Goal: Task Accomplishment & Management: Manage account settings

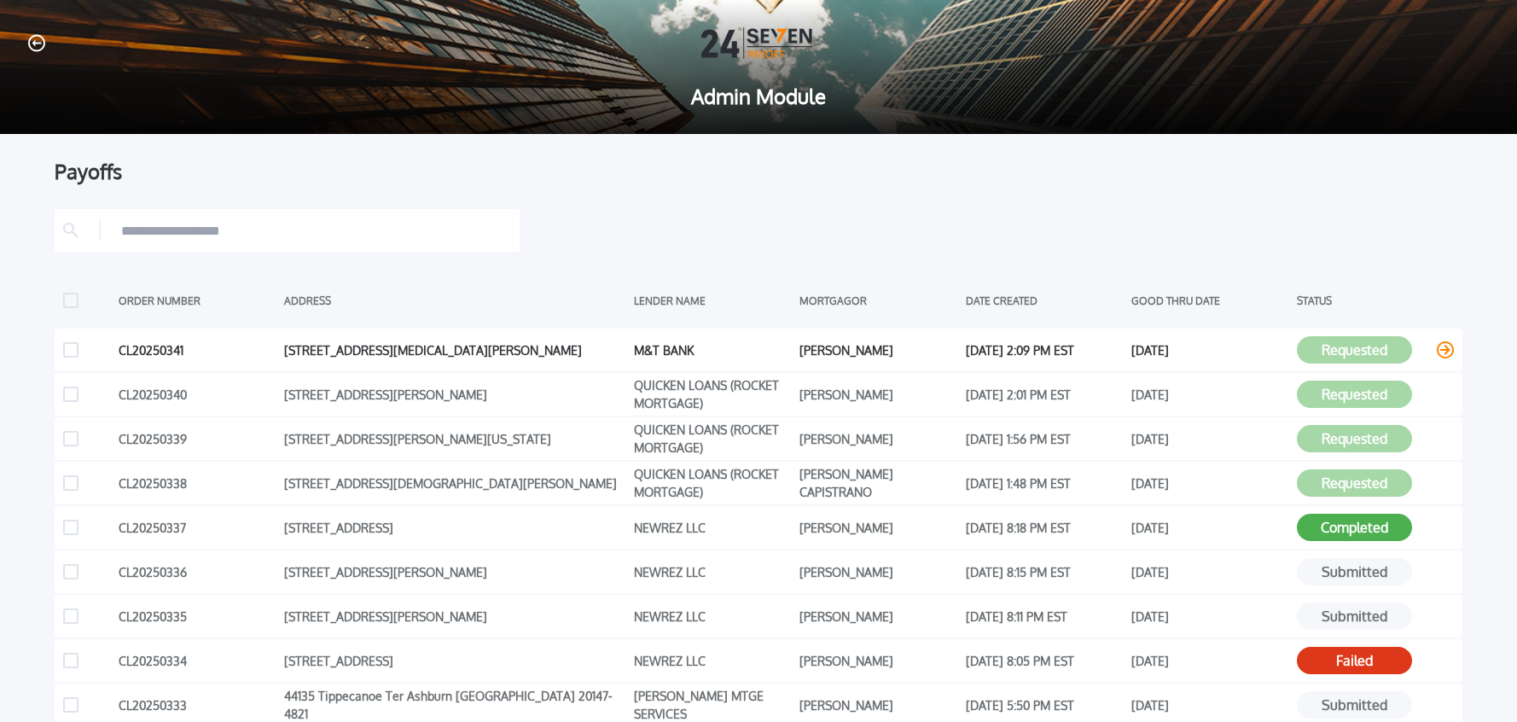
click at [1440, 349] on icon at bounding box center [1445, 349] width 17 height 17
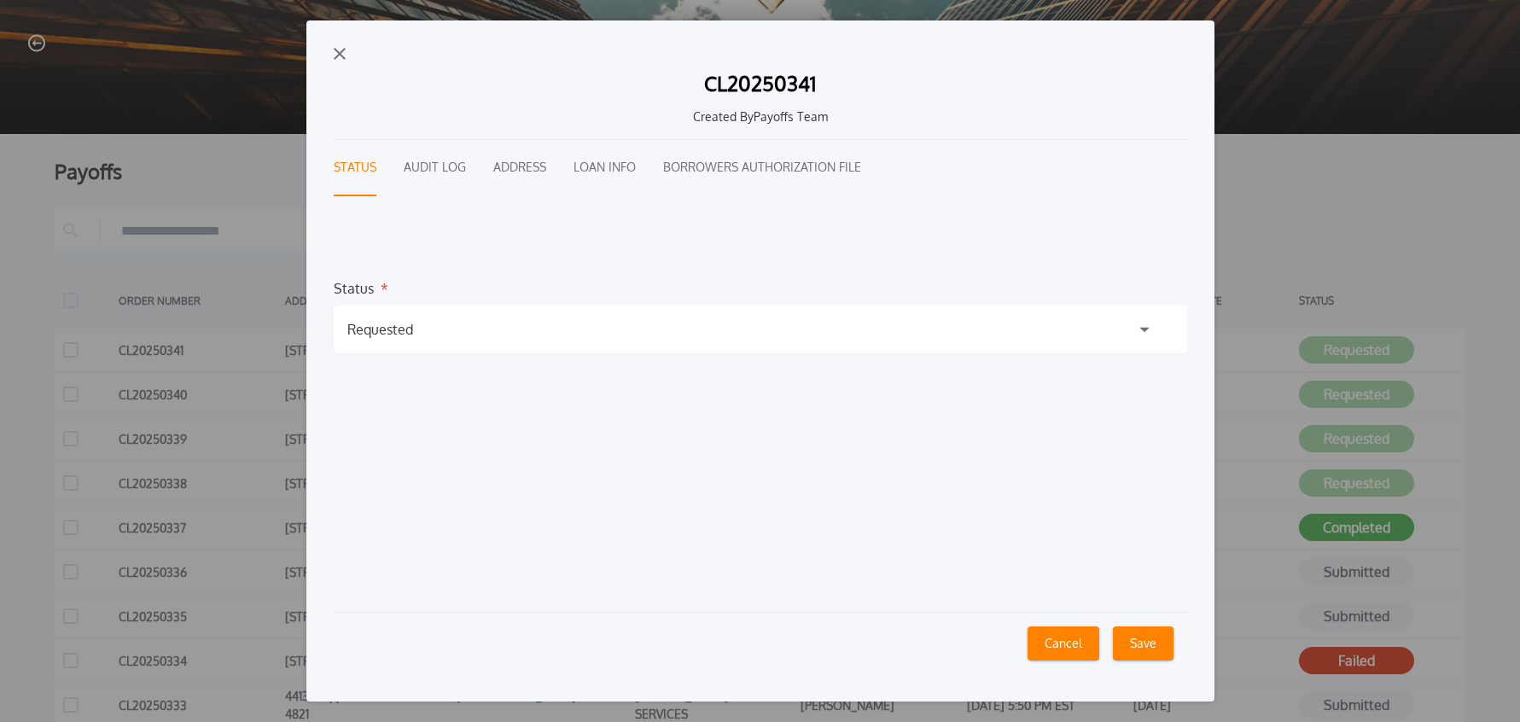
click at [445, 167] on button "Audit Log" at bounding box center [435, 168] width 62 height 56
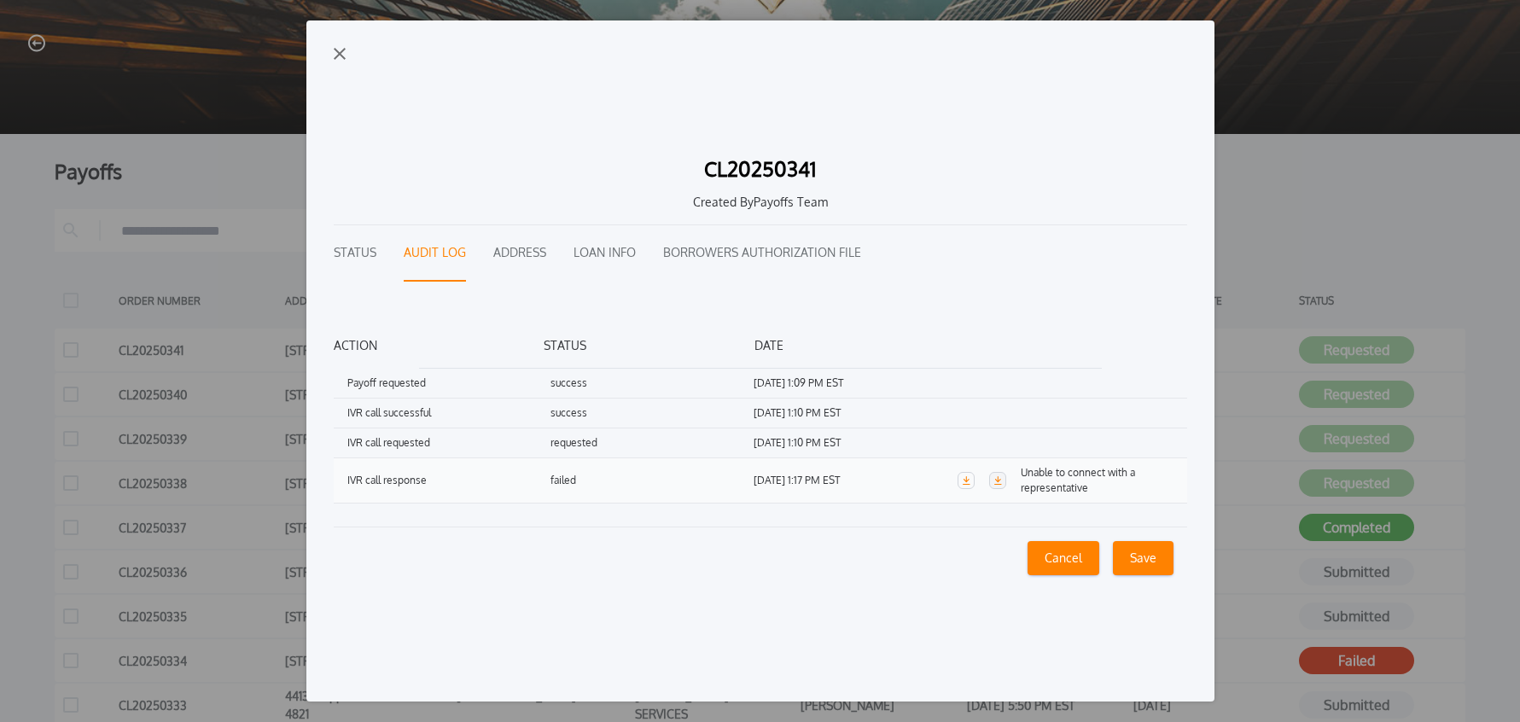
click at [997, 481] on icon "button" at bounding box center [998, 480] width 8 height 9
drag, startPoint x: 601, startPoint y: 252, endPoint x: 658, endPoint y: 269, distance: 59.7
click at [600, 252] on button "Loan Info" at bounding box center [604, 253] width 62 height 56
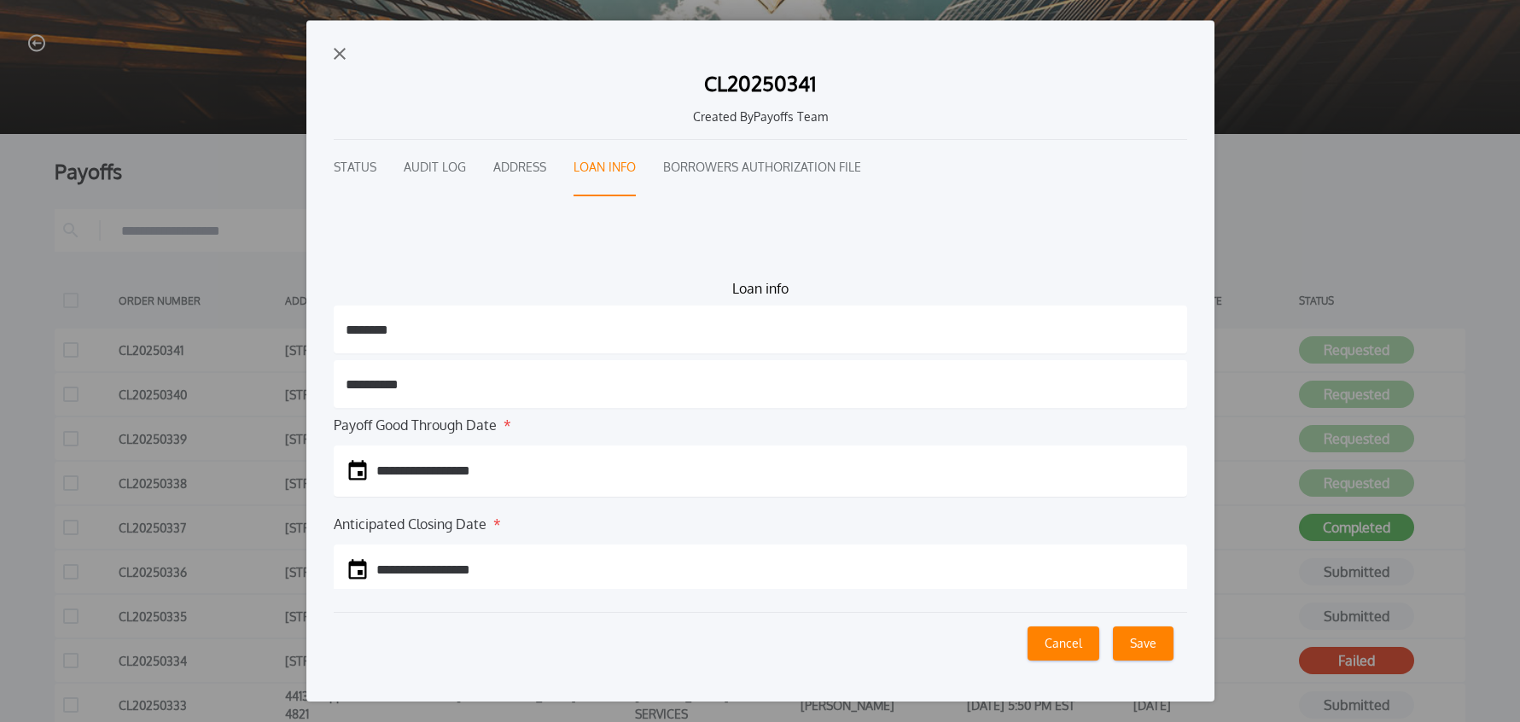
scroll to position [181, 0]
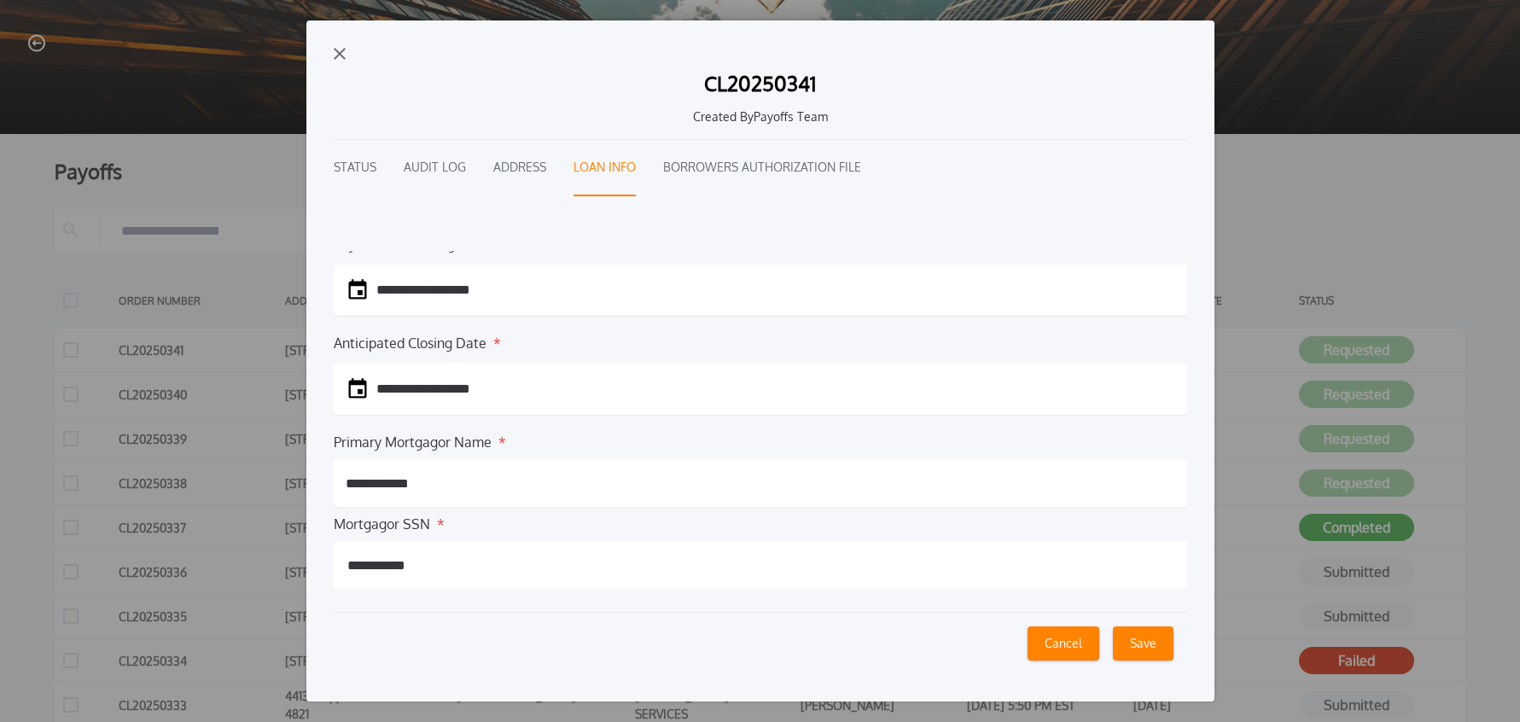
drag, startPoint x: 346, startPoint y: 169, endPoint x: 391, endPoint y: 178, distance: 46.2
click at [345, 169] on button "Status" at bounding box center [355, 168] width 43 height 56
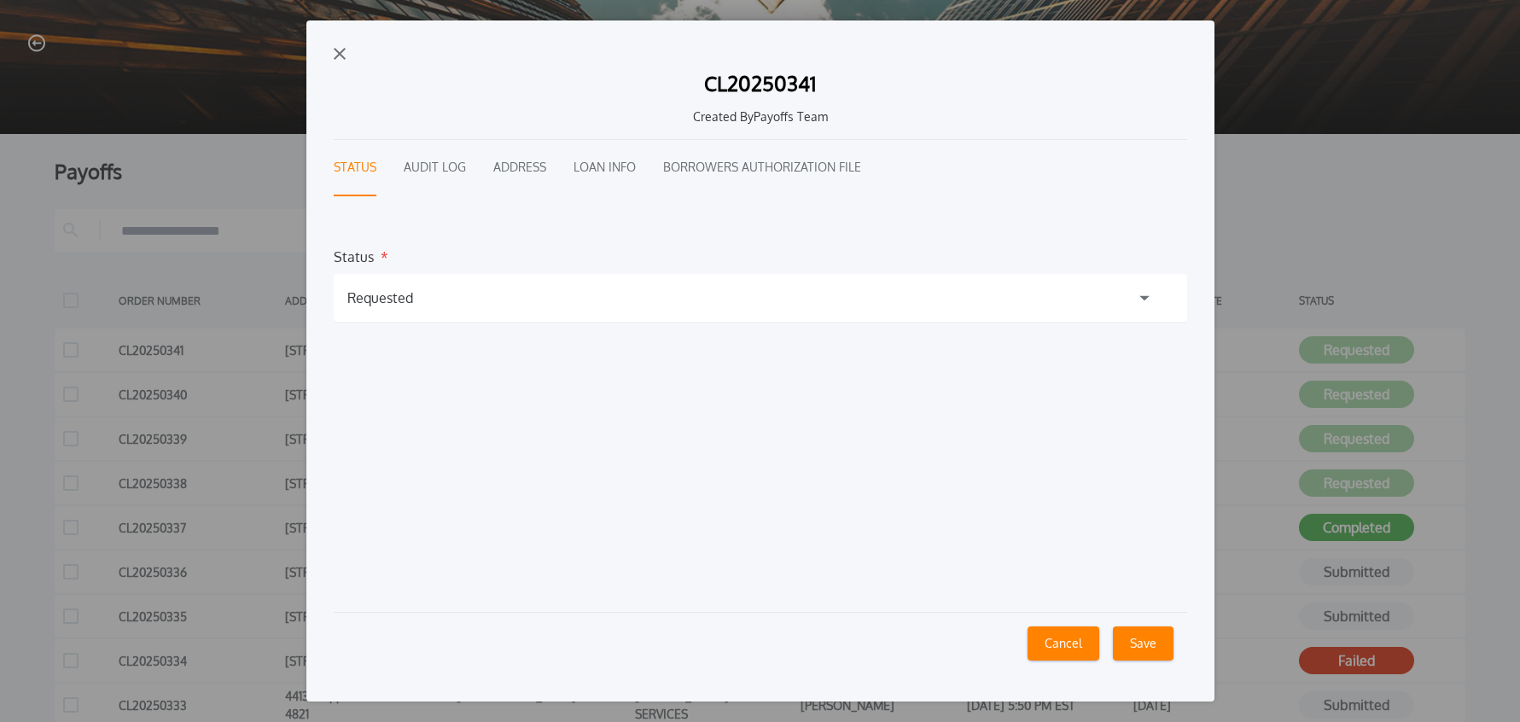
scroll to position [32, 0]
click at [449, 296] on div "Requested" at bounding box center [760, 298] width 853 height 48
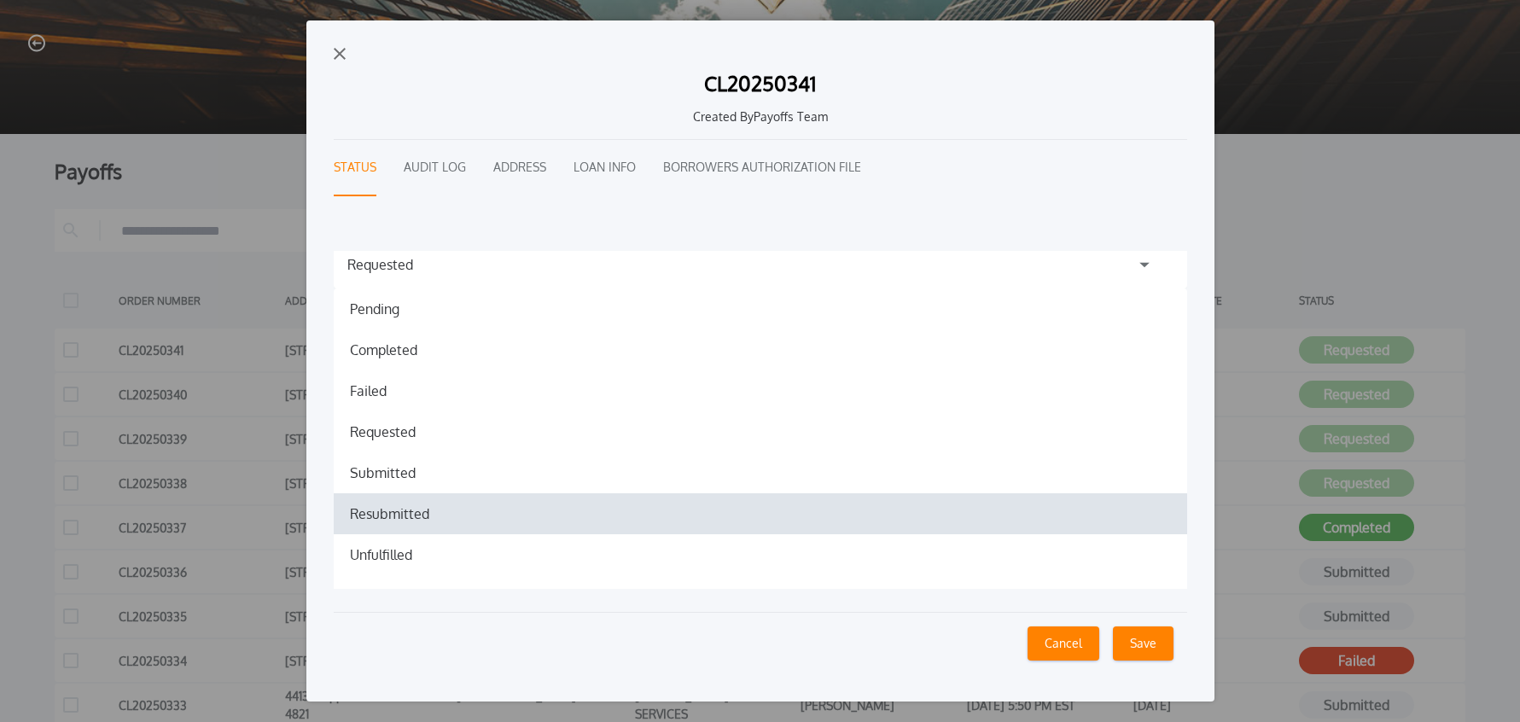
scroll to position [92, 0]
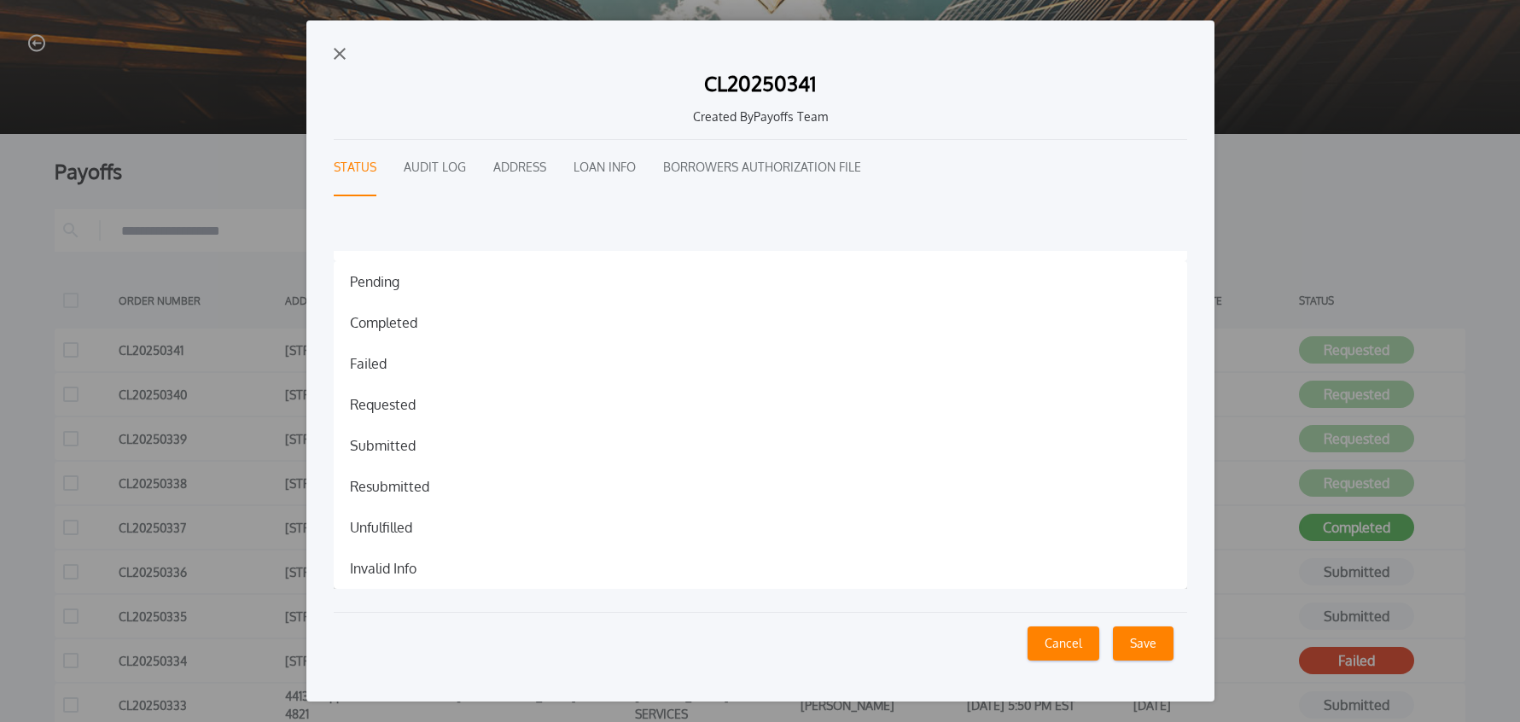
drag, startPoint x: 407, startPoint y: 561, endPoint x: 426, endPoint y: 568, distance: 20.0
click at [406, 561] on h1 "Invalid Info" at bounding box center [383, 568] width 94 height 20
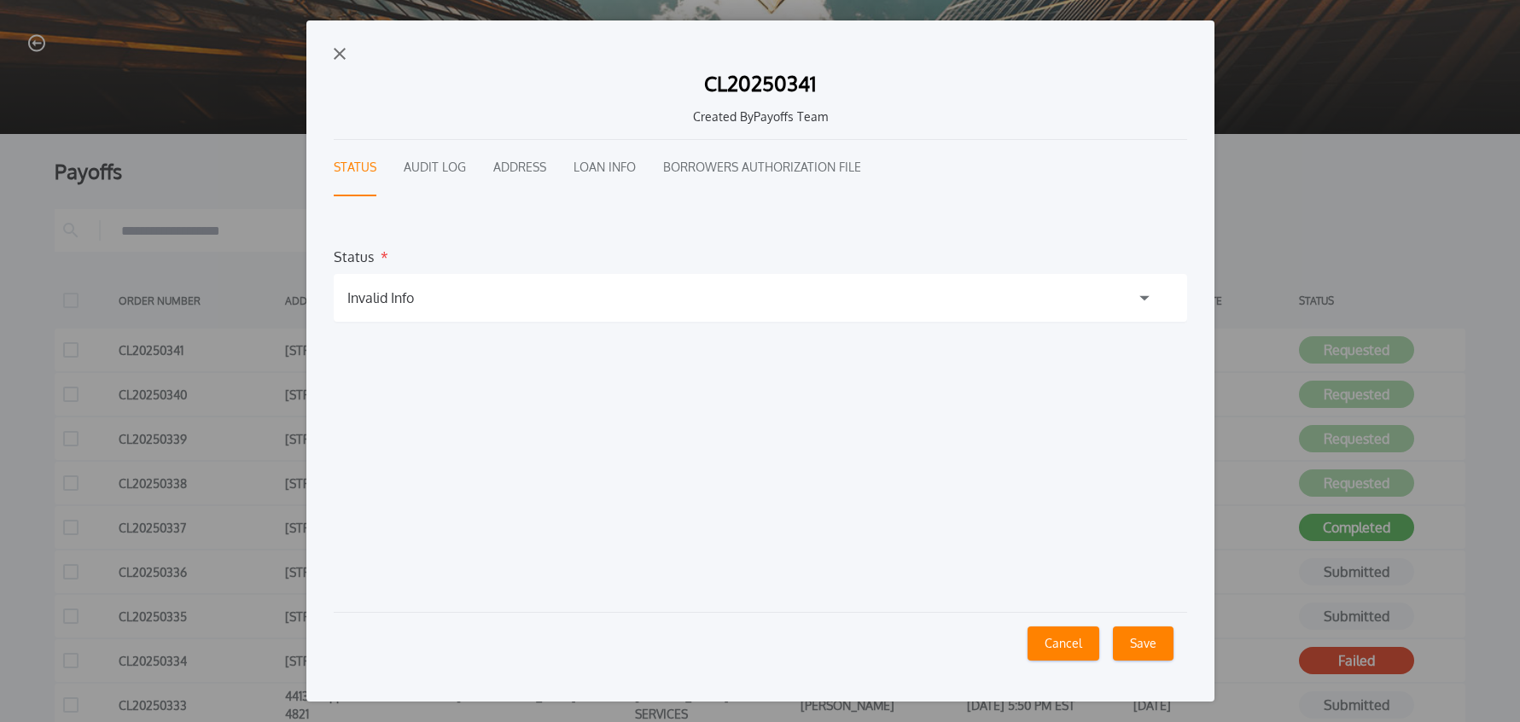
click at [379, 301] on h1 "Invalid Info" at bounding box center [380, 298] width 67 height 20
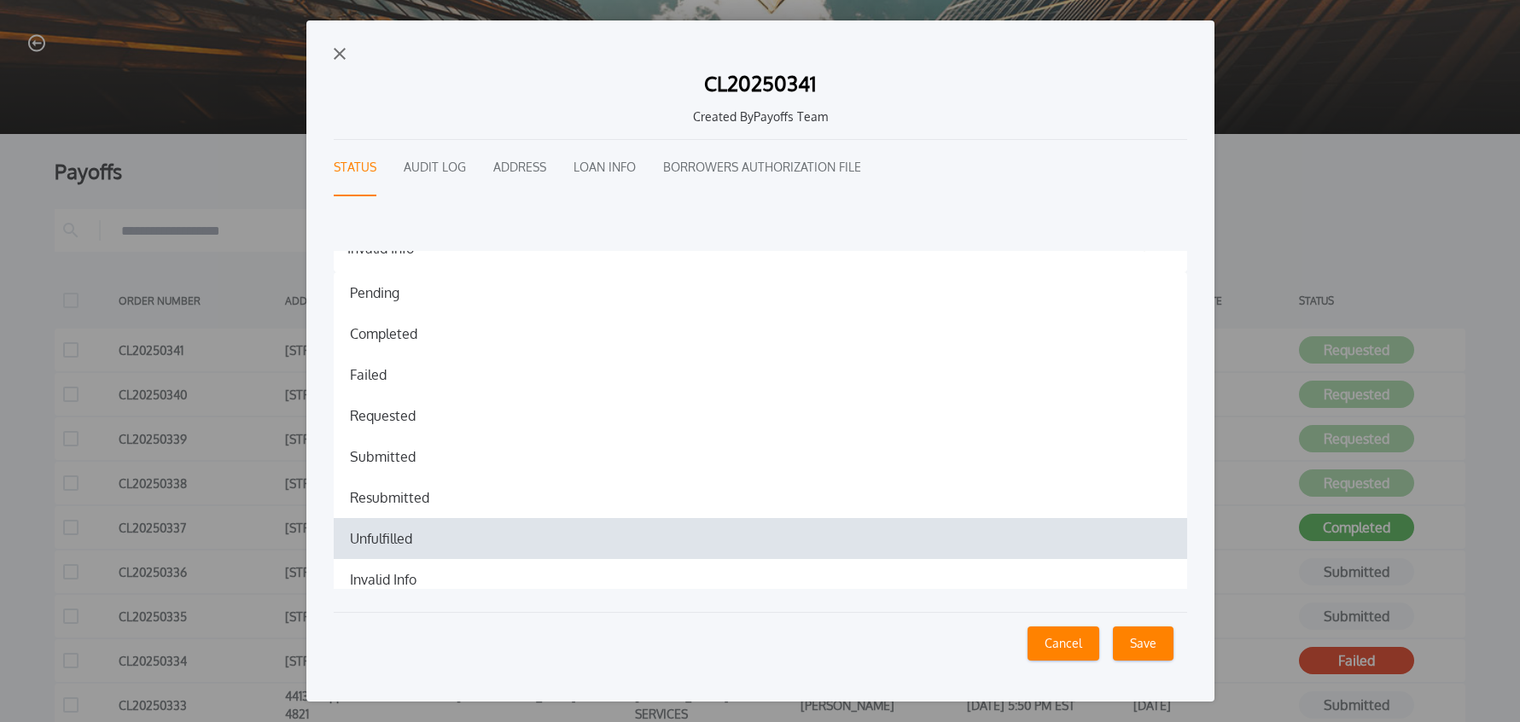
click at [400, 539] on h1 "Unfulfilled" at bounding box center [381, 538] width 90 height 20
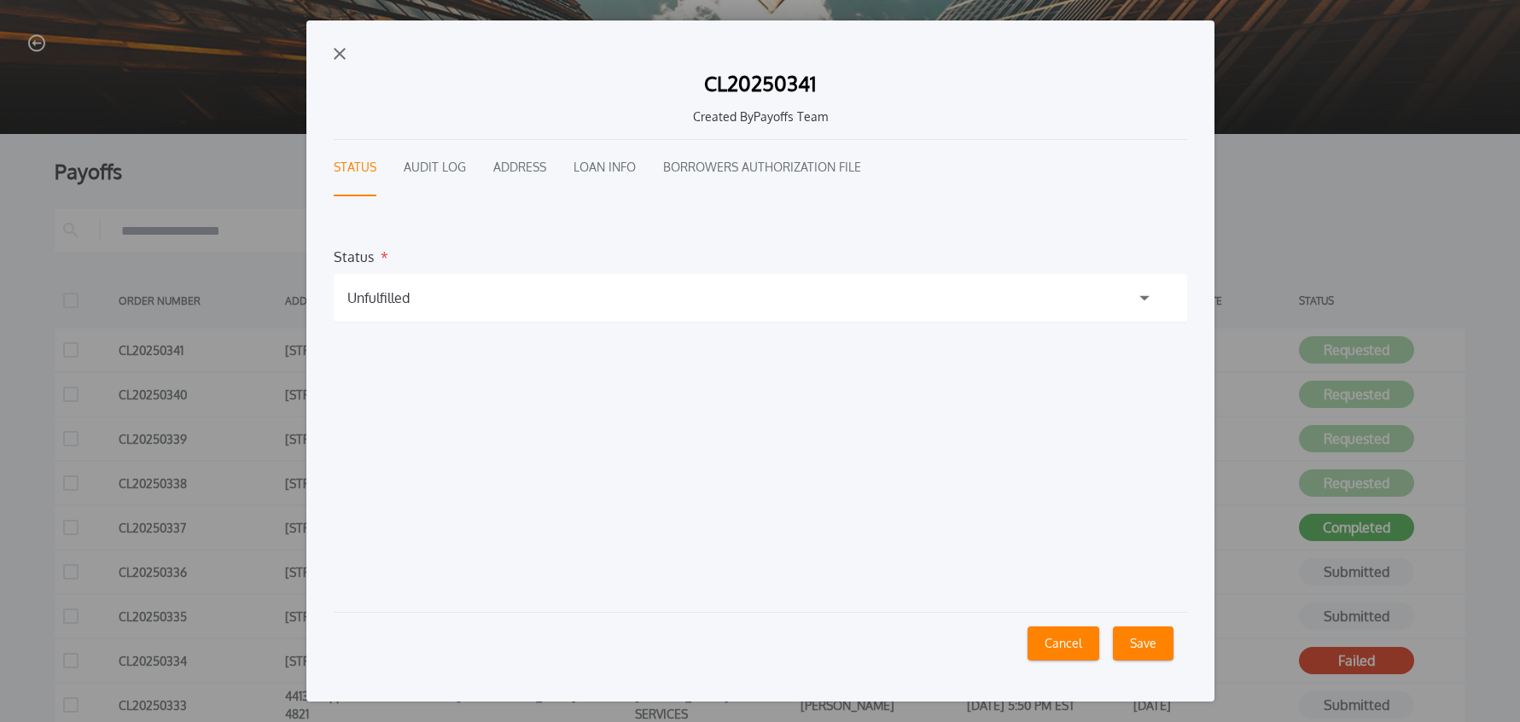
scroll to position [31, 0]
drag, startPoint x: 400, startPoint y: 296, endPoint x: 398, endPoint y: 311, distance: 15.6
click at [399, 296] on h1 "Unfulfilled" at bounding box center [378, 298] width 62 height 20
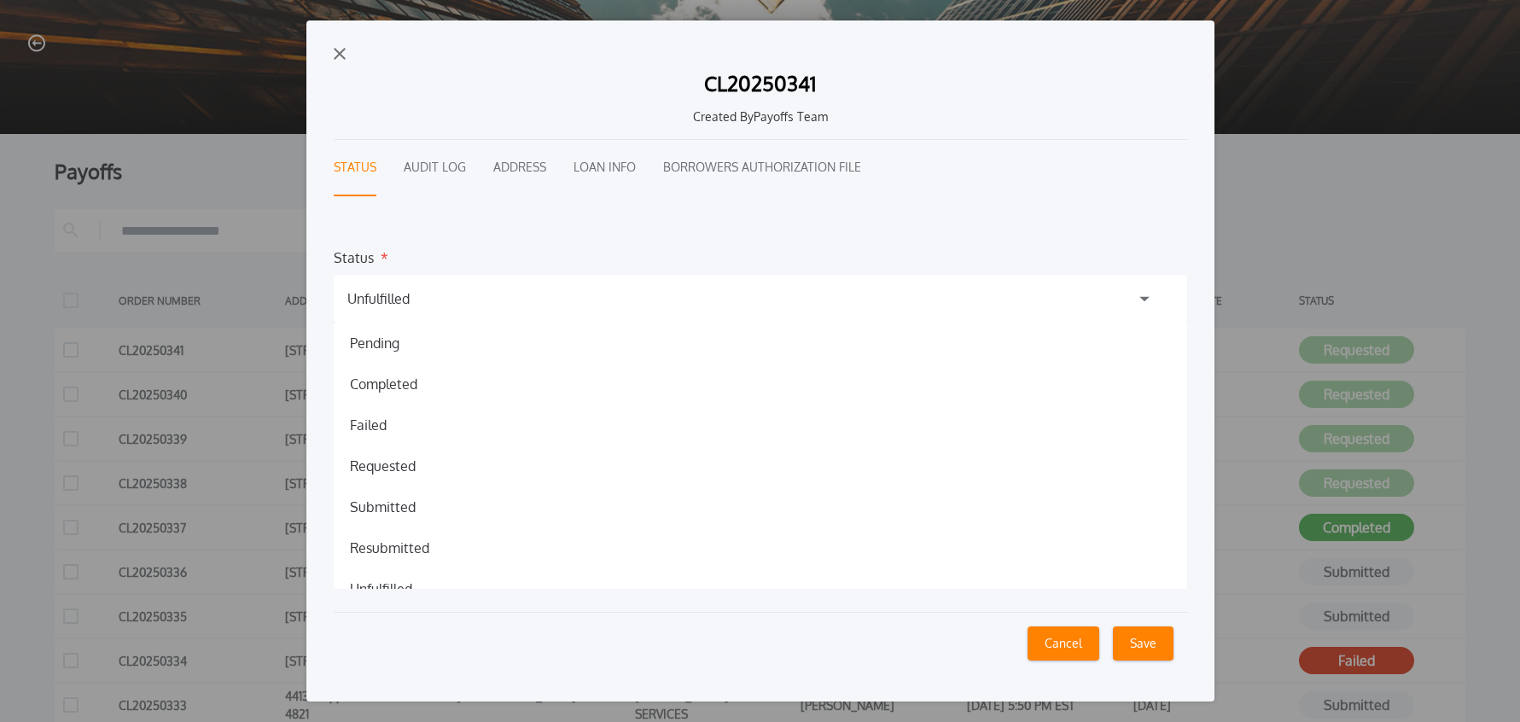
click at [392, 428] on h1 "Failed" at bounding box center [368, 425] width 64 height 20
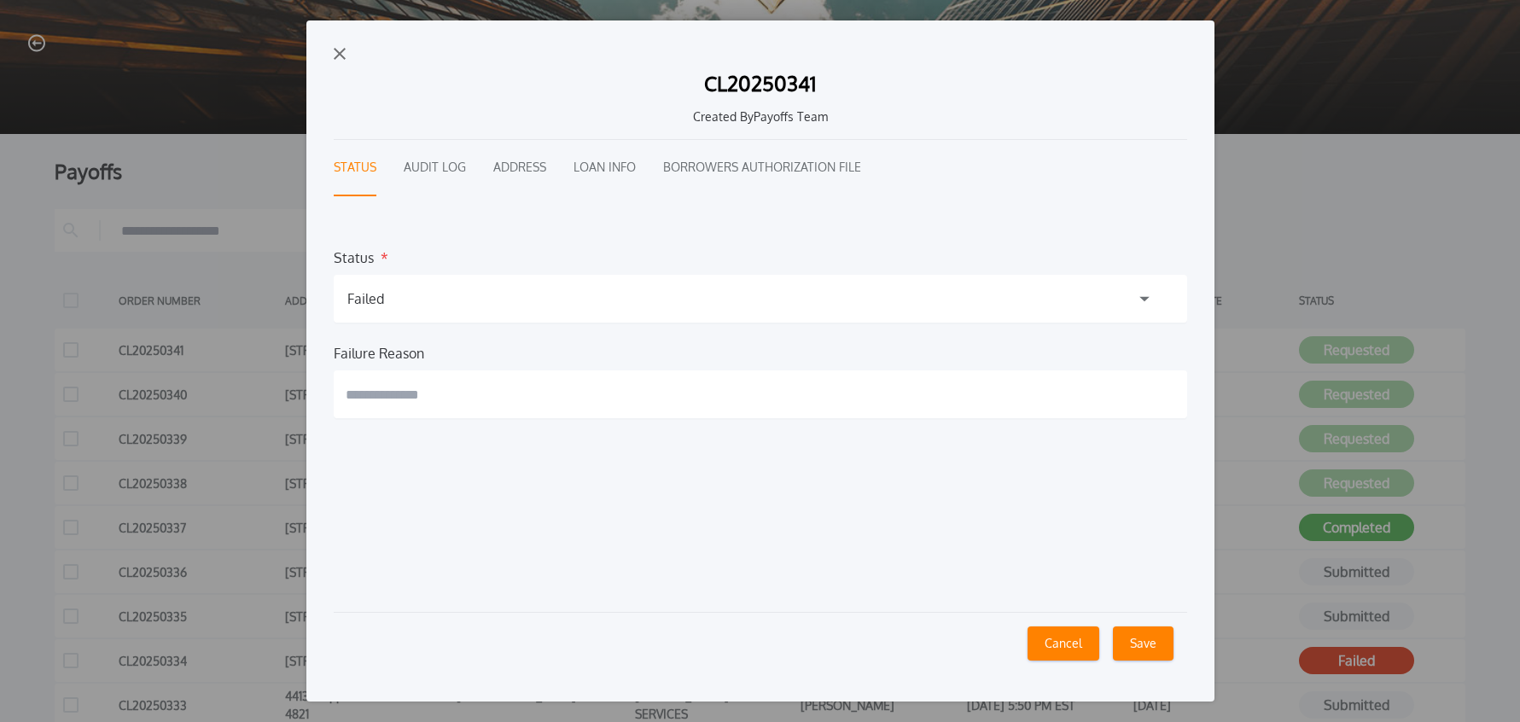
click at [443, 403] on input "text" at bounding box center [760, 394] width 853 height 48
click at [306, 20] on button "CL20250341 Created By Payoffs Team Status Audit Log Address Loan Info Borrowers…" at bounding box center [760, 360] width 908 height 680
click at [306, 20] on button "**********" at bounding box center [760, 360] width 908 height 680
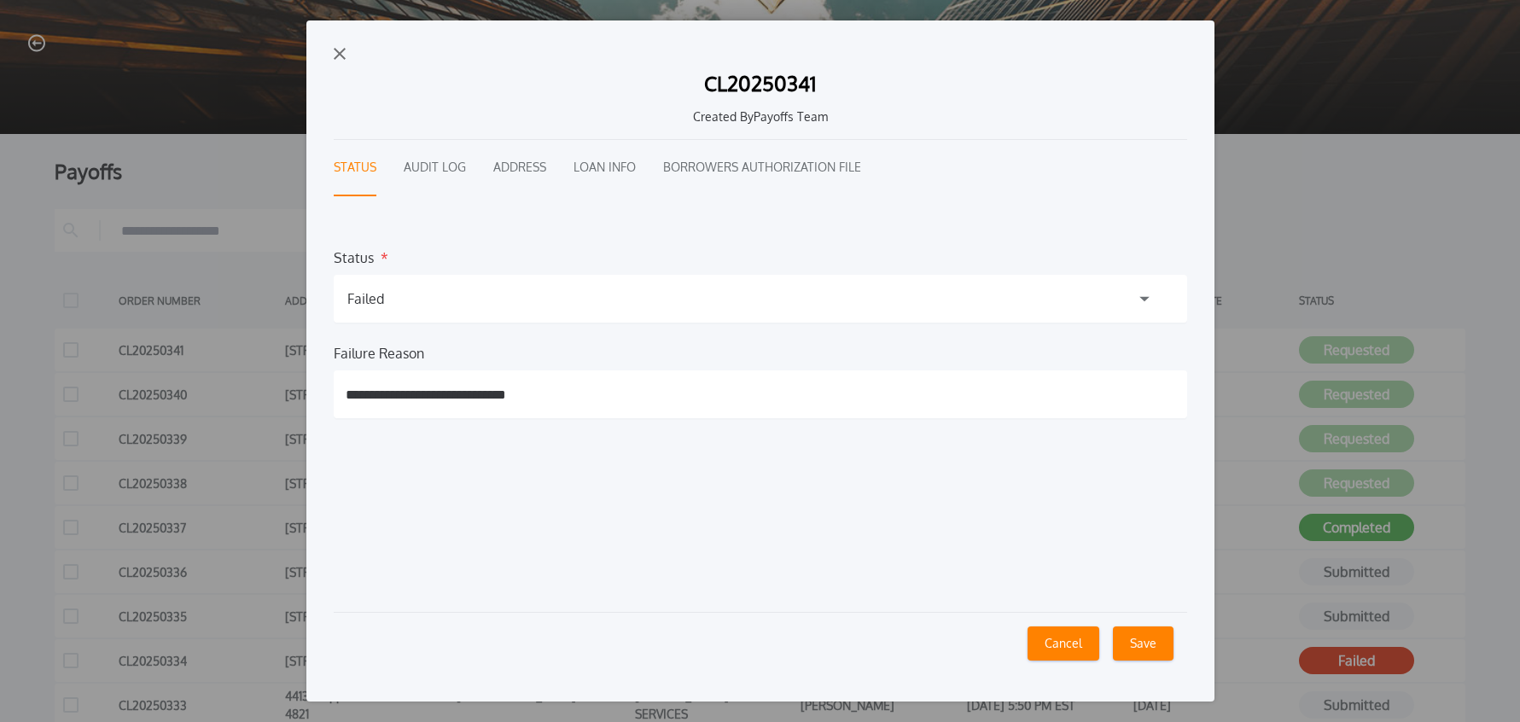
click at [306, 20] on button "**********" at bounding box center [760, 360] width 908 height 680
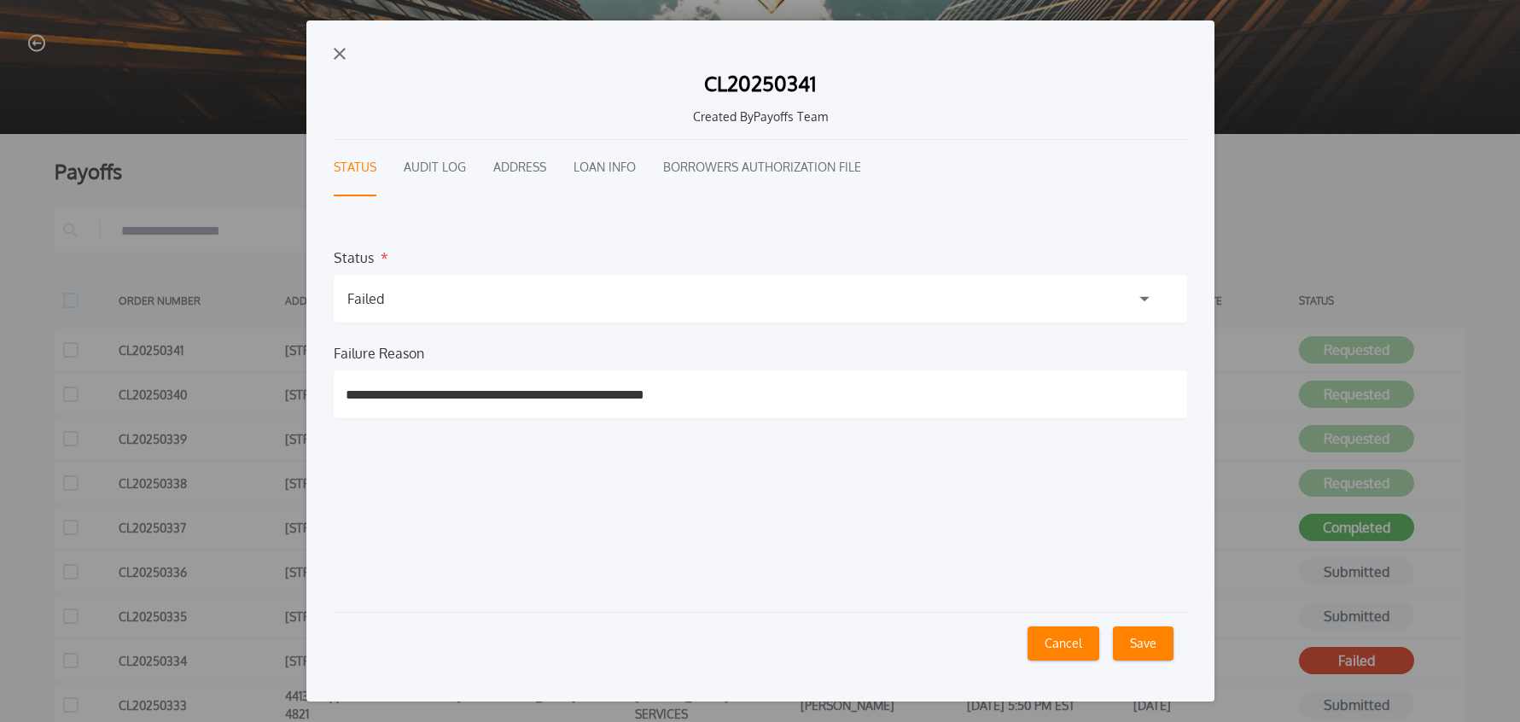
click at [306, 20] on button "**********" at bounding box center [760, 360] width 908 height 680
type input "**********"
click at [605, 170] on button "Loan Info" at bounding box center [604, 168] width 62 height 56
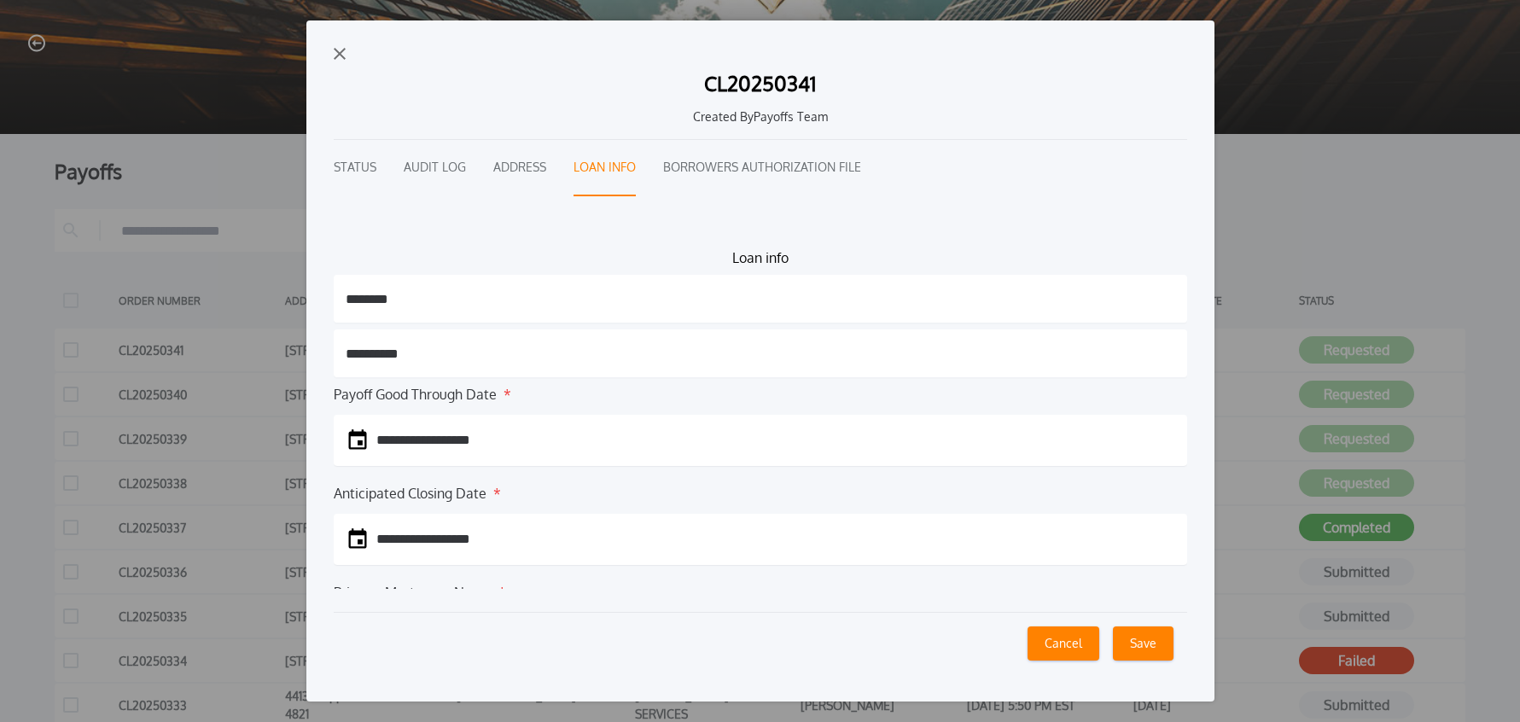
scroll to position [181, 0]
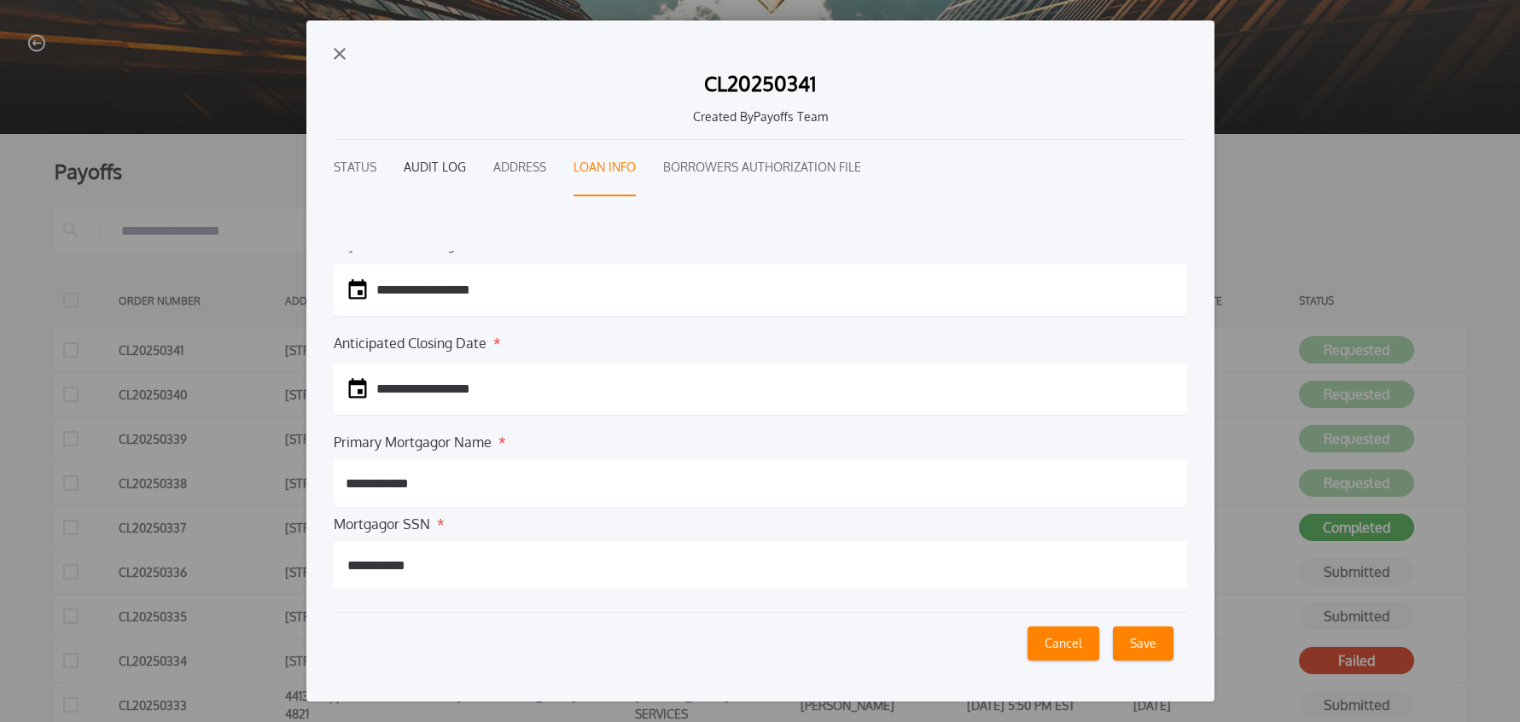
click at [422, 174] on button "Audit Log" at bounding box center [435, 168] width 62 height 56
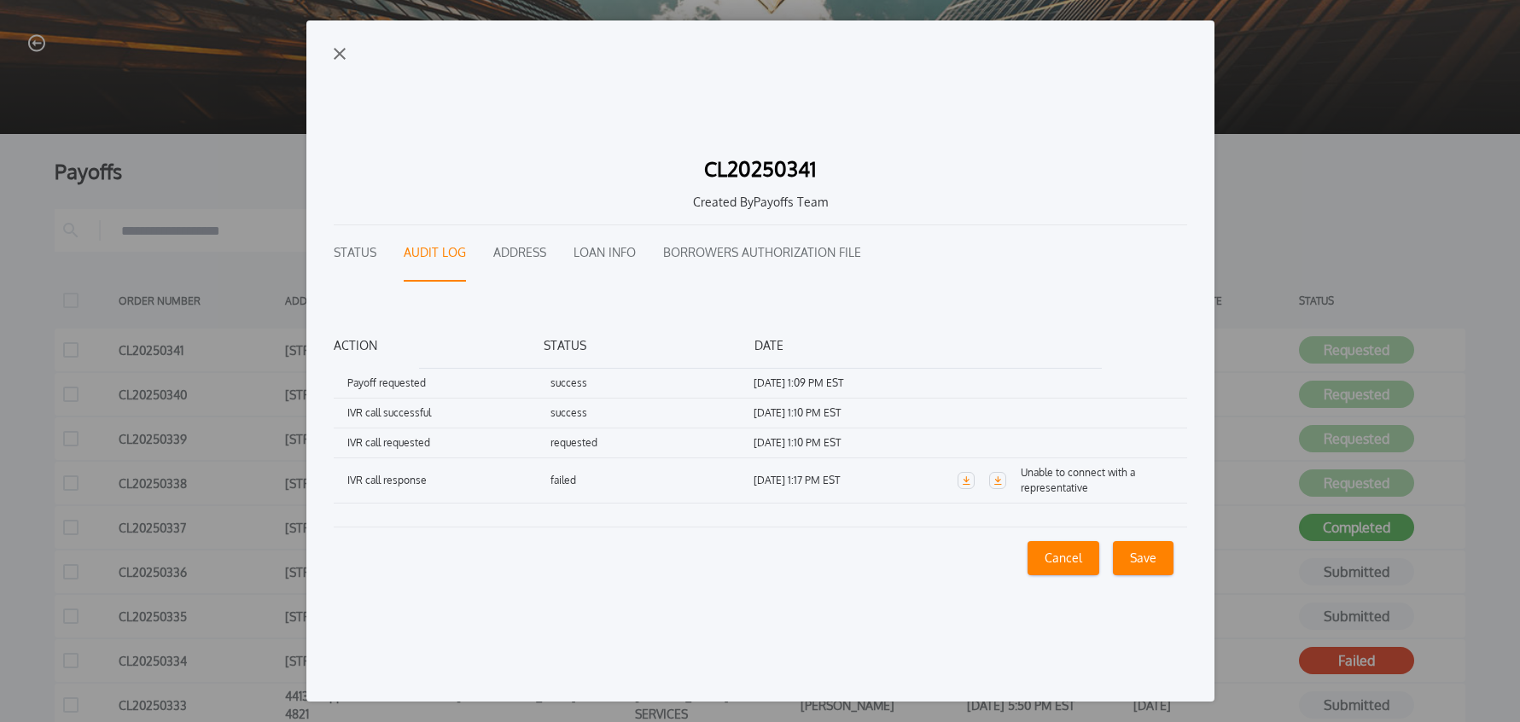
scroll to position [0, 0]
click at [362, 250] on button "Status" at bounding box center [355, 253] width 43 height 56
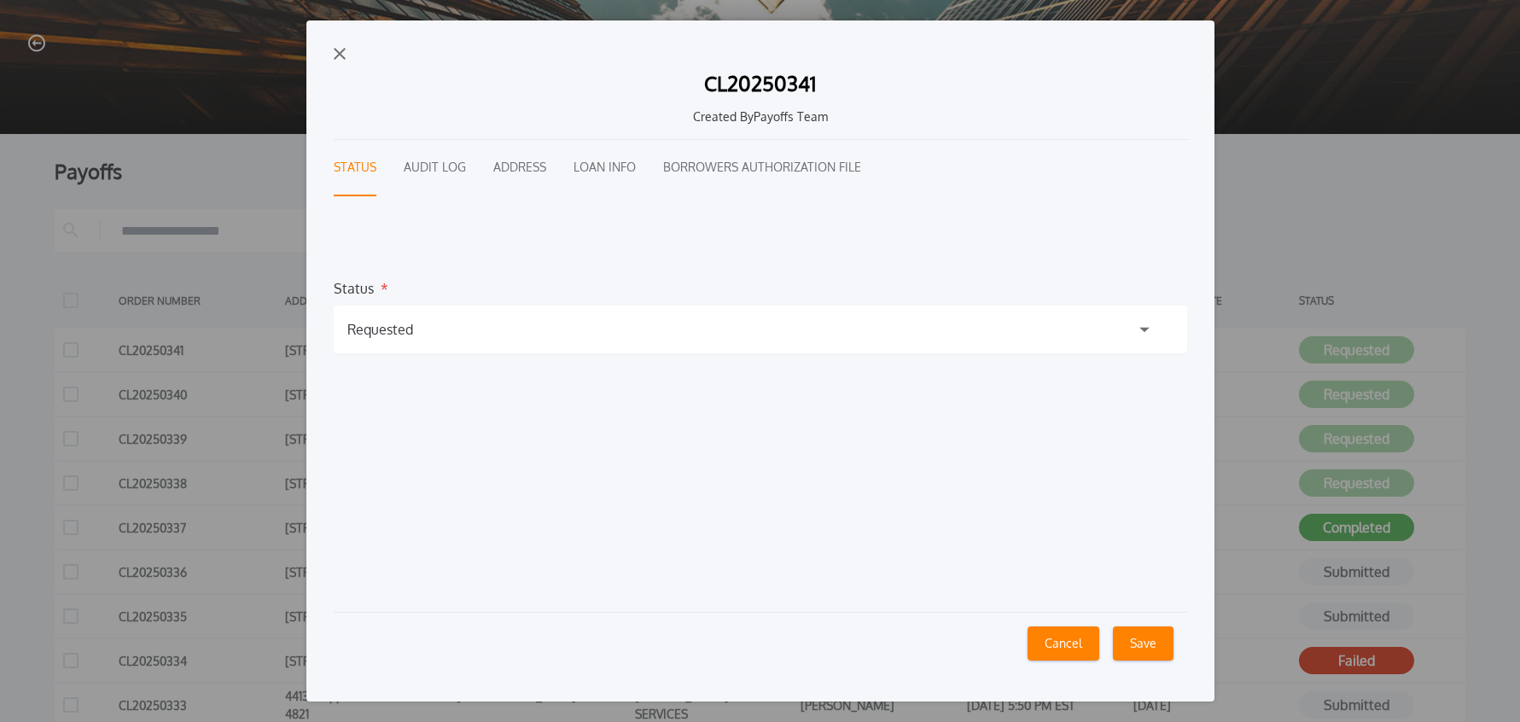
click at [477, 344] on div "Requested" at bounding box center [760, 329] width 853 height 48
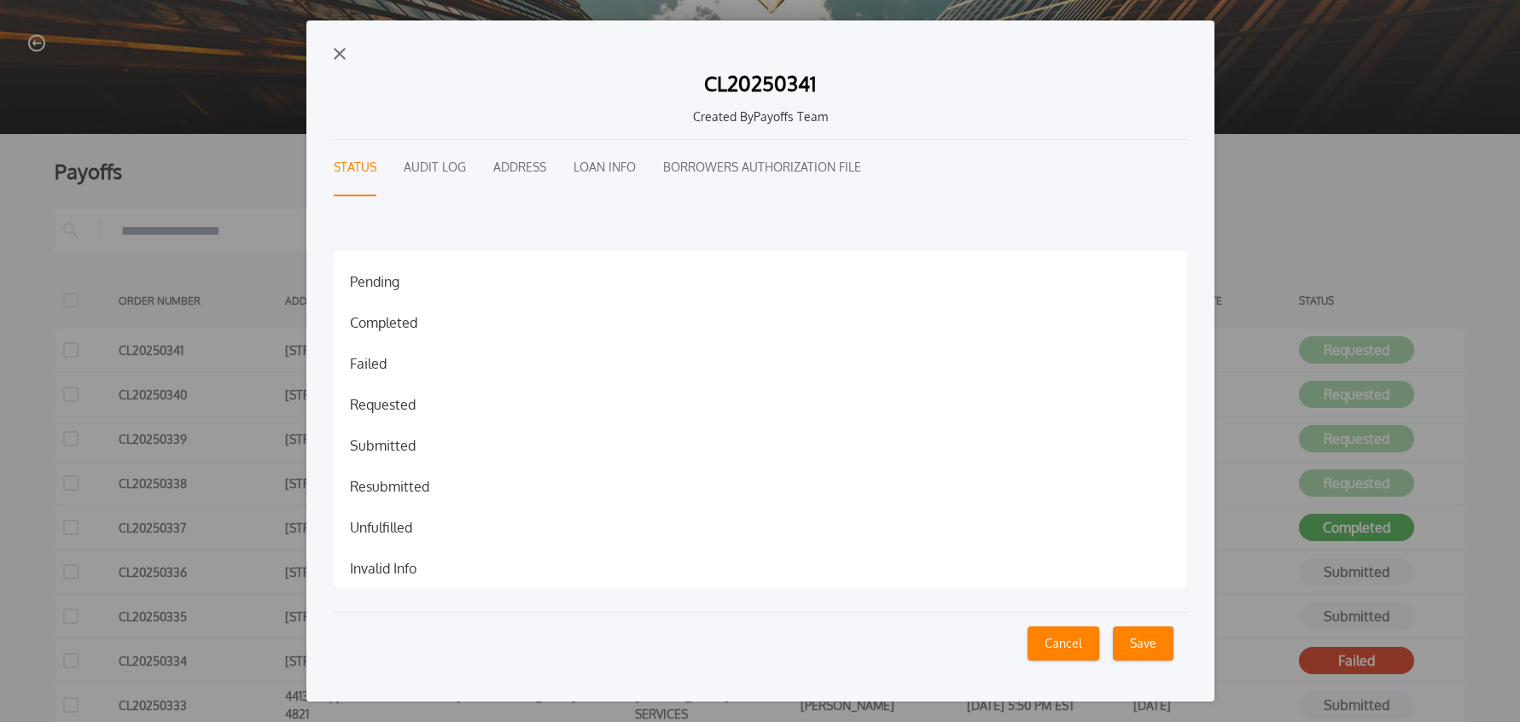
click at [377, 366] on h1 "Failed" at bounding box center [368, 363] width 64 height 20
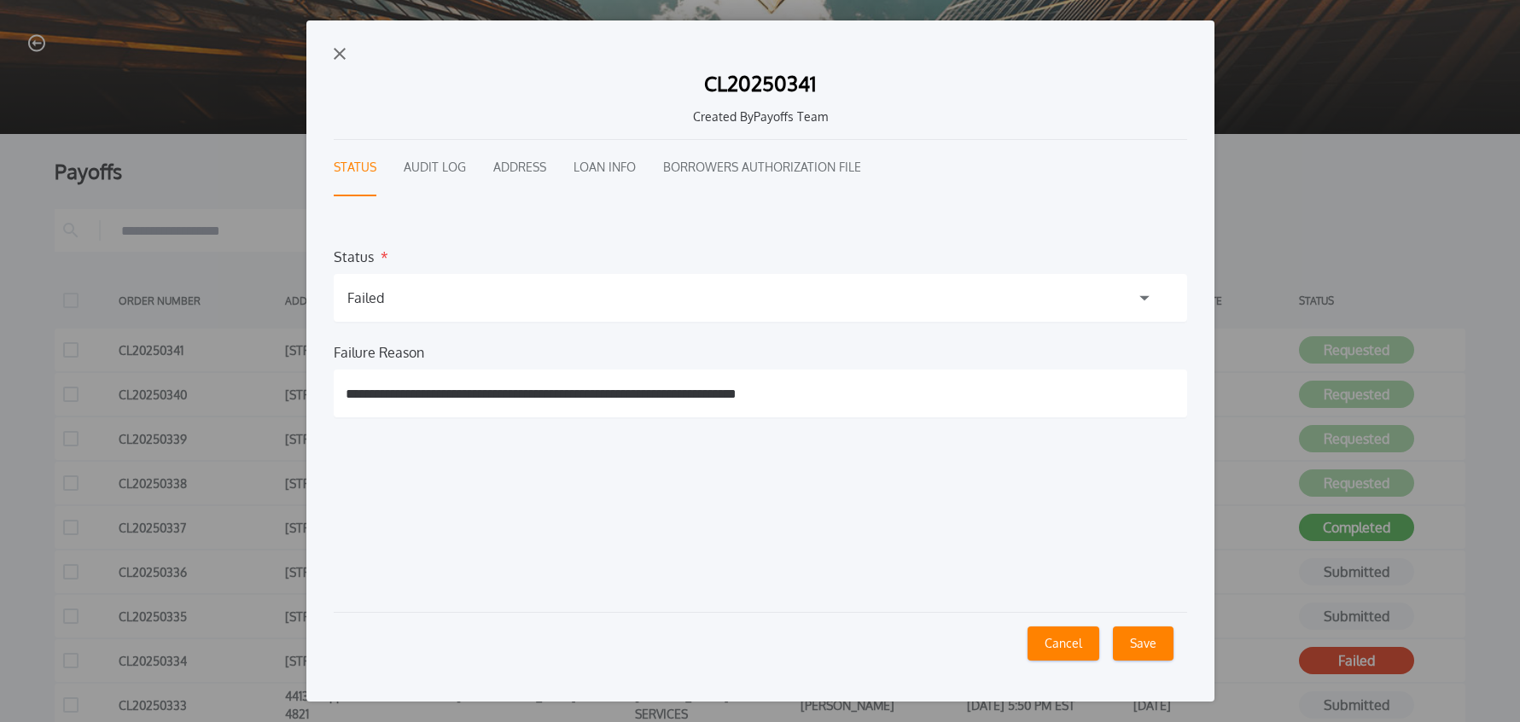
drag, startPoint x: 1149, startPoint y: 648, endPoint x: 1102, endPoint y: 625, distance: 51.9
click at [1149, 648] on button "Save" at bounding box center [1143, 643] width 61 height 34
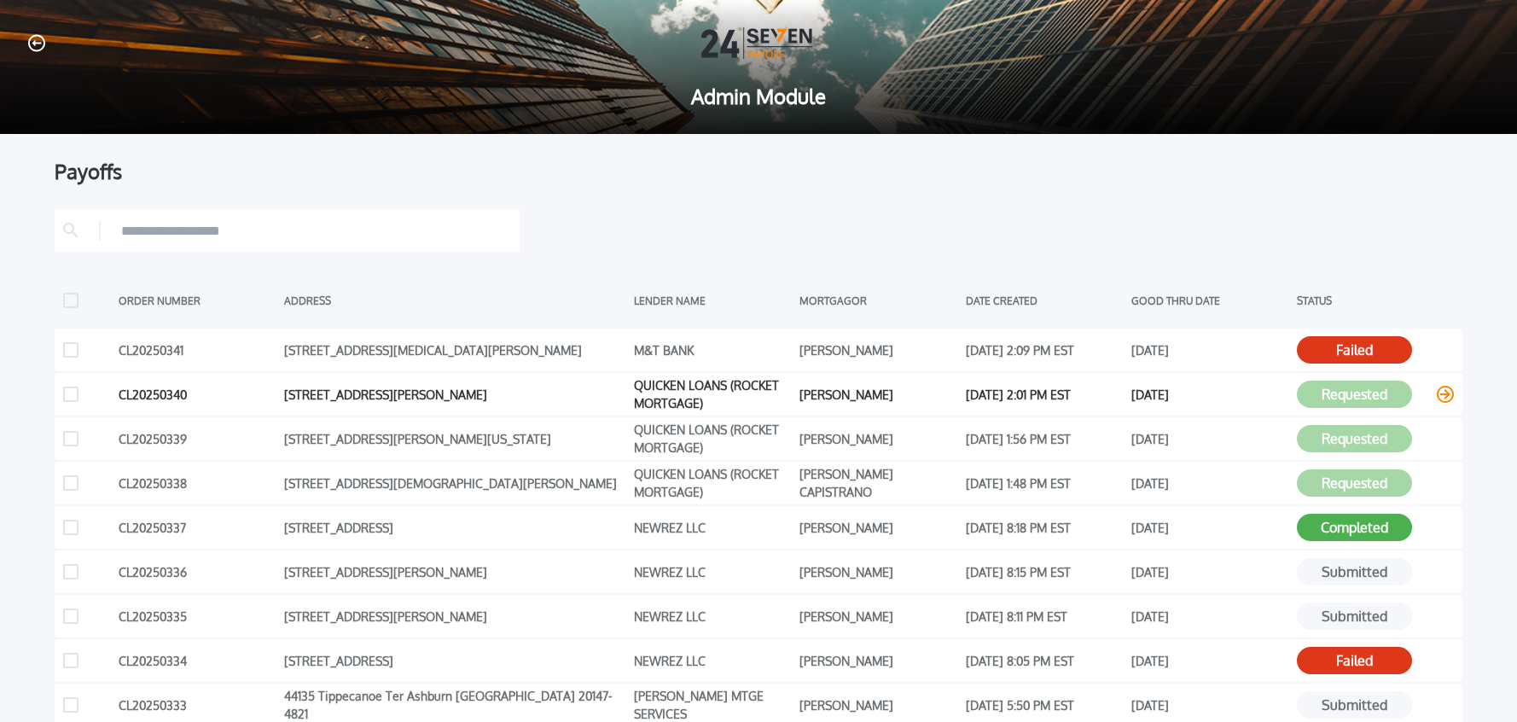
click at [1451, 395] on icon at bounding box center [1445, 394] width 17 height 17
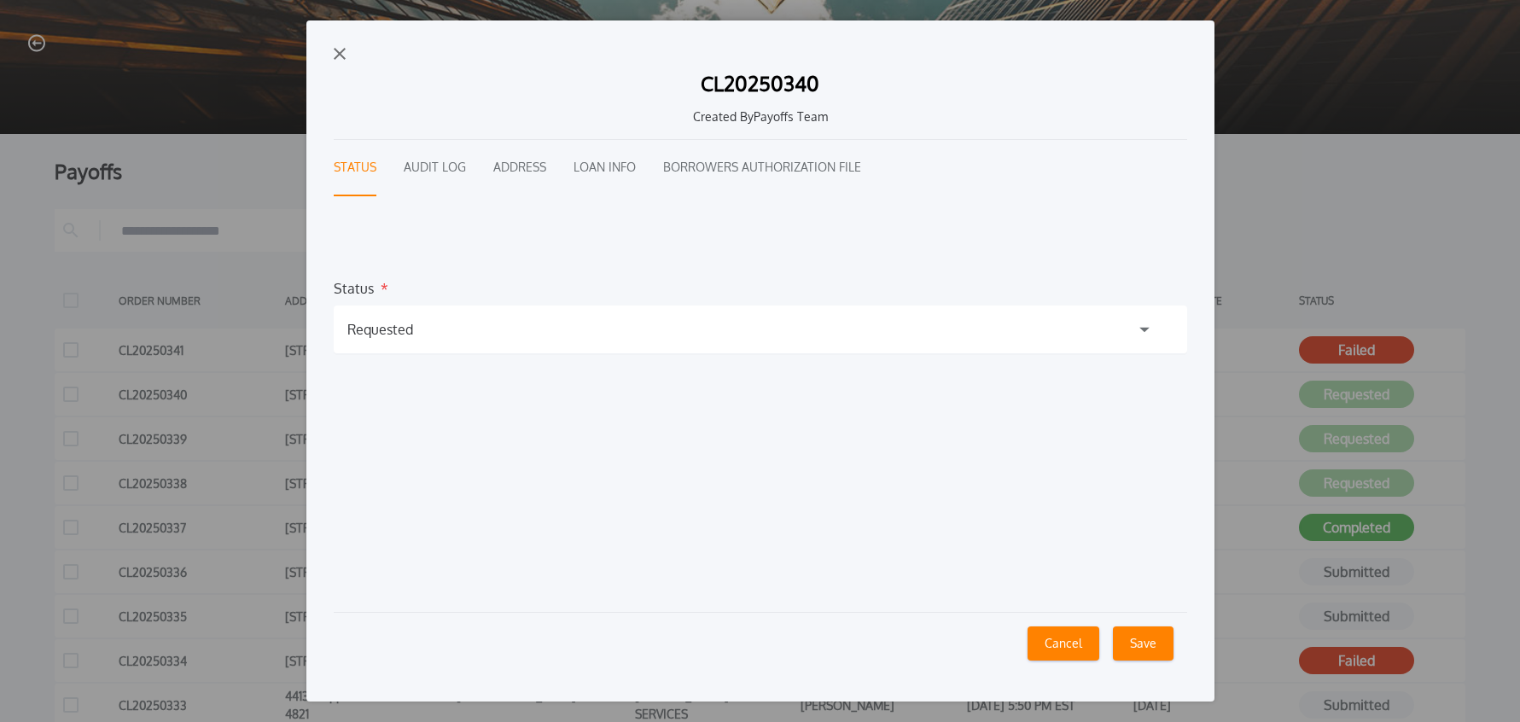
click at [446, 165] on button "Audit Log" at bounding box center [435, 168] width 62 height 56
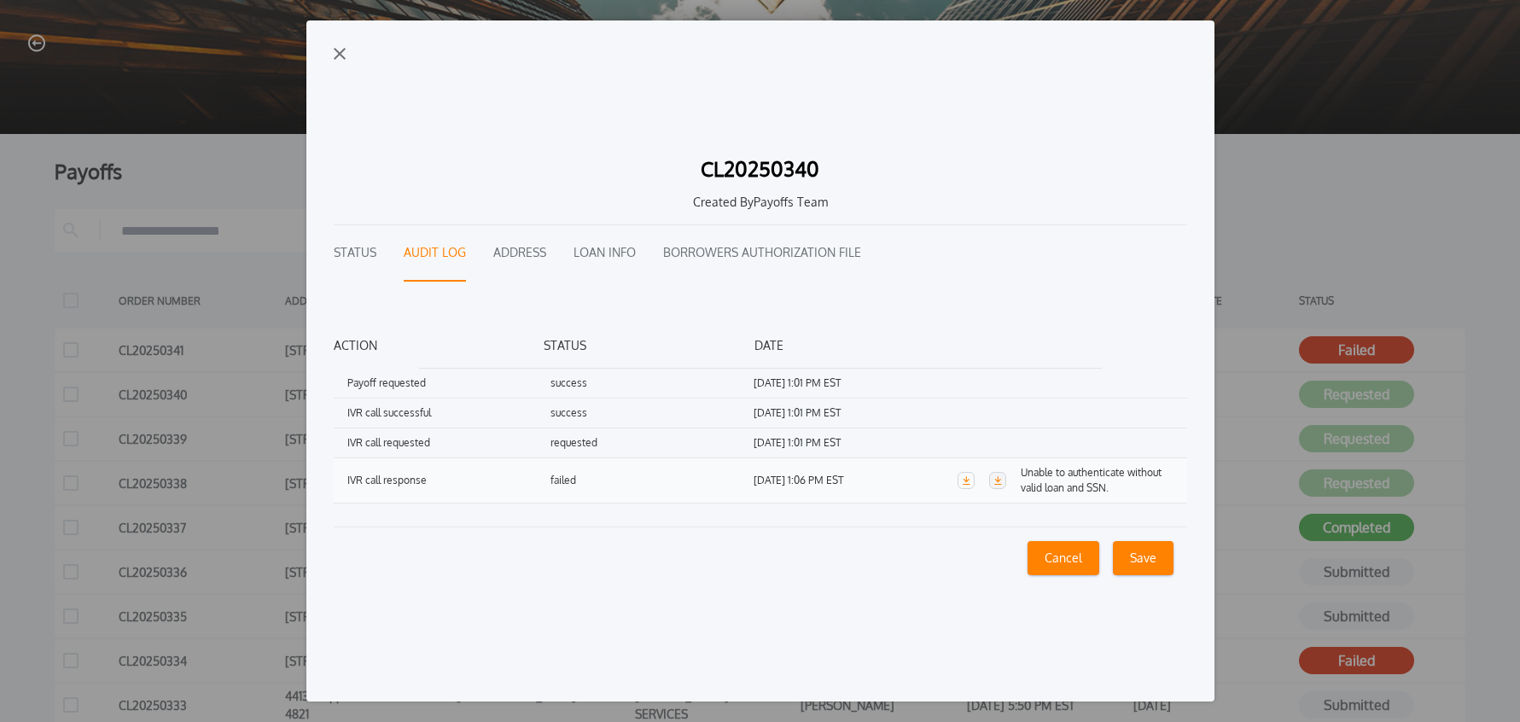
click at [994, 480] on icon "button" at bounding box center [997, 480] width 9 height 9
click at [607, 254] on button "Loan Info" at bounding box center [604, 253] width 62 height 56
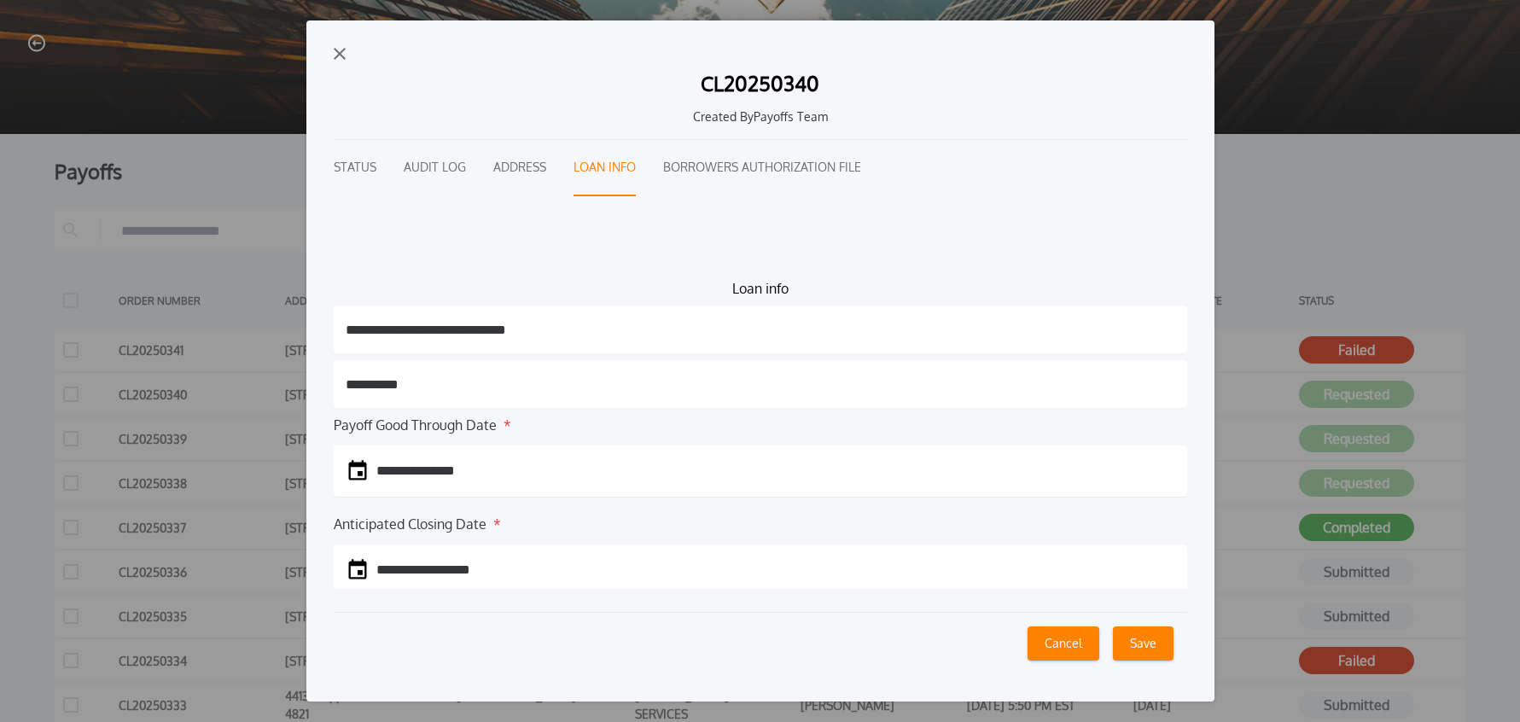
click at [338, 54] on img "button" at bounding box center [340, 54] width 12 height 12
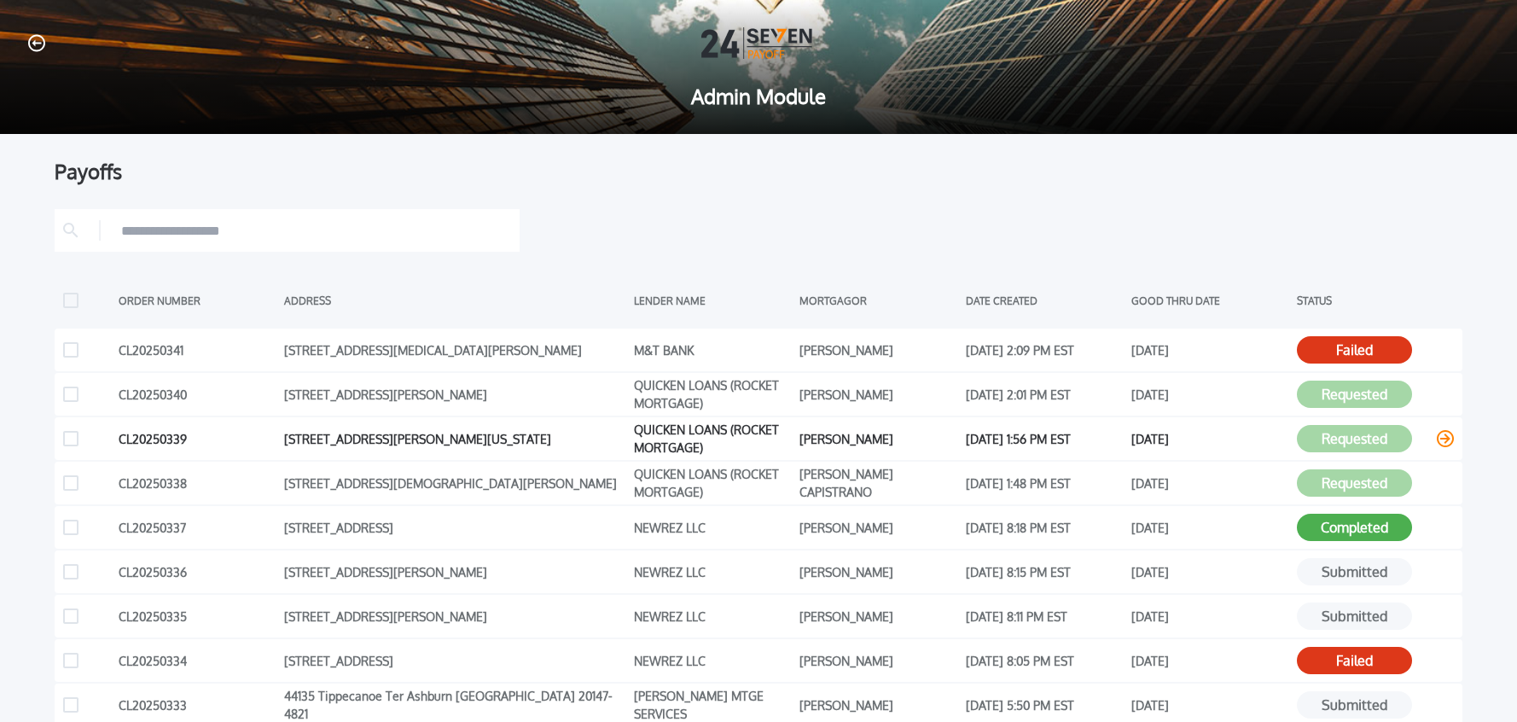
click at [1451, 441] on icon at bounding box center [1445, 438] width 17 height 17
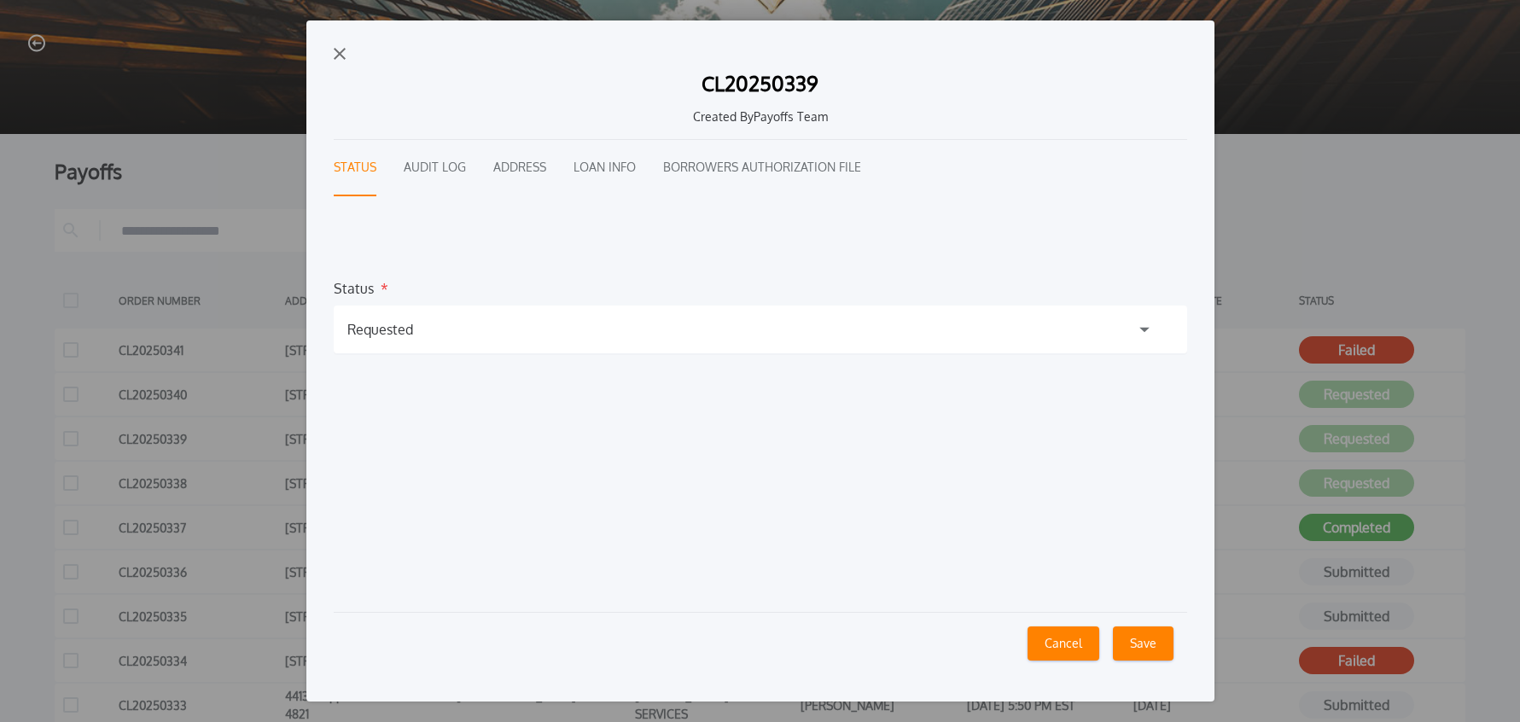
click at [453, 171] on button "Audit Log" at bounding box center [435, 168] width 62 height 56
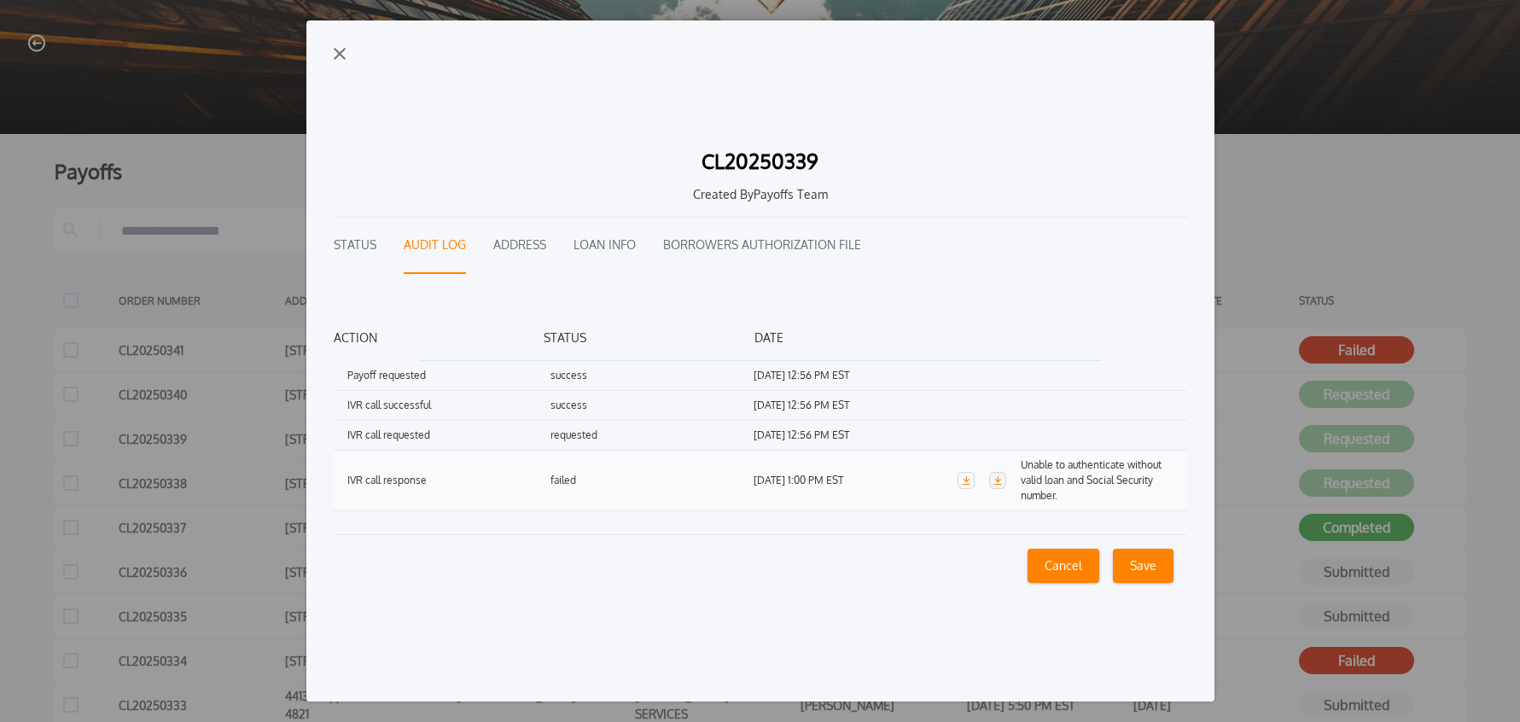
click at [998, 483] on icon "button" at bounding box center [998, 480] width 8 height 9
click at [339, 57] on img "button" at bounding box center [340, 54] width 12 height 12
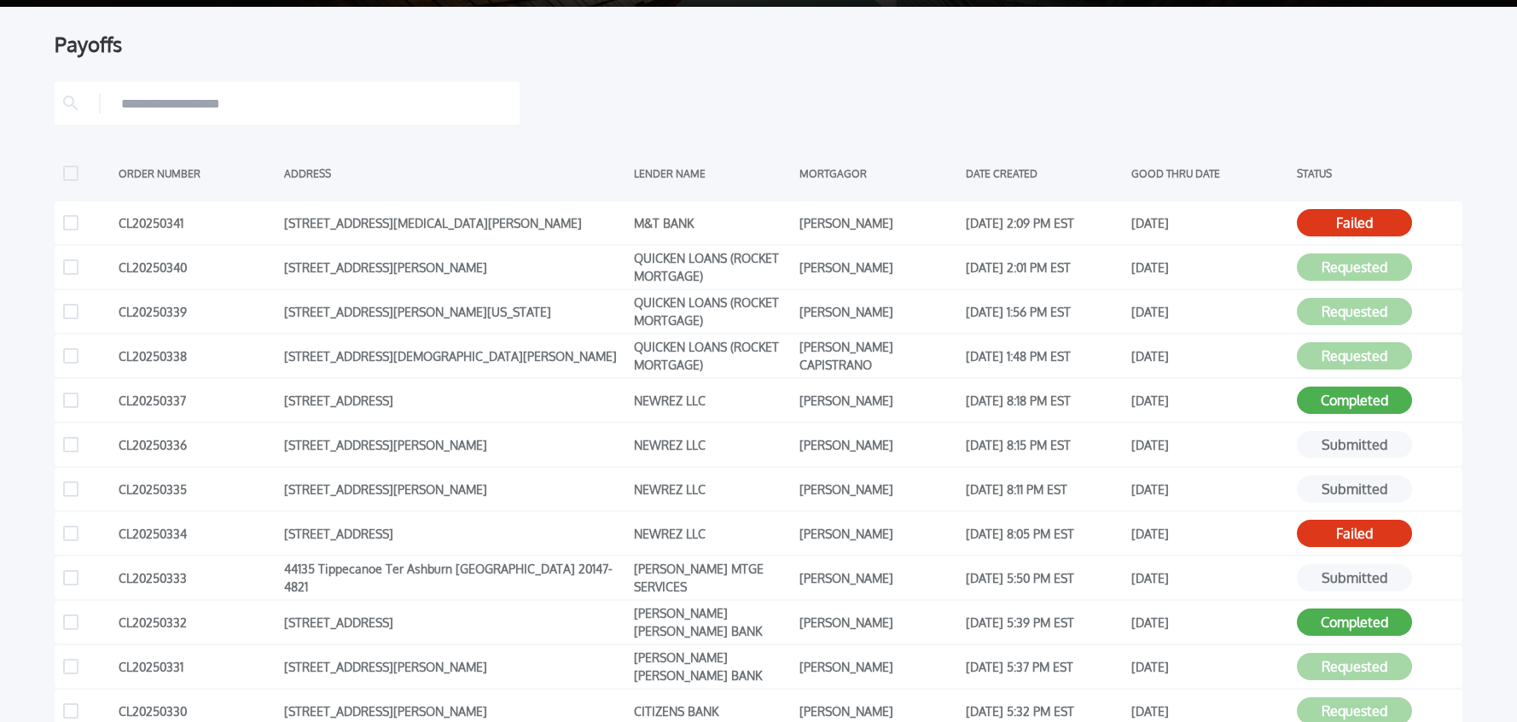
scroll to position [0, 0]
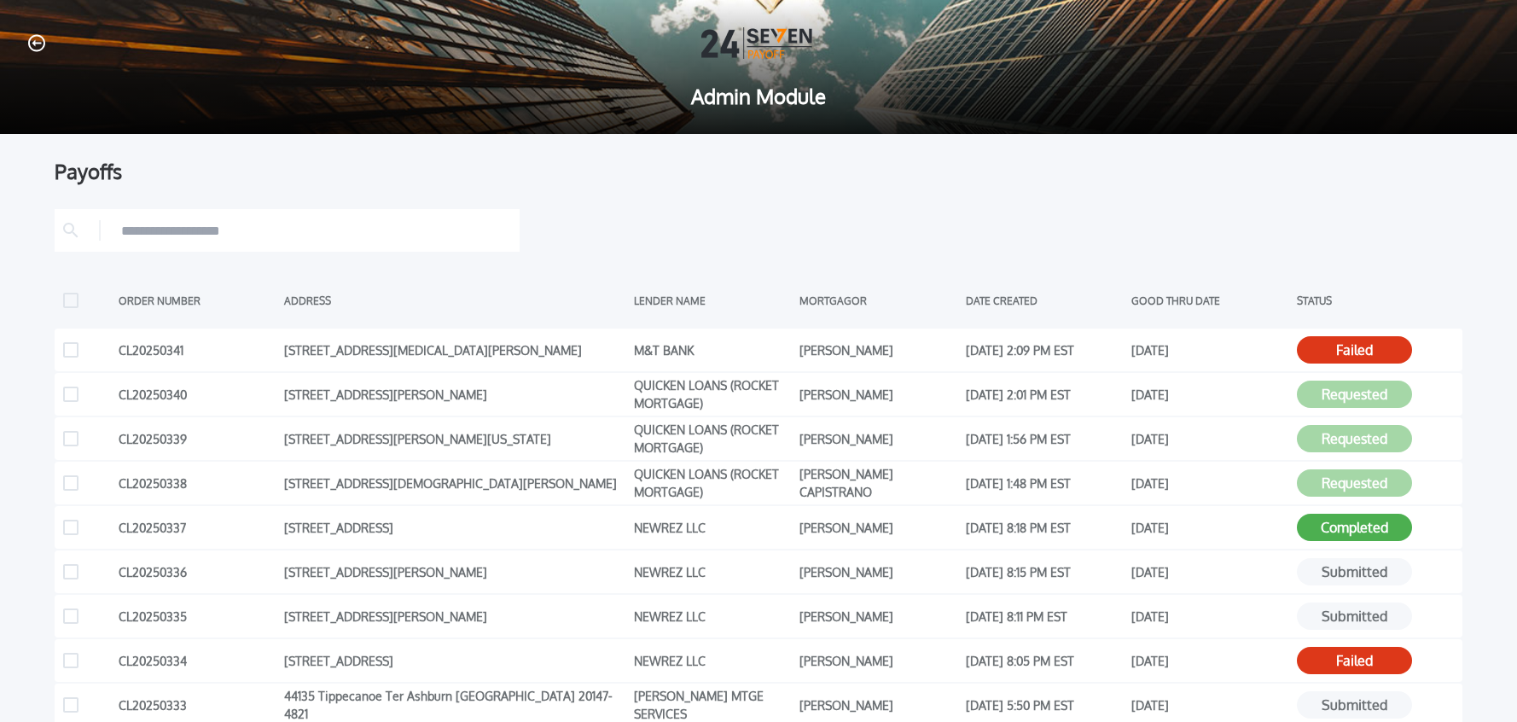
click at [38, 44] on icon "button" at bounding box center [36, 43] width 17 height 18
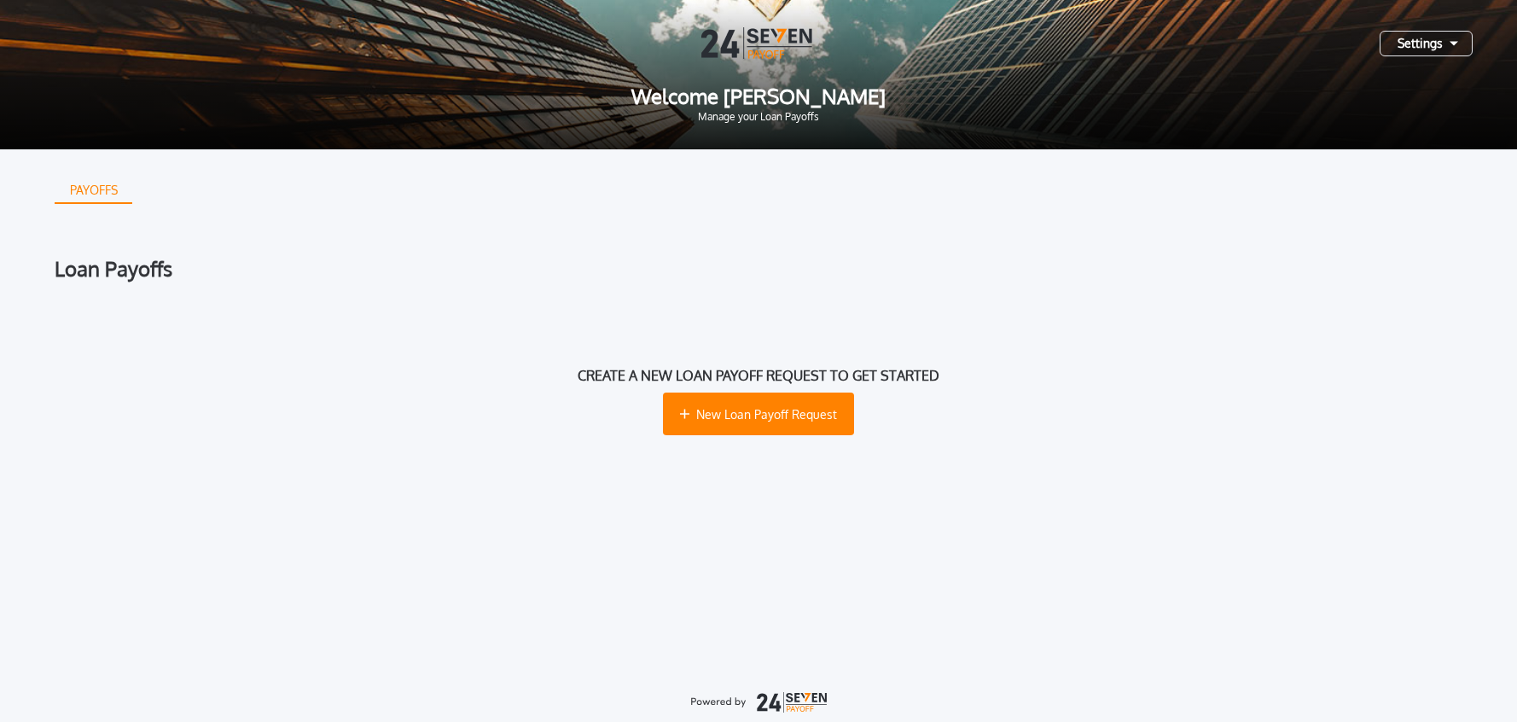
drag, startPoint x: 1425, startPoint y: 49, endPoint x: 1394, endPoint y: 62, distance: 33.6
click at [1425, 49] on div "Settings" at bounding box center [1426, 44] width 93 height 26
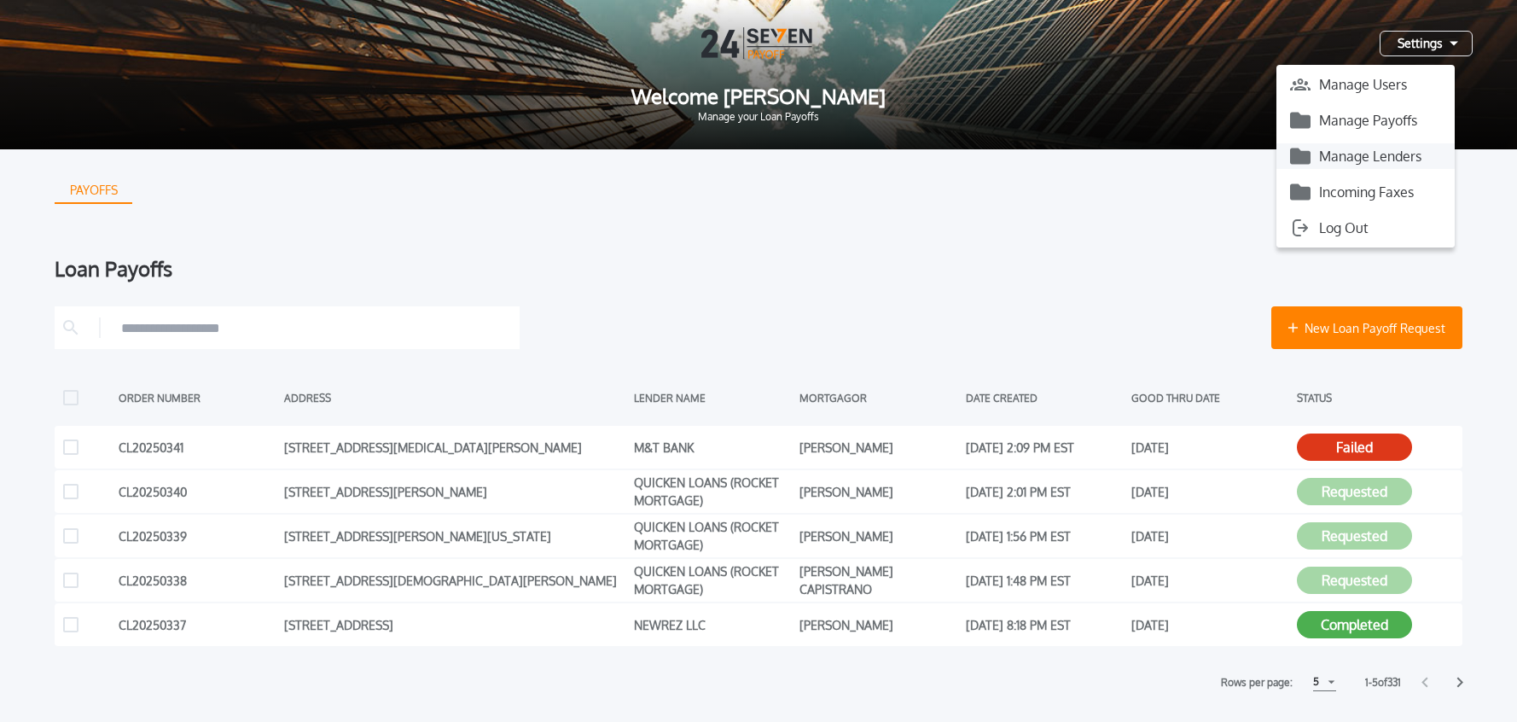
click at [1354, 153] on button "Manage Lenders" at bounding box center [1365, 156] width 178 height 26
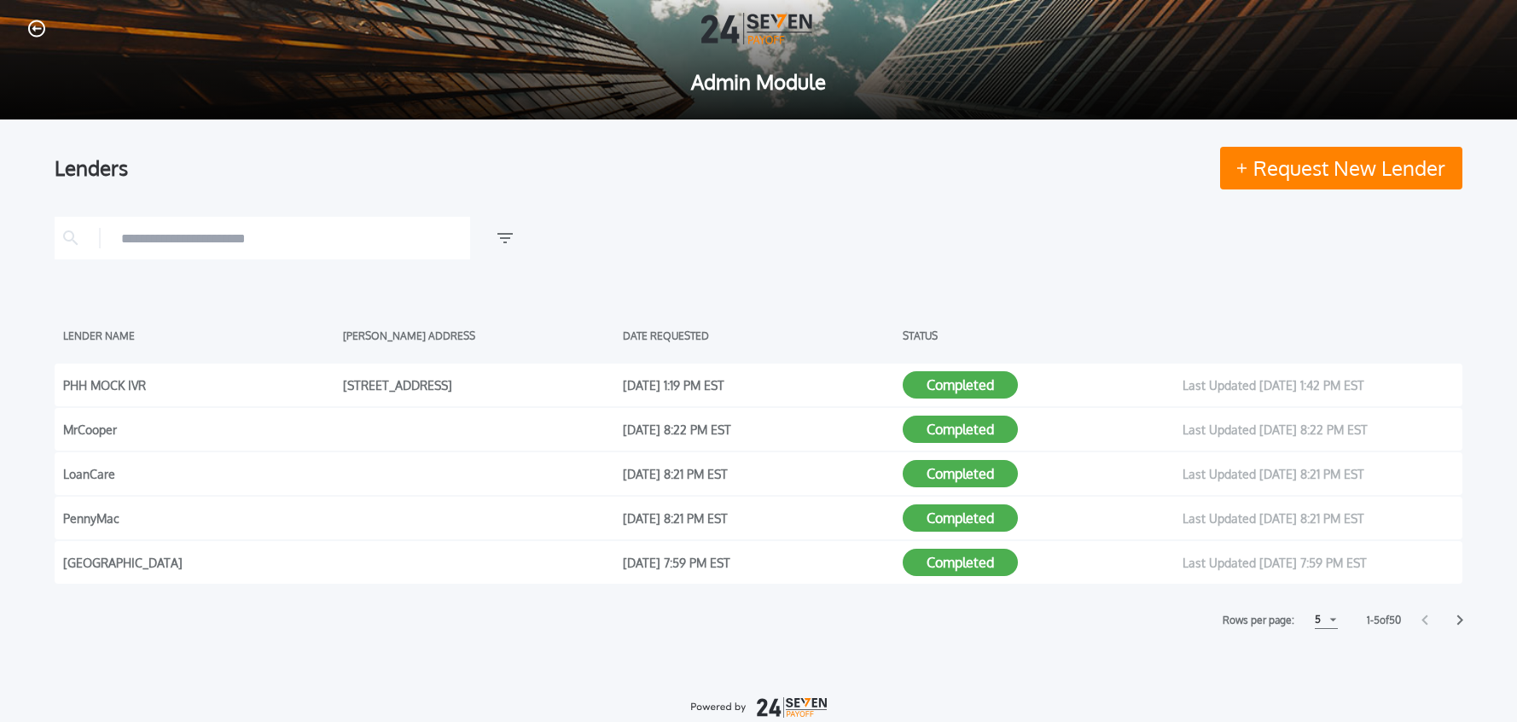
click at [231, 243] on input "text" at bounding box center [291, 238] width 340 height 26
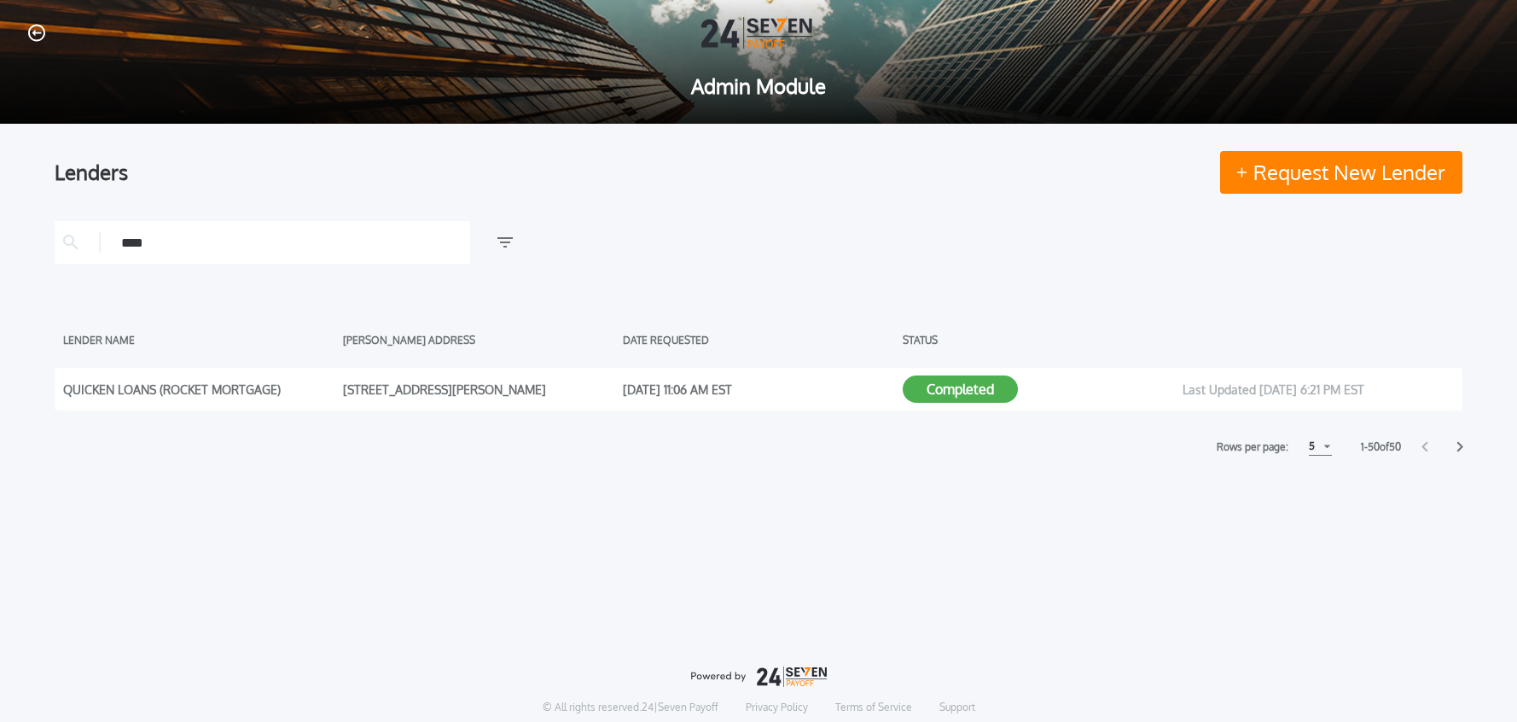
scroll to position [6, 0]
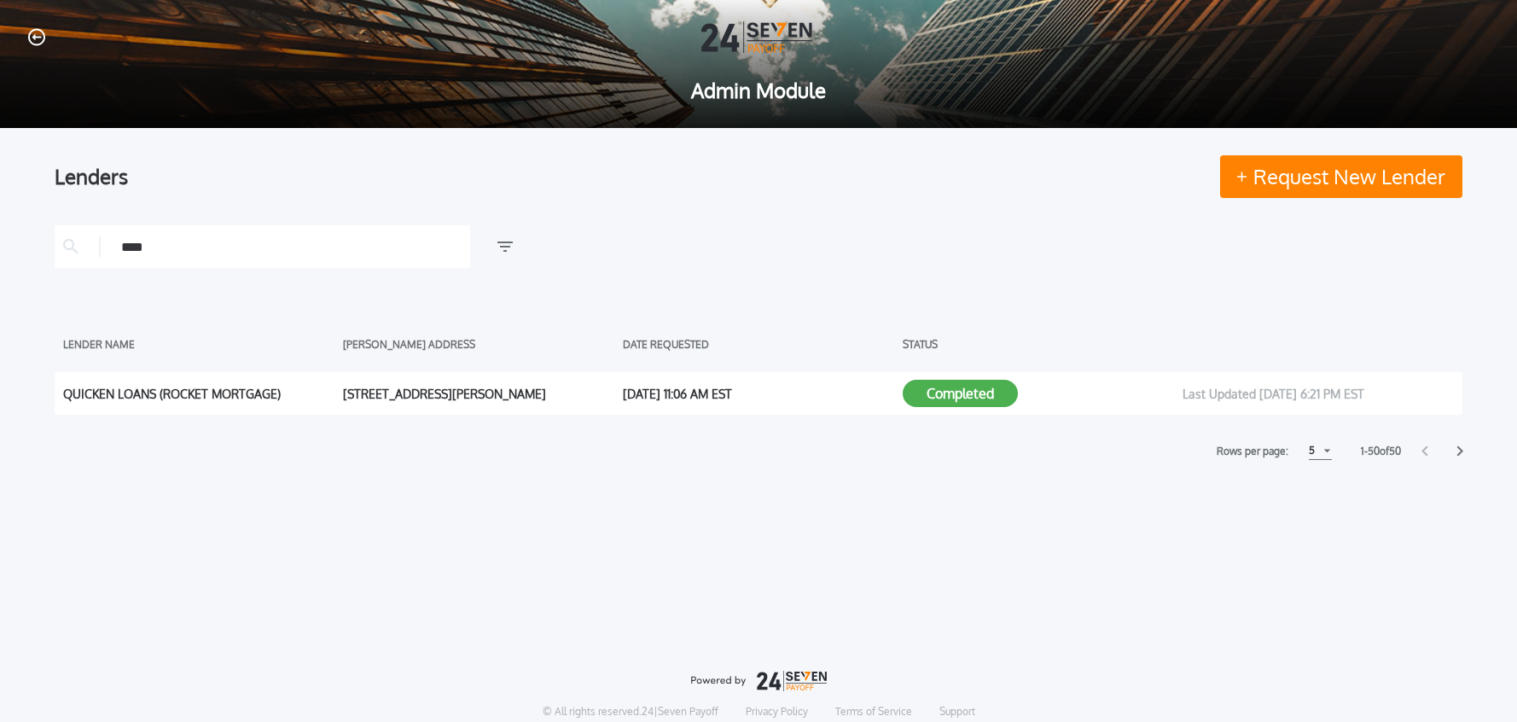
type input "****"
click at [992, 398] on button "Completed" at bounding box center [960, 393] width 115 height 27
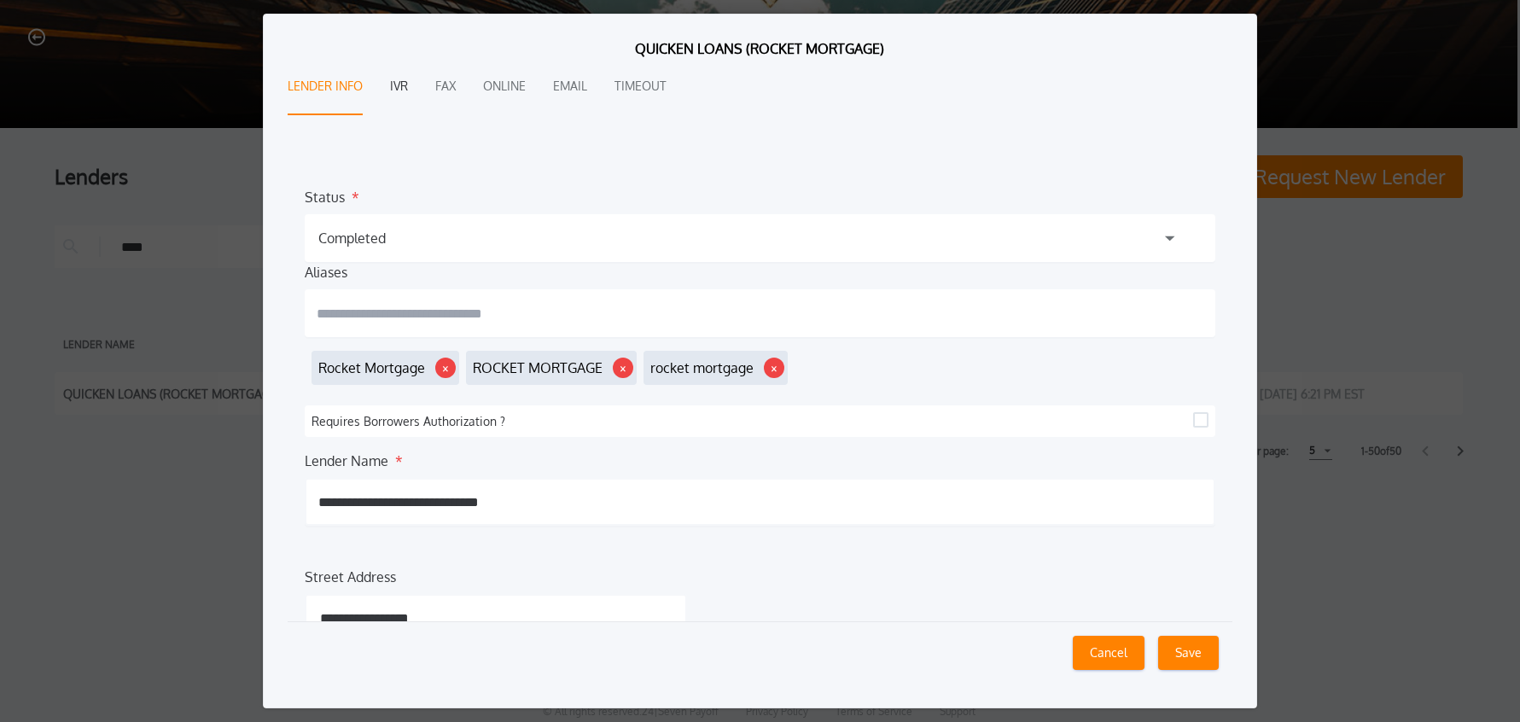
click at [396, 88] on button "IVR" at bounding box center [399, 87] width 18 height 56
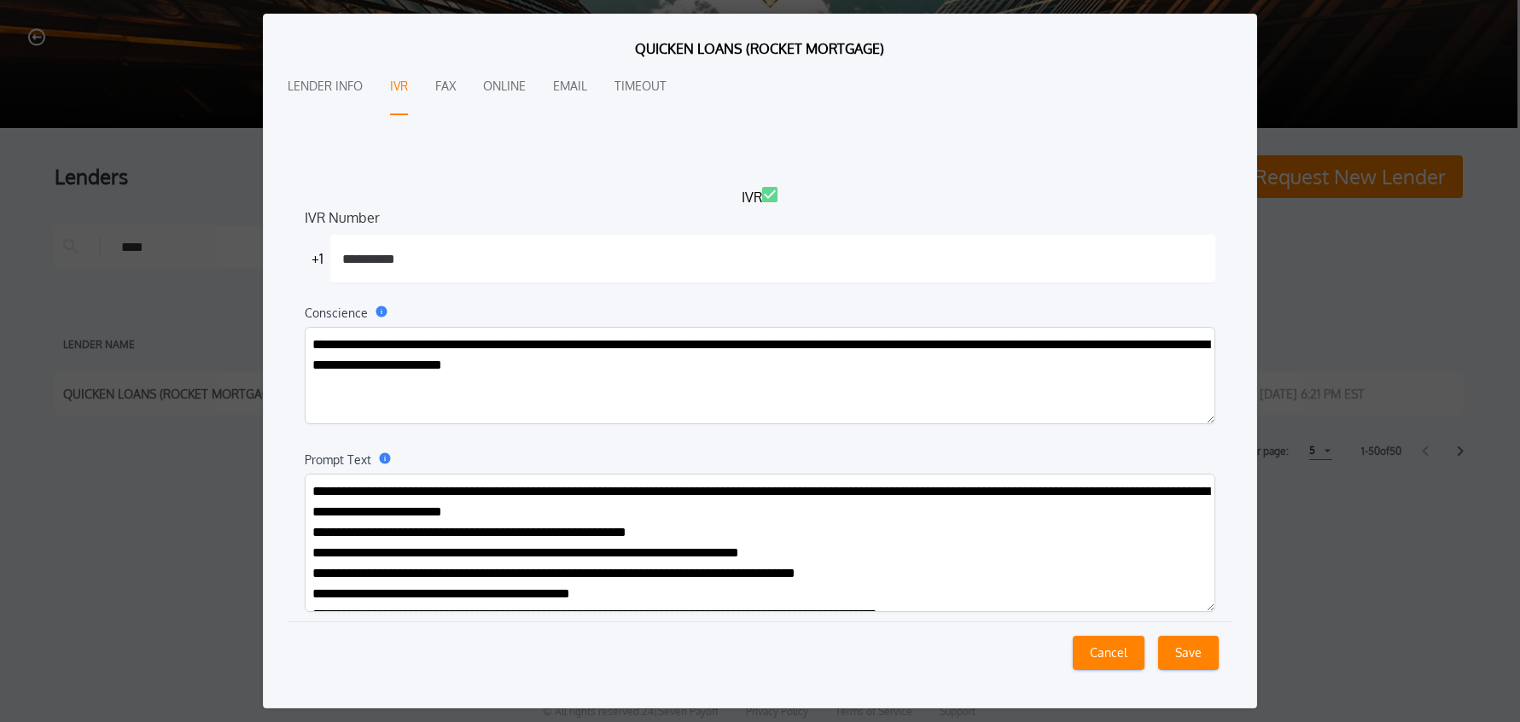
click at [641, 515] on textarea "Prompt Text" at bounding box center [760, 543] width 911 height 138
click at [1093, 650] on button "Cancel" at bounding box center [1108, 653] width 72 height 34
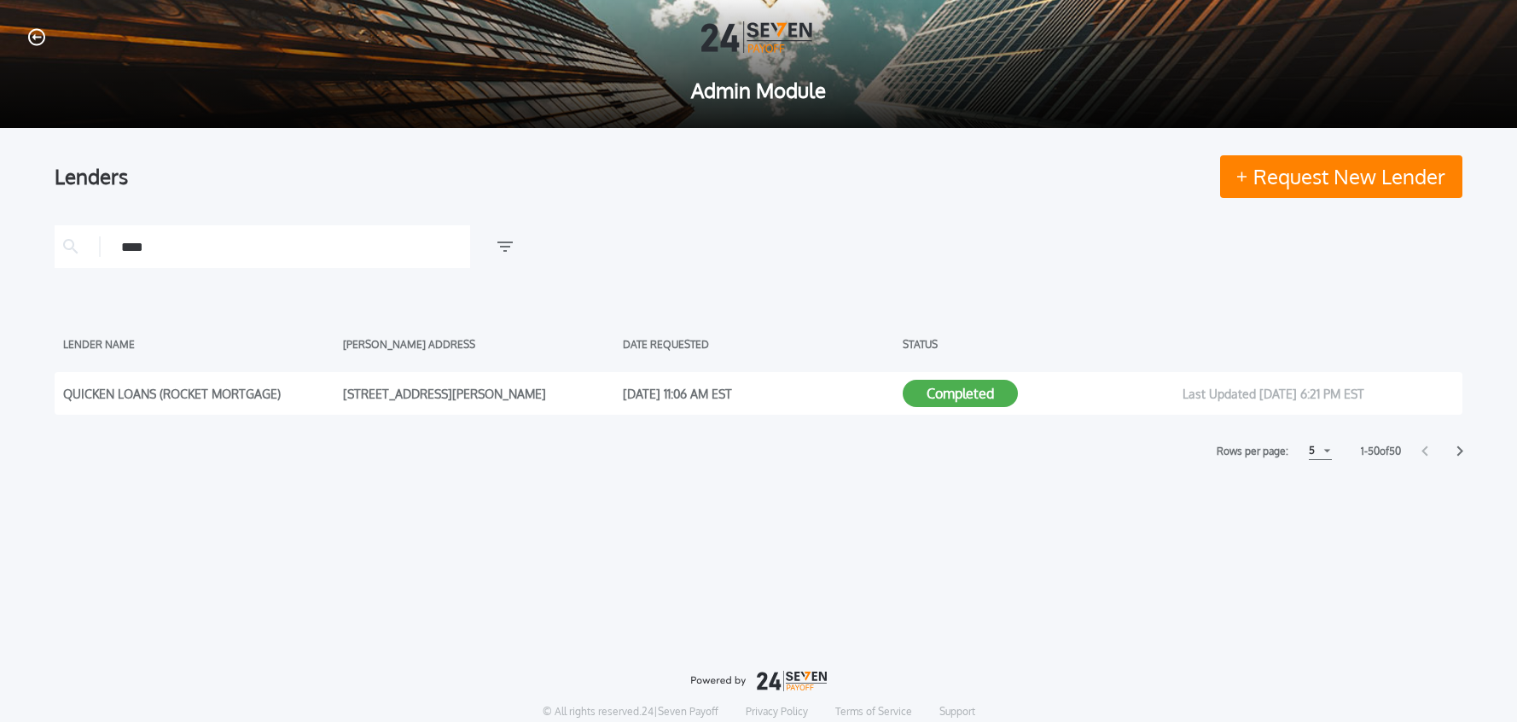
click at [33, 43] on icon "button" at bounding box center [36, 37] width 17 height 18
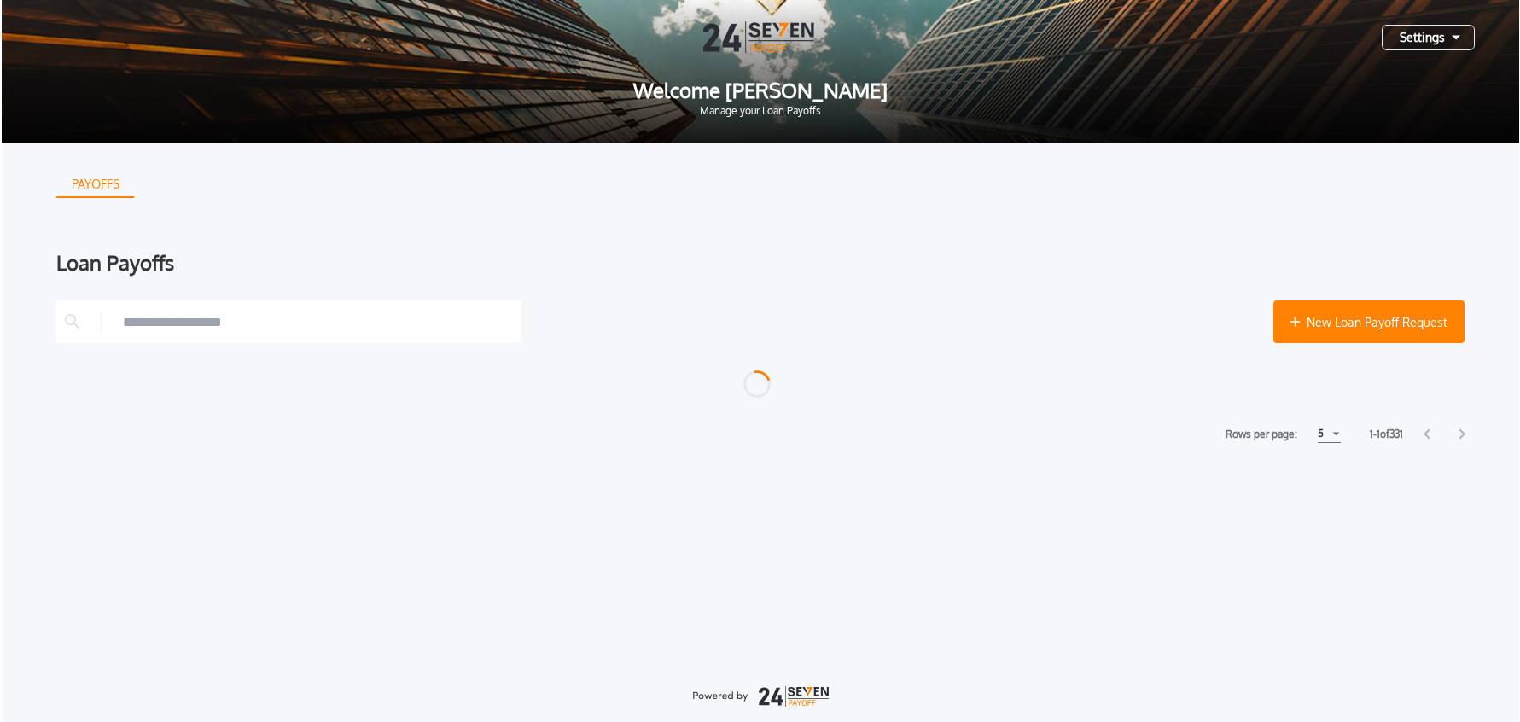
scroll to position [14, 0]
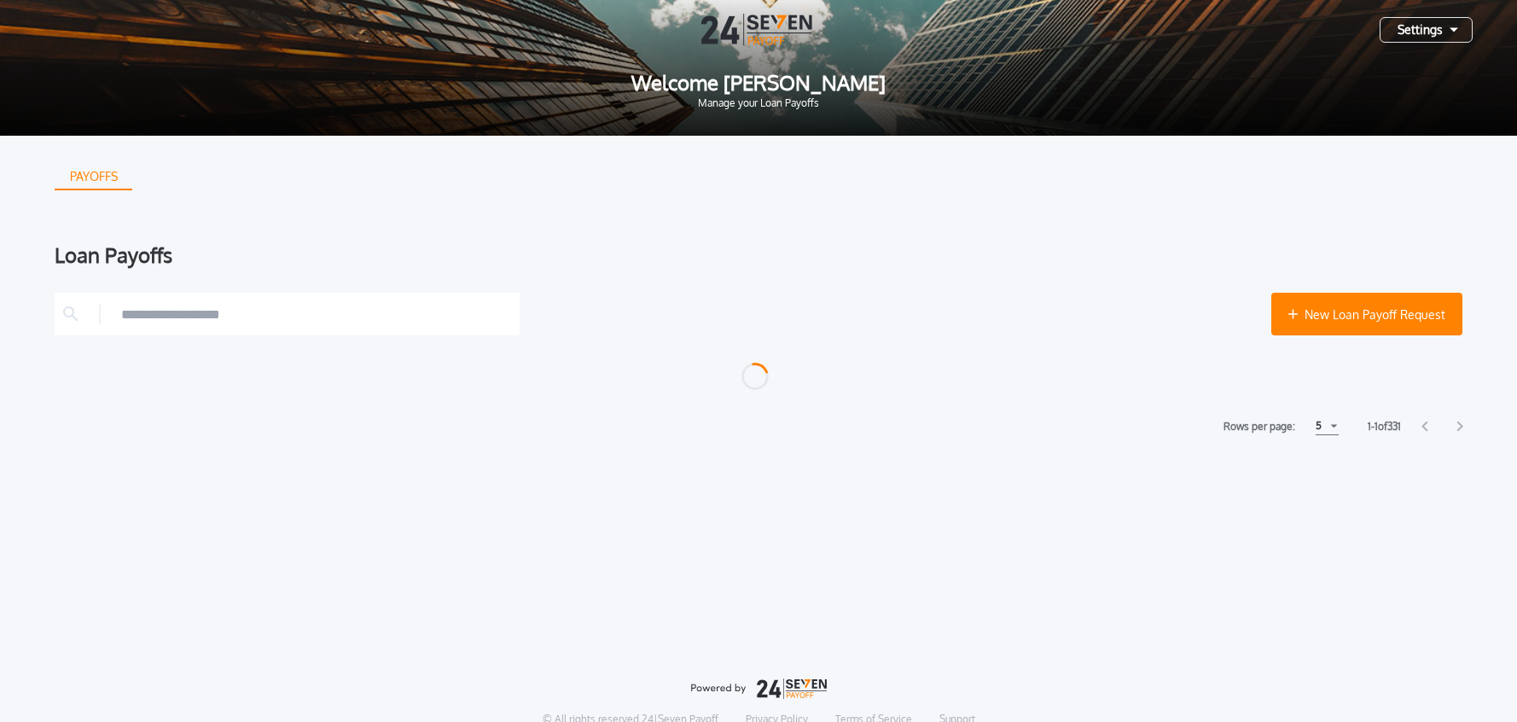
drag, startPoint x: 1415, startPoint y: 35, endPoint x: 1313, endPoint y: 47, distance: 103.1
click at [1415, 35] on div "Settings" at bounding box center [1426, 30] width 93 height 26
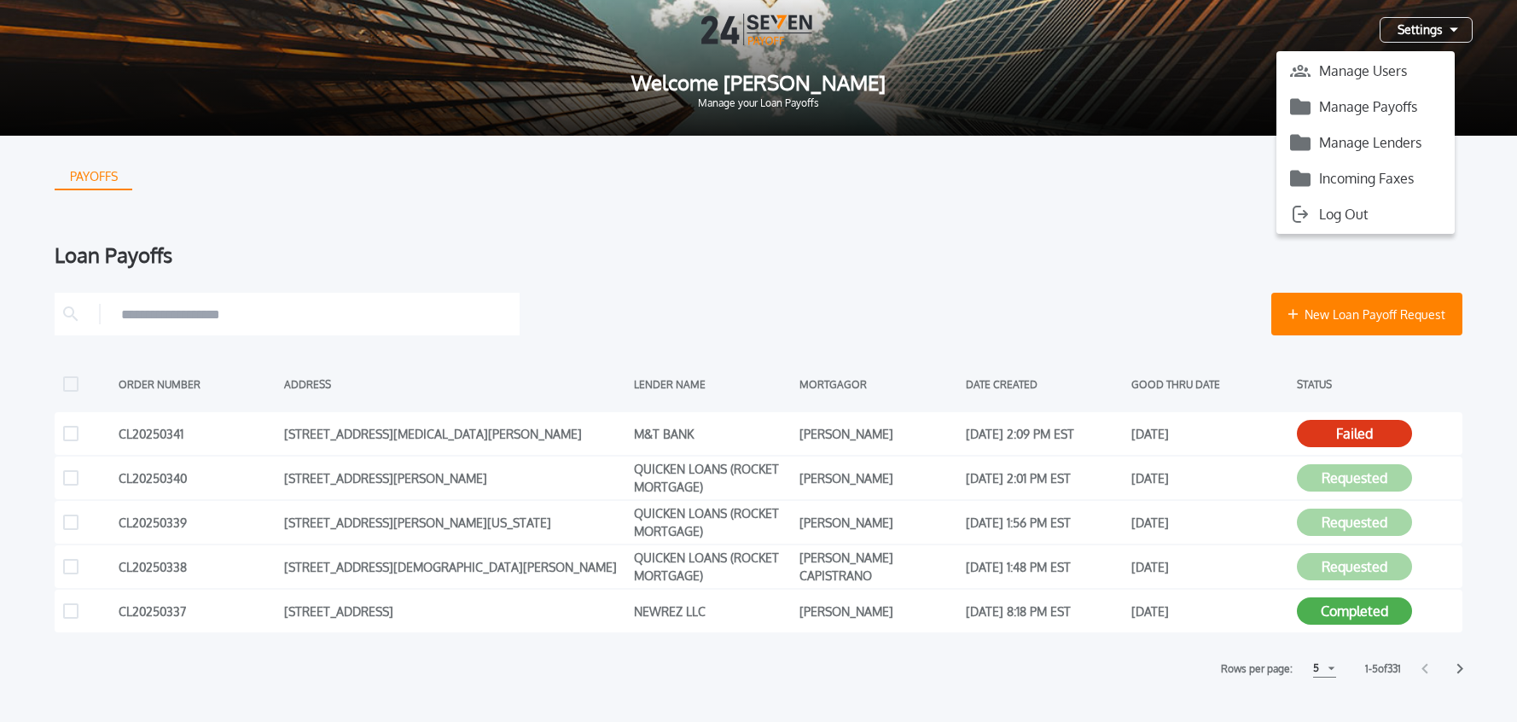
click at [1326, 111] on button "Manage Payoffs" at bounding box center [1365, 107] width 178 height 26
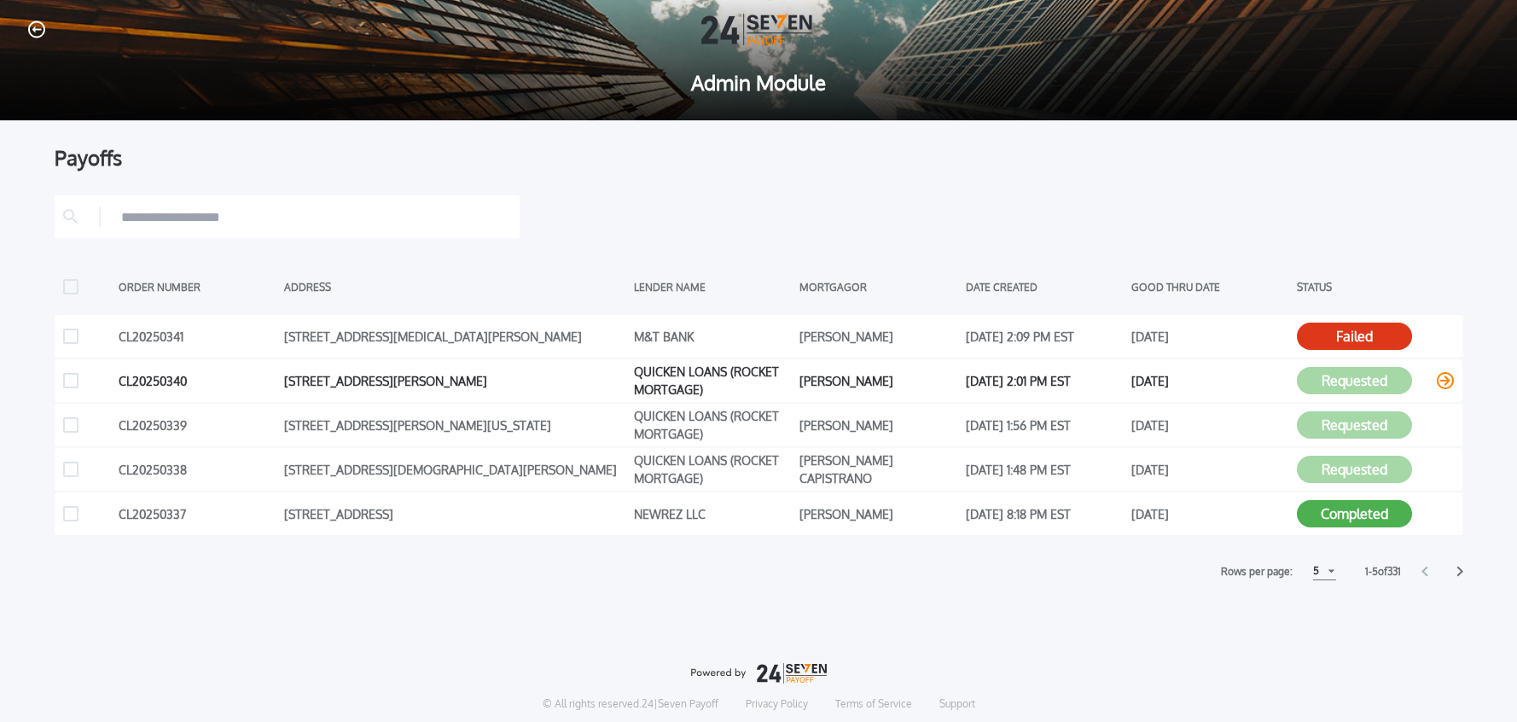
click at [1449, 384] on icon at bounding box center [1445, 380] width 17 height 17
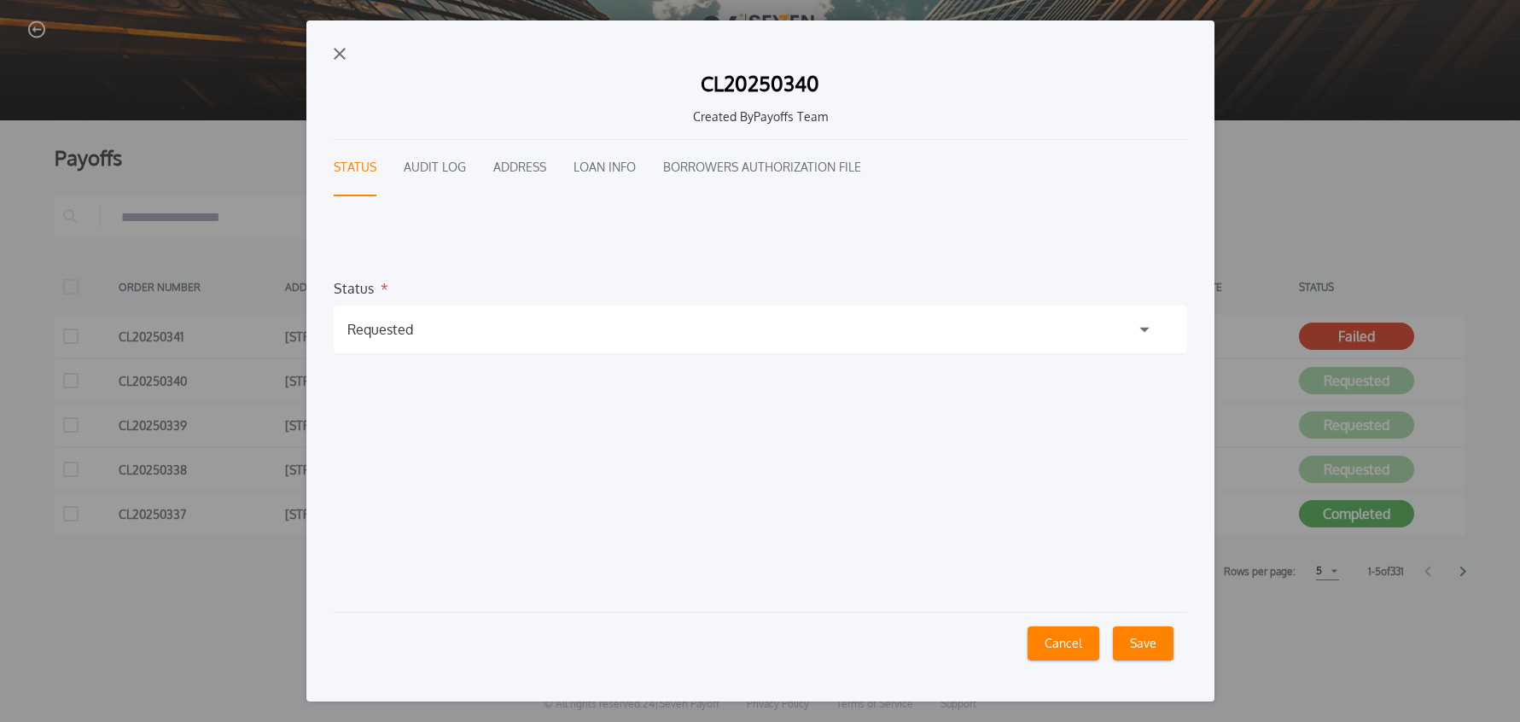
click at [432, 175] on button "Audit Log" at bounding box center [435, 168] width 62 height 56
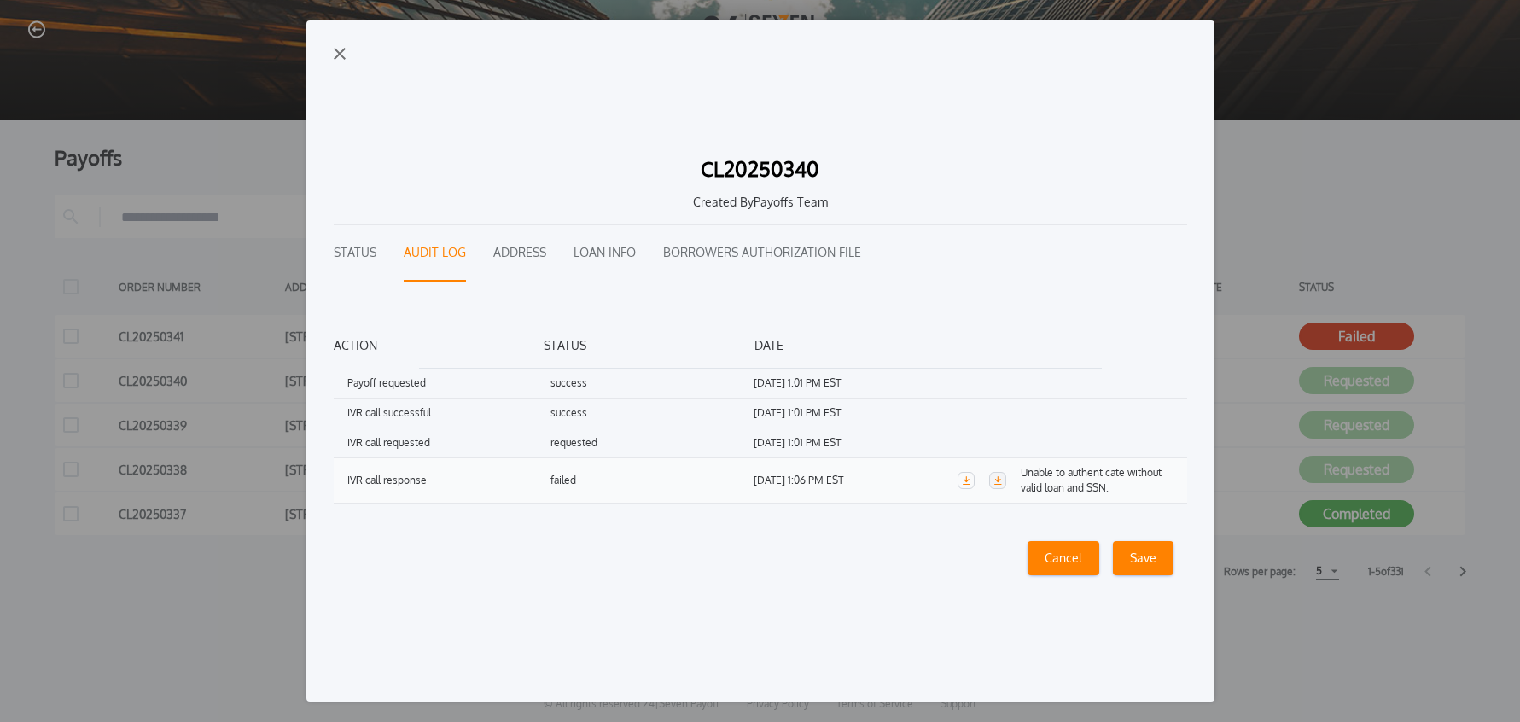
click at [998, 484] on icon "button" at bounding box center [998, 480] width 8 height 9
click at [341, 55] on img "button" at bounding box center [340, 54] width 12 height 12
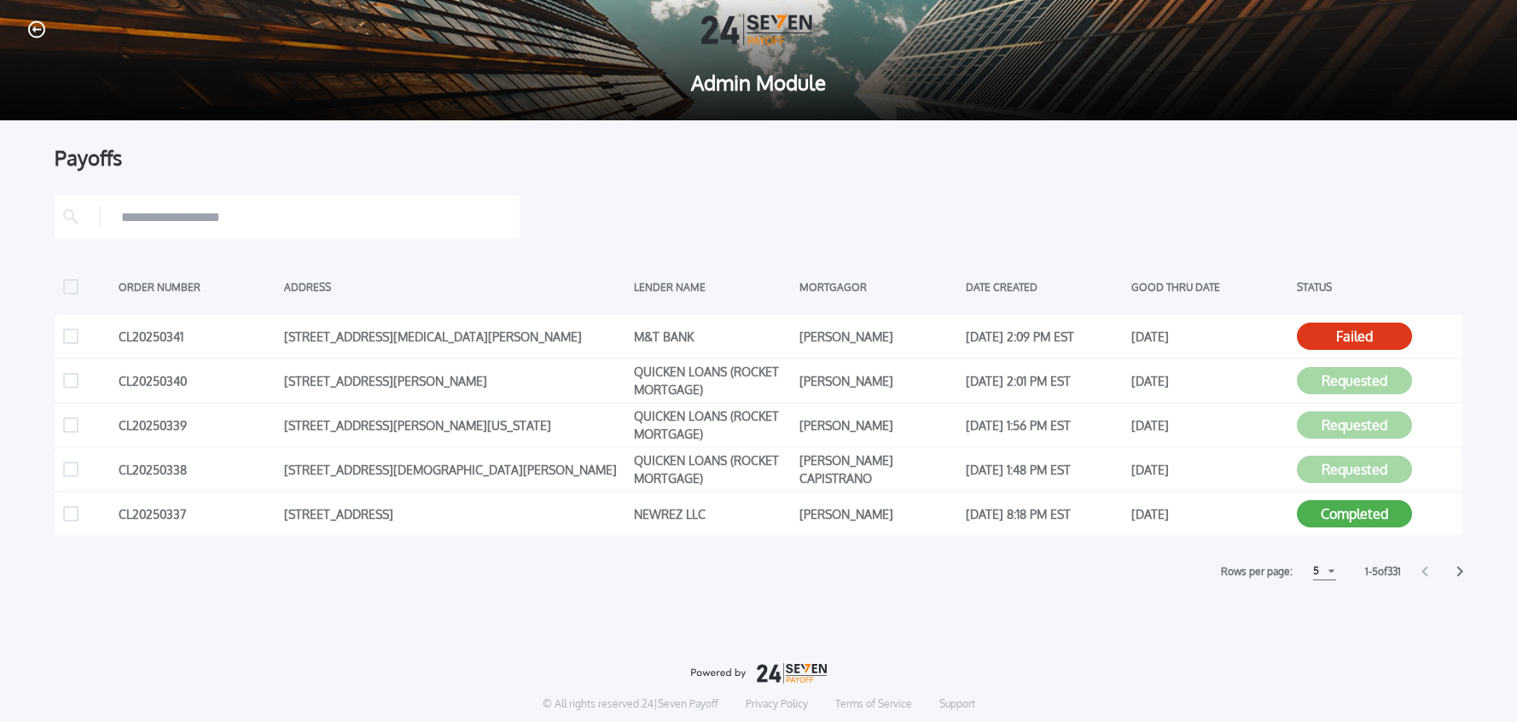
click at [43, 32] on icon "button" at bounding box center [36, 28] width 17 height 17
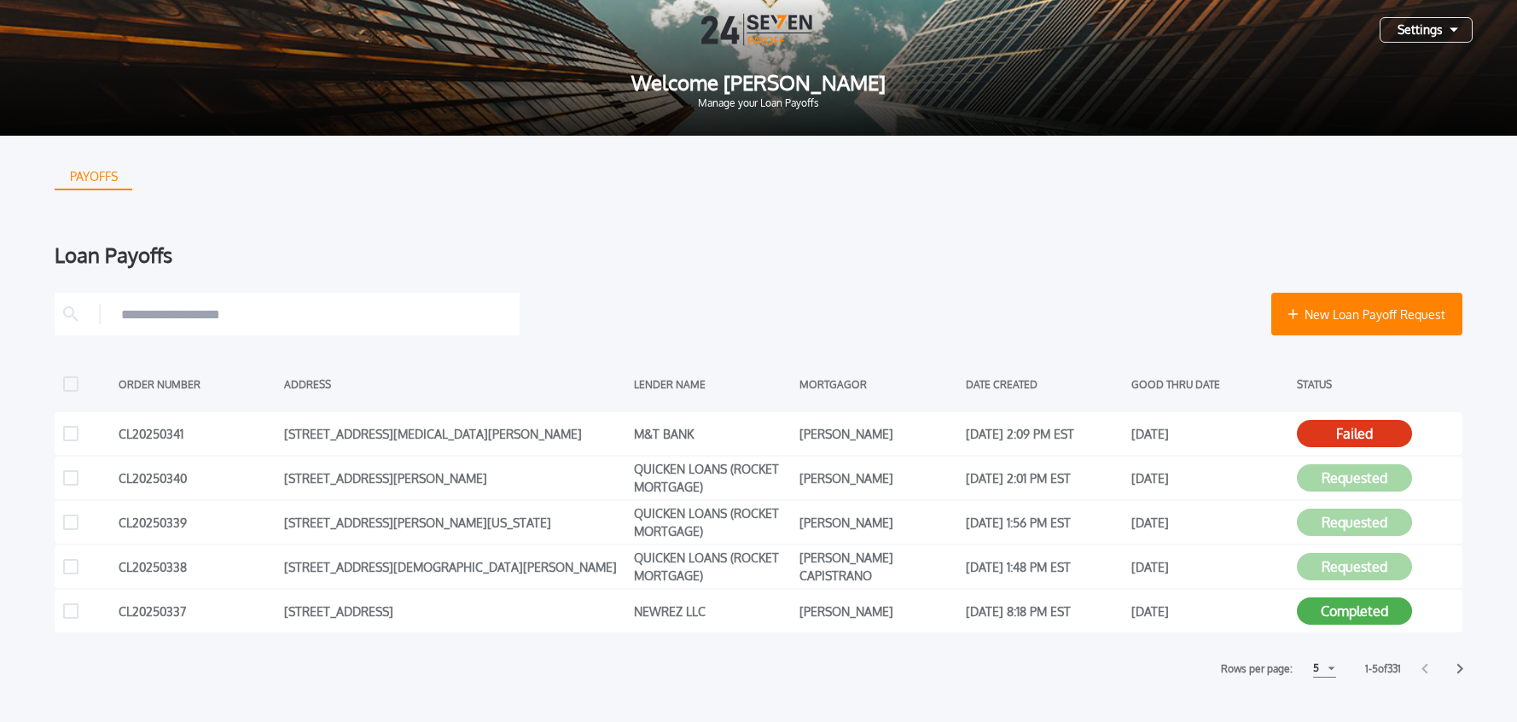
click at [1409, 22] on div "Settings" at bounding box center [1426, 30] width 93 height 26
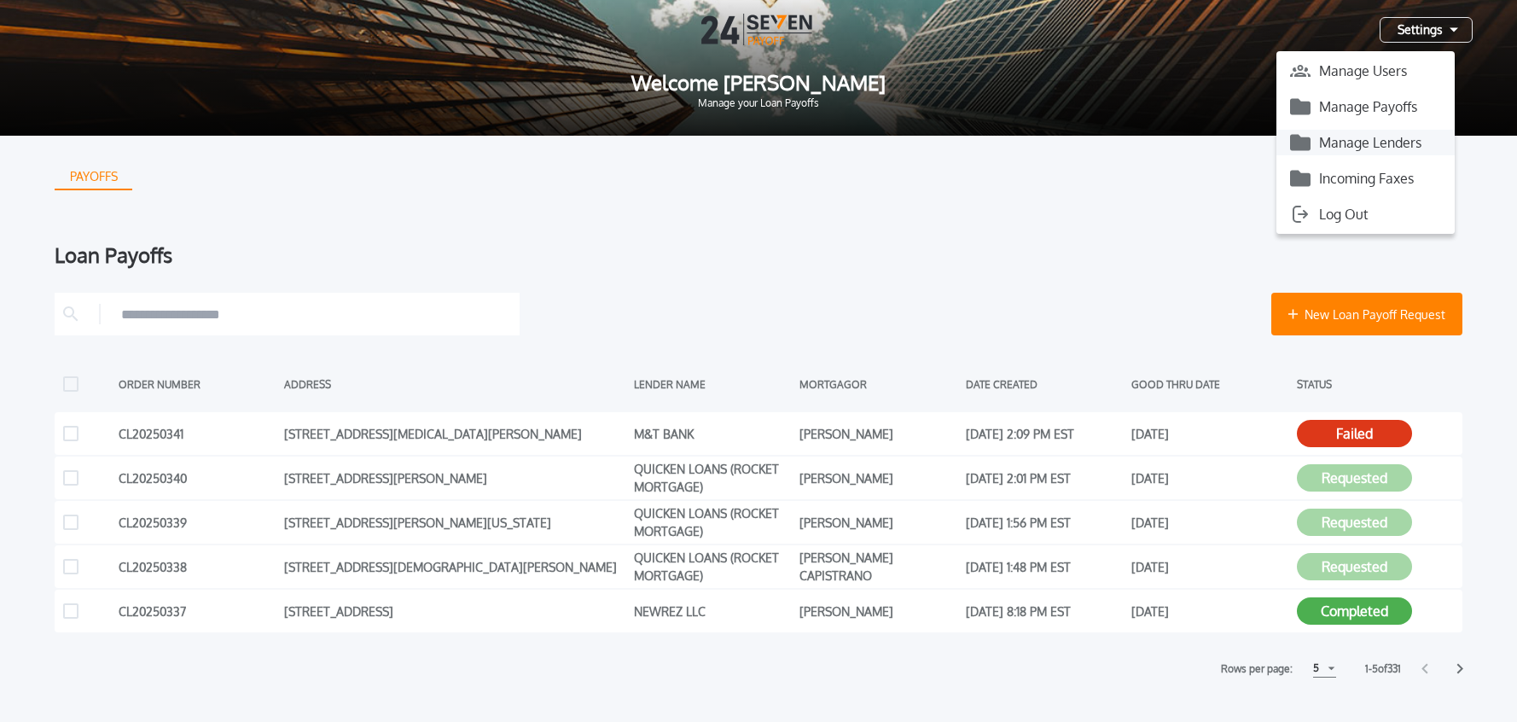
click at [1403, 143] on button "Manage Lenders" at bounding box center [1365, 143] width 178 height 26
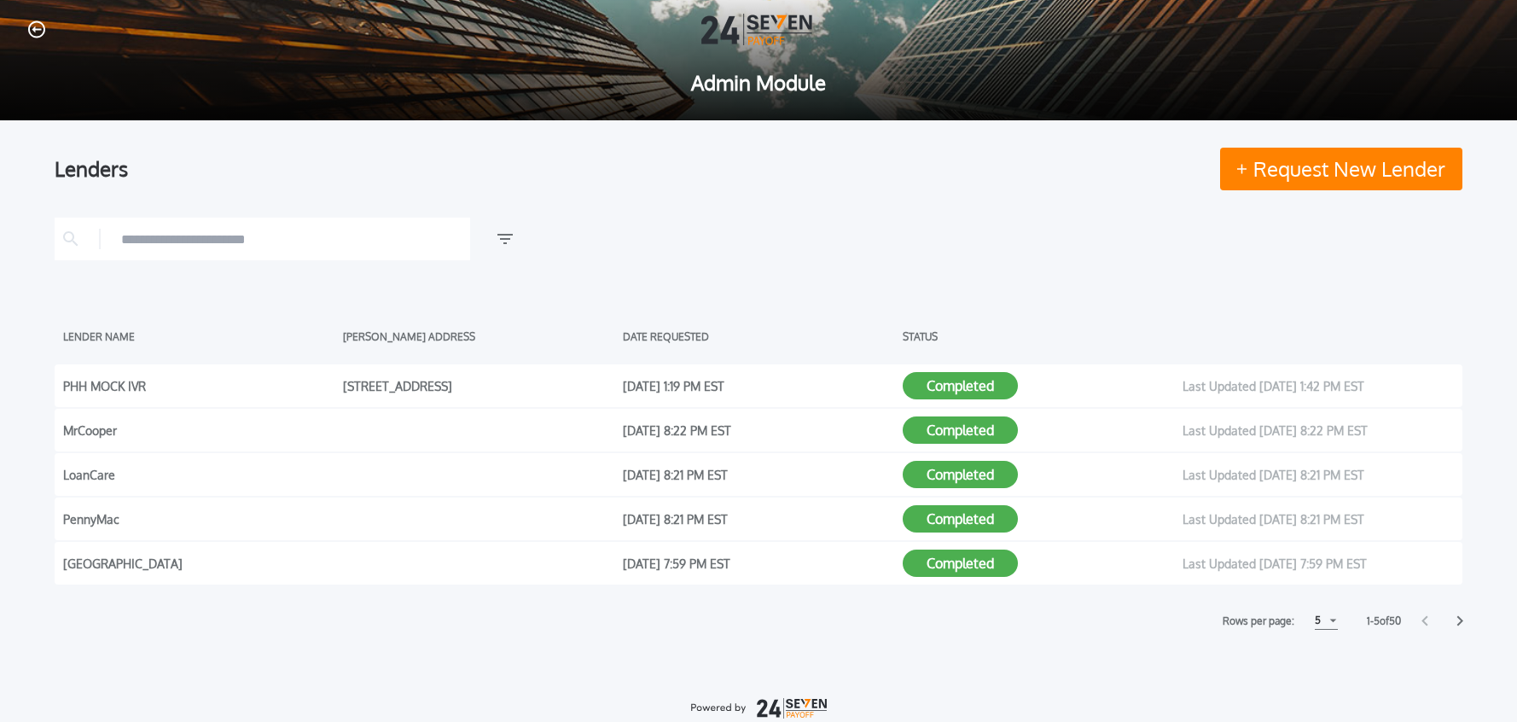
click at [265, 229] on input "text" at bounding box center [291, 239] width 340 height 26
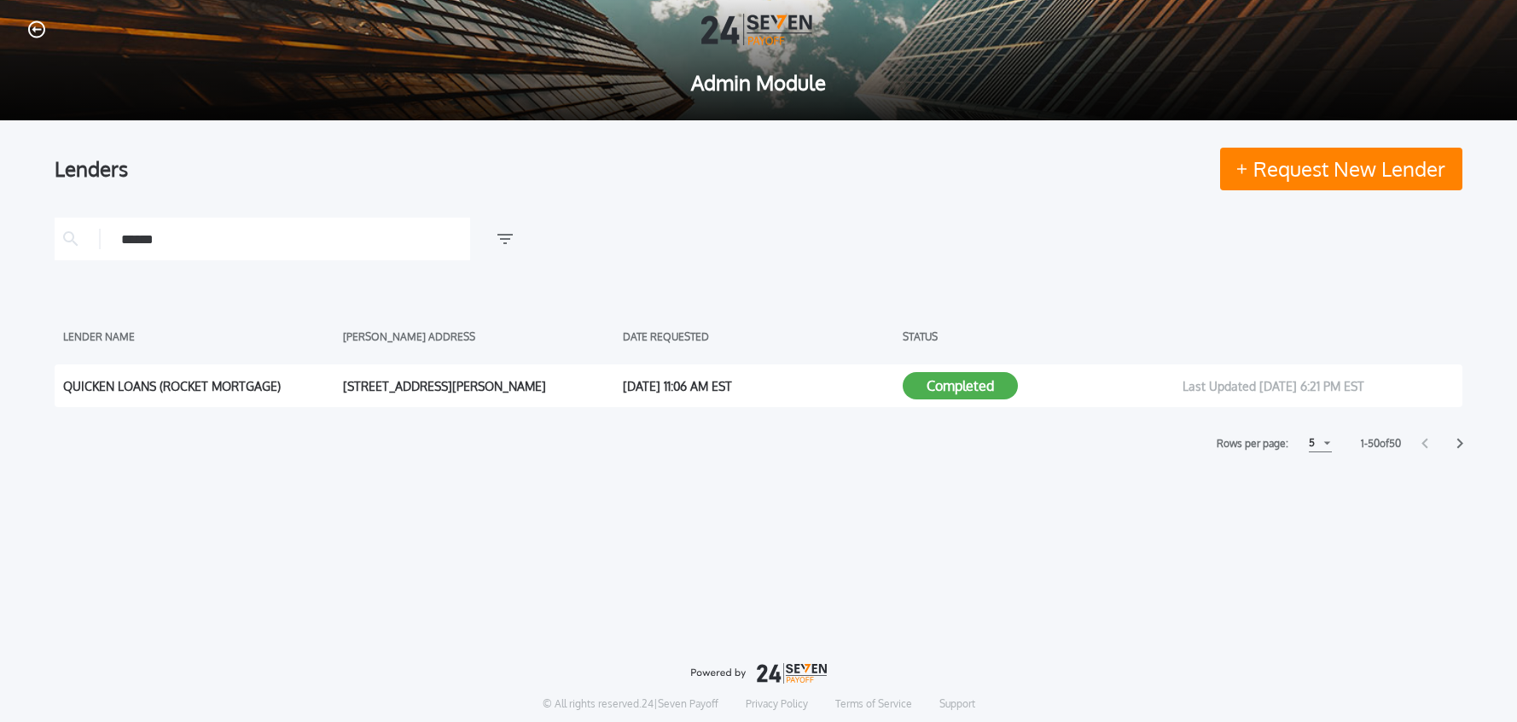
type input "******"
click at [363, 392] on div "[STREET_ADDRESS][PERSON_NAME]" at bounding box center [478, 386] width 271 height 26
click at [977, 385] on button "Completed" at bounding box center [960, 385] width 115 height 27
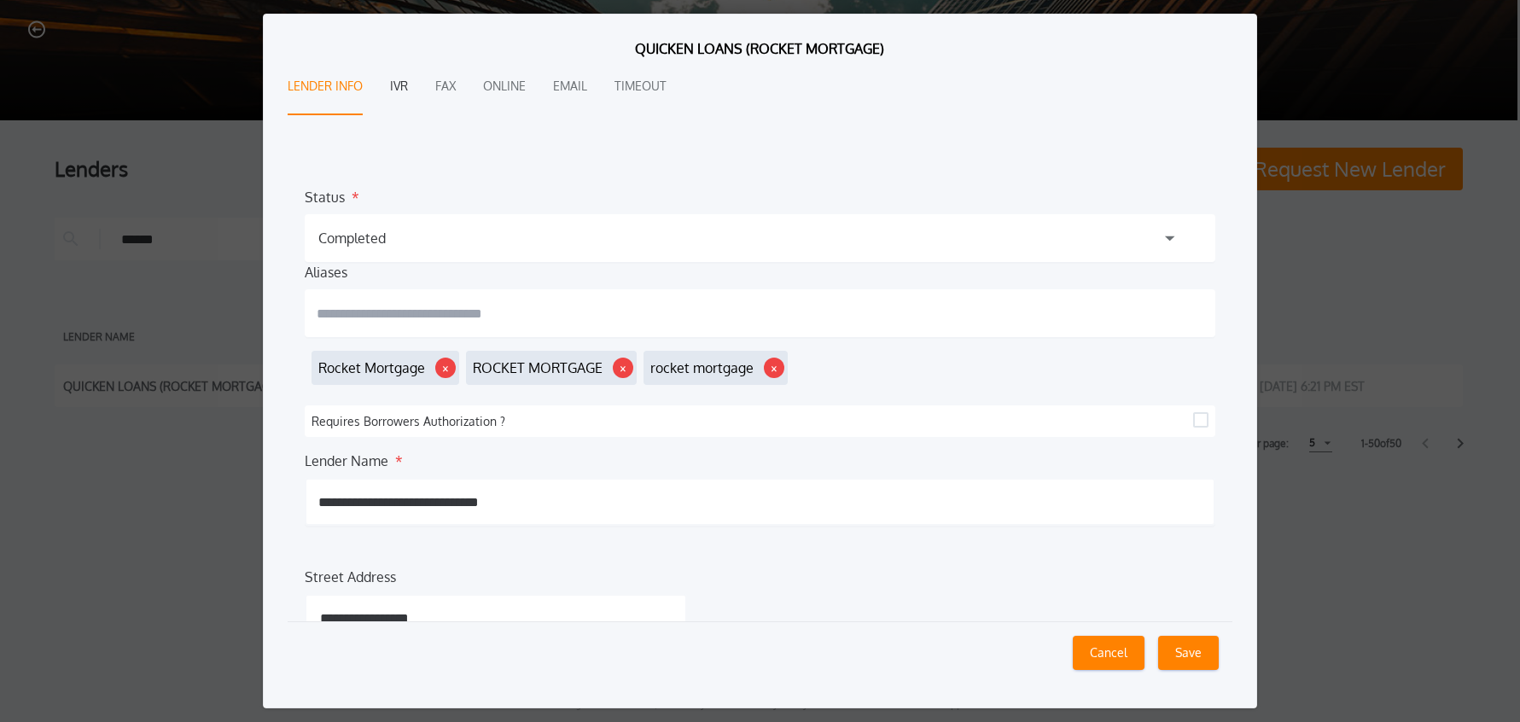
click at [390, 86] on button "IVR" at bounding box center [399, 87] width 18 height 56
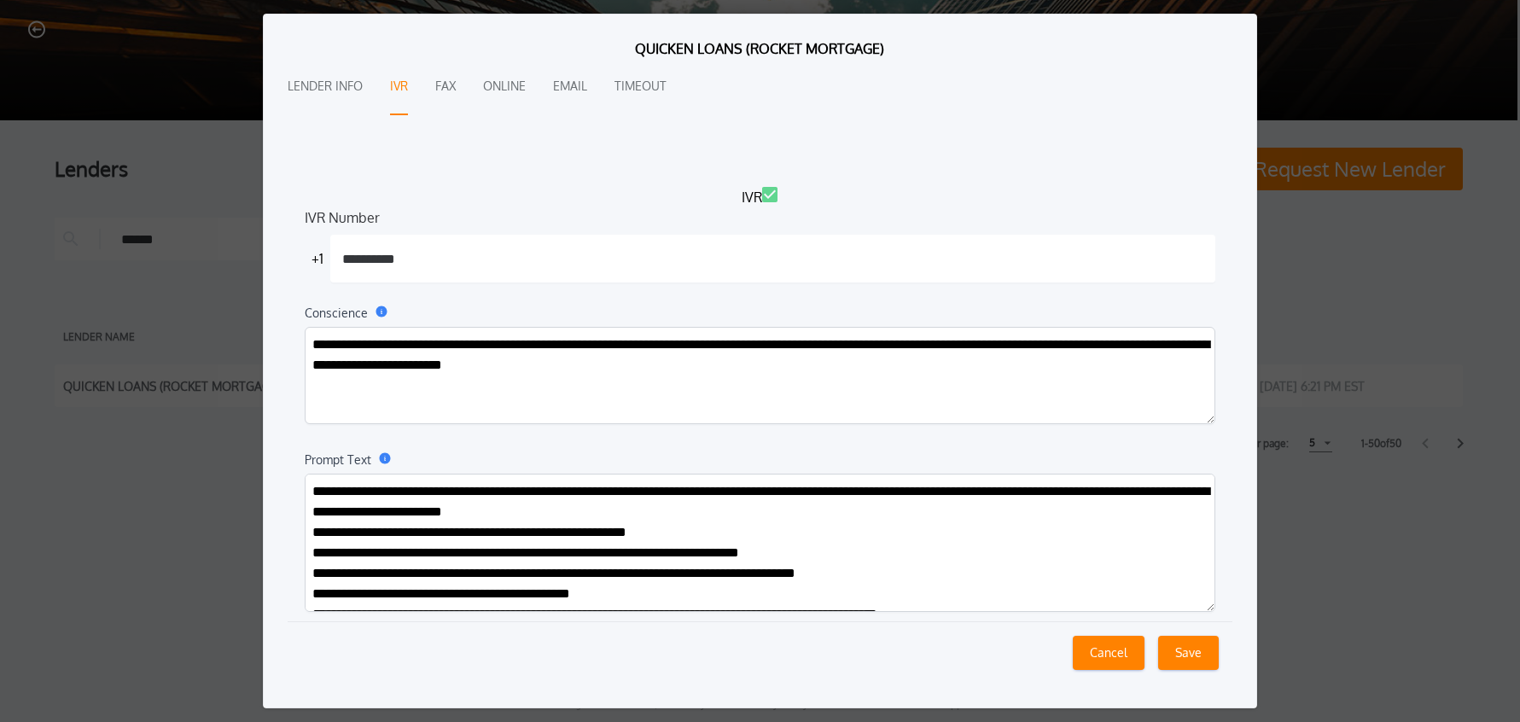
click at [549, 521] on textarea "Prompt Text" at bounding box center [760, 543] width 911 height 138
paste textarea "**********"
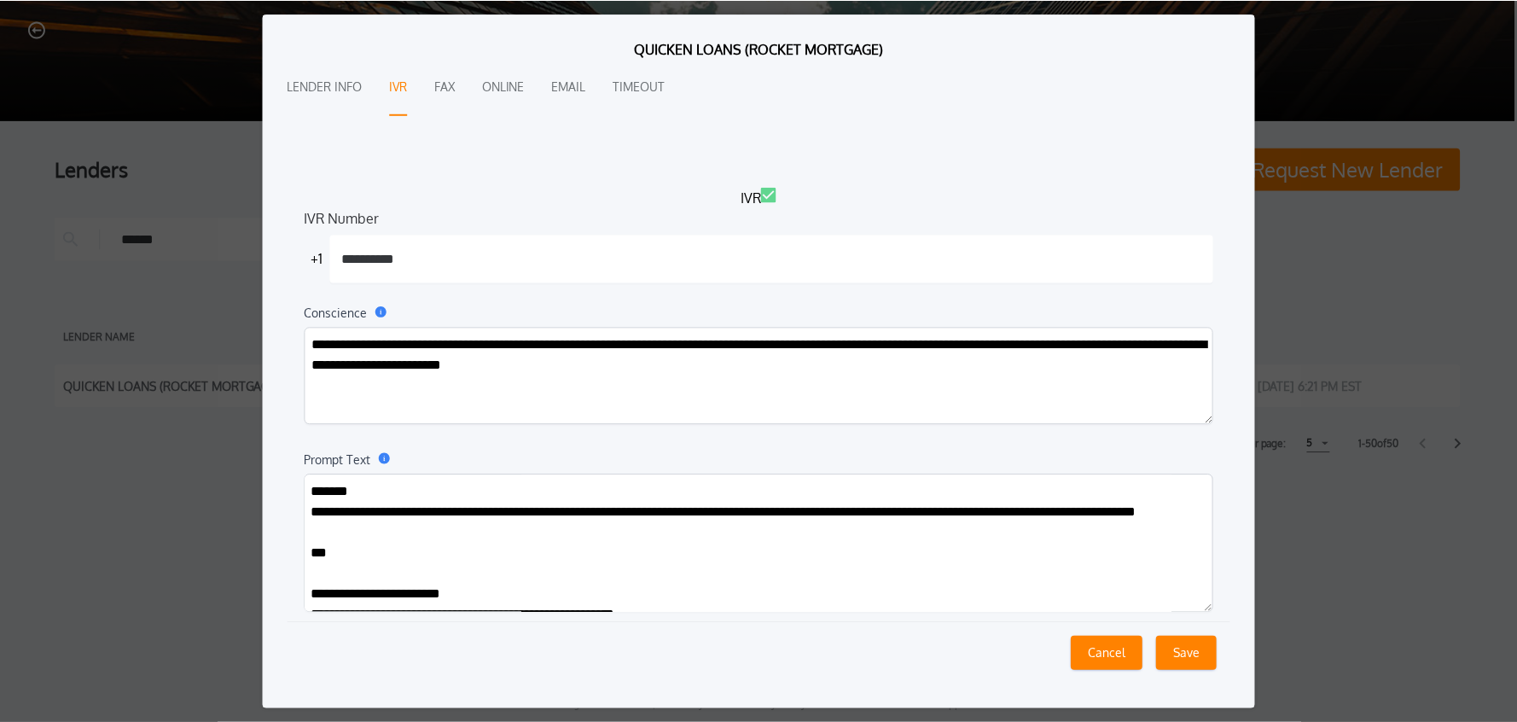
scroll to position [3984, 0]
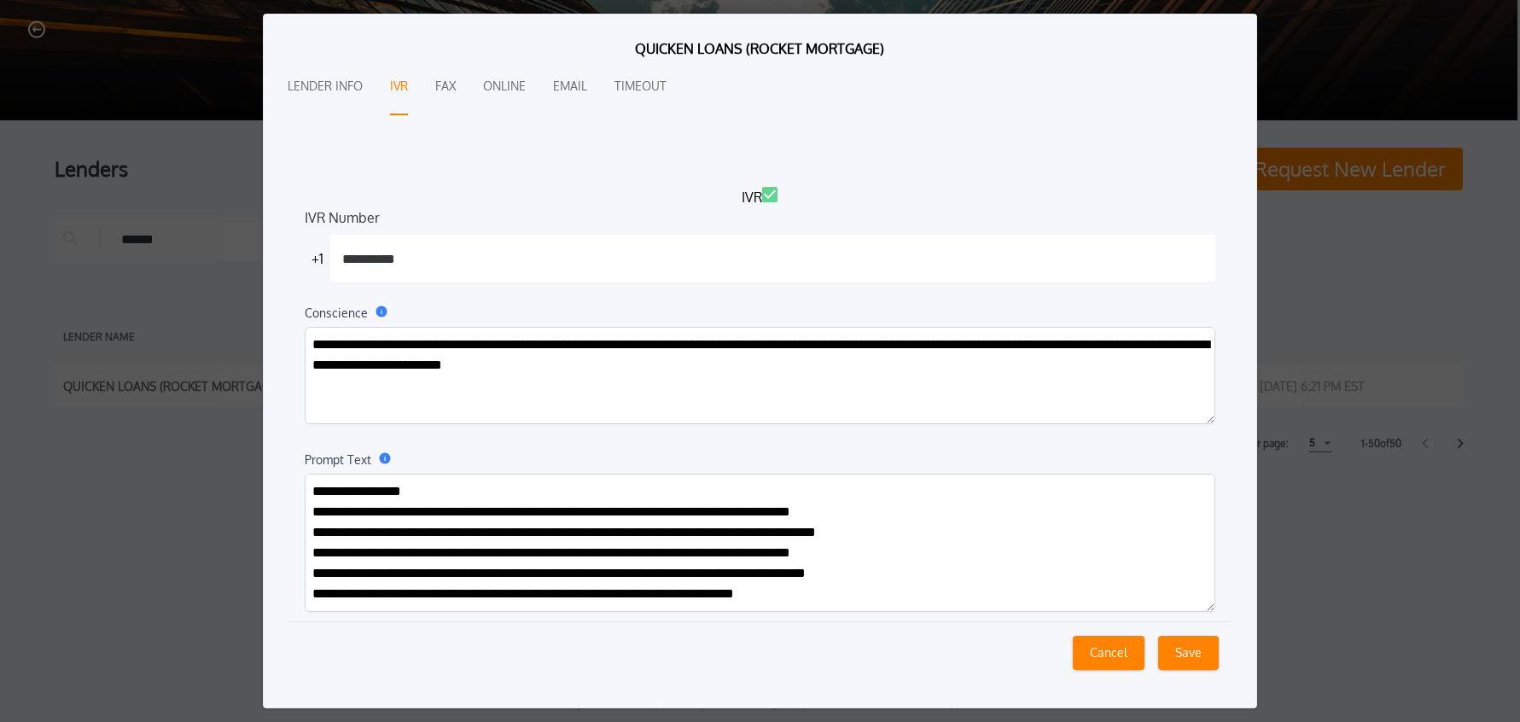
type textarea "**********"
click at [1183, 657] on button "Save" at bounding box center [1188, 653] width 61 height 34
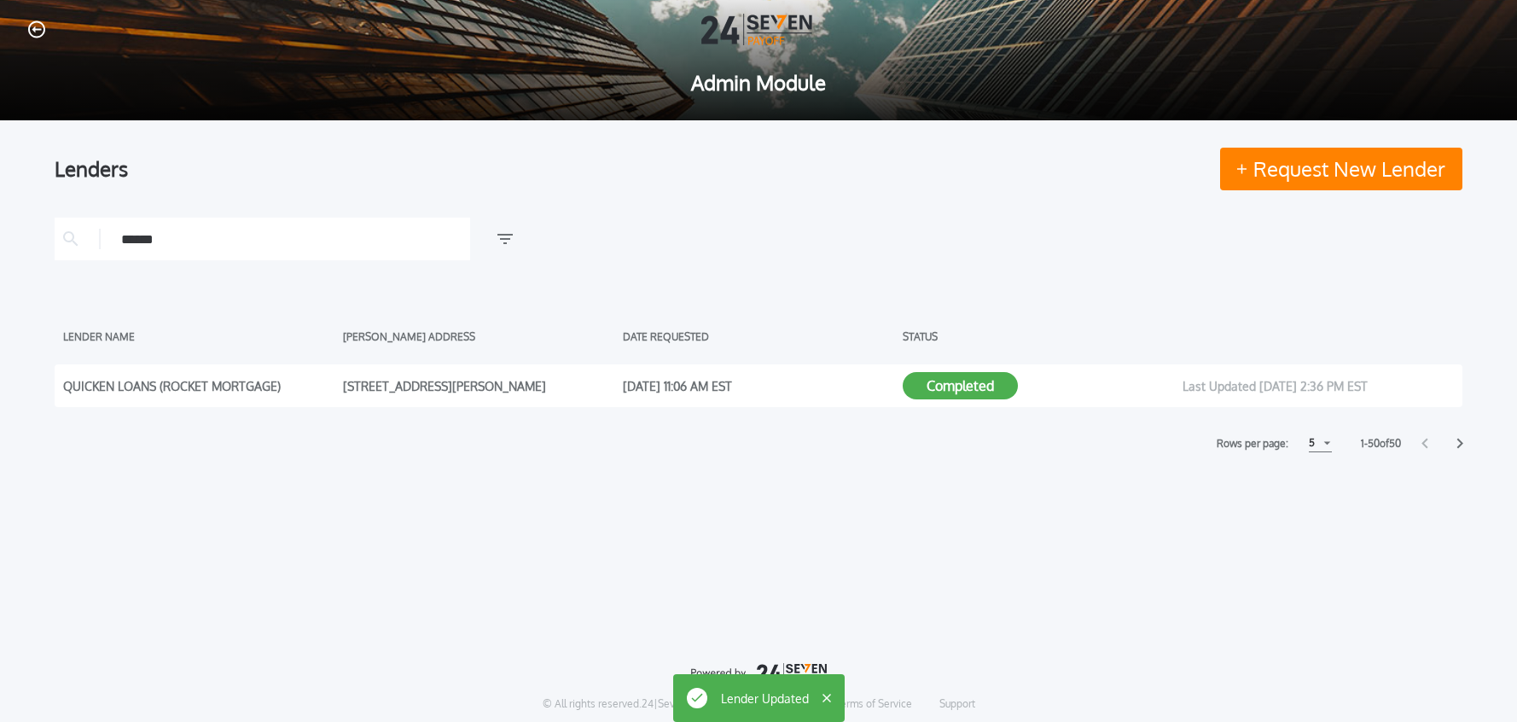
click at [37, 26] on icon "button" at bounding box center [36, 29] width 17 height 18
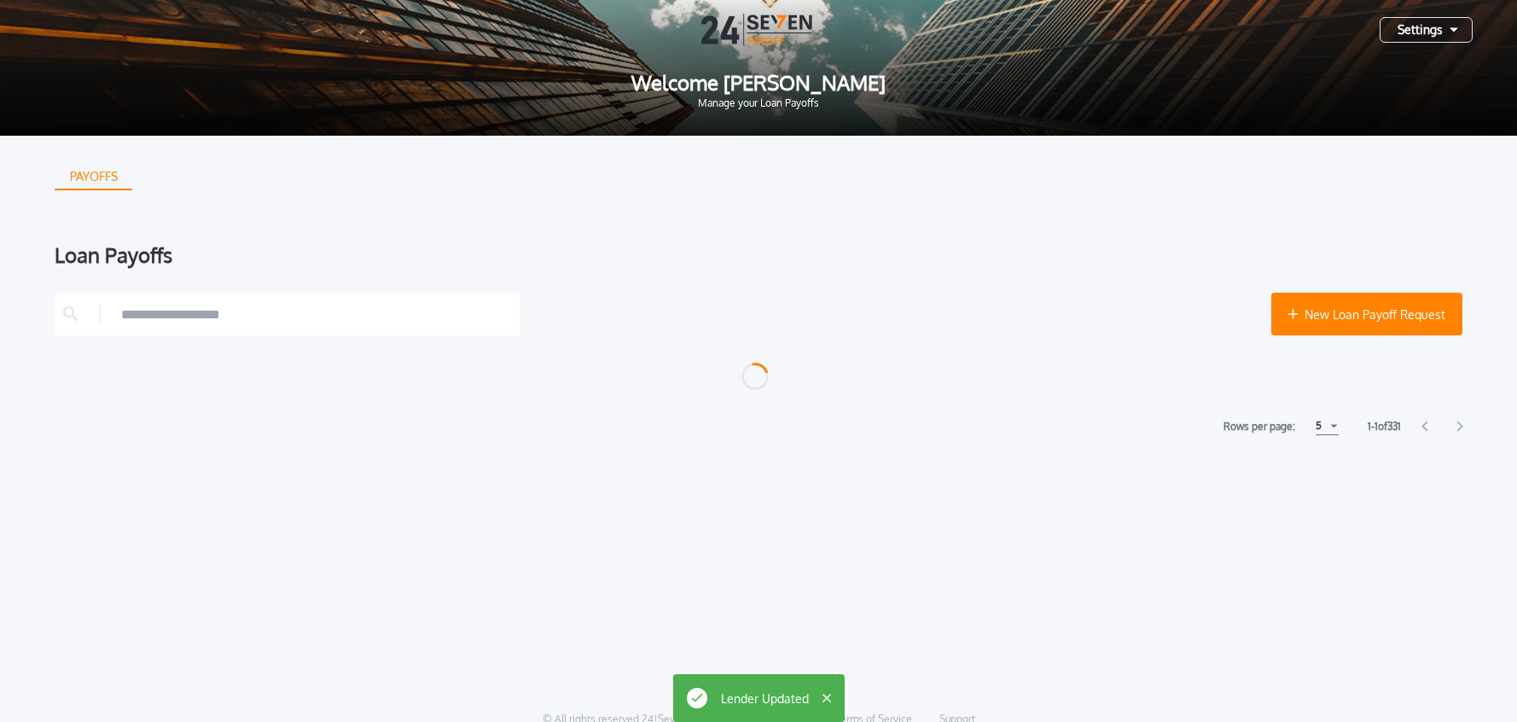
click at [1410, 37] on div "Settings" at bounding box center [1426, 30] width 93 height 26
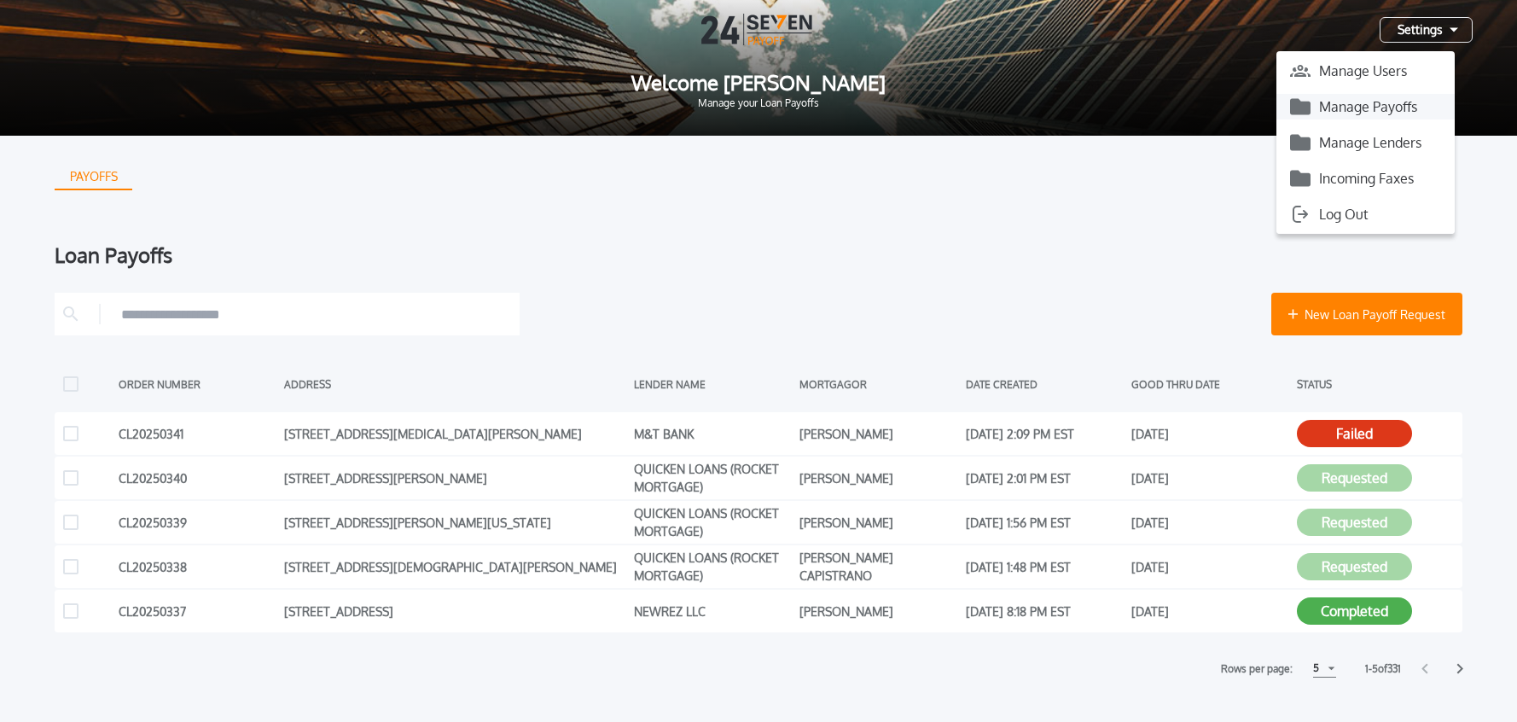
click at [1373, 105] on button "Manage Payoffs" at bounding box center [1365, 107] width 178 height 26
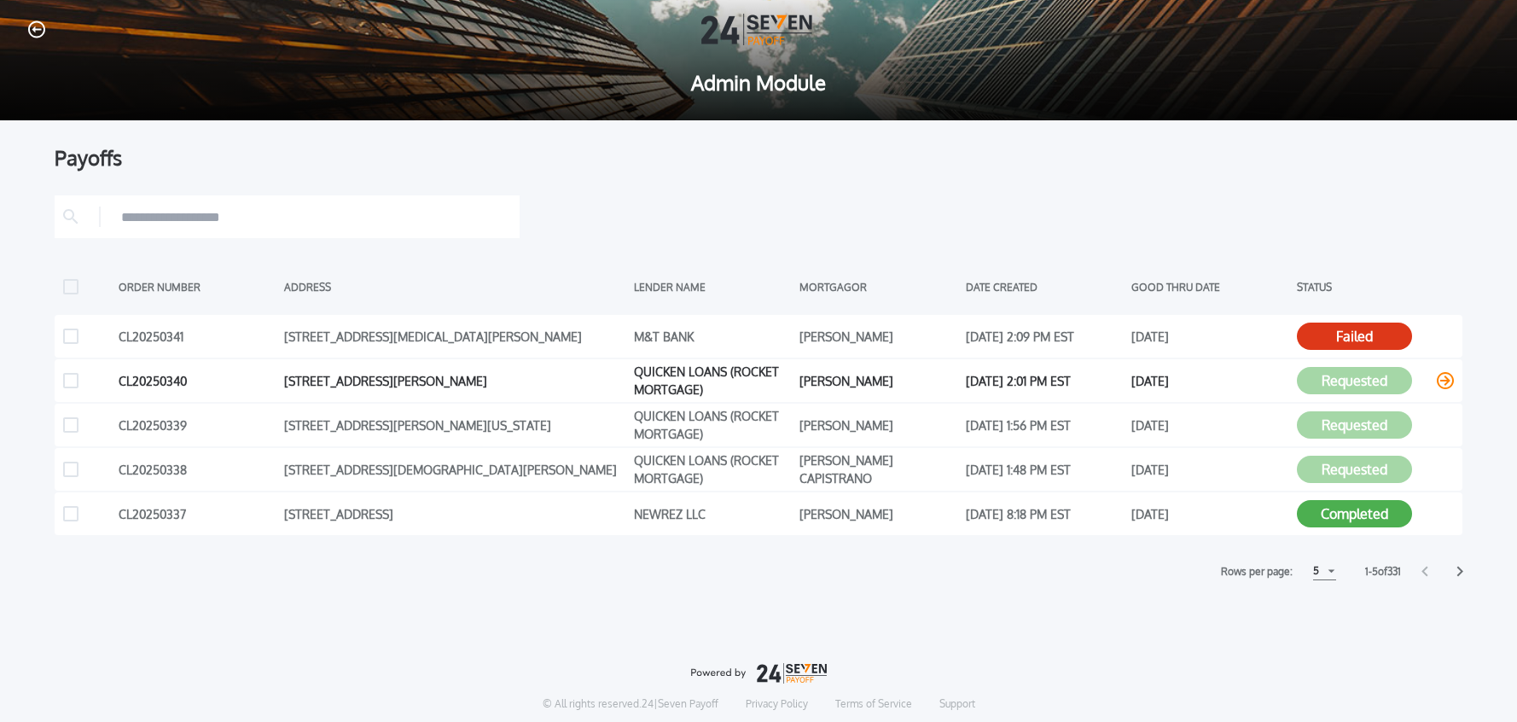
click at [1443, 382] on icon at bounding box center [1445, 380] width 17 height 17
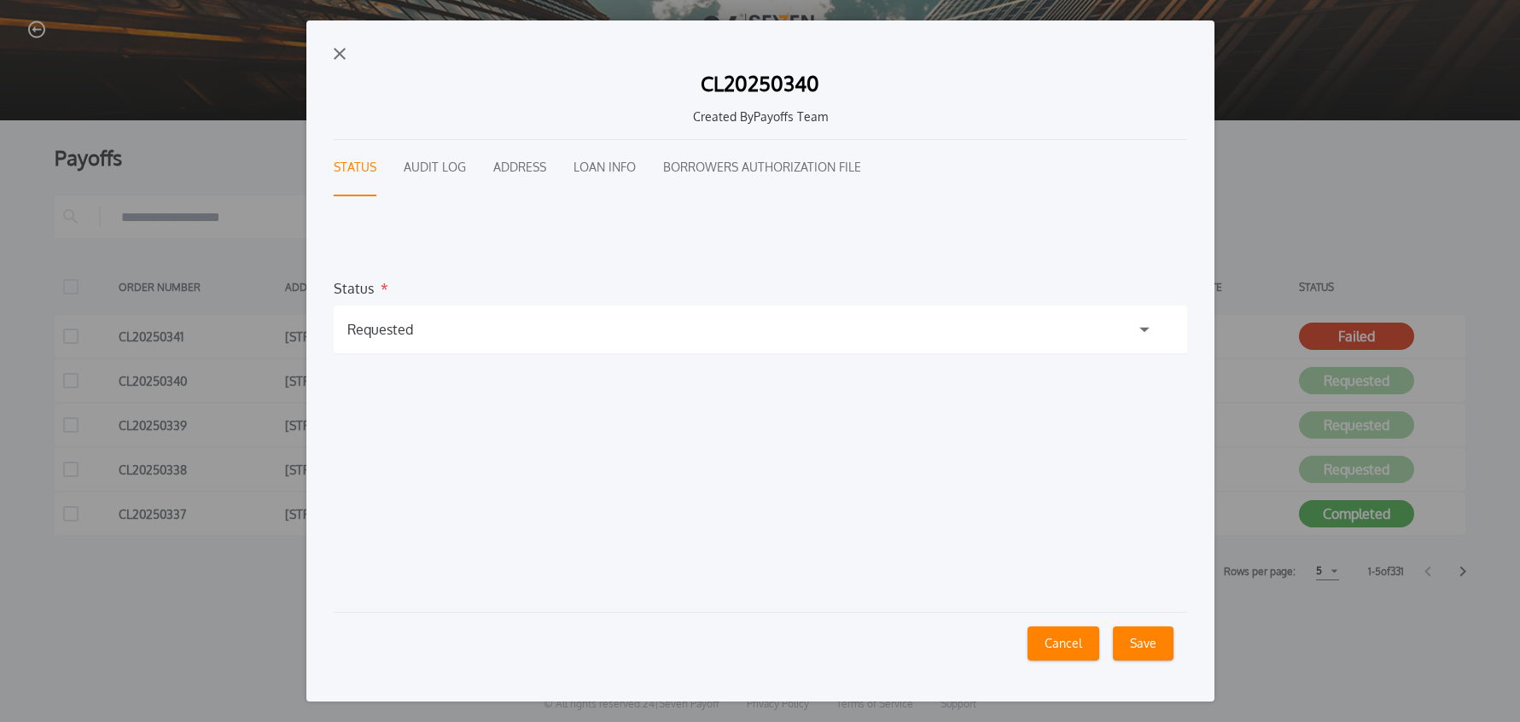
click at [431, 165] on button "Audit Log" at bounding box center [435, 168] width 62 height 56
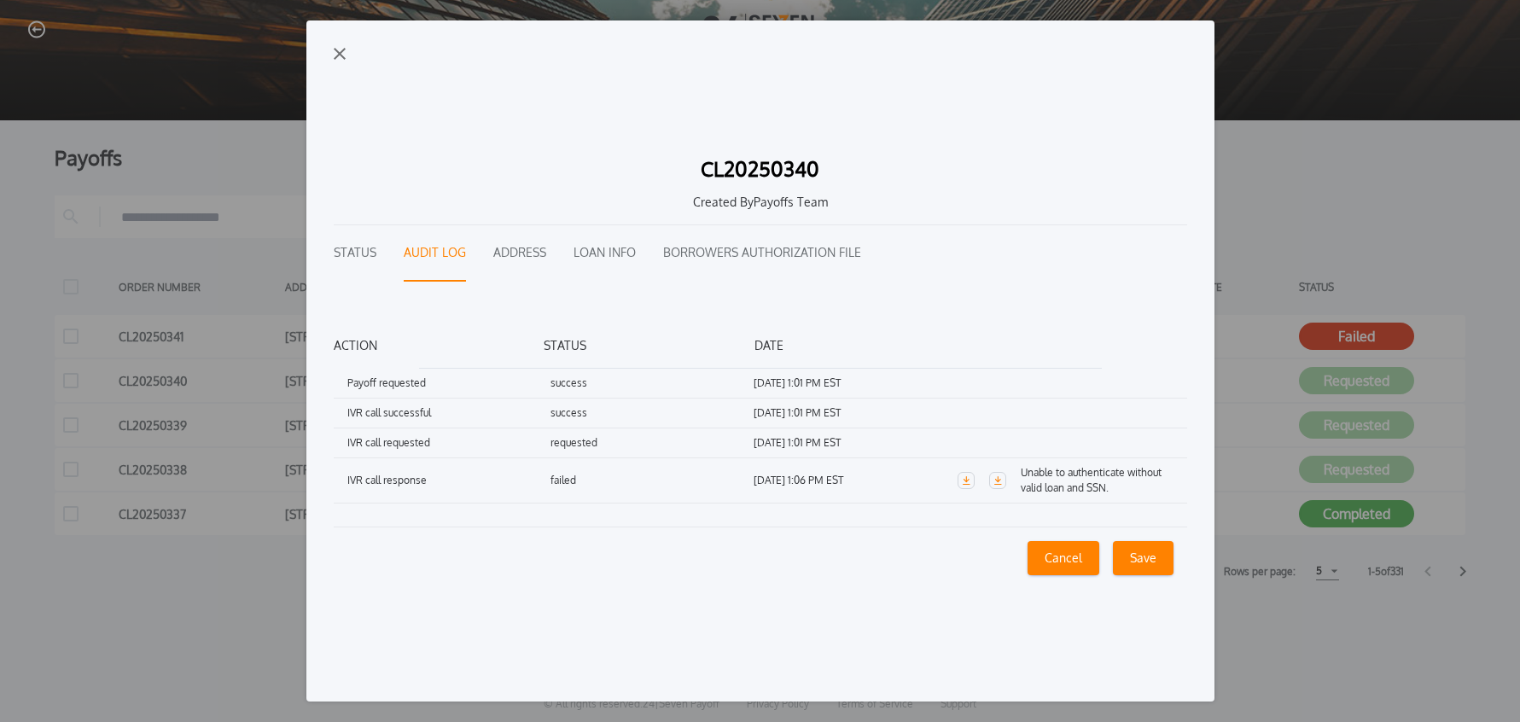
click at [354, 250] on button "Status" at bounding box center [355, 253] width 43 height 56
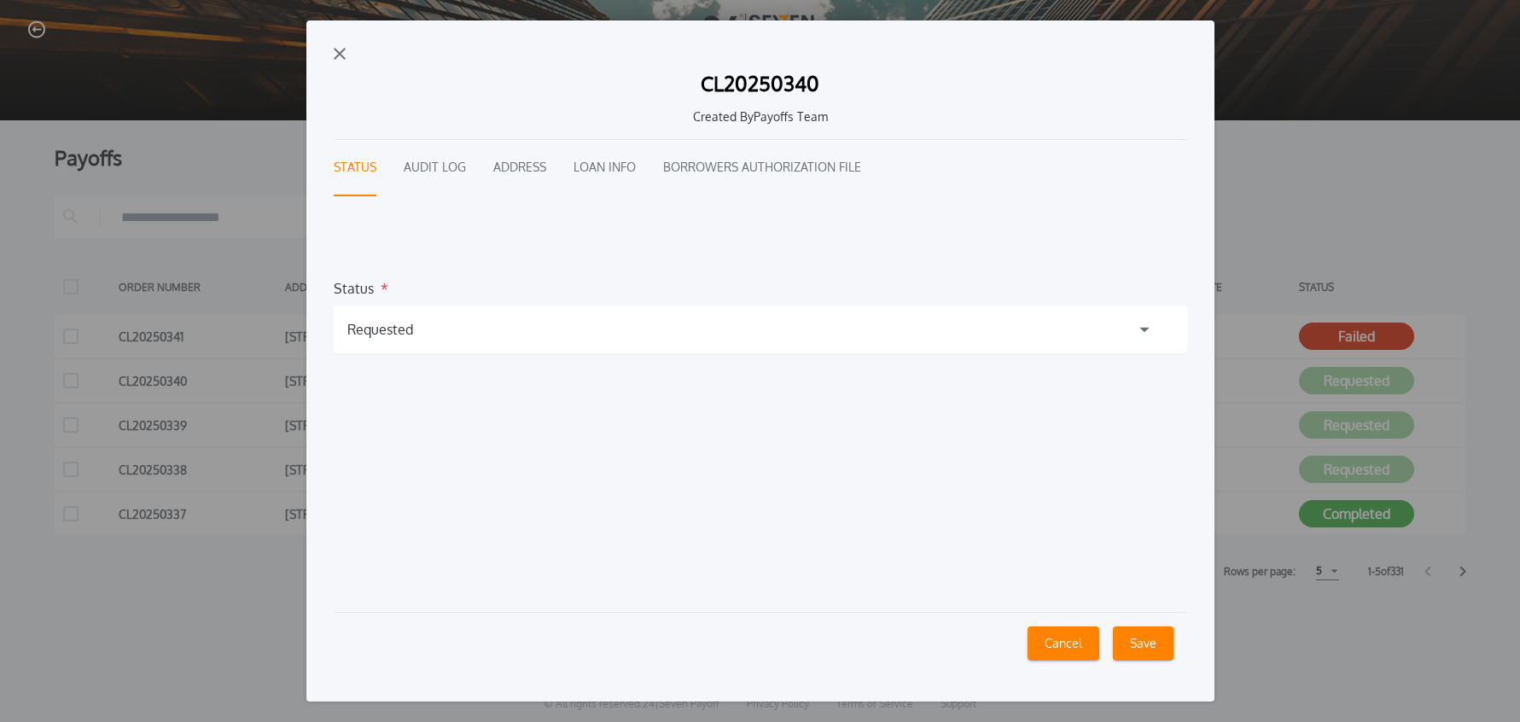
click at [407, 333] on div "Requested" at bounding box center [380, 329] width 66 height 20
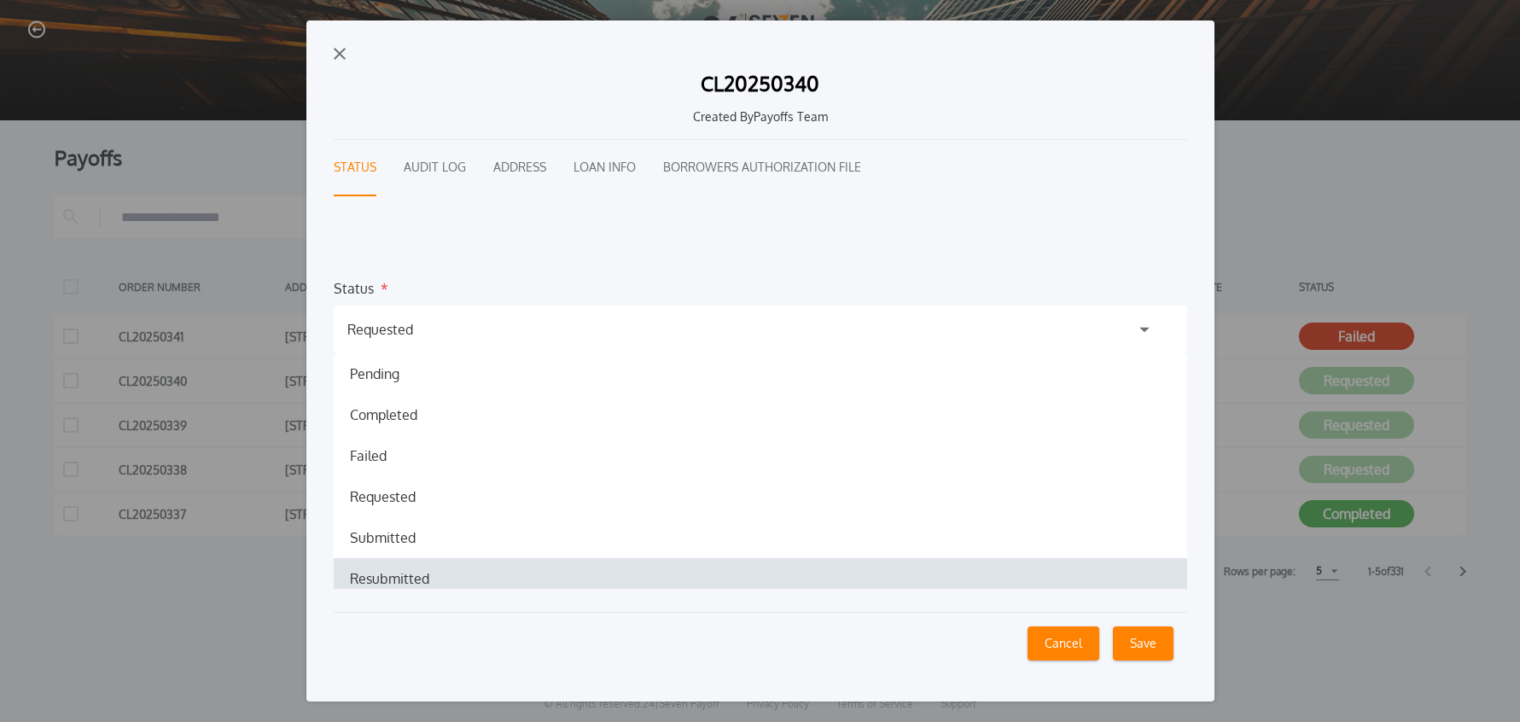
click at [386, 577] on h1 "Resubmitted" at bounding box center [389, 578] width 107 height 20
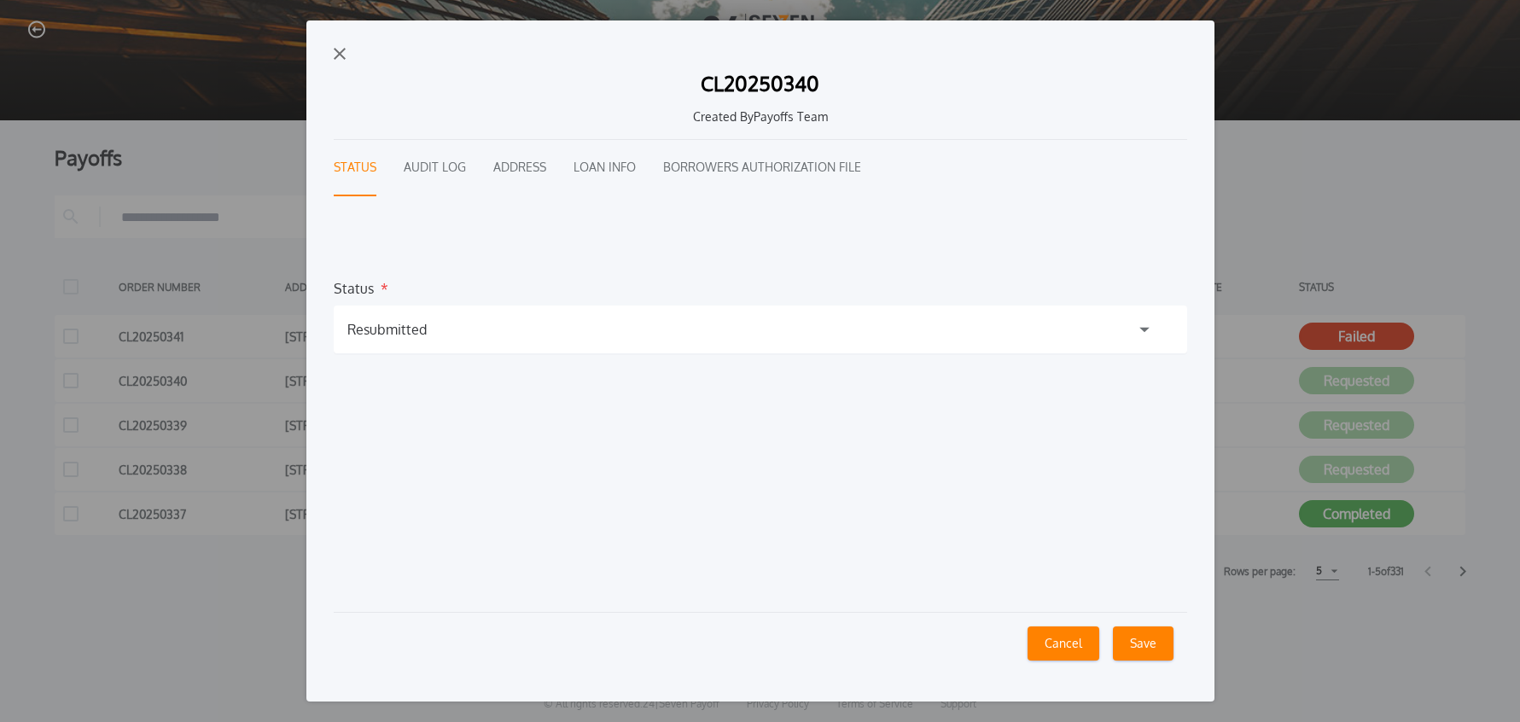
click at [1132, 641] on button "Save" at bounding box center [1143, 643] width 61 height 34
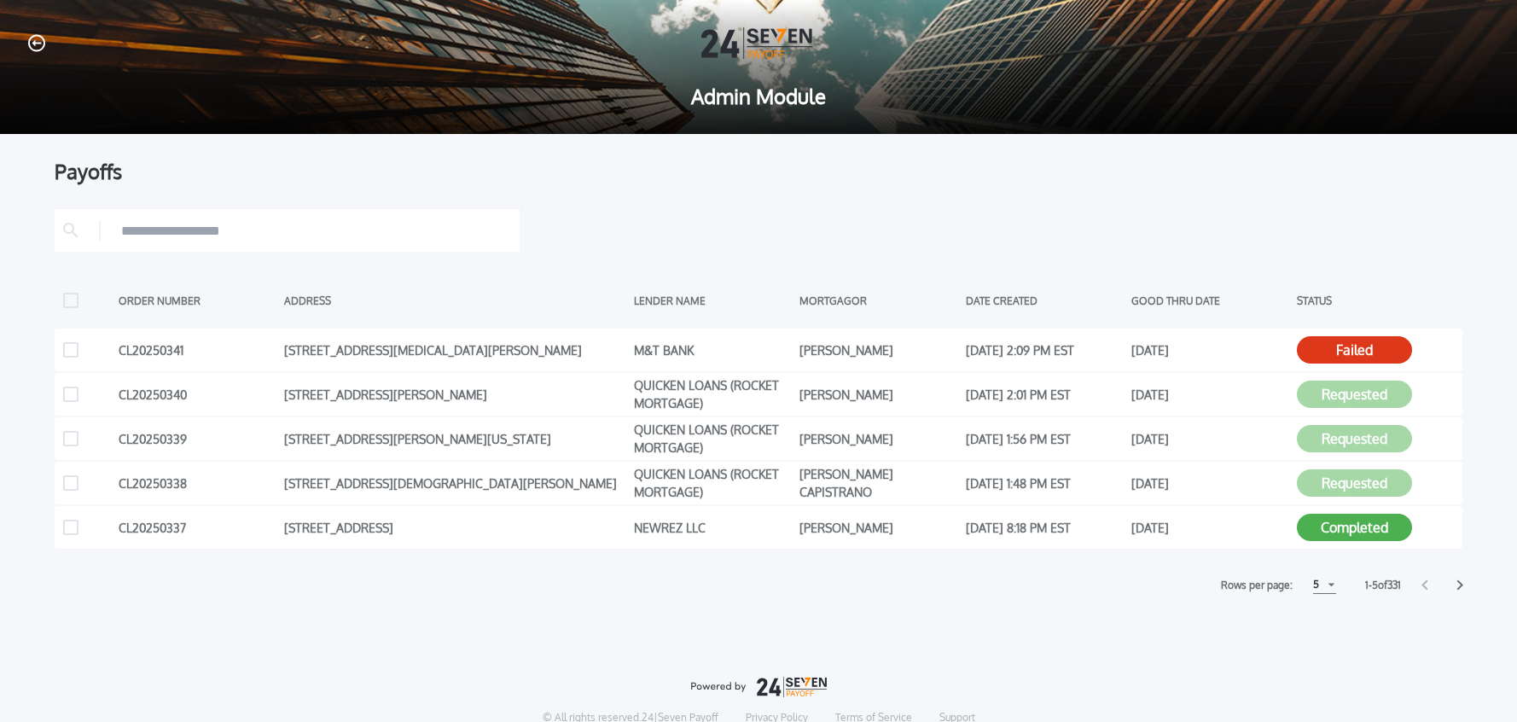
click at [1268, 625] on div "Payoffs ORDER NUMBER ADDRESS LENDER NAME MORTGAGOR DATE CREATED GOOD THRU DATE …" at bounding box center [758, 480] width 1517 height 693
click at [1444, 394] on icon at bounding box center [1445, 394] width 17 height 17
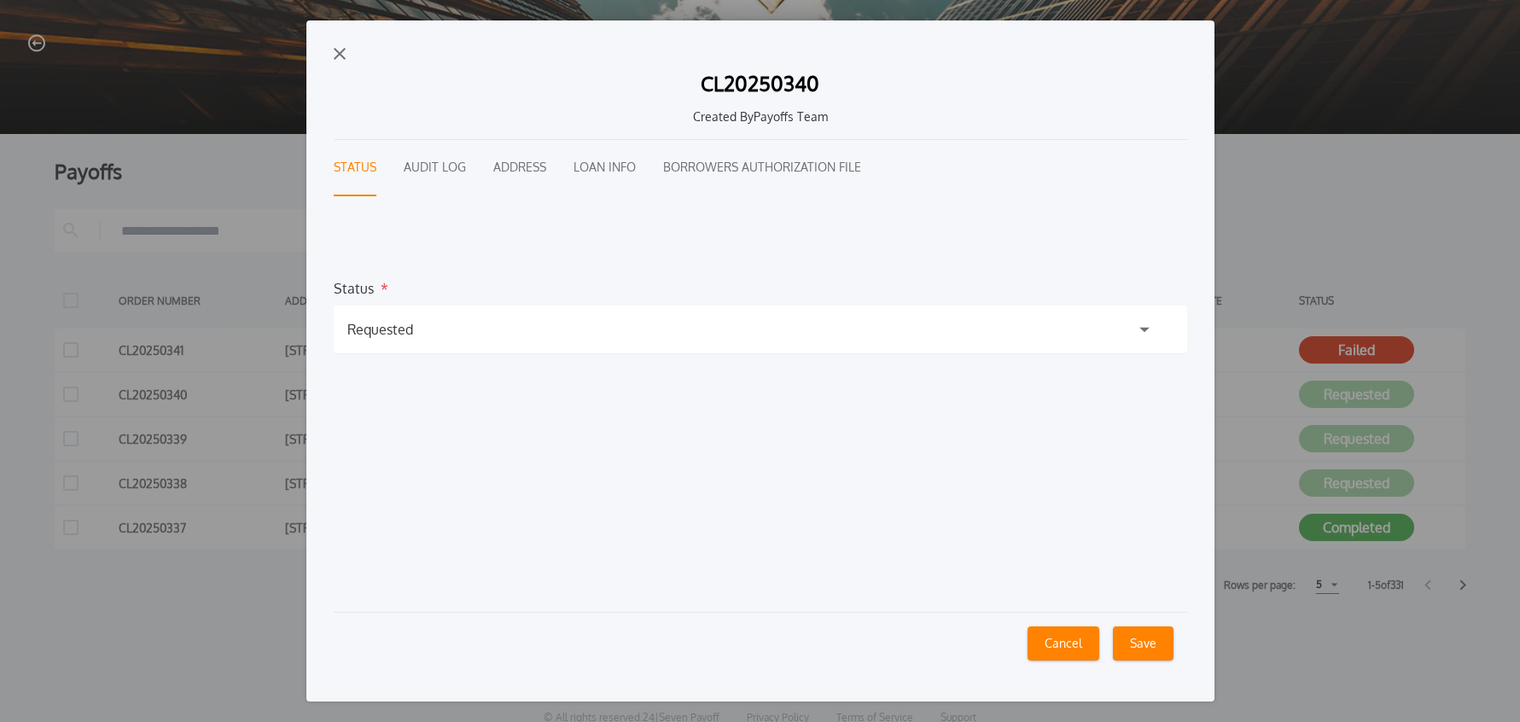
click at [335, 54] on img "button" at bounding box center [340, 54] width 12 height 12
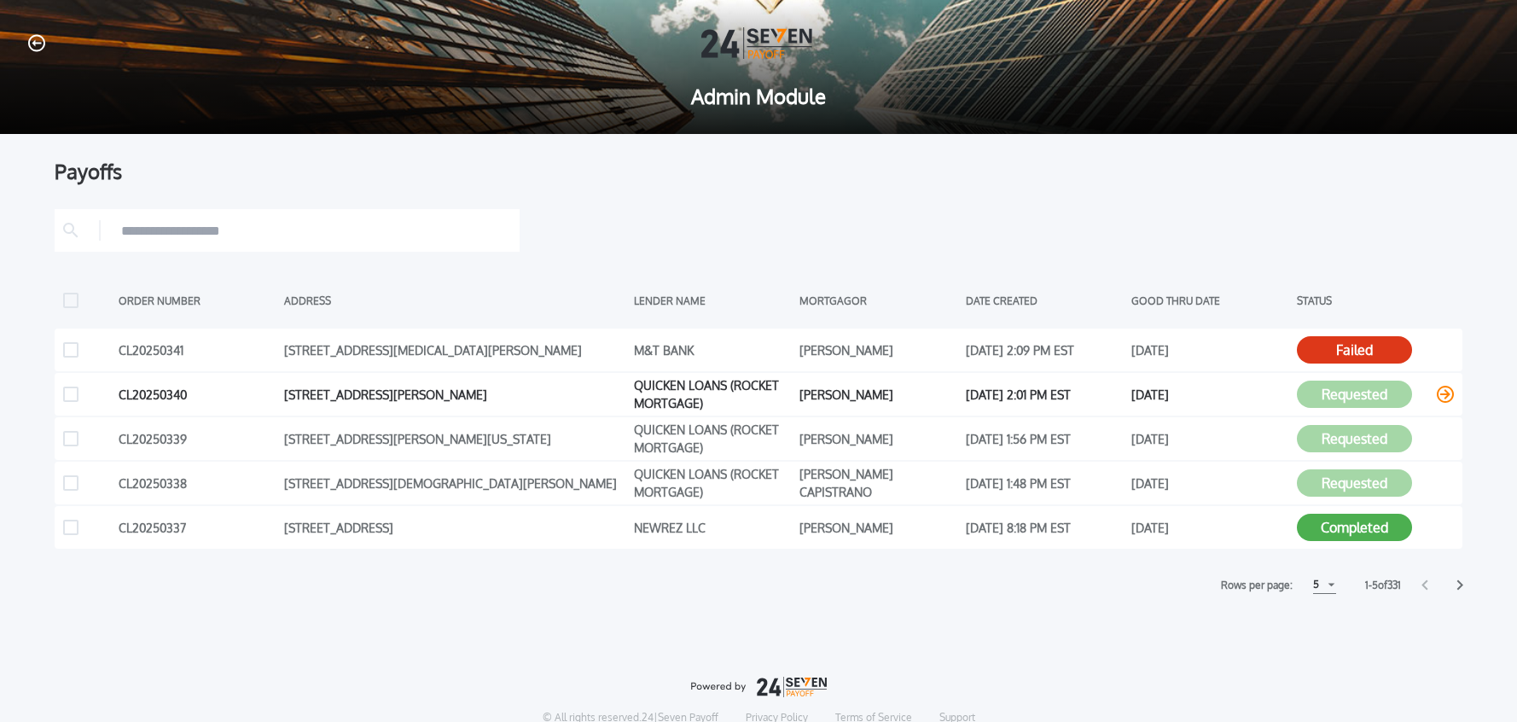
click at [1446, 395] on icon at bounding box center [1445, 394] width 17 height 17
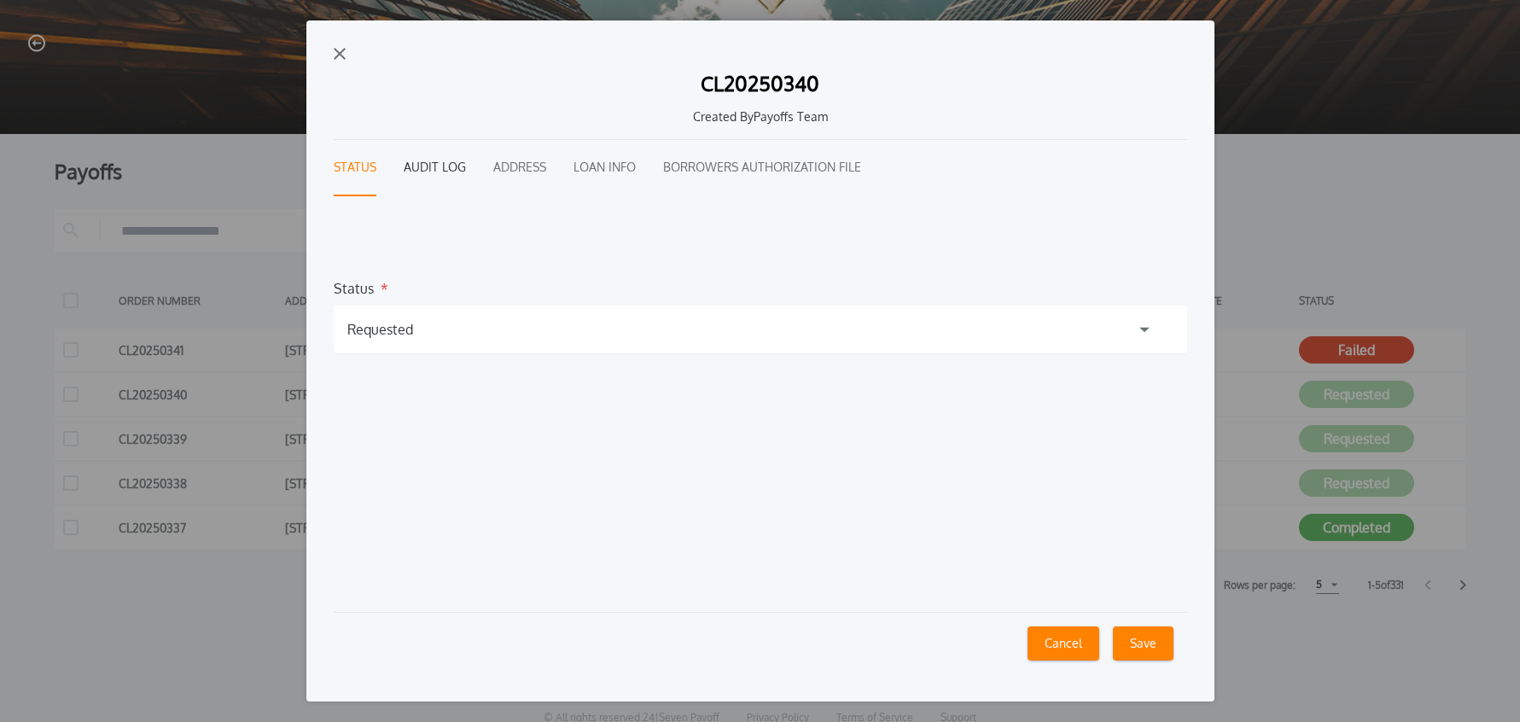
click at [458, 170] on button "Audit Log" at bounding box center [435, 168] width 62 height 56
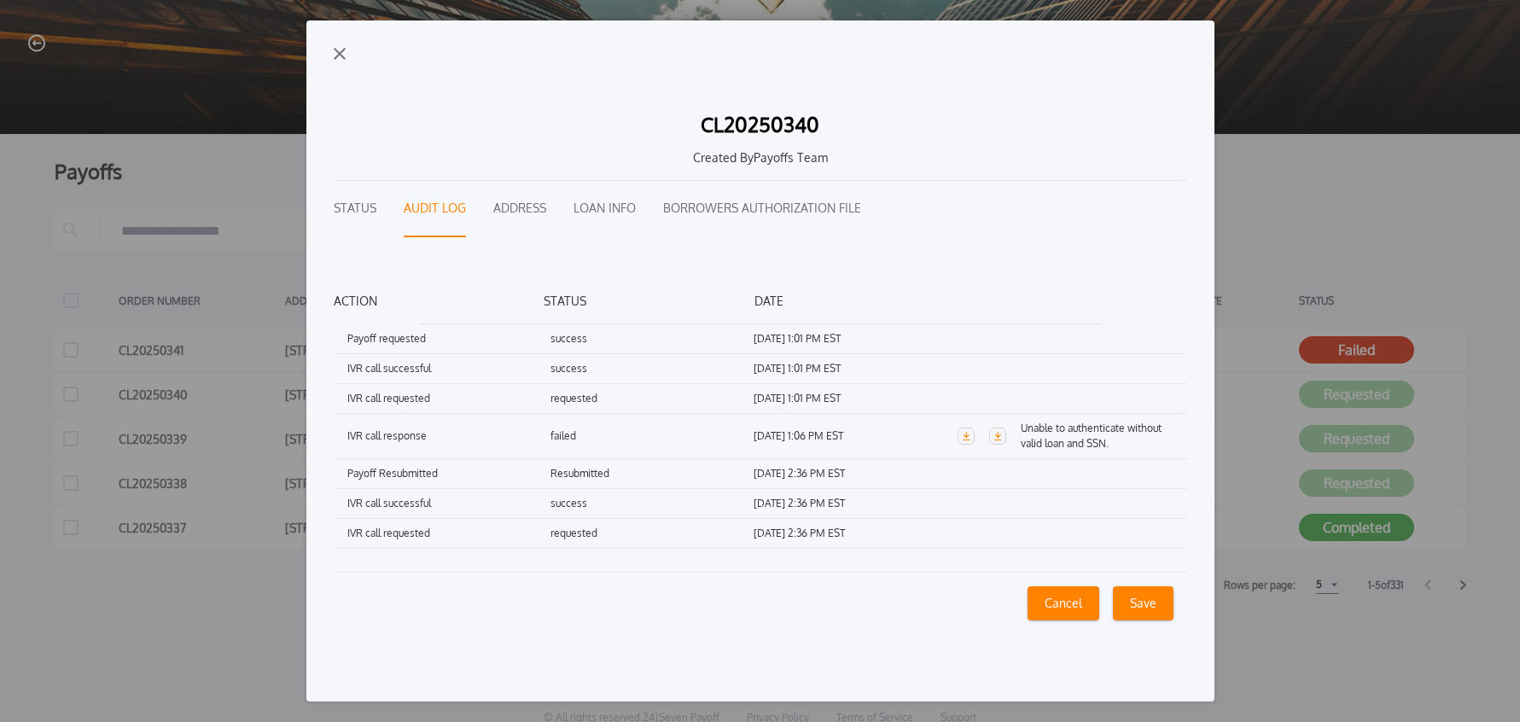
click at [339, 53] on img "button" at bounding box center [340, 54] width 12 height 12
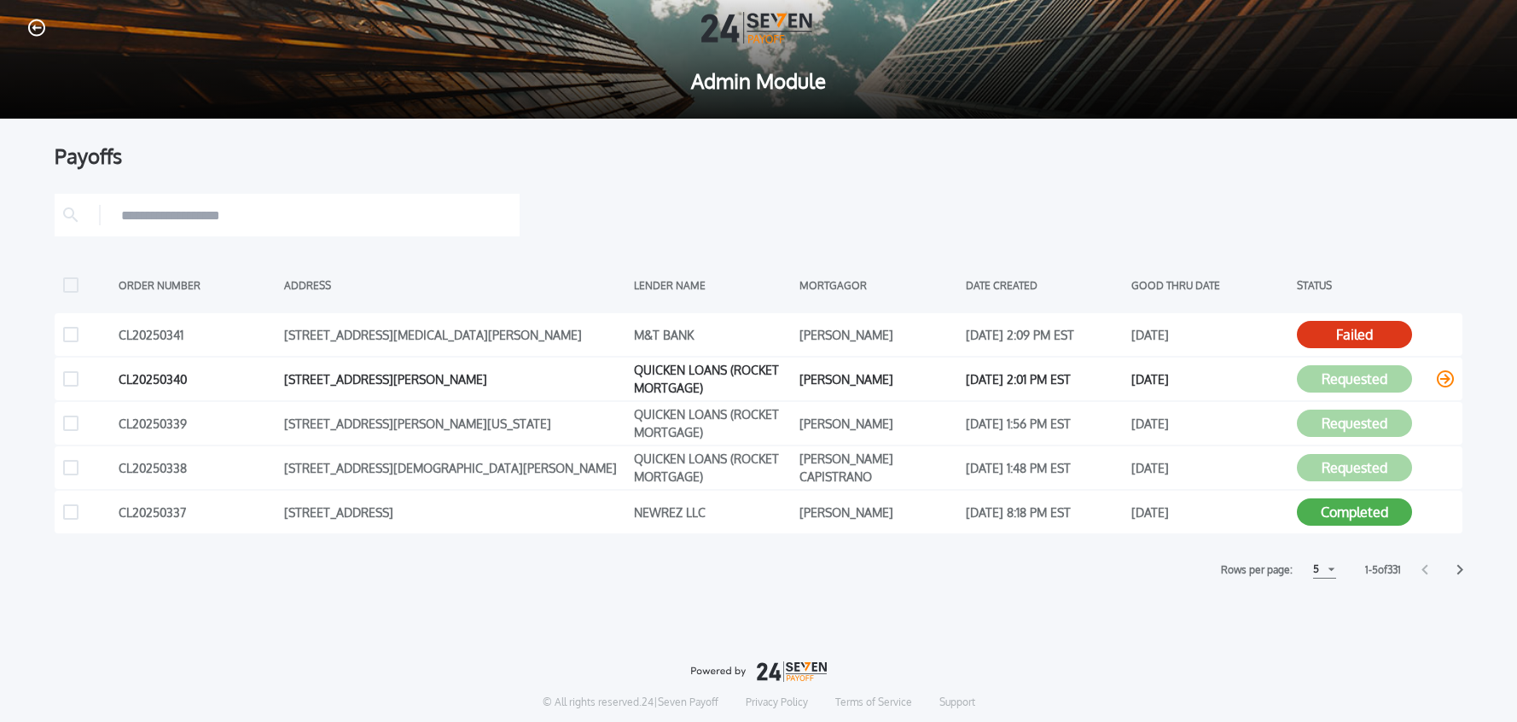
scroll to position [17, 0]
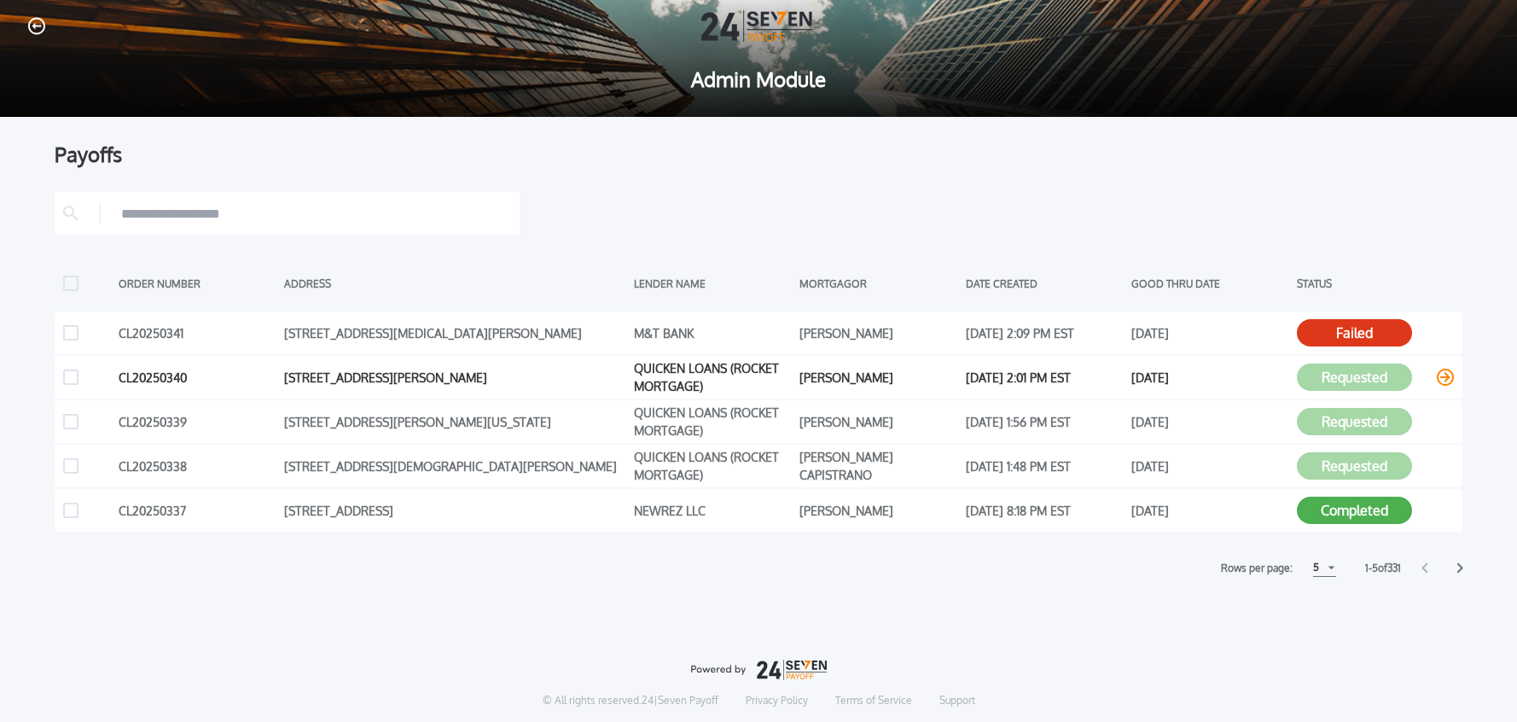
click at [1441, 380] on icon at bounding box center [1445, 377] width 17 height 17
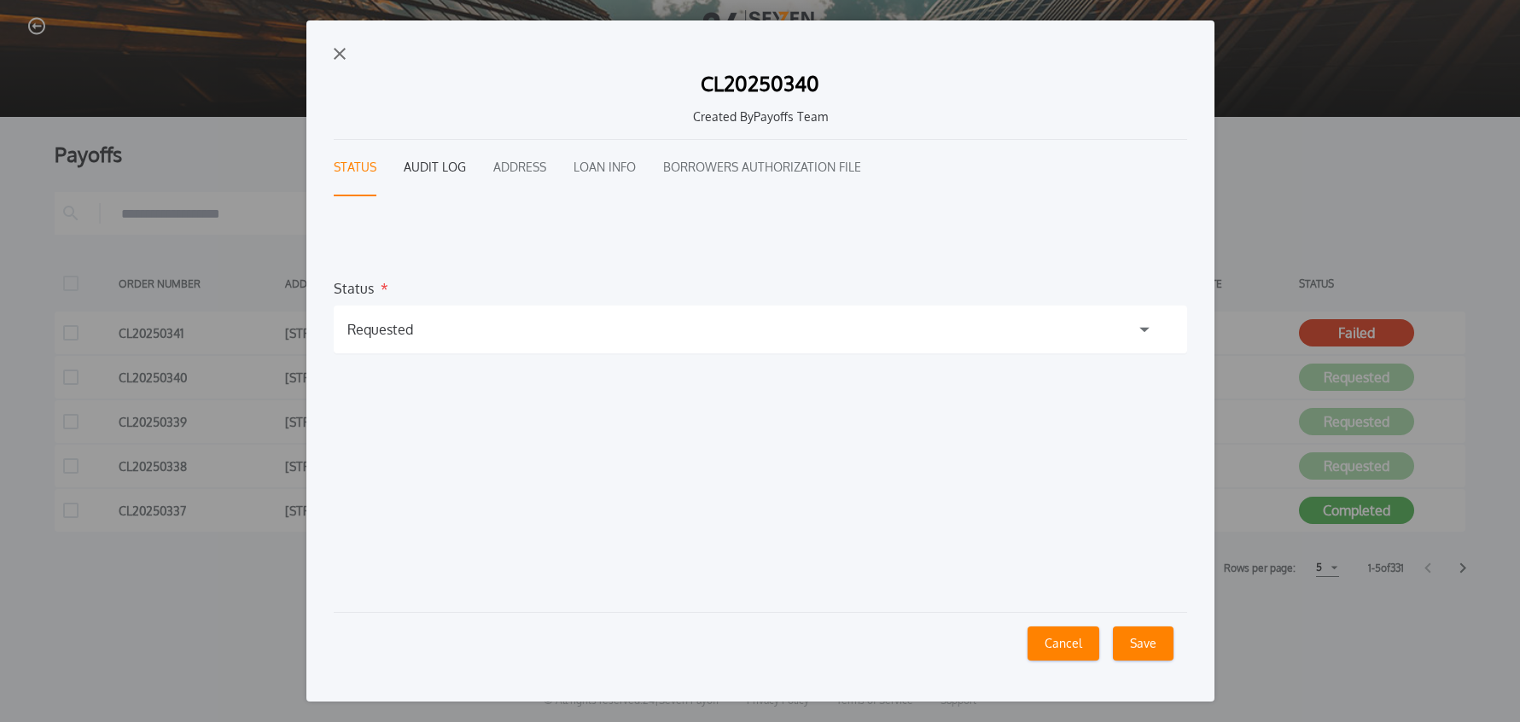
click at [442, 169] on button "Audit Log" at bounding box center [435, 168] width 62 height 56
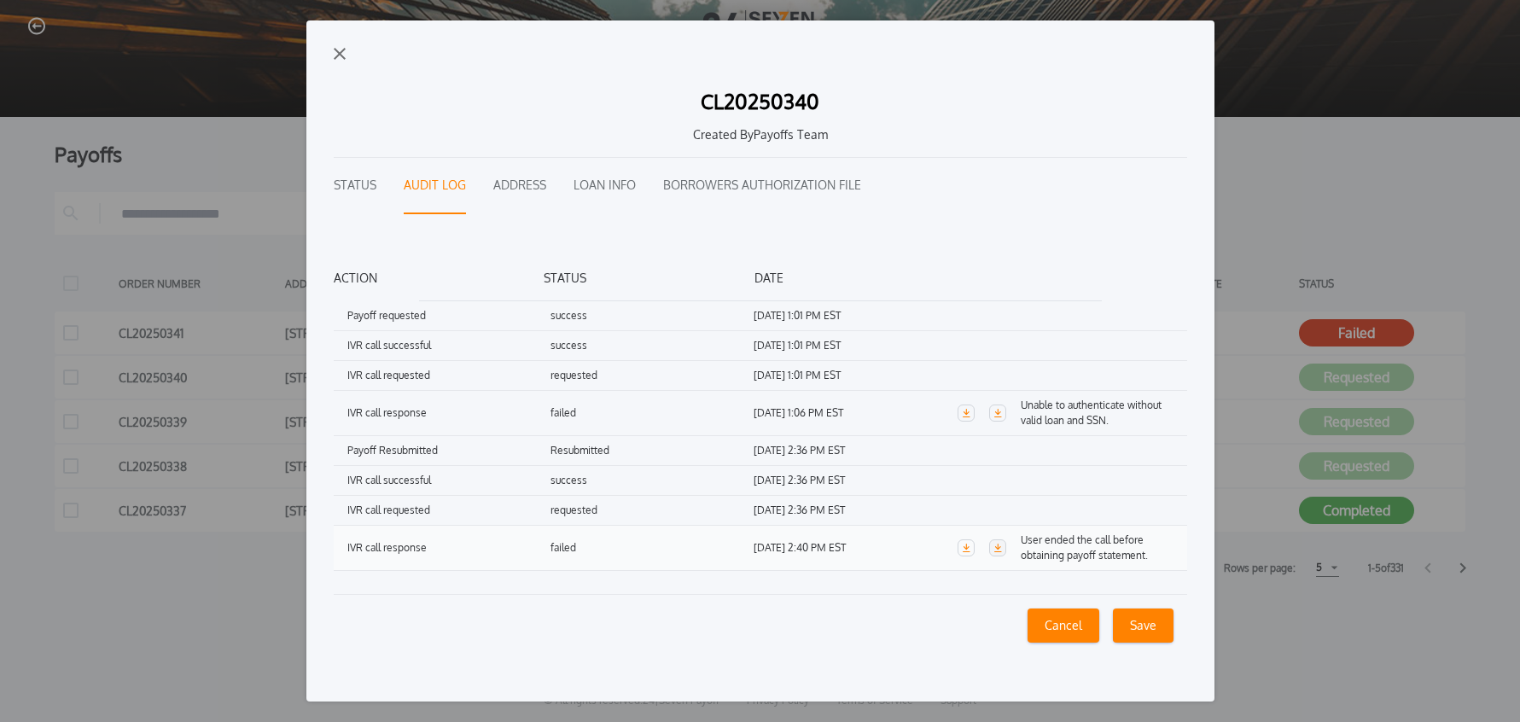
click at [997, 549] on icon "button" at bounding box center [998, 547] width 8 height 9
click at [343, 55] on img "button" at bounding box center [340, 54] width 12 height 12
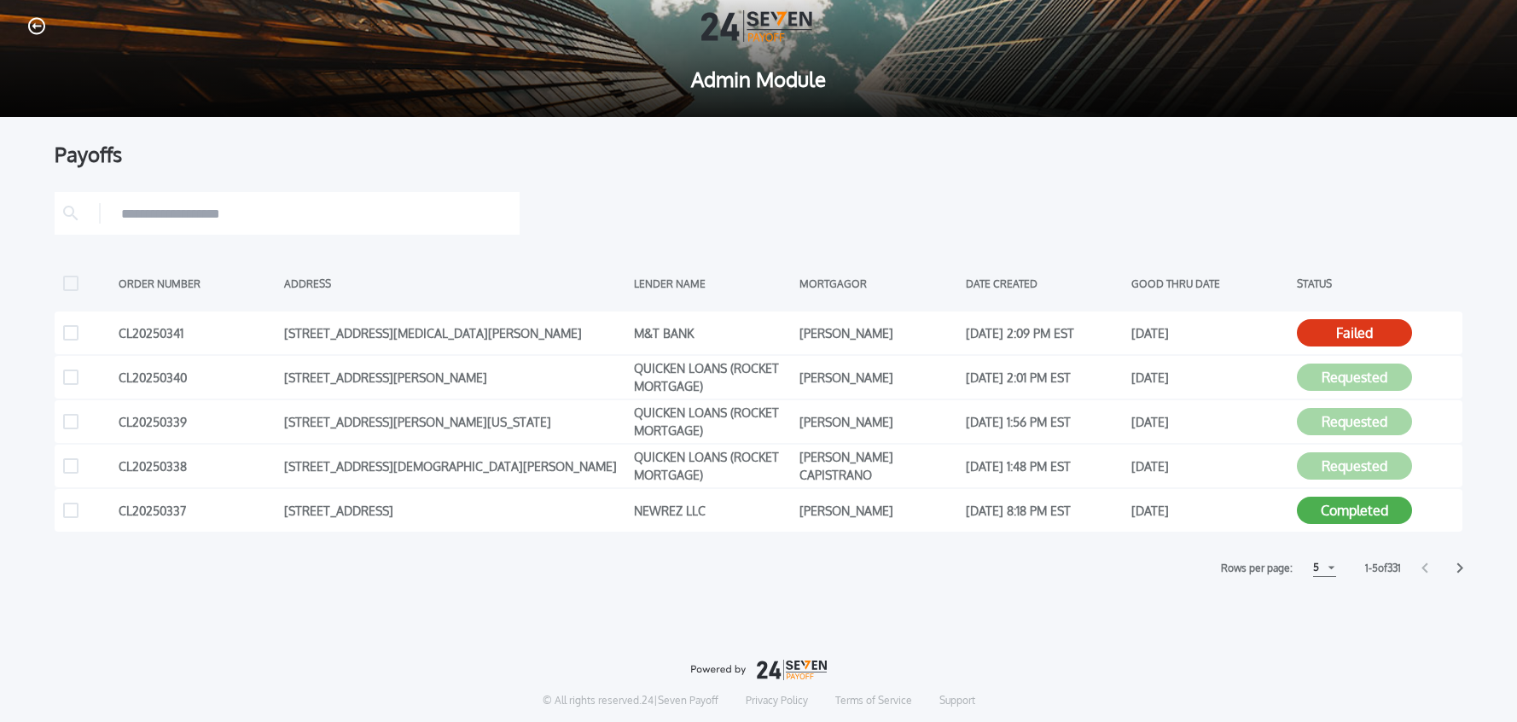
click at [37, 28] on icon "button" at bounding box center [36, 26] width 17 height 18
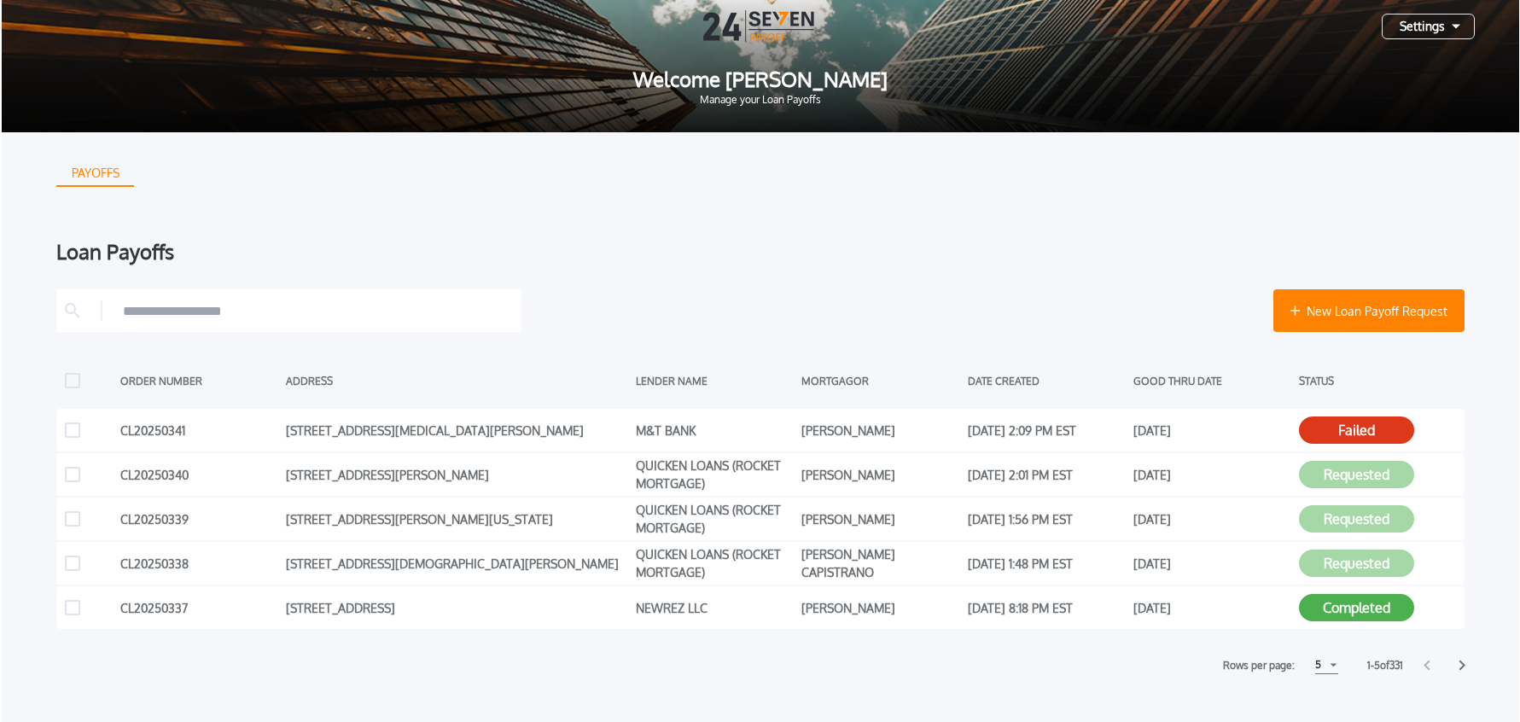
scroll to position [14, 0]
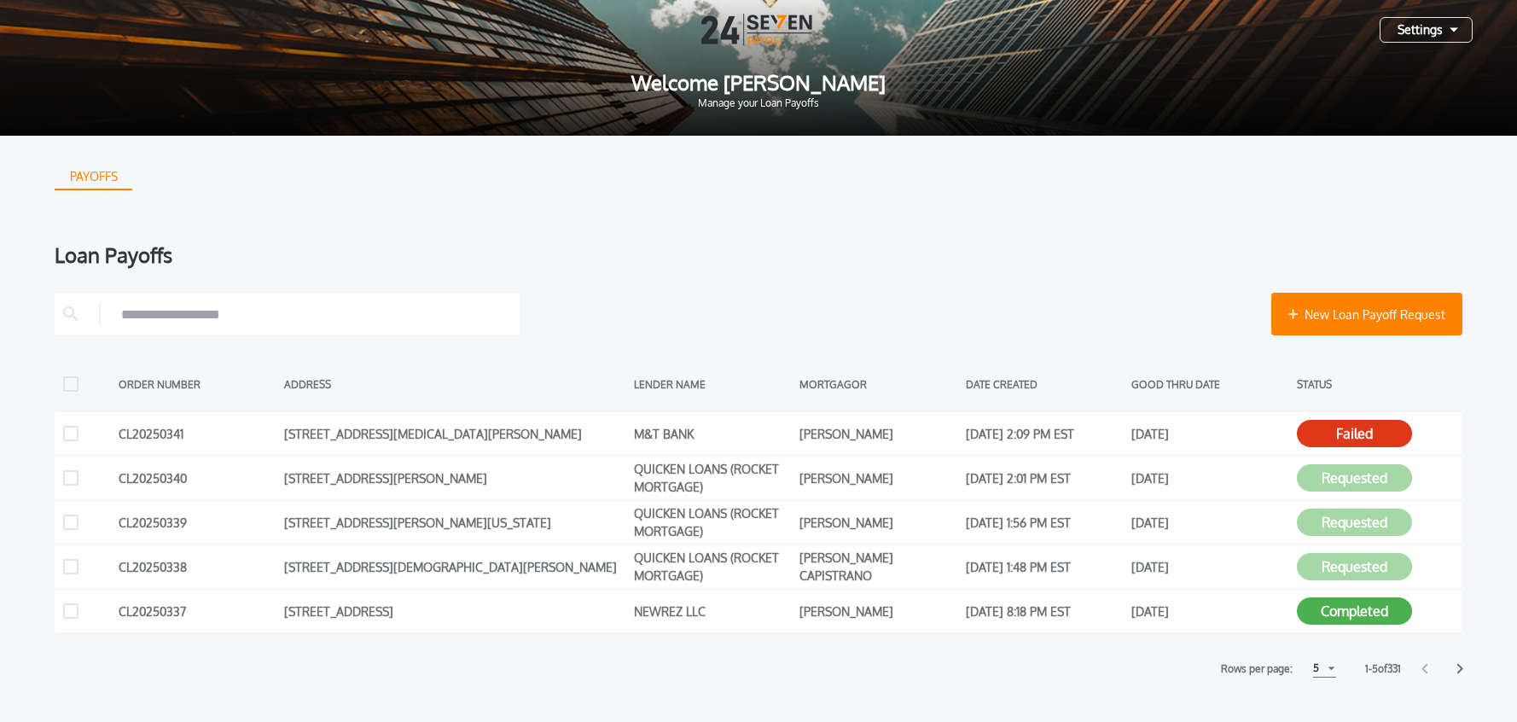
click at [1433, 31] on div "Settings" at bounding box center [1426, 30] width 93 height 26
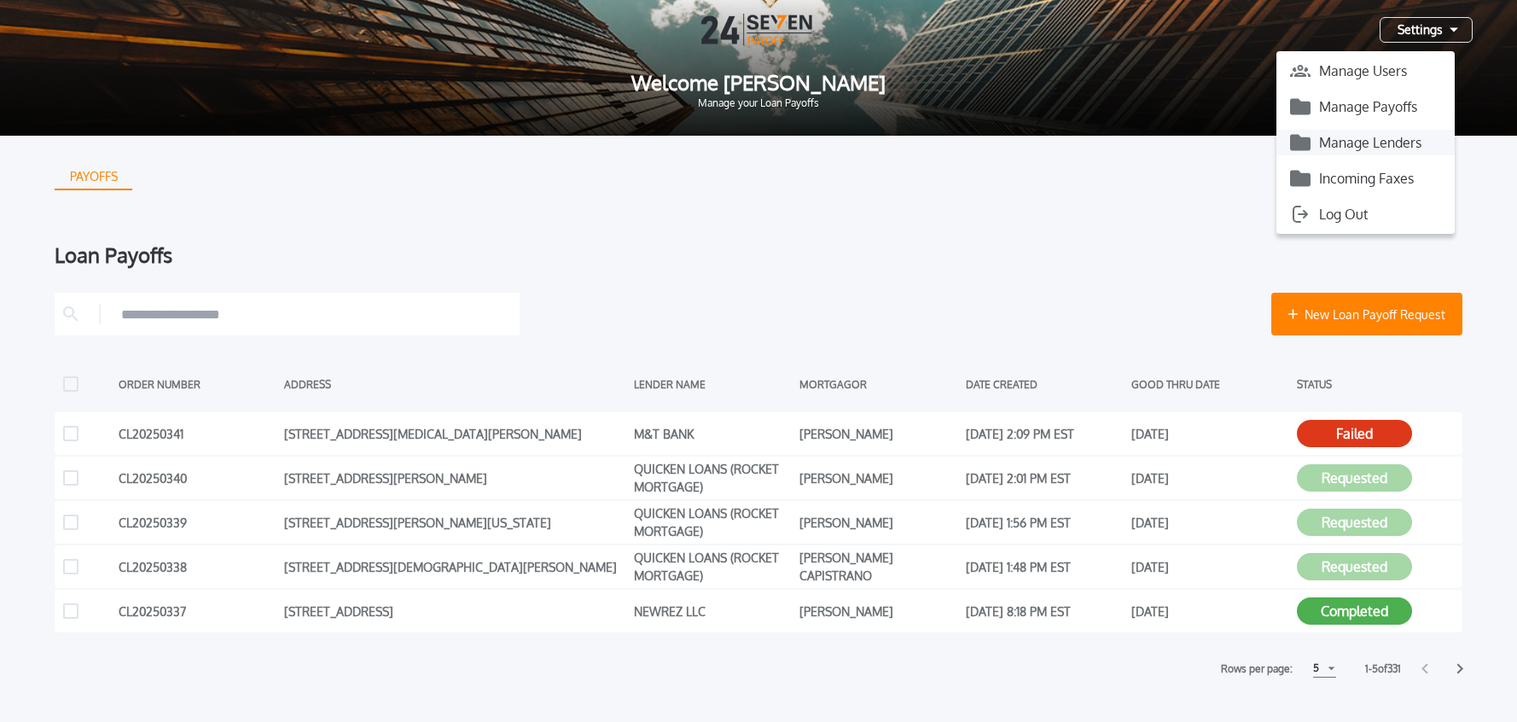
click at [1368, 137] on button "Manage Lenders" at bounding box center [1365, 143] width 178 height 26
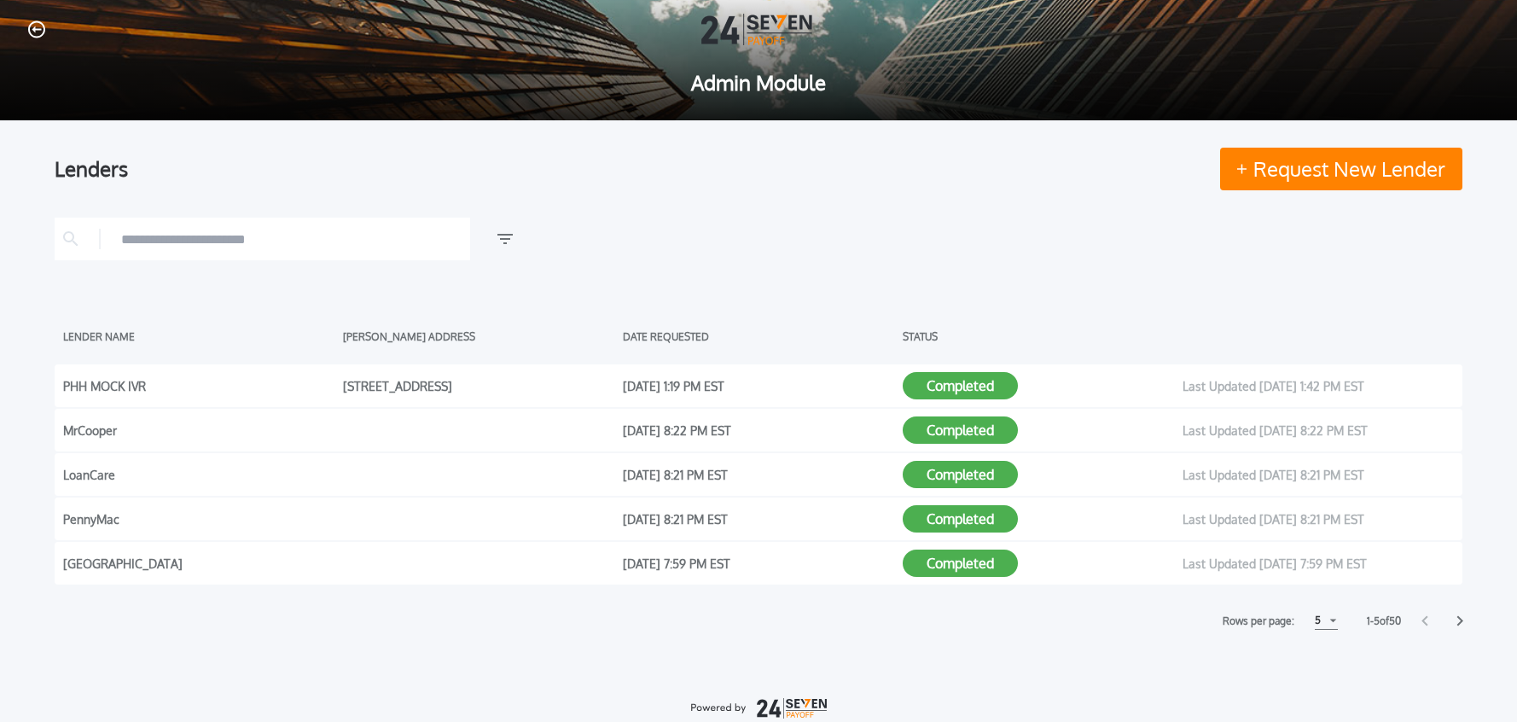
click at [306, 244] on input "text" at bounding box center [291, 239] width 340 height 26
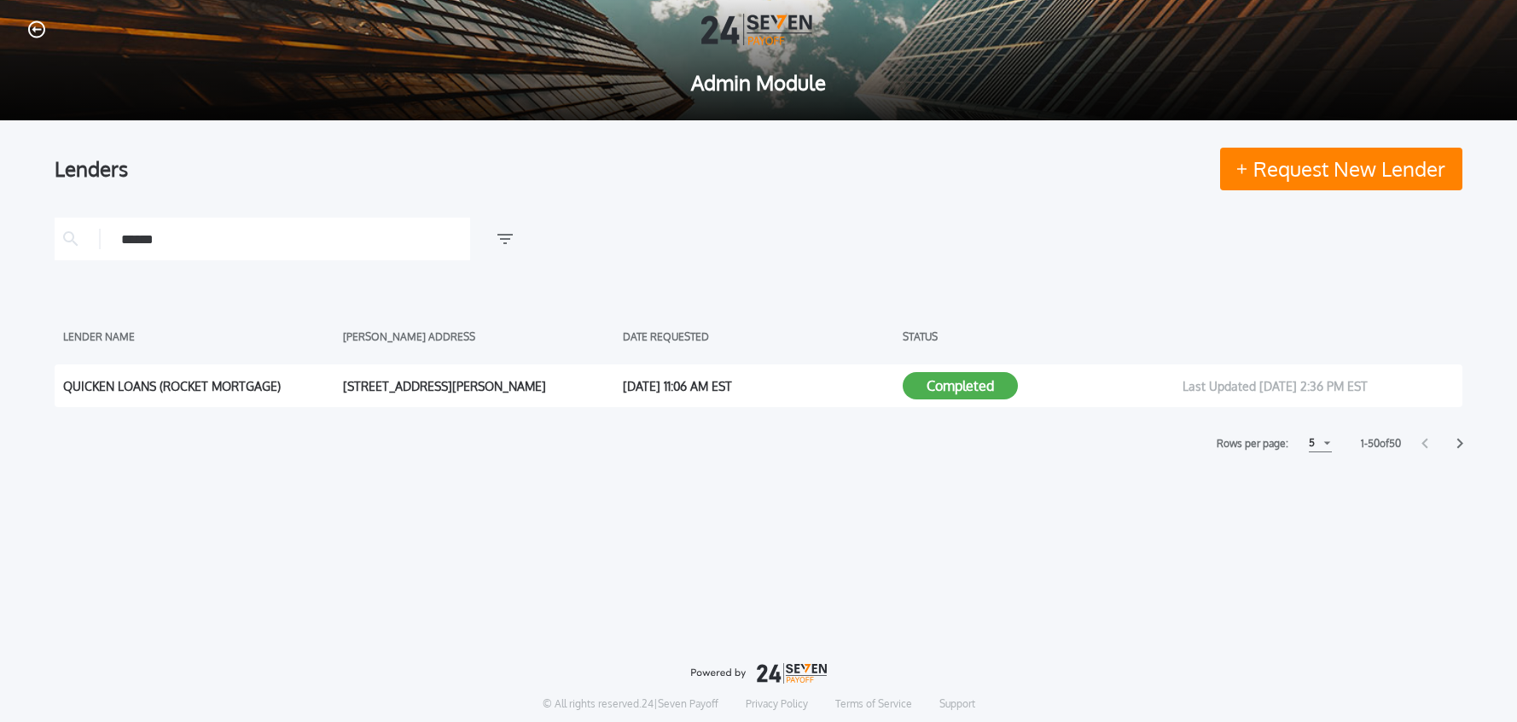
type input "******"
click at [366, 392] on div "[STREET_ADDRESS][PERSON_NAME]" at bounding box center [478, 386] width 271 height 26
click at [956, 398] on button "Completed" at bounding box center [960, 385] width 115 height 27
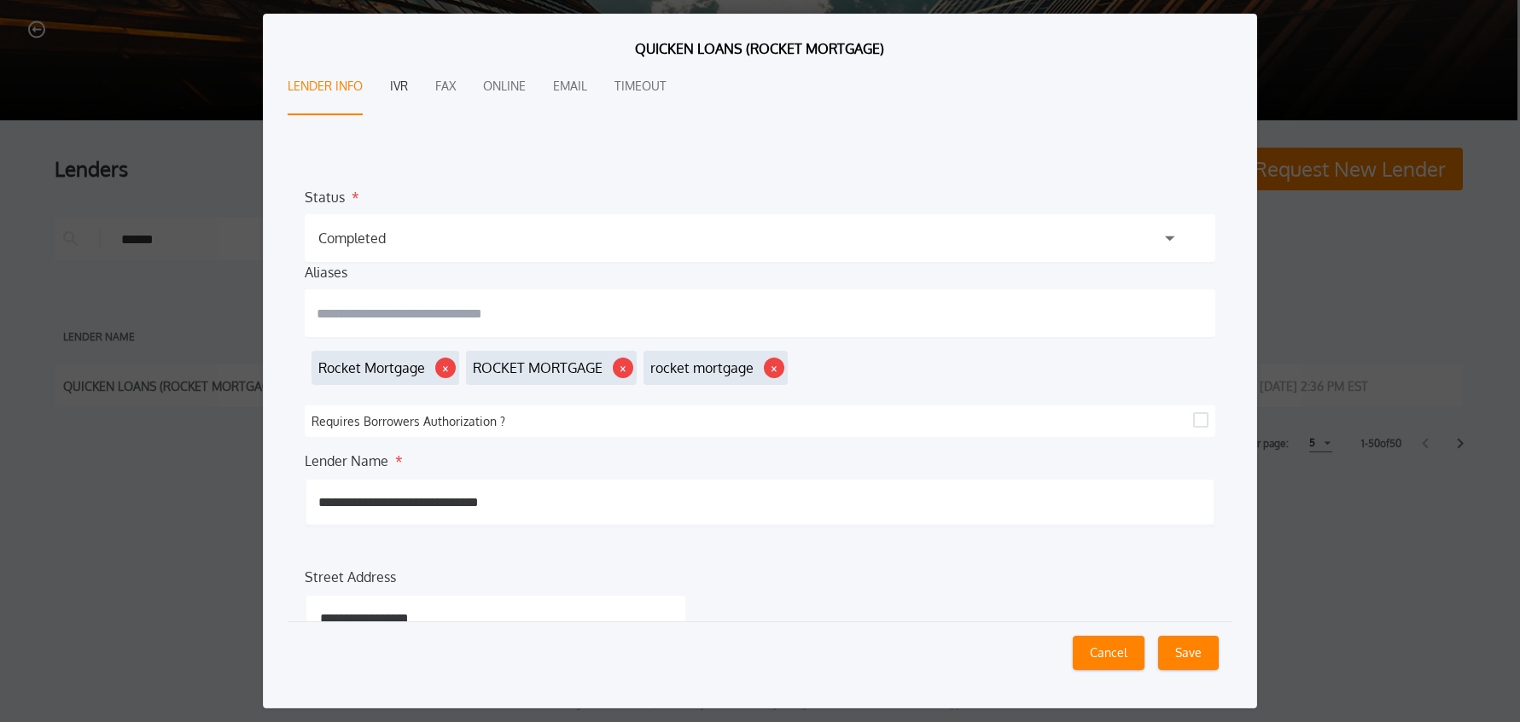
click at [404, 86] on button "IVR" at bounding box center [399, 87] width 18 height 56
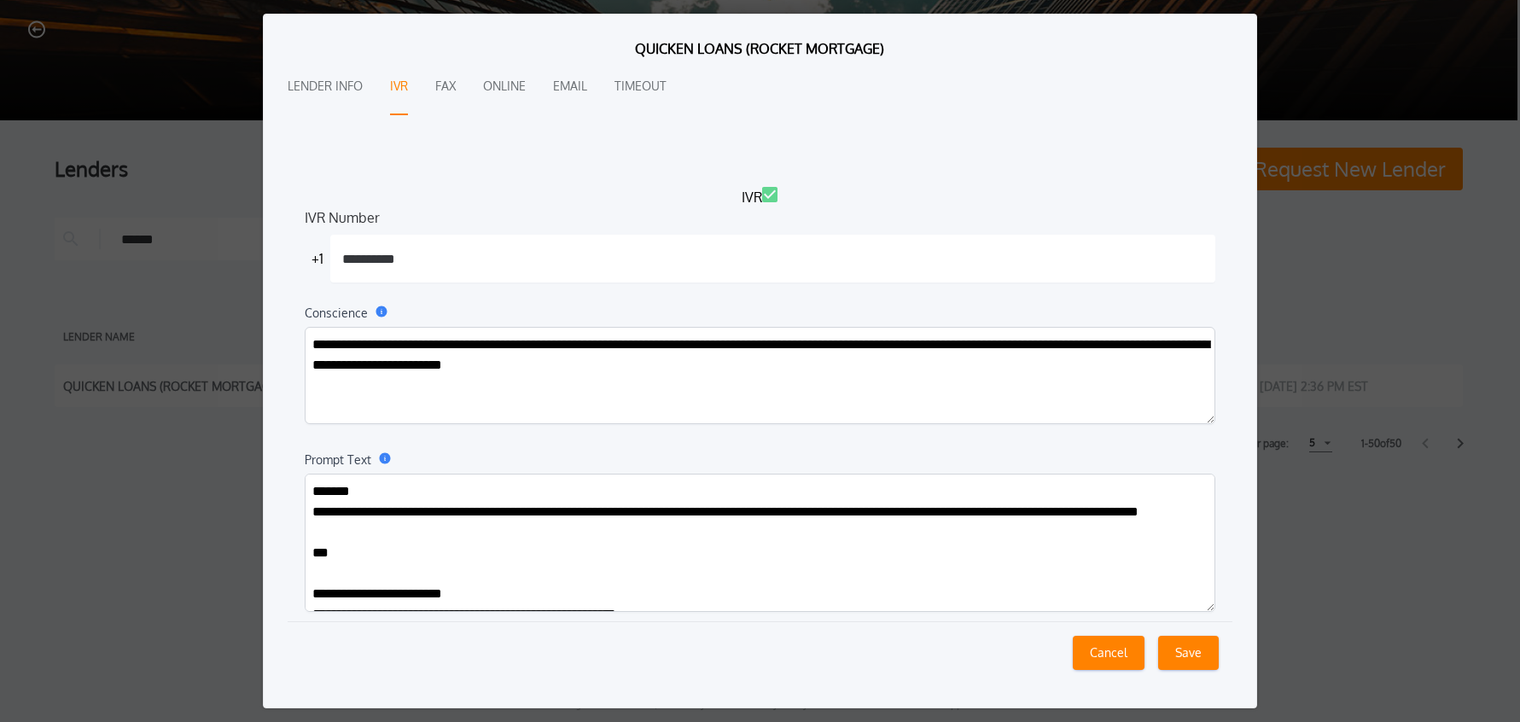
click at [489, 532] on textarea "Prompt Text" at bounding box center [760, 543] width 911 height 138
paste textarea "**********"
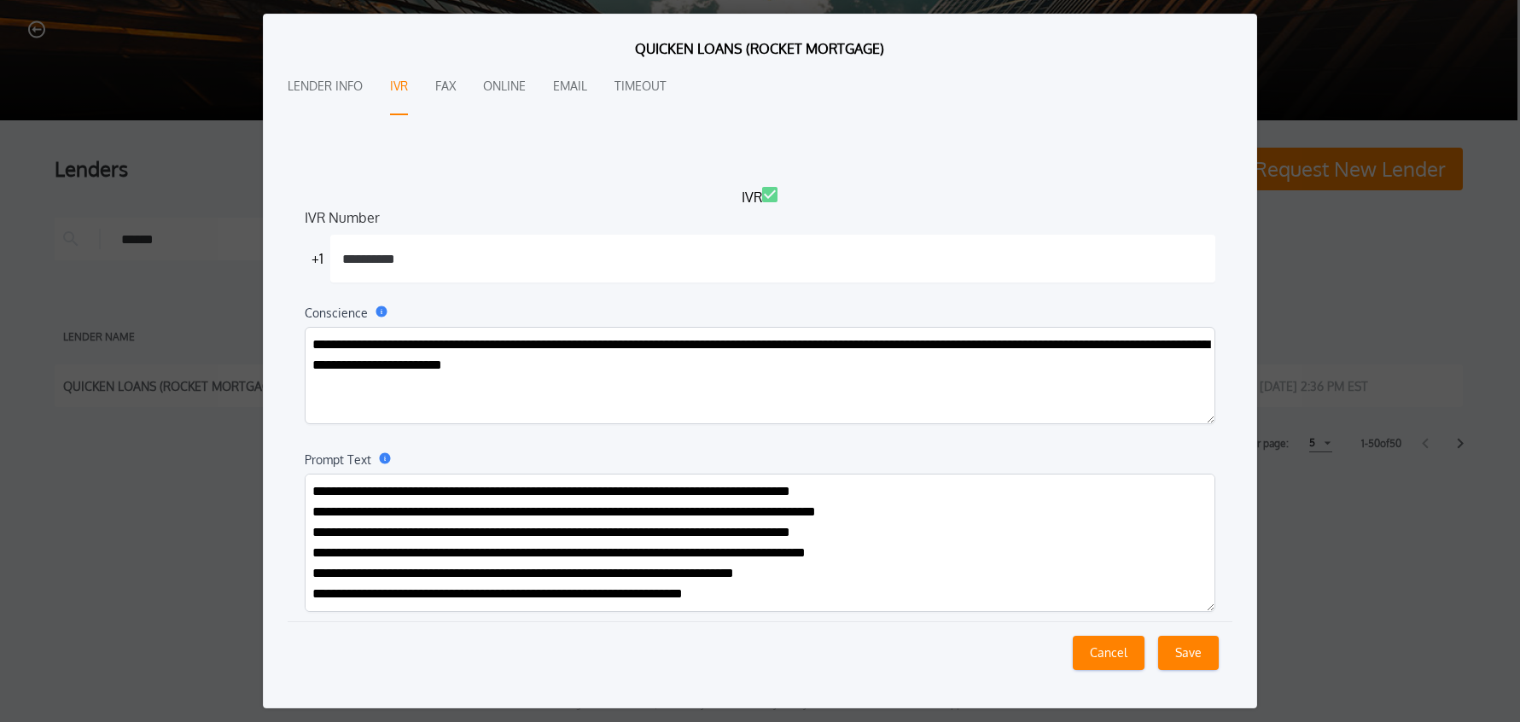
scroll to position [5499, 0]
type textarea "**********"
click at [1183, 654] on button "Save" at bounding box center [1188, 653] width 61 height 34
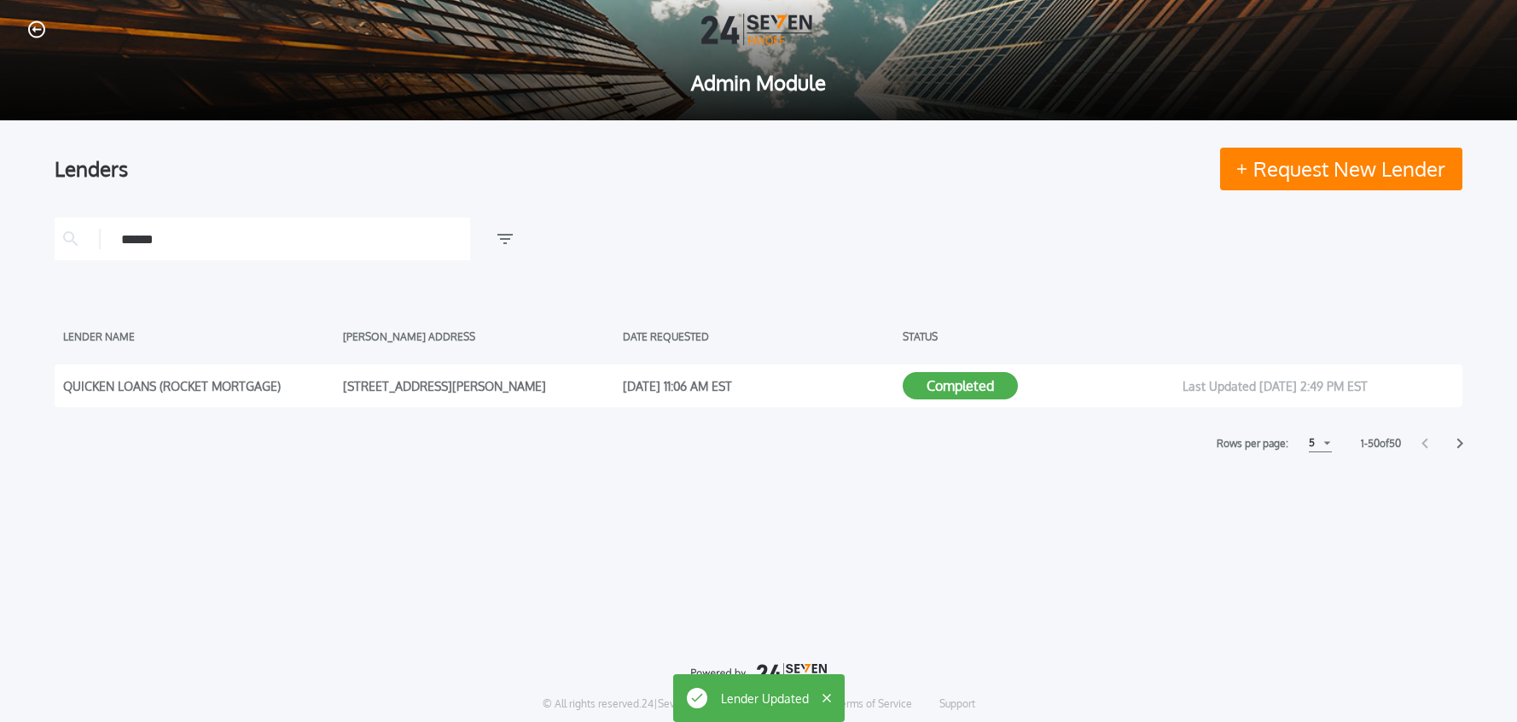
click at [32, 31] on icon "button" at bounding box center [36, 29] width 17 height 18
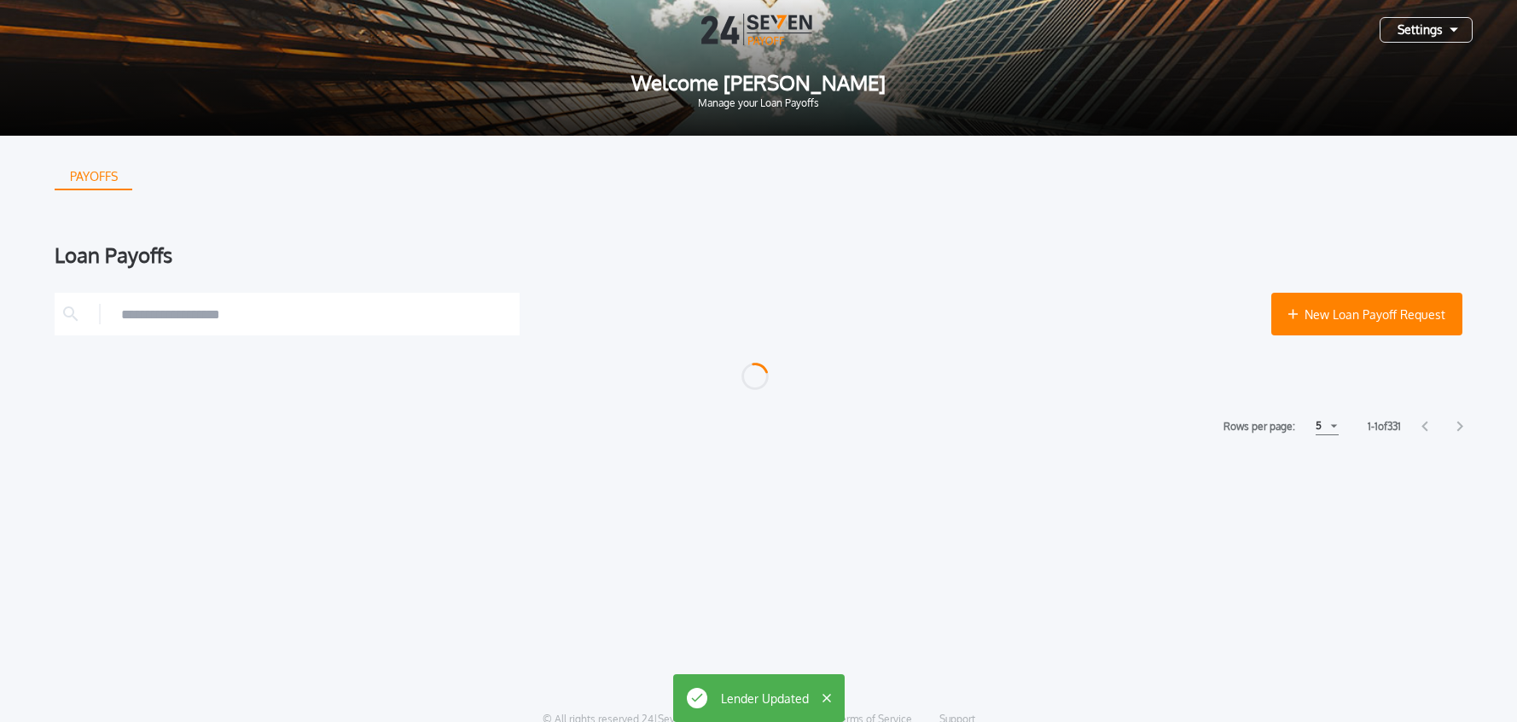
click at [1402, 30] on div "Settings" at bounding box center [1426, 30] width 93 height 26
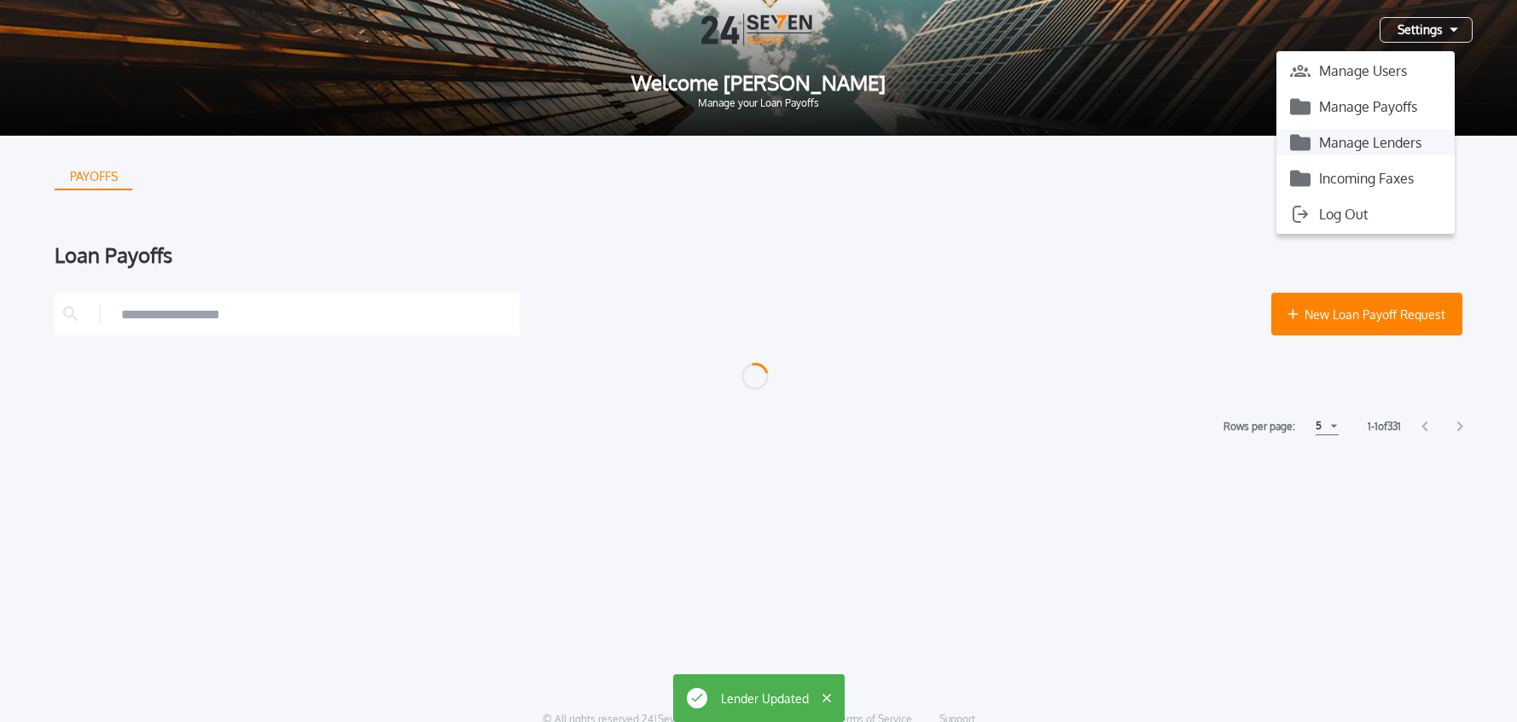
click at [1380, 138] on button "Manage Lenders" at bounding box center [1365, 143] width 178 height 26
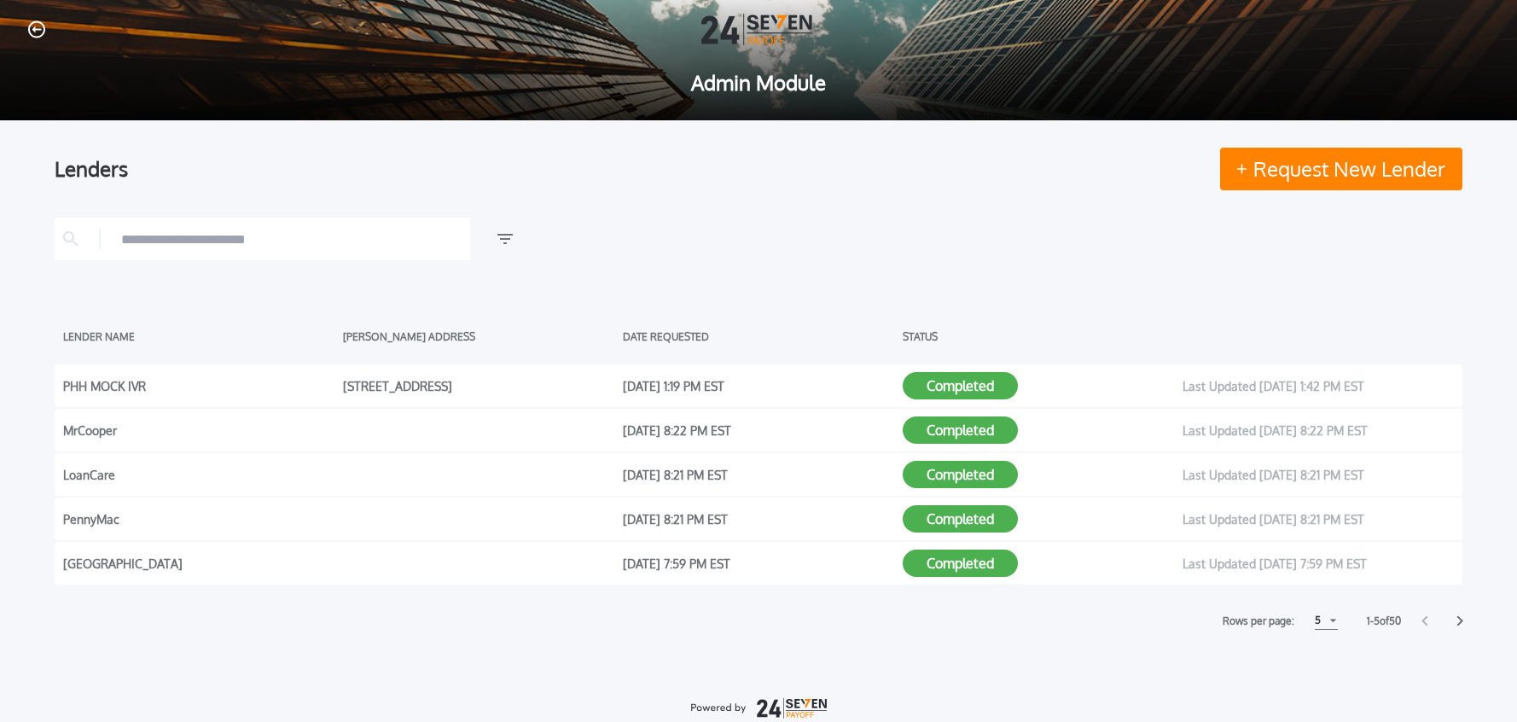
click at [35, 26] on icon "button" at bounding box center [36, 28] width 17 height 17
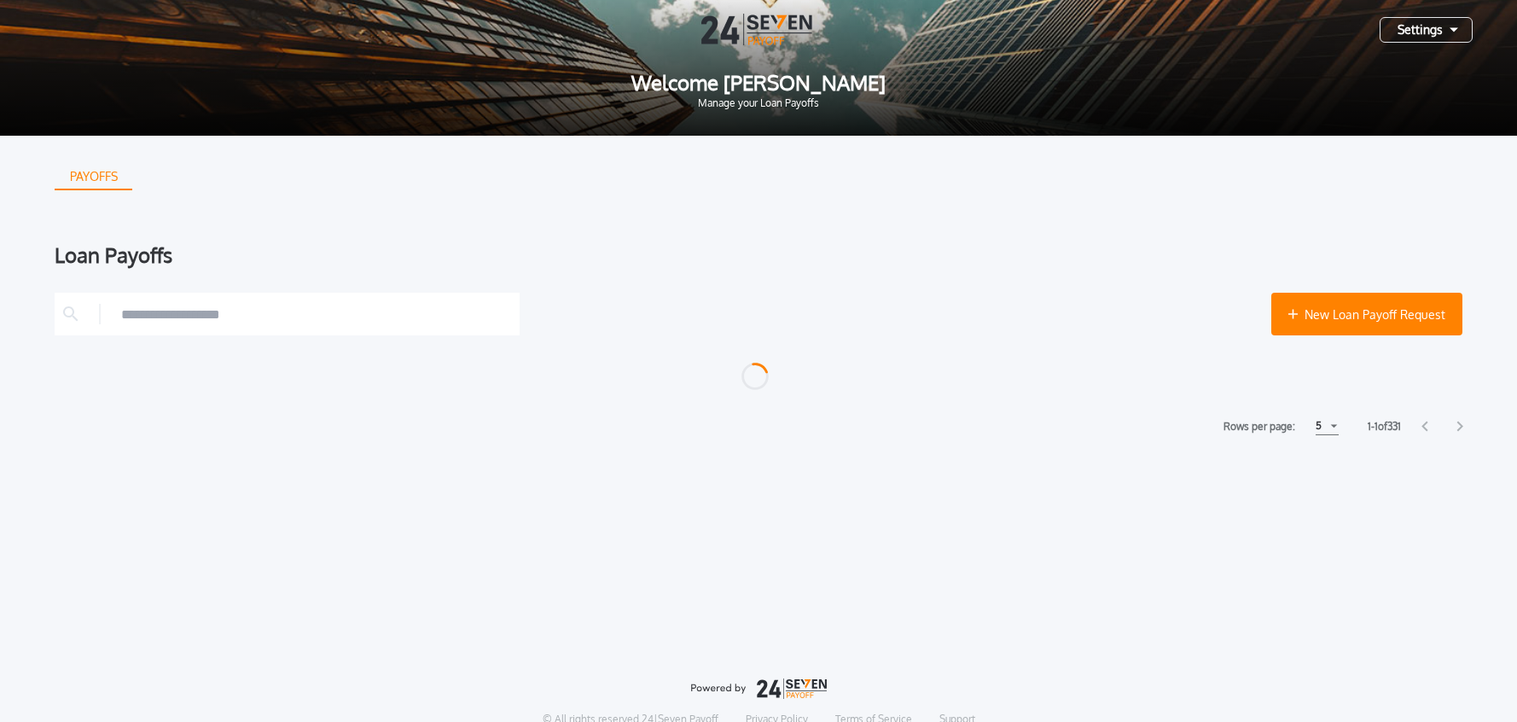
click at [1406, 31] on div "Settings" at bounding box center [1426, 30] width 93 height 26
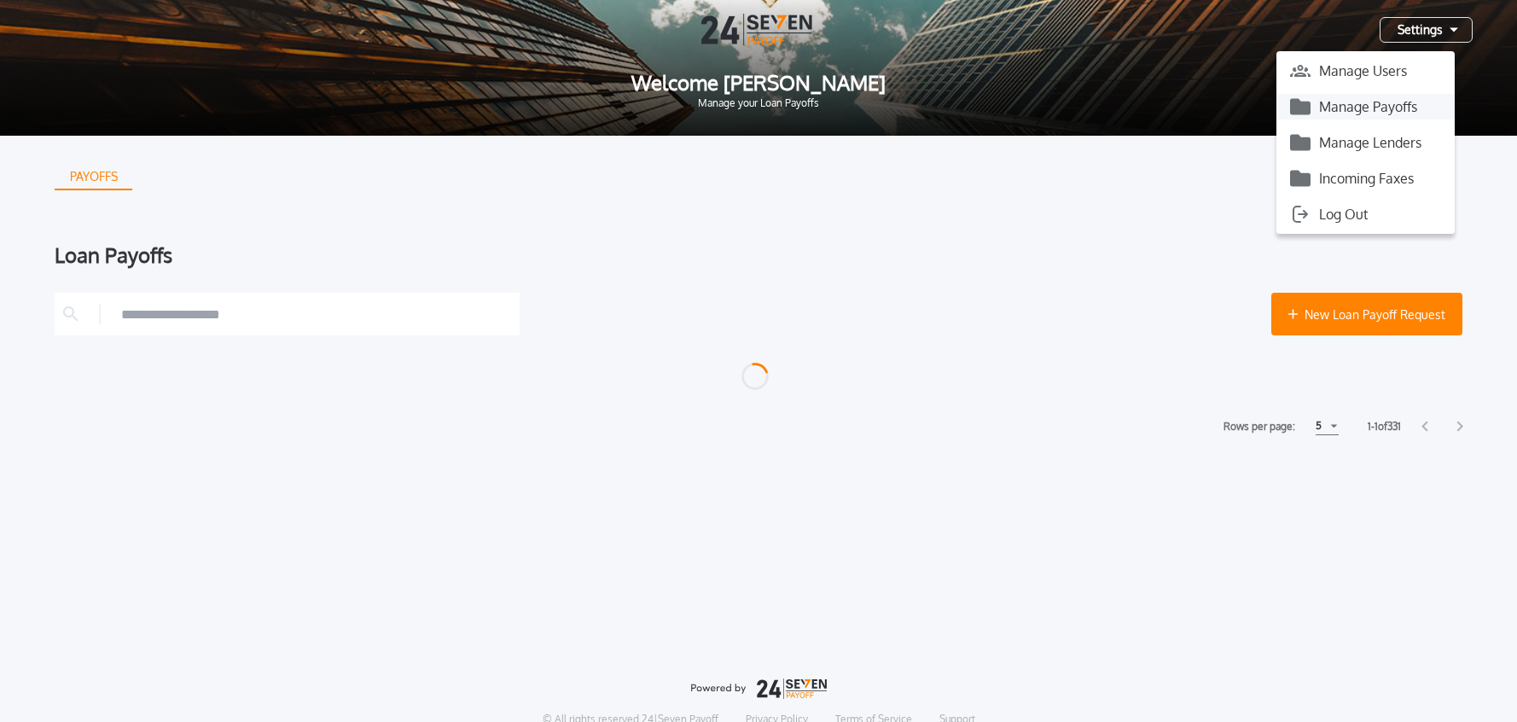
drag, startPoint x: 1409, startPoint y: 104, endPoint x: 1212, endPoint y: 189, distance: 214.8
click at [1409, 104] on button "Manage Payoffs" at bounding box center [1365, 107] width 178 height 26
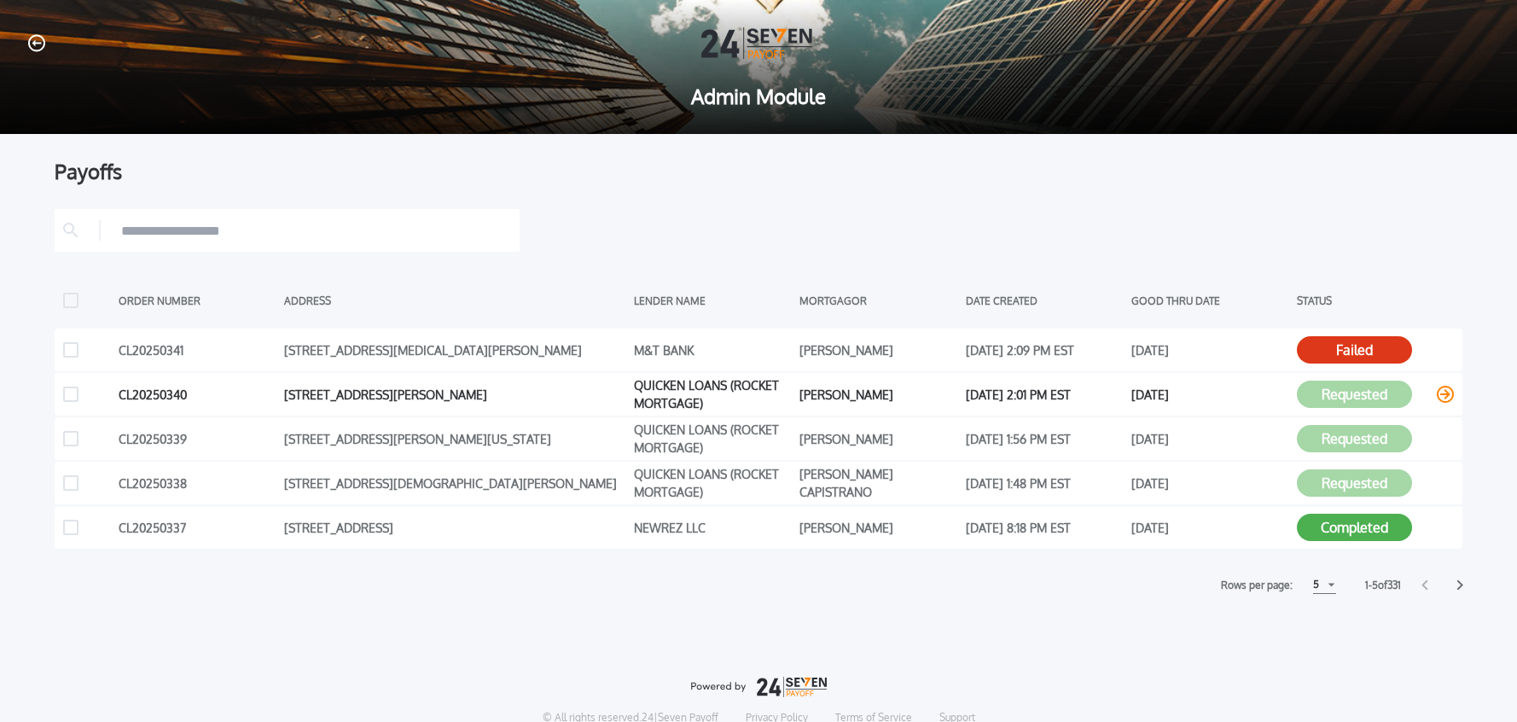
click at [1450, 395] on icon at bounding box center [1445, 394] width 17 height 17
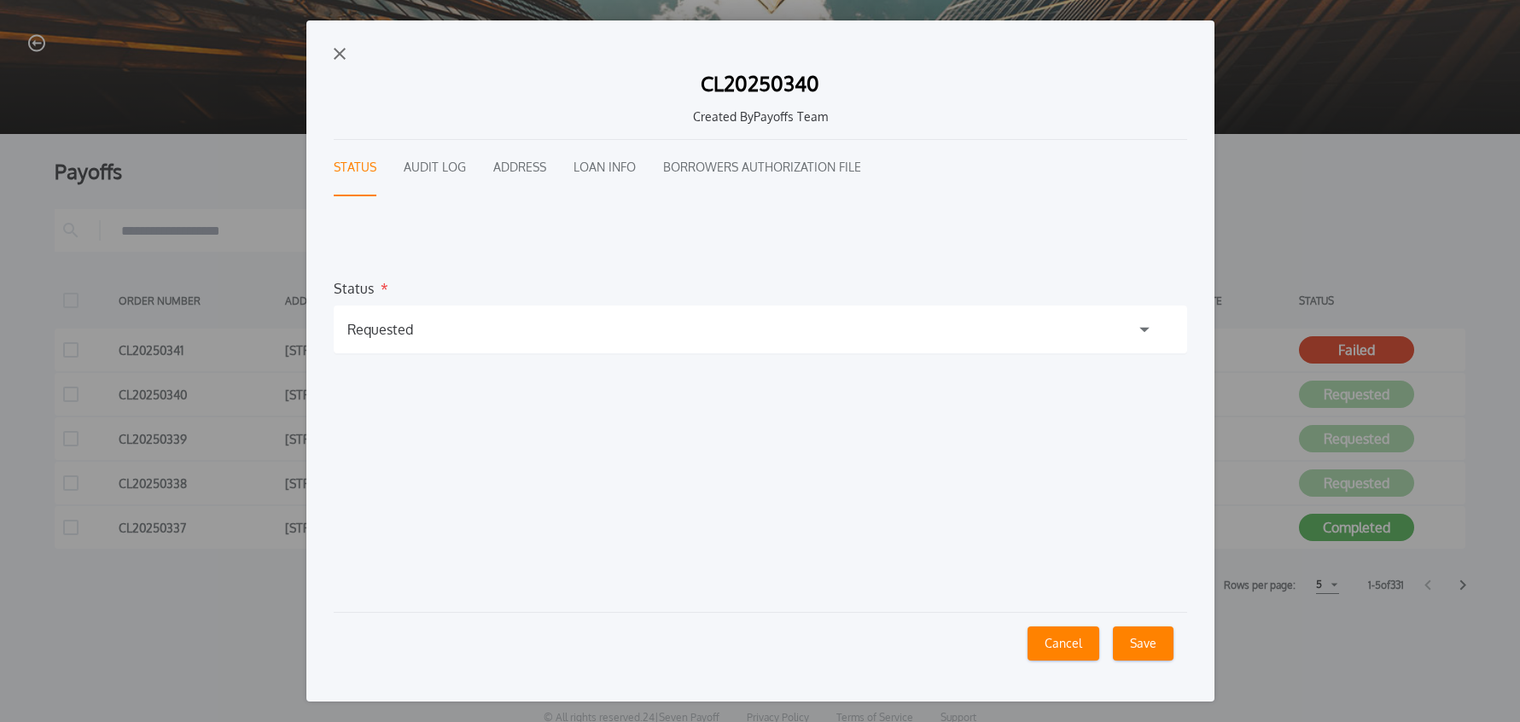
click at [502, 339] on div "Requested" at bounding box center [760, 329] width 853 height 48
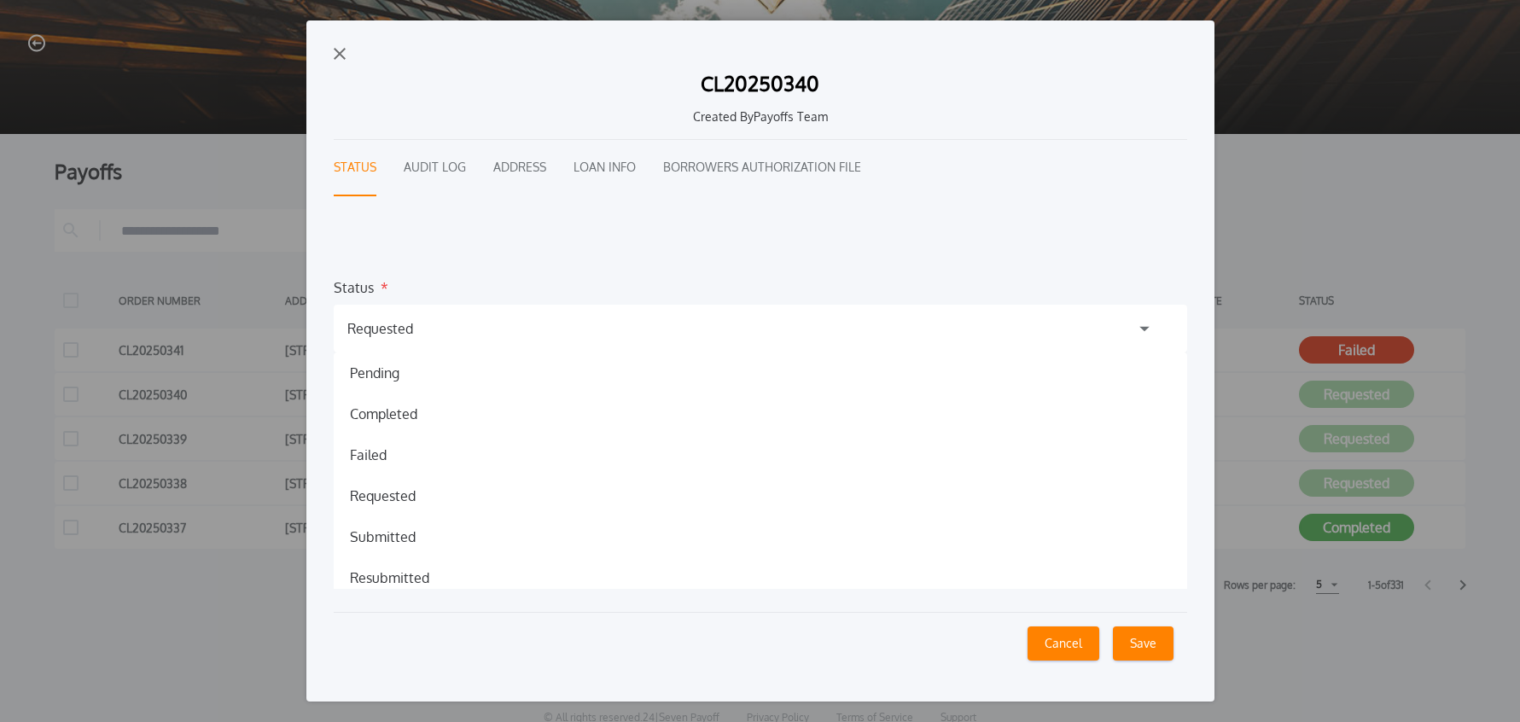
click at [407, 572] on h1 "Resubmitted" at bounding box center [389, 577] width 107 height 20
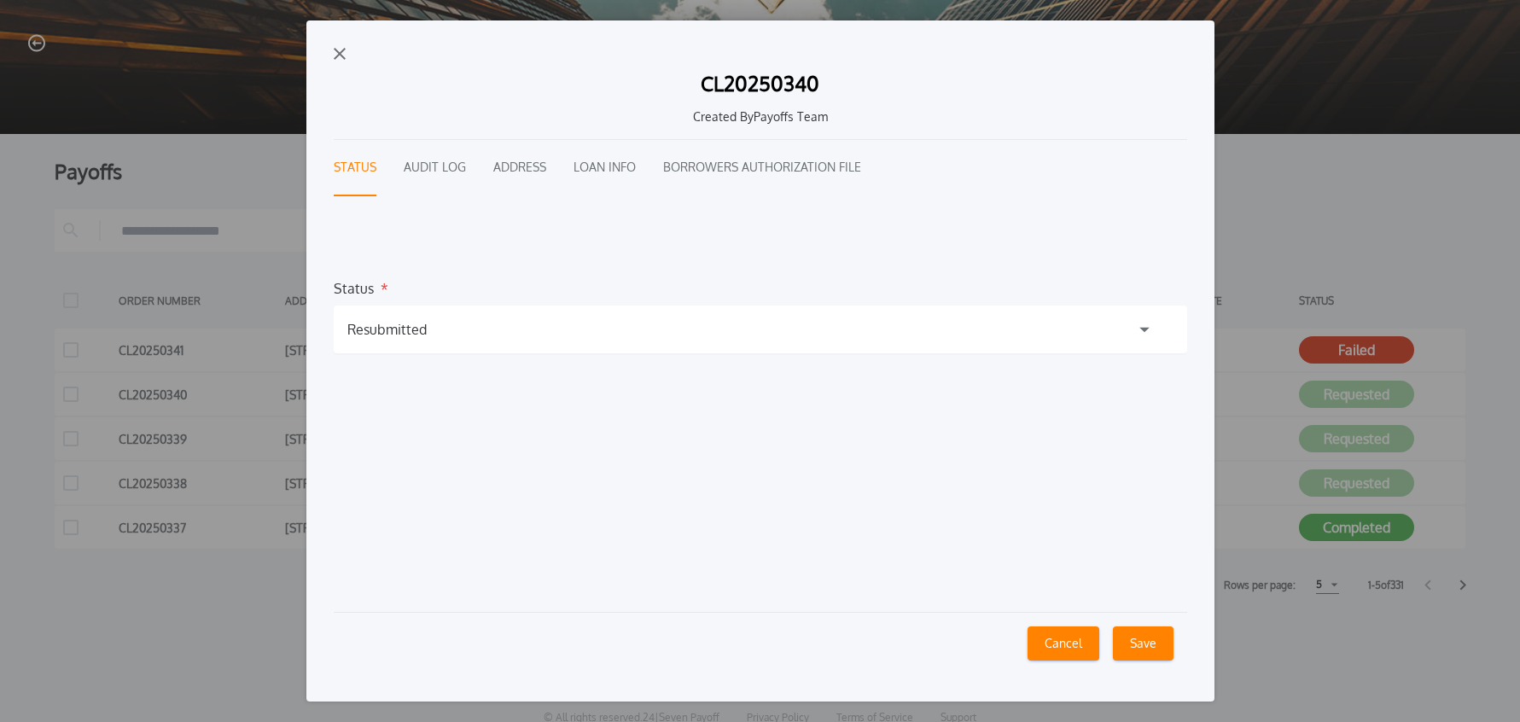
drag, startPoint x: 1138, startPoint y: 649, endPoint x: 1124, endPoint y: 647, distance: 14.7
click at [1137, 649] on button "Save" at bounding box center [1143, 643] width 61 height 34
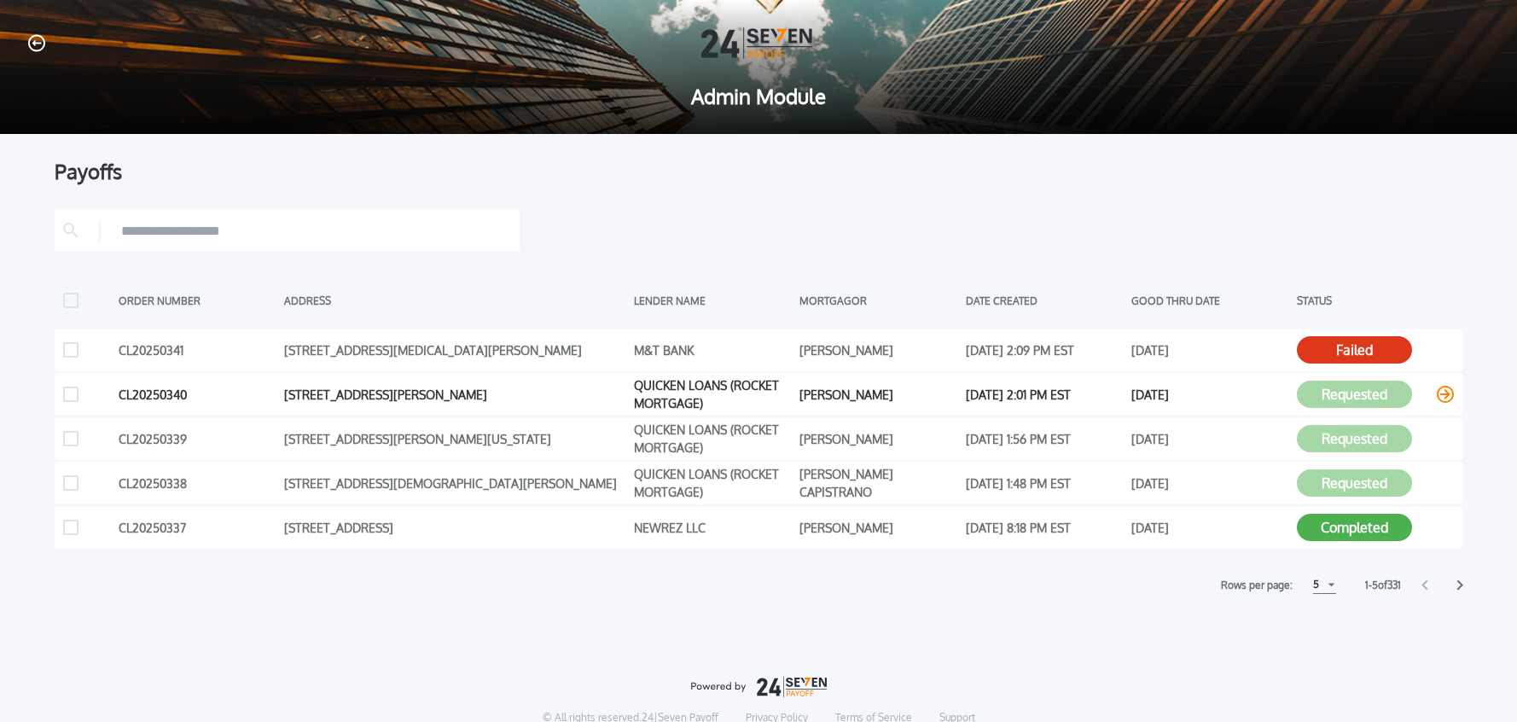
click at [1447, 396] on icon at bounding box center [1445, 394] width 17 height 17
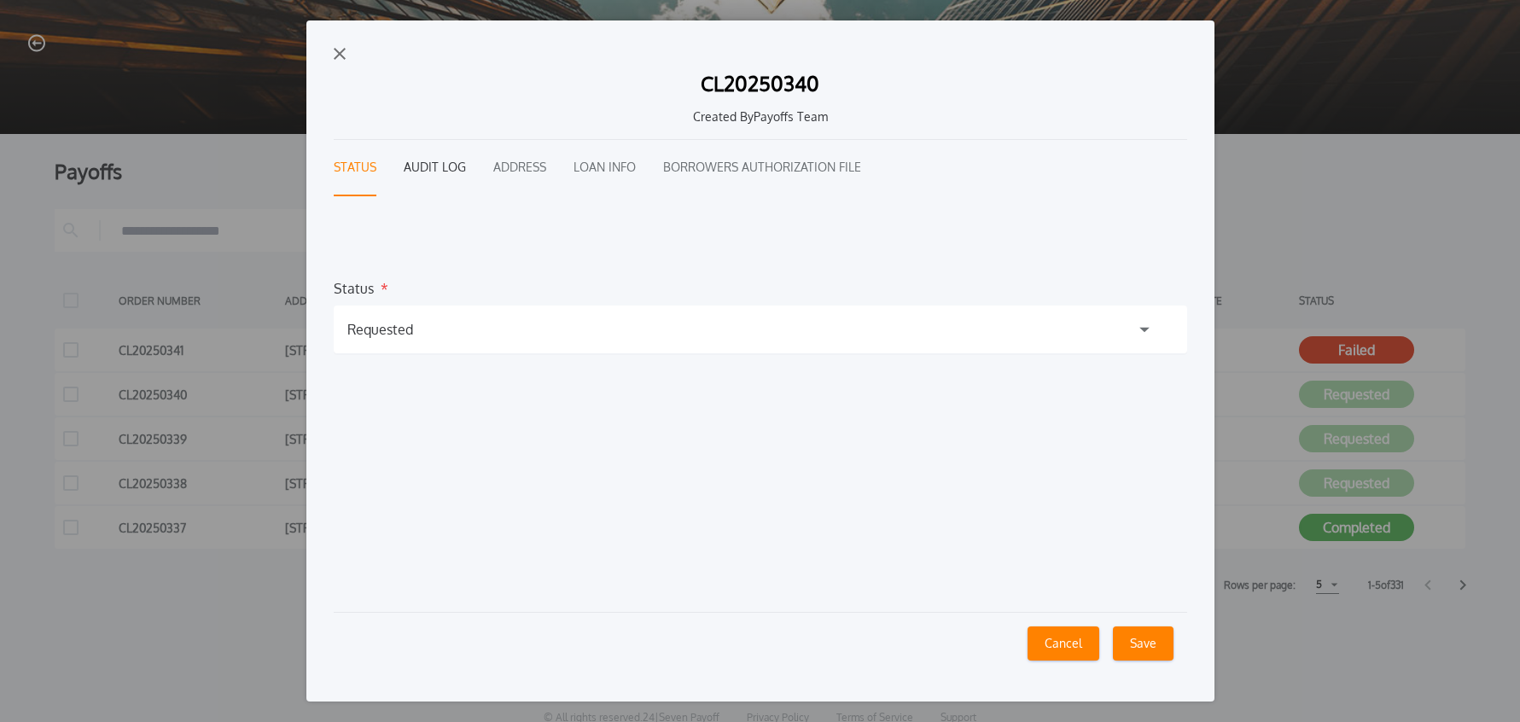
click at [442, 172] on button "Audit Log" at bounding box center [435, 168] width 62 height 56
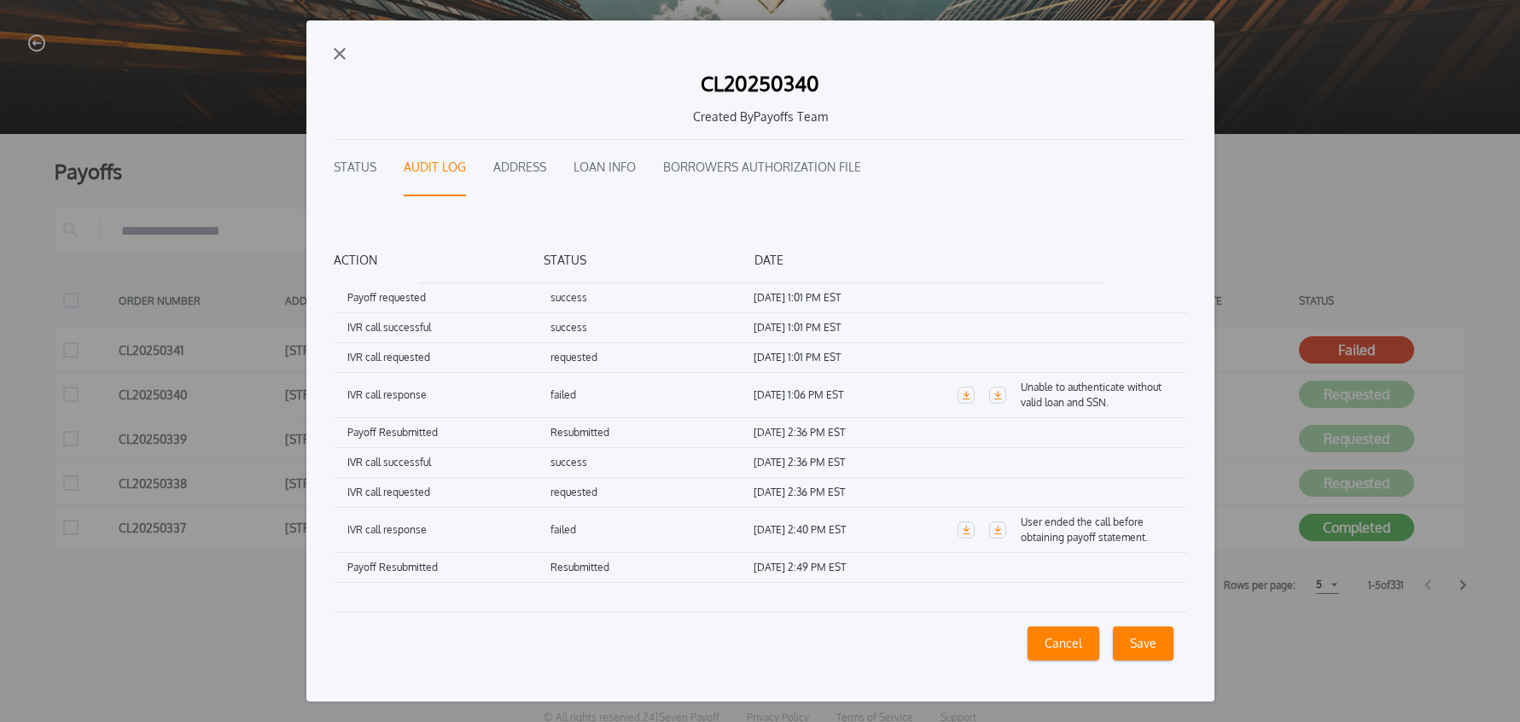
scroll to position [99, 0]
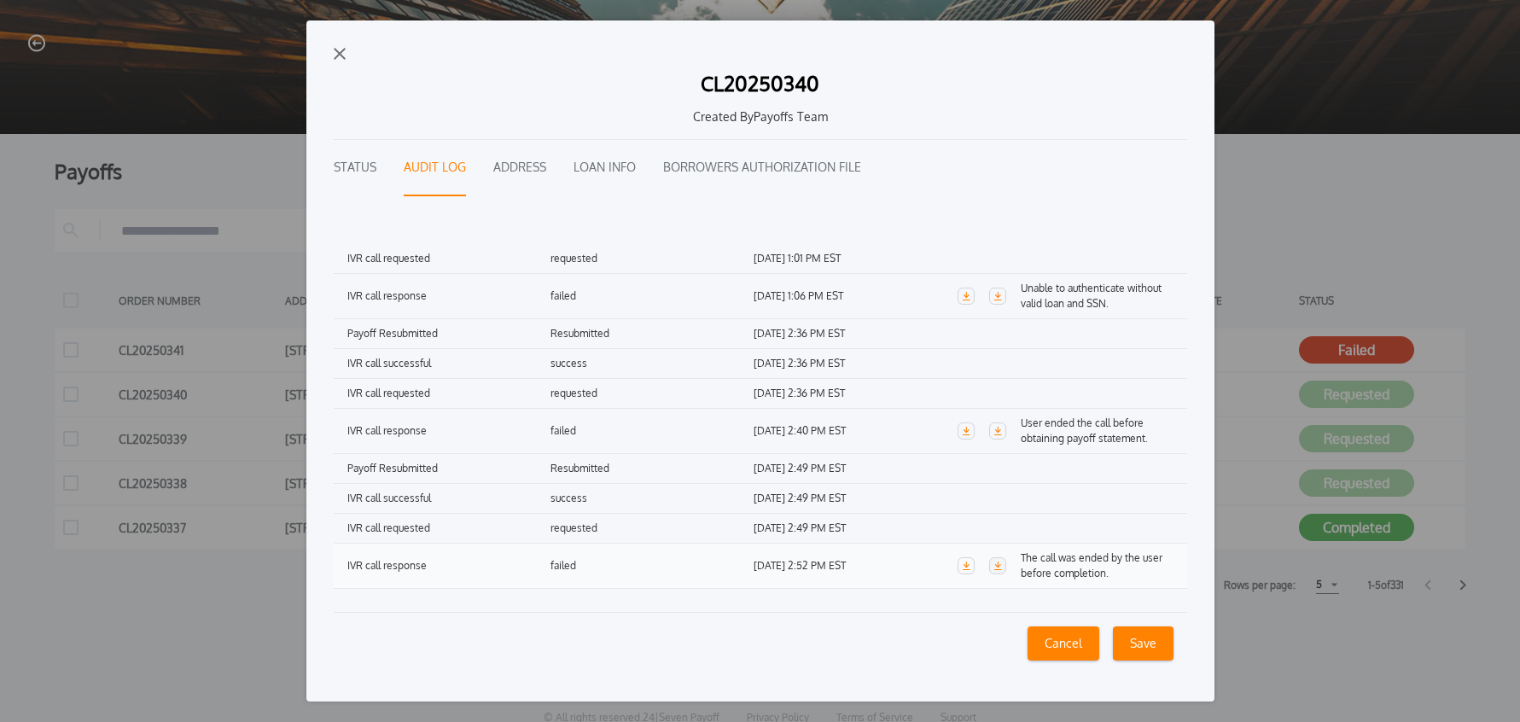
click at [993, 567] on icon "button" at bounding box center [997, 565] width 9 height 9
click at [344, 55] on img "button" at bounding box center [340, 54] width 12 height 12
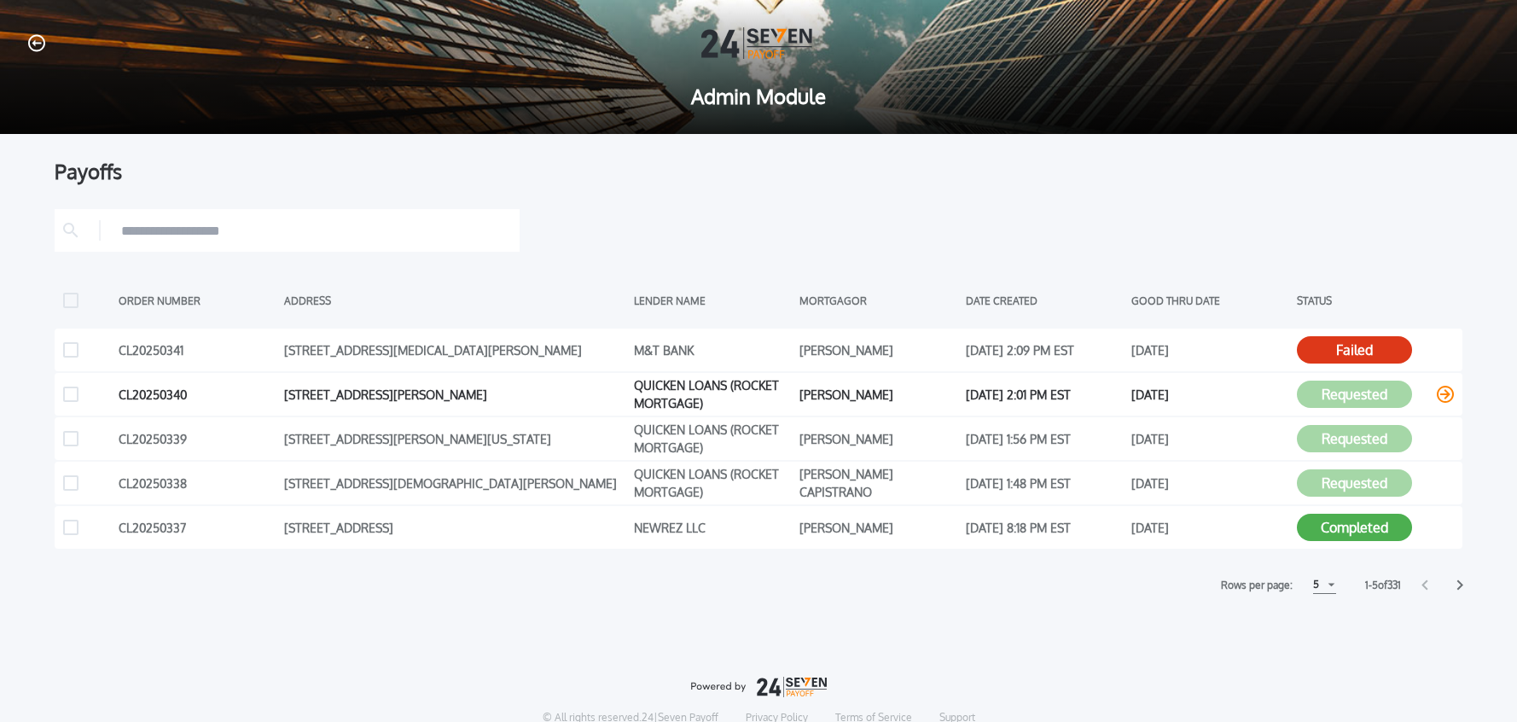
click at [1451, 393] on icon at bounding box center [1445, 394] width 17 height 17
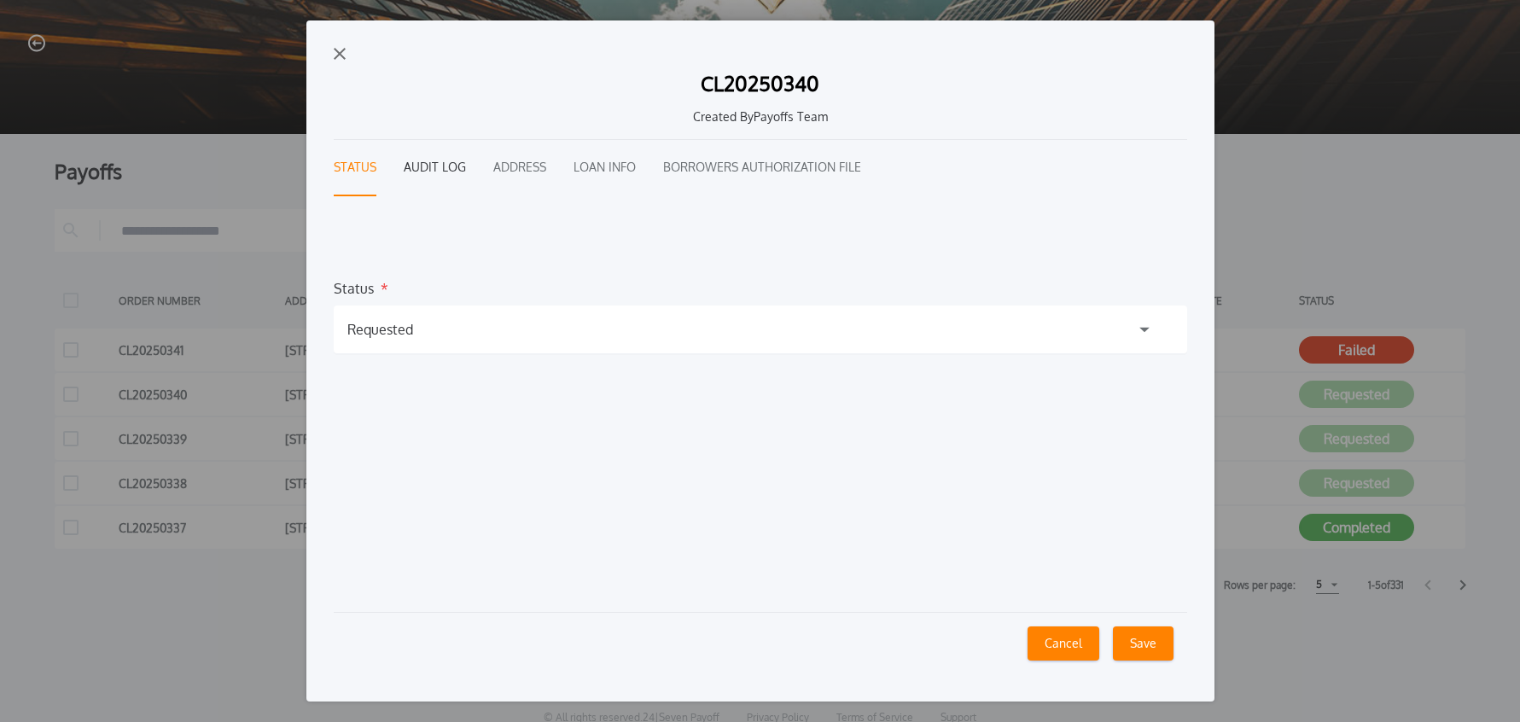
click at [421, 159] on button "Audit Log" at bounding box center [435, 168] width 62 height 56
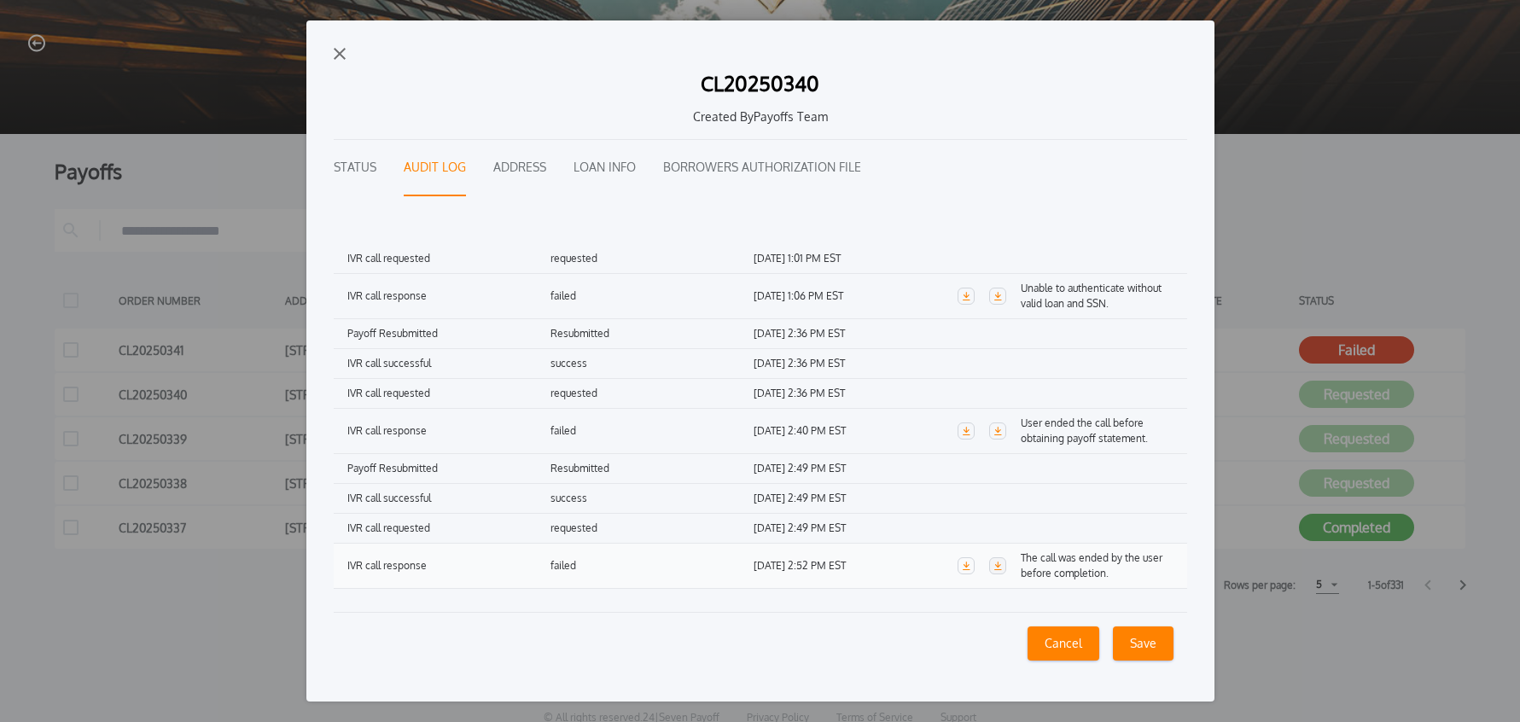
click at [999, 569] on link "button" at bounding box center [997, 565] width 17 height 17
drag, startPoint x: 338, startPoint y: 58, endPoint x: 202, endPoint y: 55, distance: 135.7
click at [337, 58] on img "button" at bounding box center [340, 54] width 12 height 12
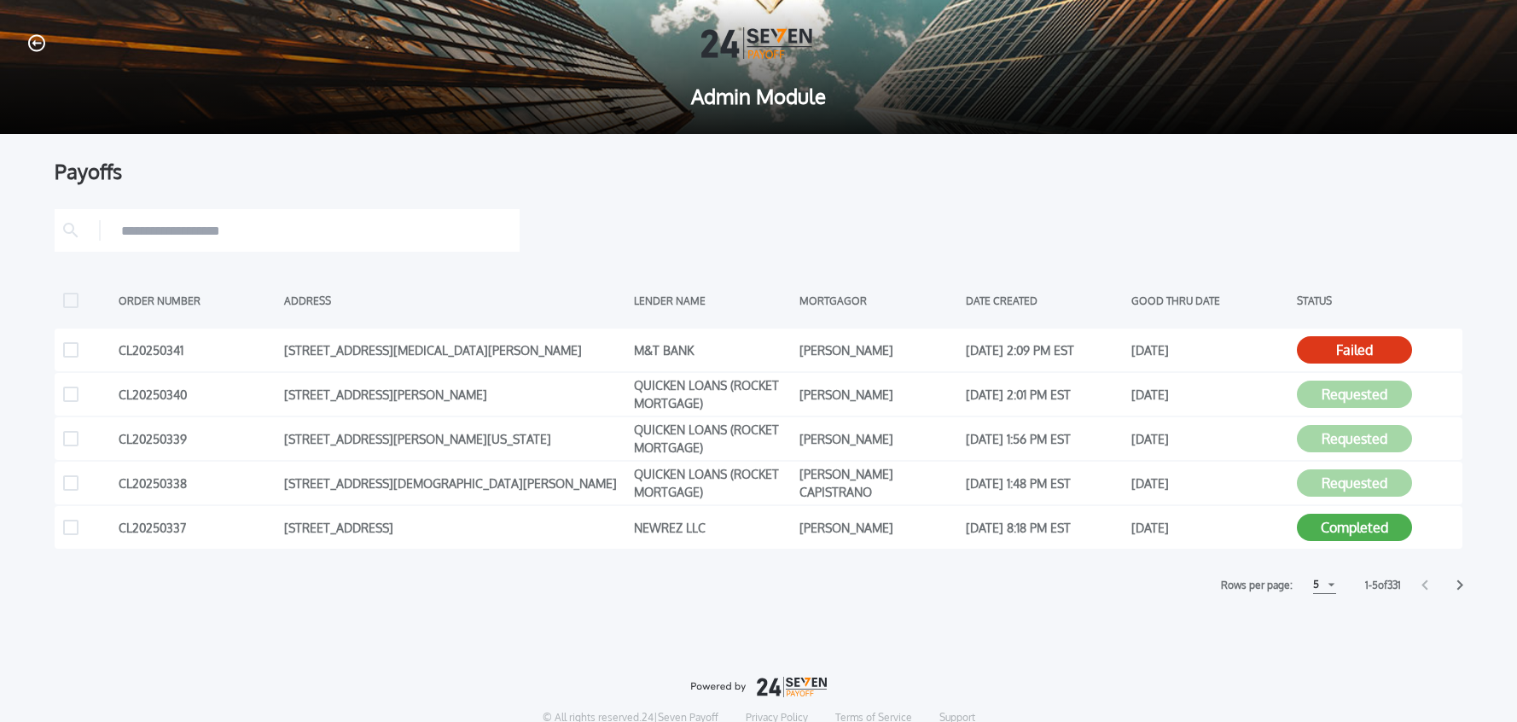
click at [36, 48] on icon "button" at bounding box center [36, 43] width 17 height 18
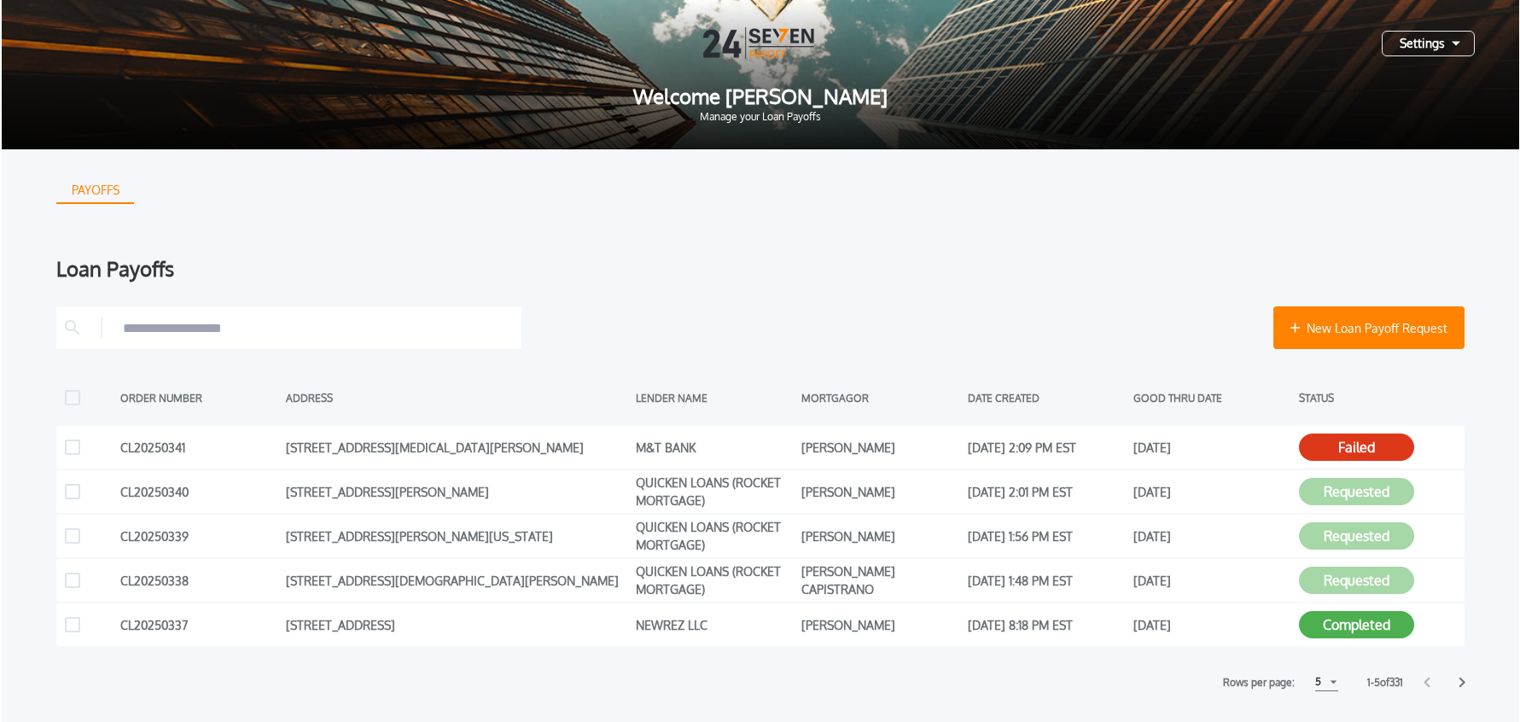
scroll to position [14, 0]
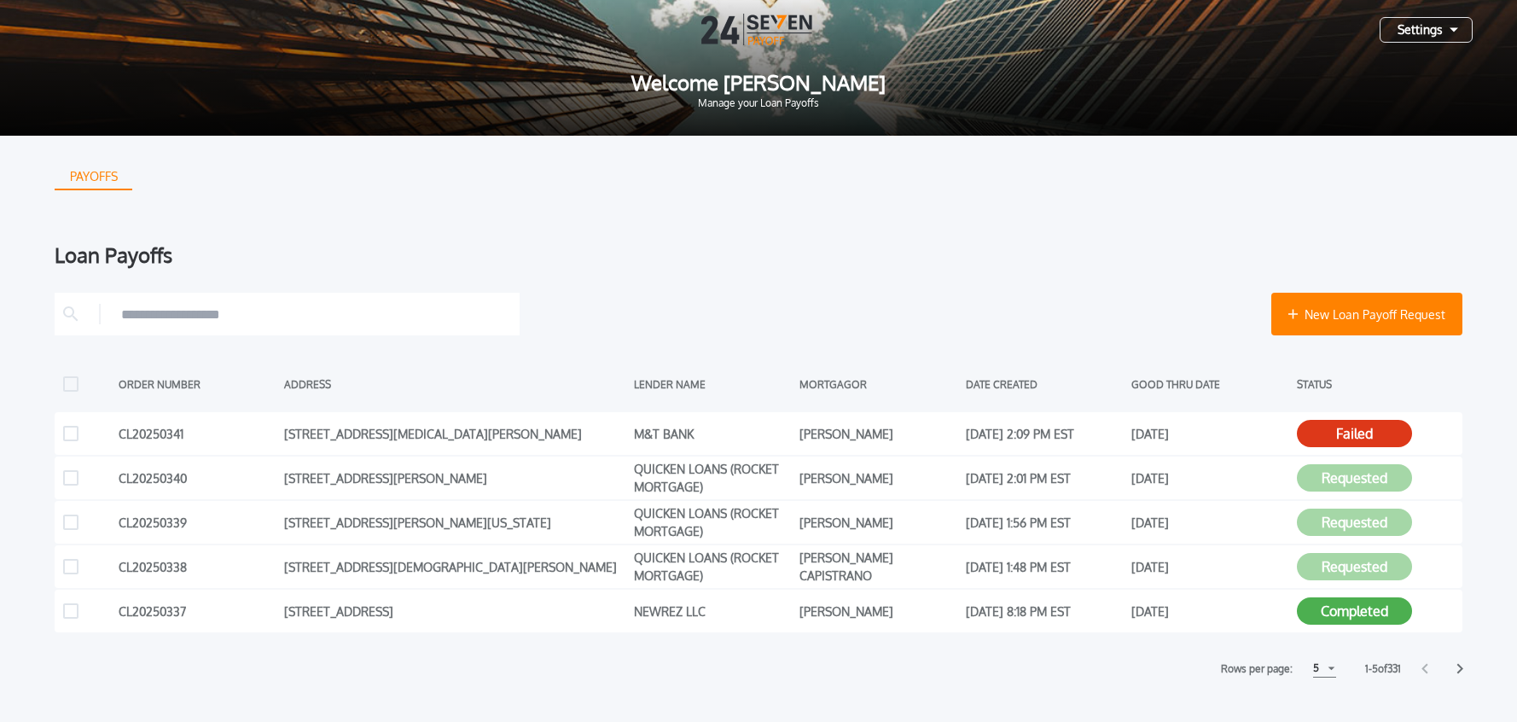
drag, startPoint x: 1426, startPoint y: 25, endPoint x: 1397, endPoint y: 39, distance: 32.4
click at [1426, 25] on div "Settings" at bounding box center [1426, 30] width 93 height 26
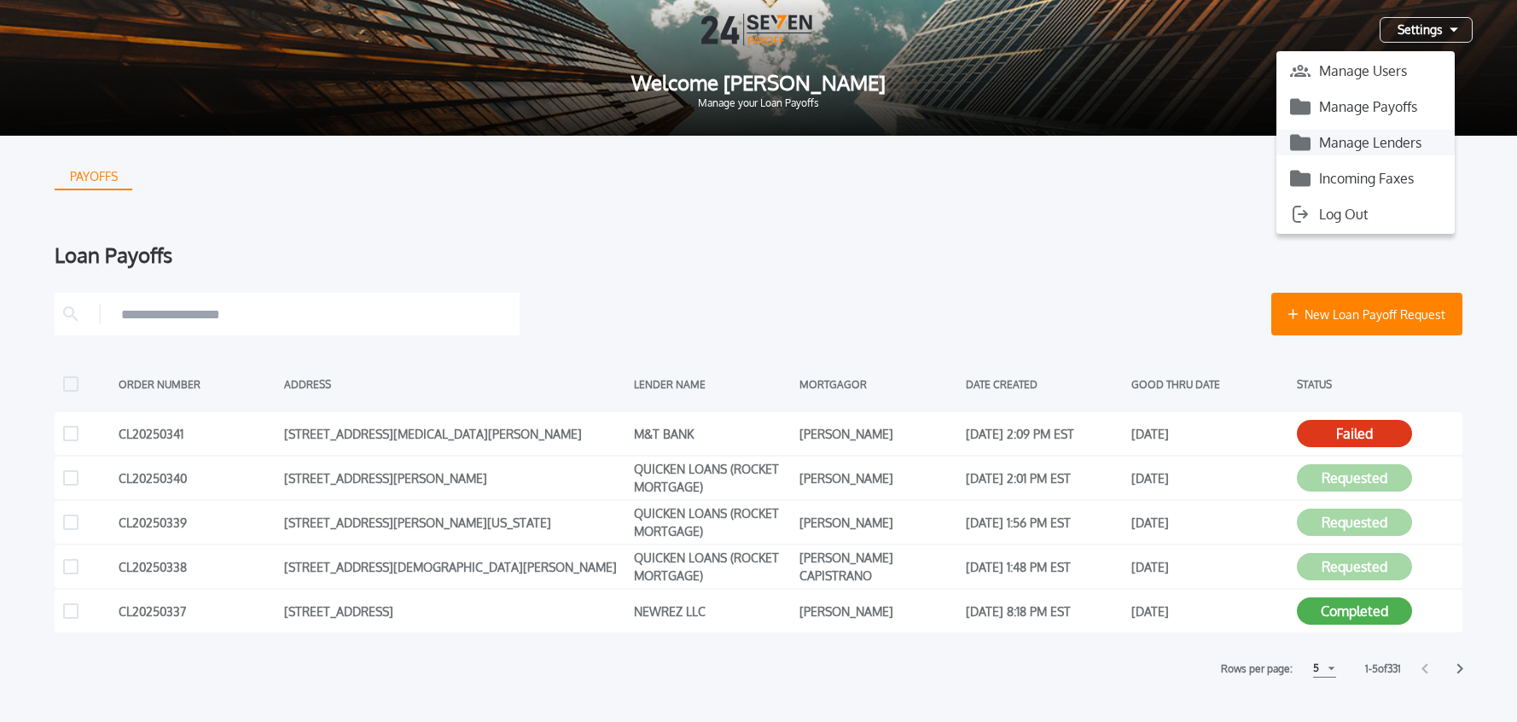
click at [1350, 141] on button "Manage Lenders" at bounding box center [1365, 143] width 178 height 26
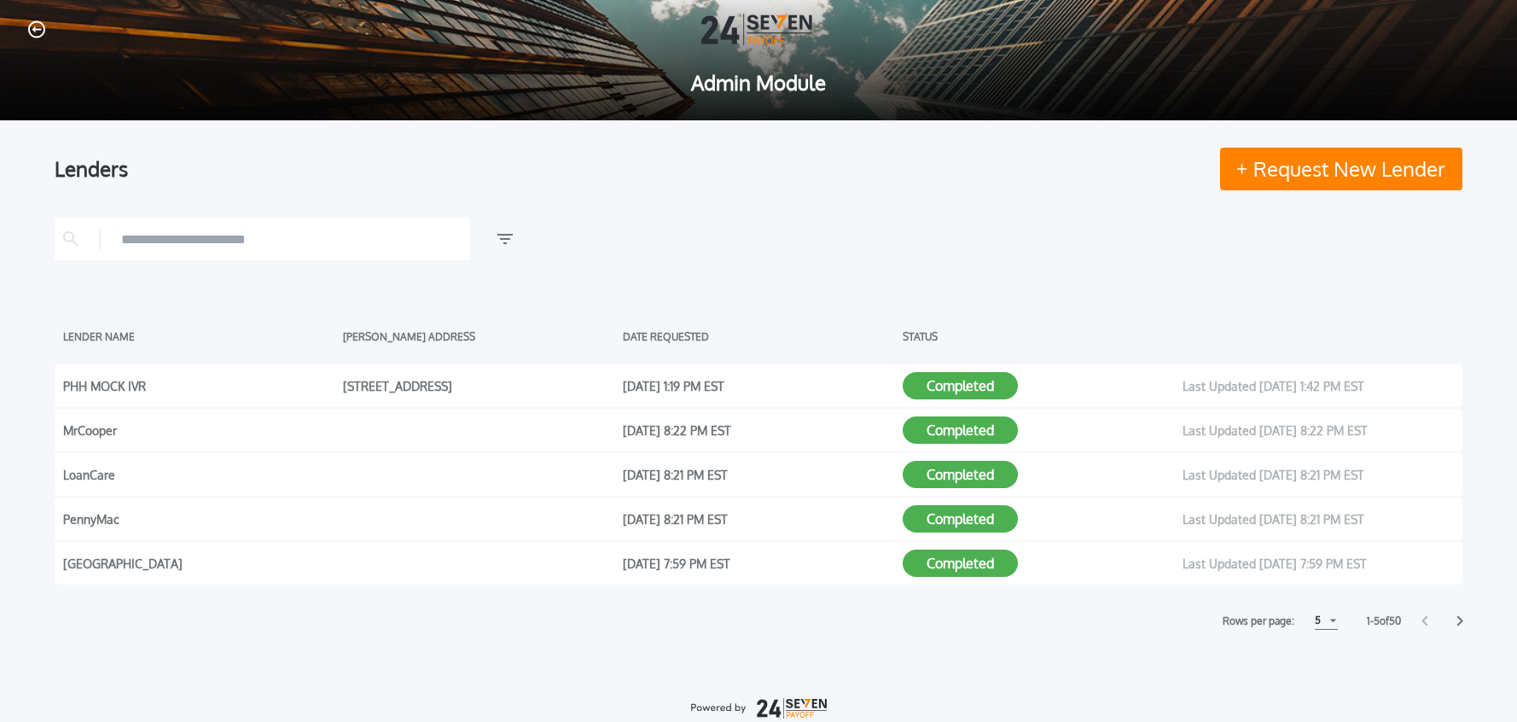
click at [278, 239] on input "text" at bounding box center [291, 239] width 340 height 26
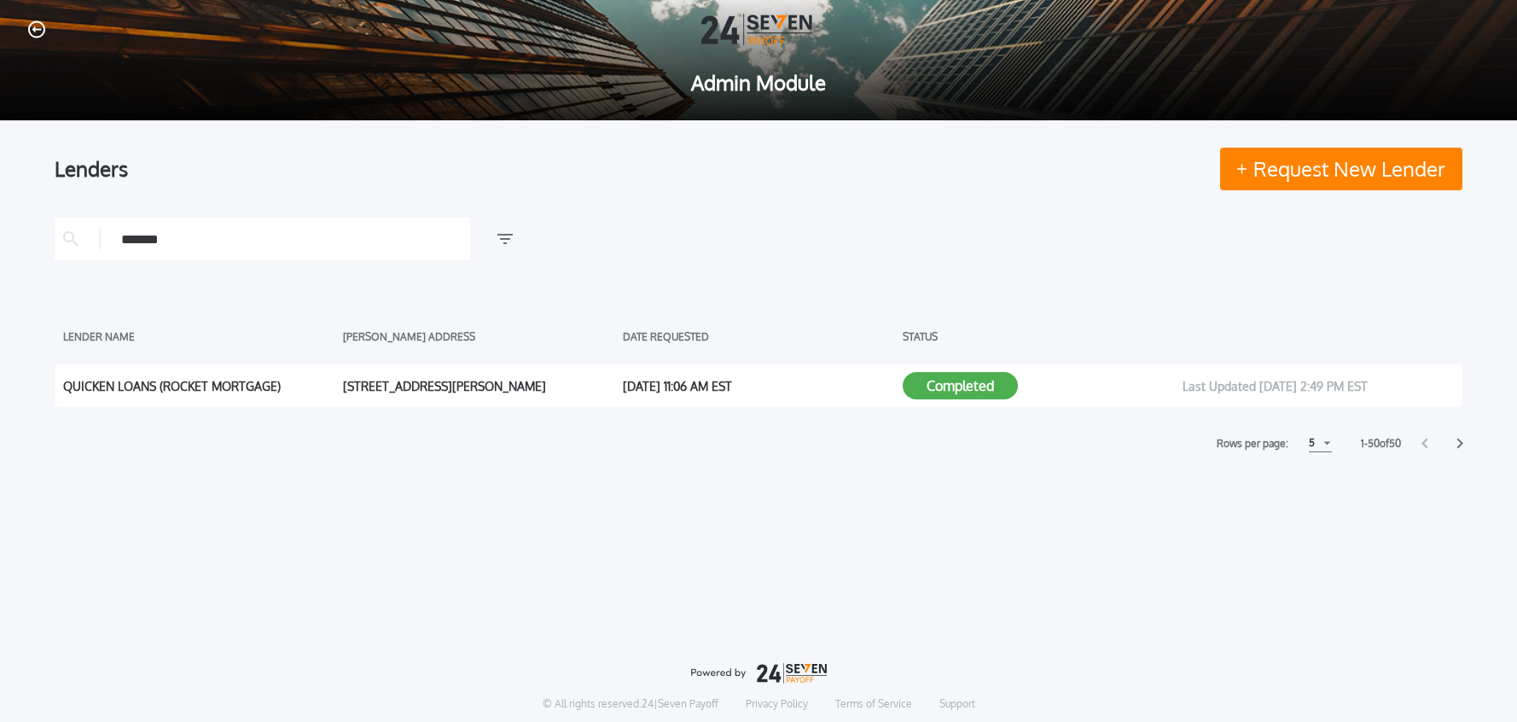
type input "*******"
drag, startPoint x: 279, startPoint y: 383, endPoint x: 293, endPoint y: 387, distance: 15.1
click at [279, 383] on div "QUICKEN LOANS (ROCKET MORTGAGE)" at bounding box center [198, 386] width 271 height 26
click at [938, 386] on button "Completed" at bounding box center [960, 385] width 115 height 27
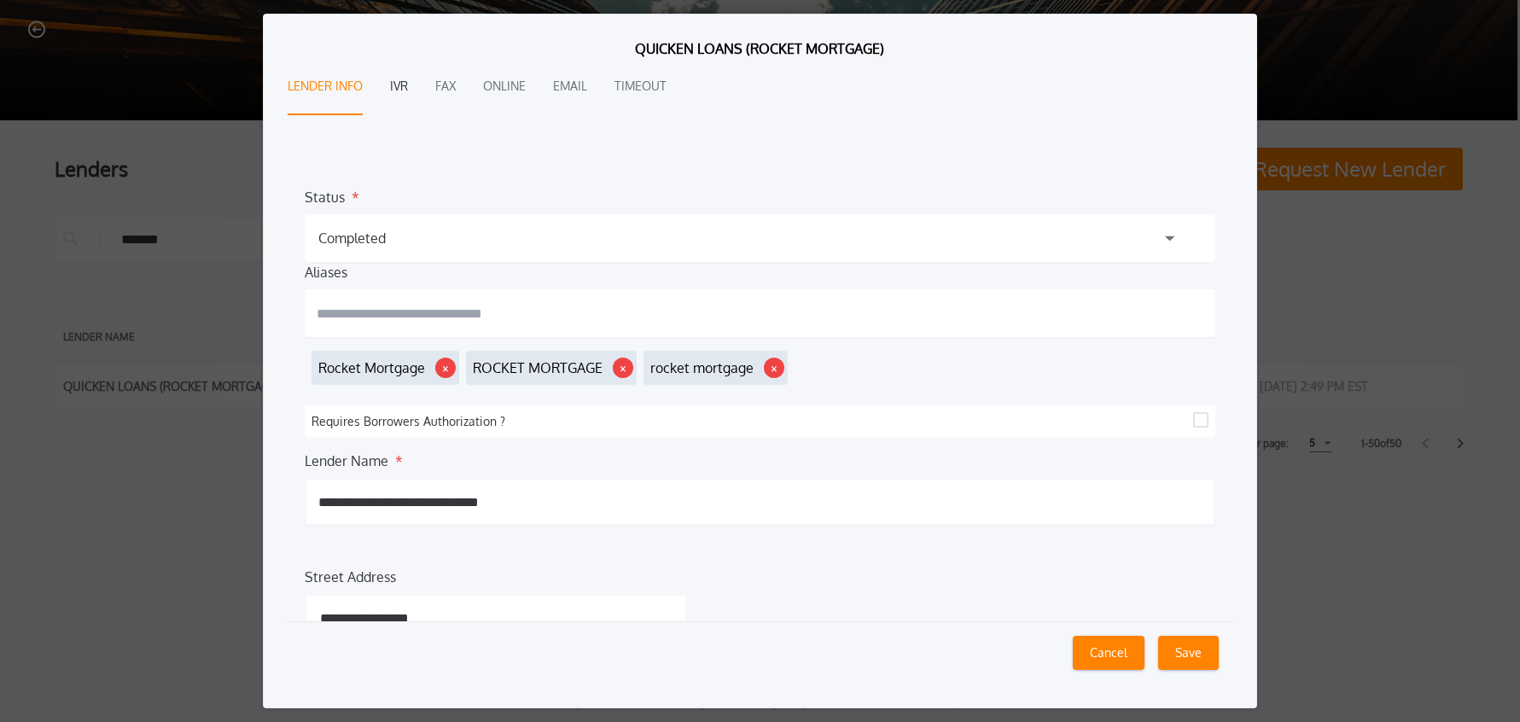
drag, startPoint x: 401, startPoint y: 87, endPoint x: 401, endPoint y: 96, distance: 9.4
click at [400, 87] on button "IVR" at bounding box center [399, 87] width 18 height 56
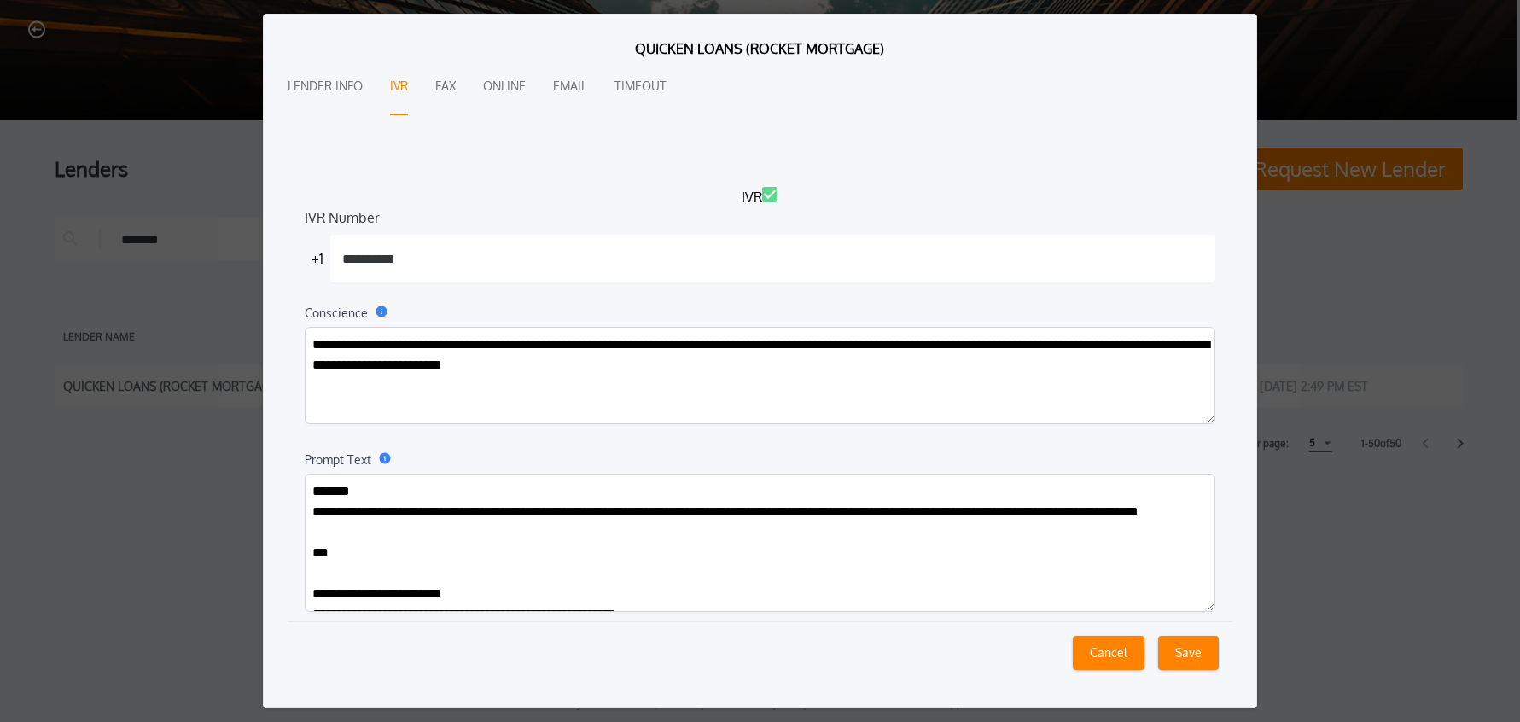
click at [469, 523] on textarea "Prompt Text" at bounding box center [760, 543] width 911 height 138
paste textarea "**********"
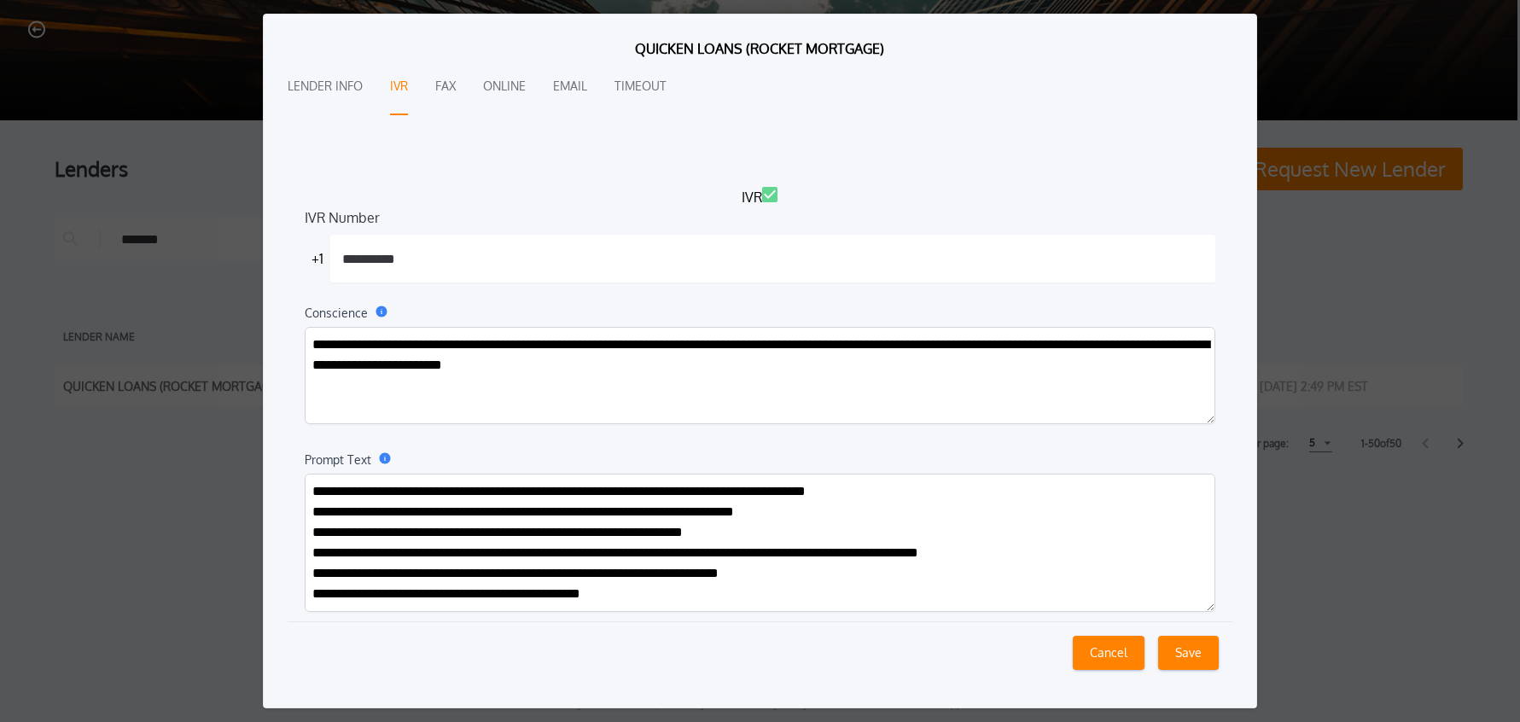
type textarea "**********"
click at [1178, 657] on button "Save" at bounding box center [1188, 653] width 61 height 34
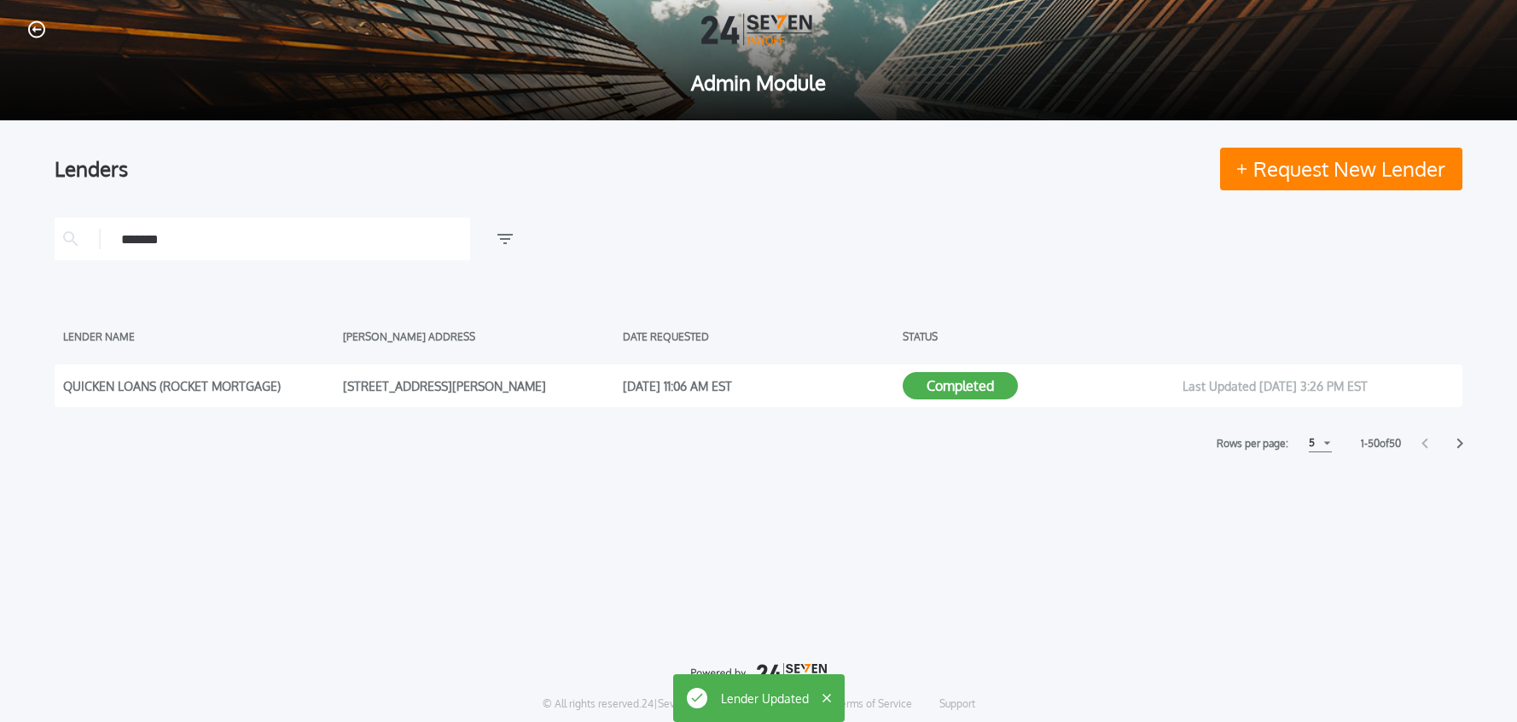
click at [41, 33] on icon "button" at bounding box center [36, 29] width 17 height 18
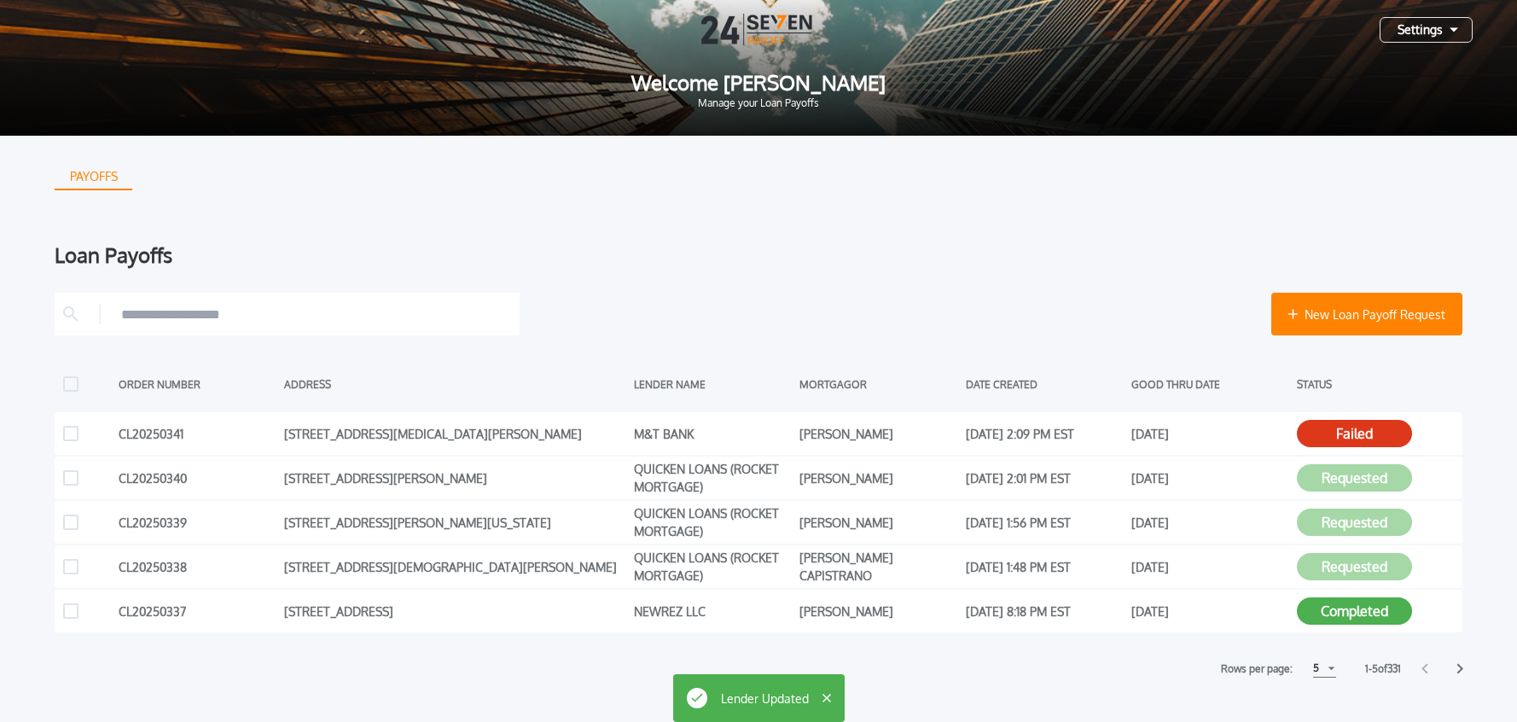
drag, startPoint x: 1433, startPoint y: 36, endPoint x: 1419, endPoint y: 41, distance: 15.4
click at [1433, 36] on div "Settings" at bounding box center [1426, 30] width 93 height 26
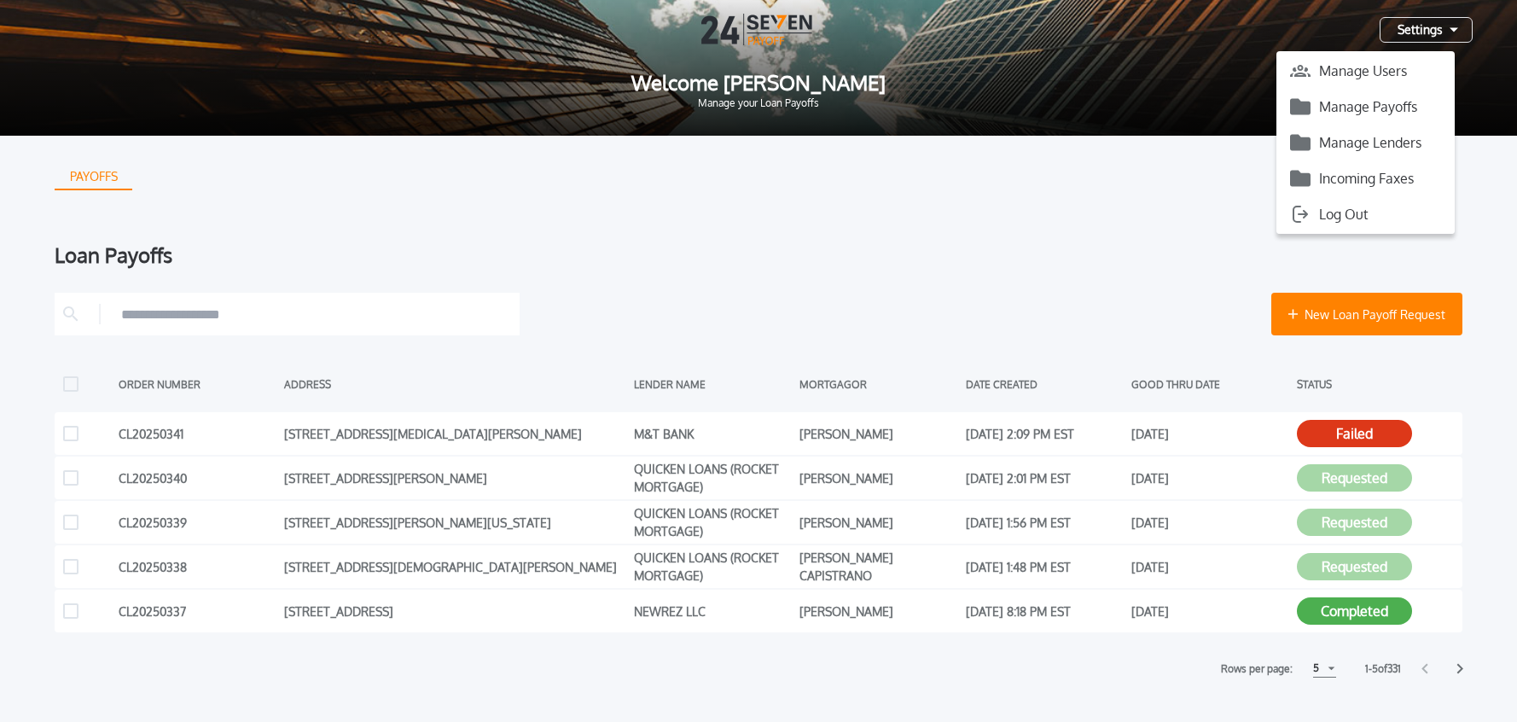
click at [1362, 105] on button "Manage Payoffs" at bounding box center [1365, 107] width 178 height 26
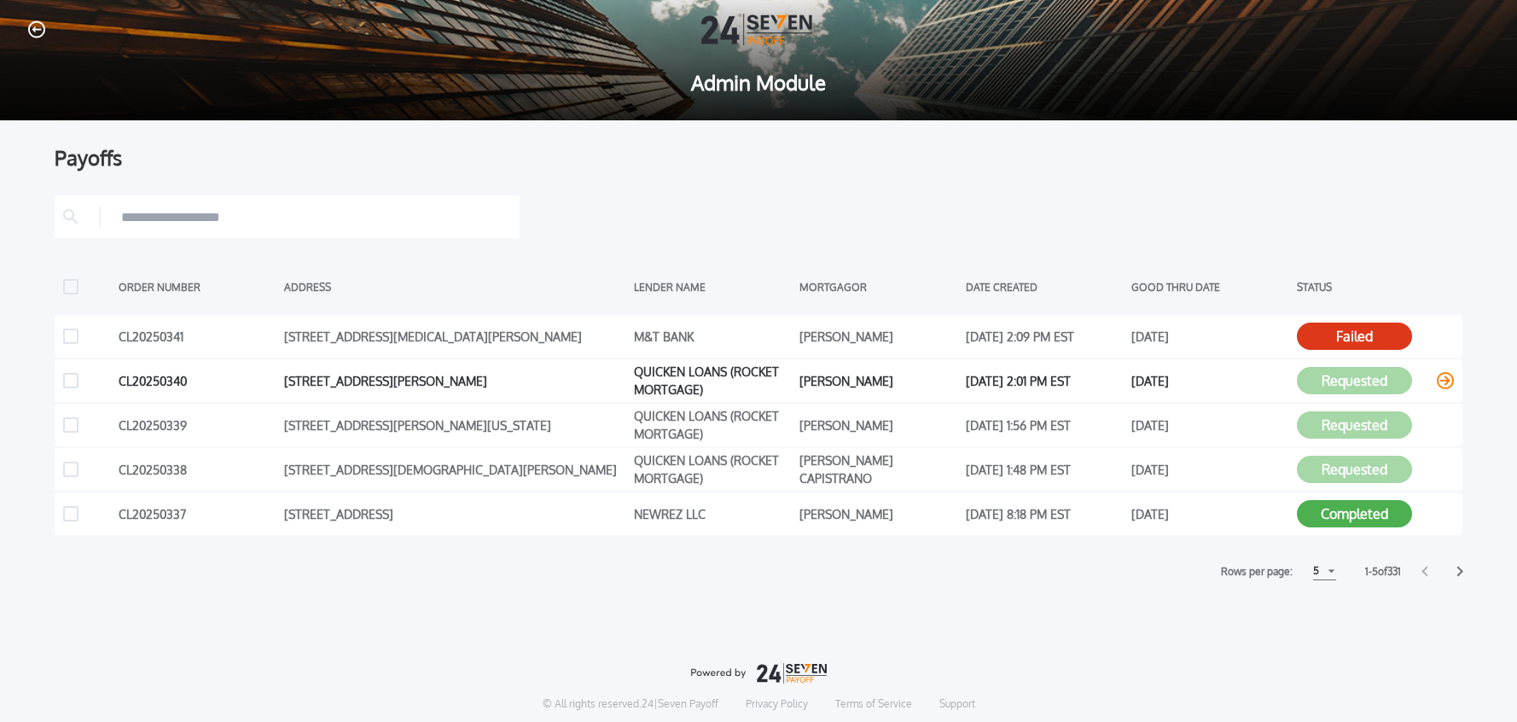
click at [1441, 378] on icon at bounding box center [1445, 380] width 17 height 17
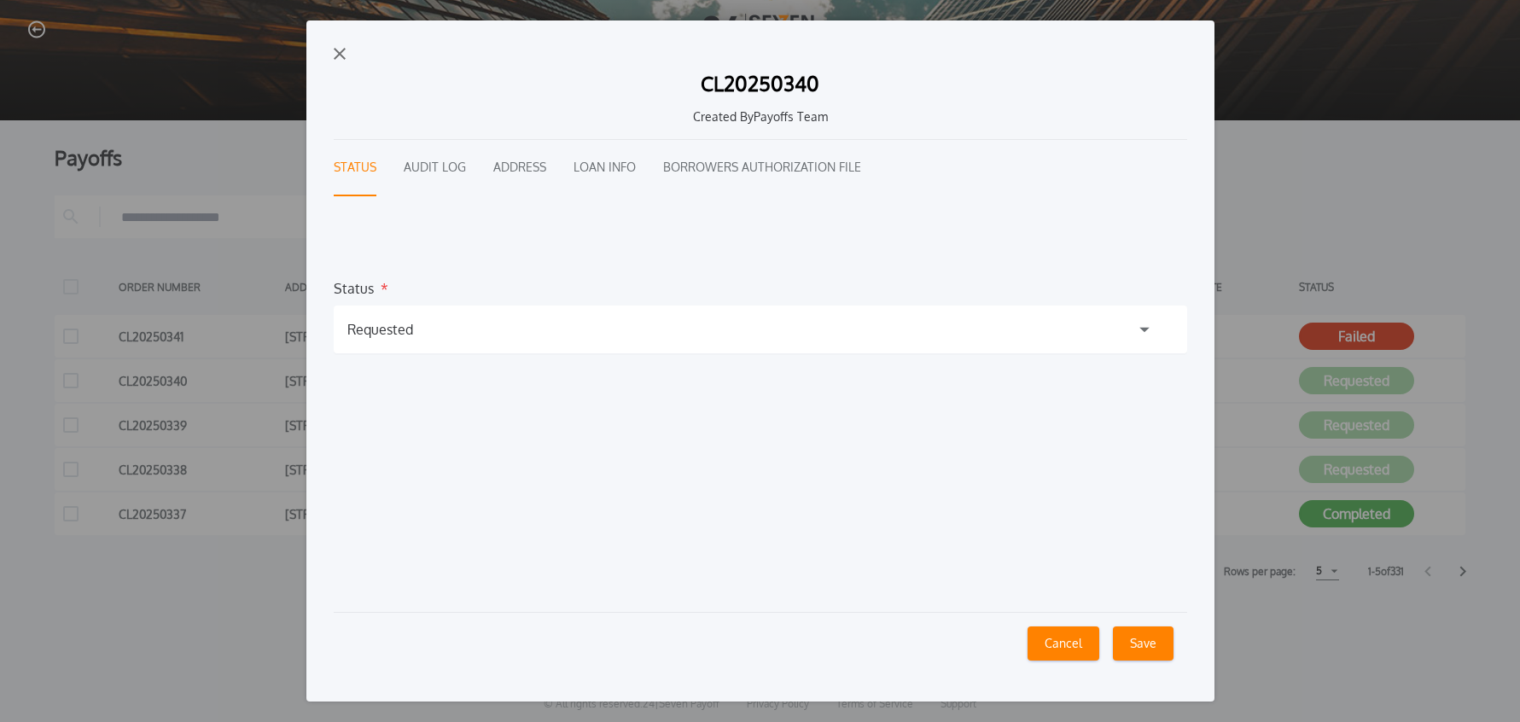
drag, startPoint x: 802, startPoint y: 339, endPoint x: 695, endPoint y: 354, distance: 108.6
click at [801, 339] on div "Requested" at bounding box center [760, 329] width 853 height 48
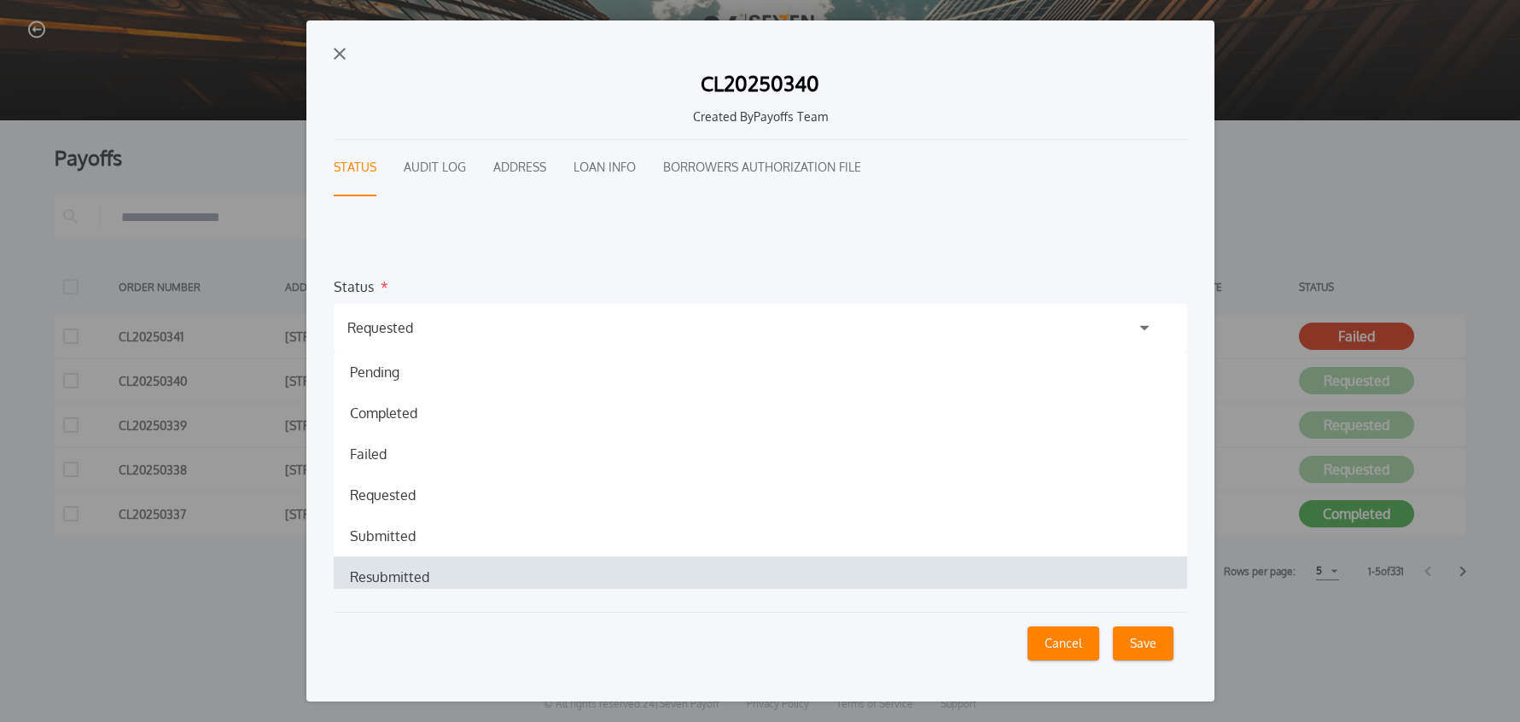
scroll to position [6, 0]
click at [416, 568] on h1 "Resubmitted" at bounding box center [389, 572] width 107 height 20
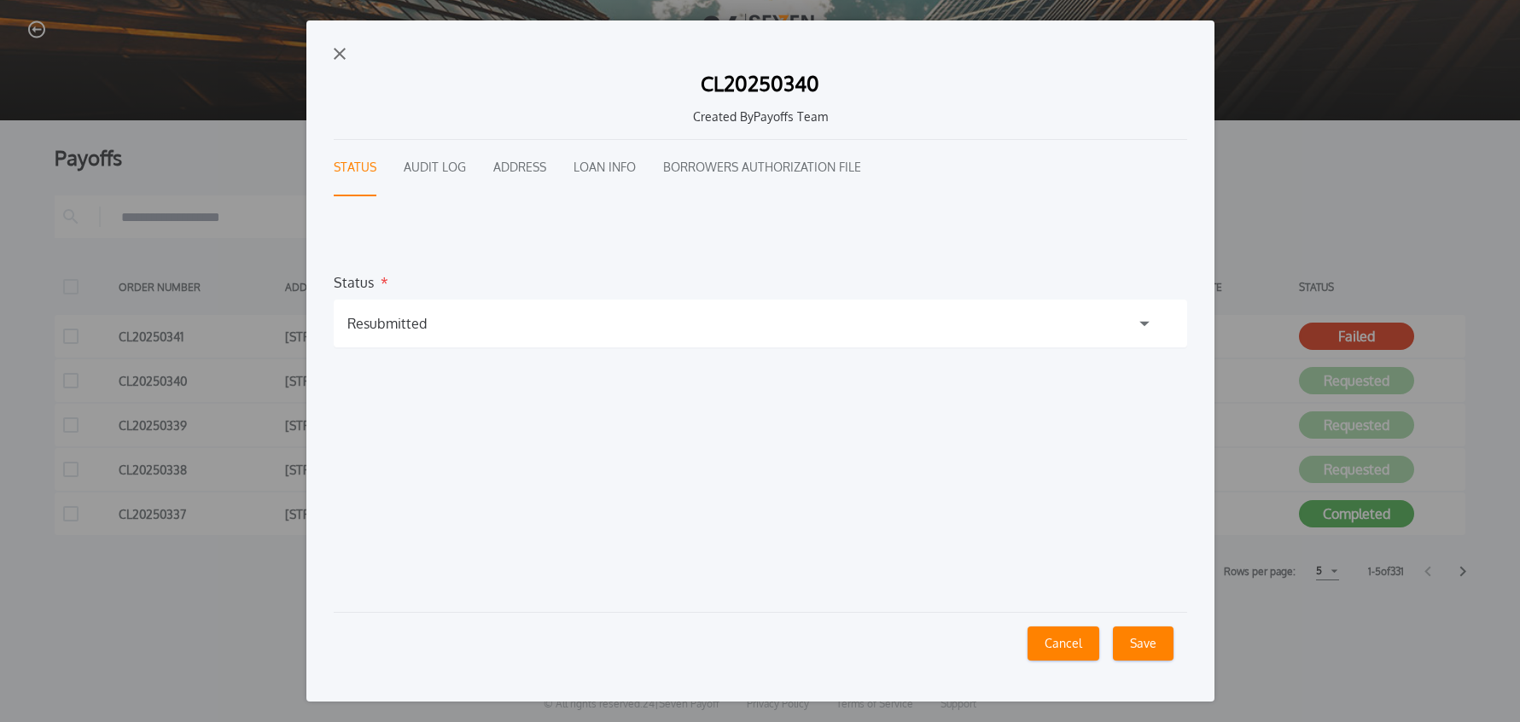
click at [1147, 647] on button "Save" at bounding box center [1143, 643] width 61 height 34
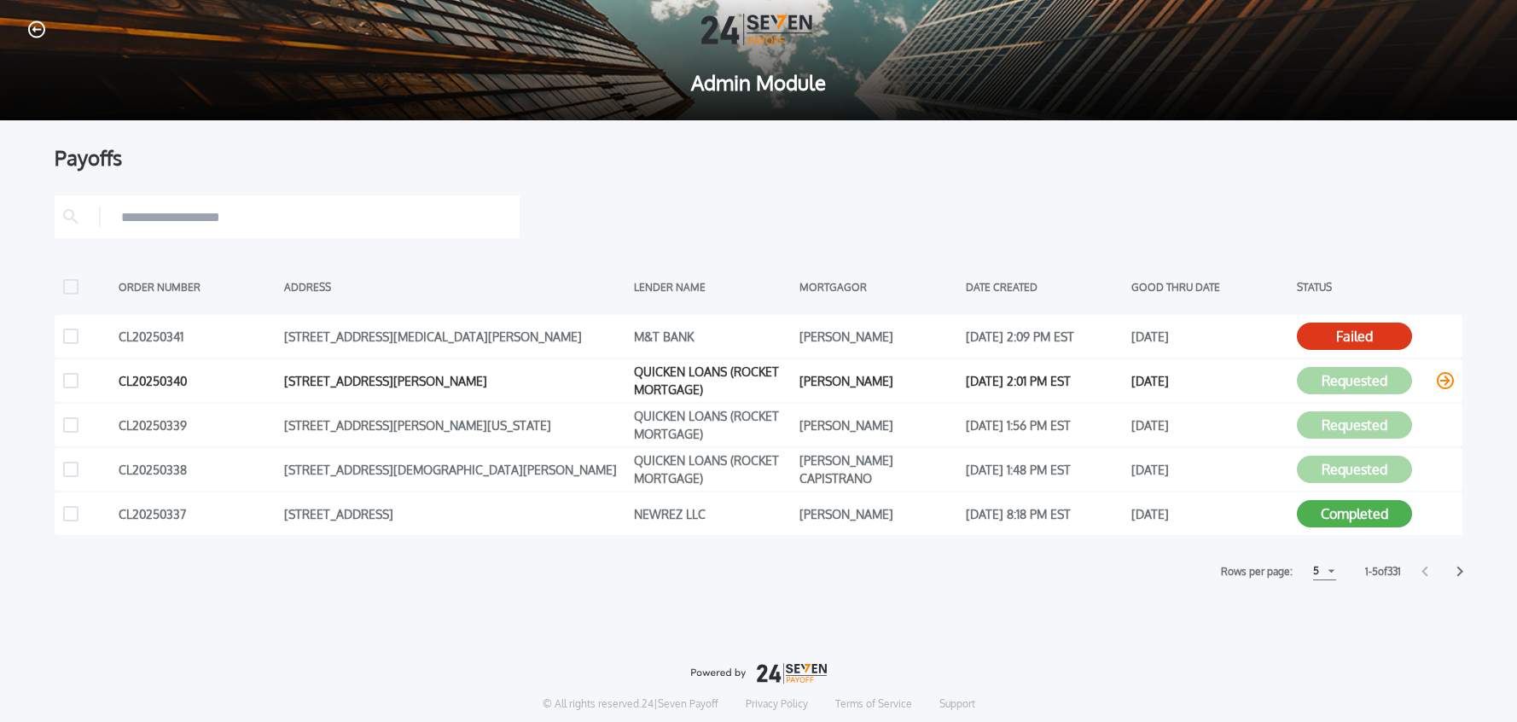
click at [1448, 385] on icon at bounding box center [1445, 380] width 17 height 17
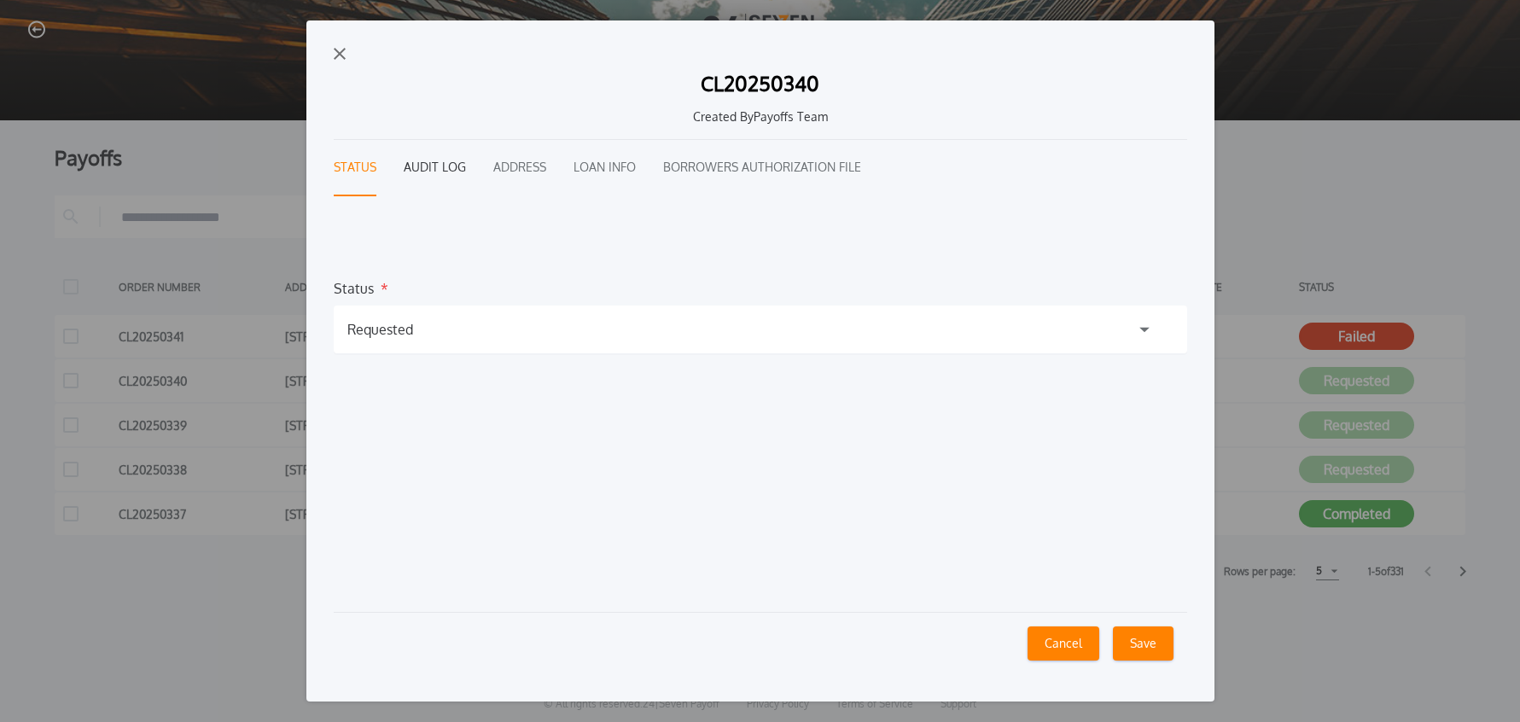
click at [439, 170] on button "Audit Log" at bounding box center [435, 168] width 62 height 56
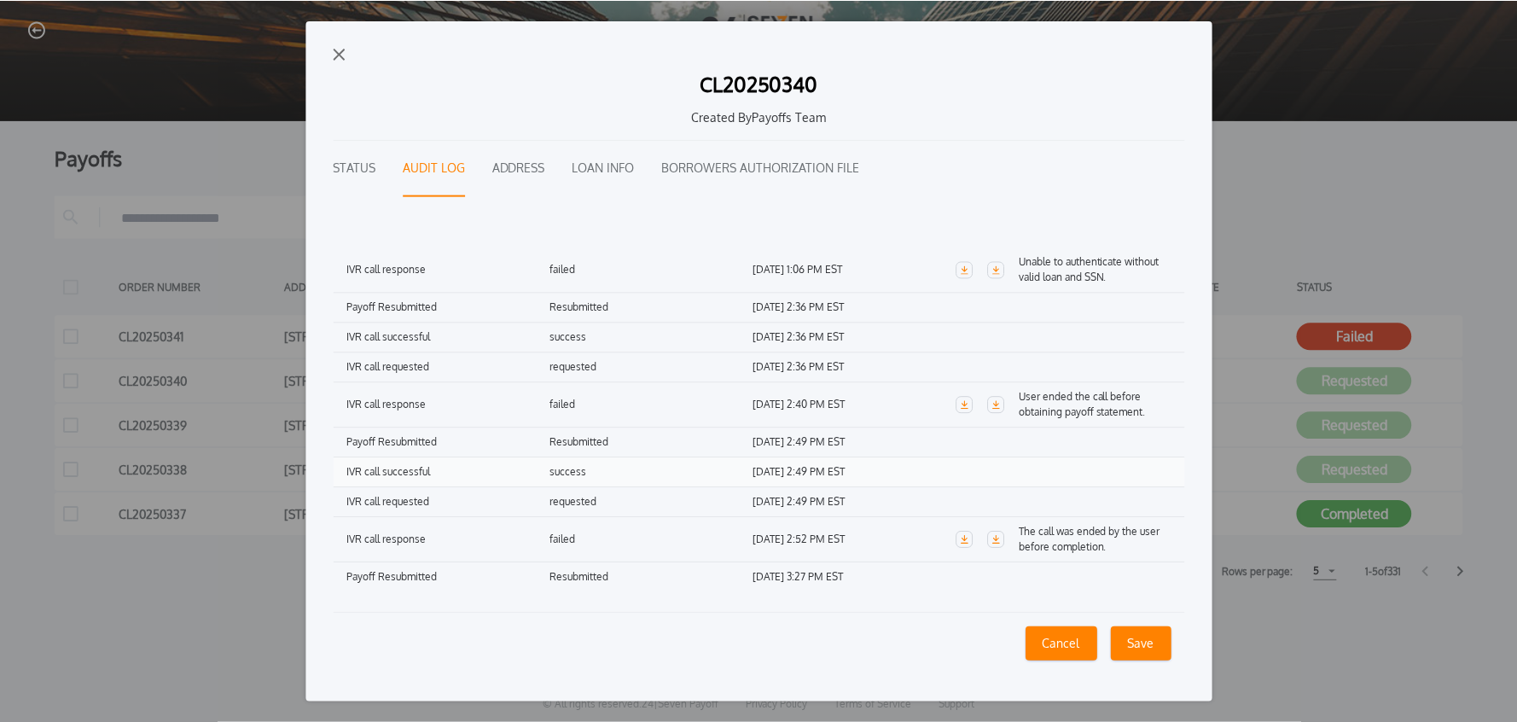
scroll to position [249, 0]
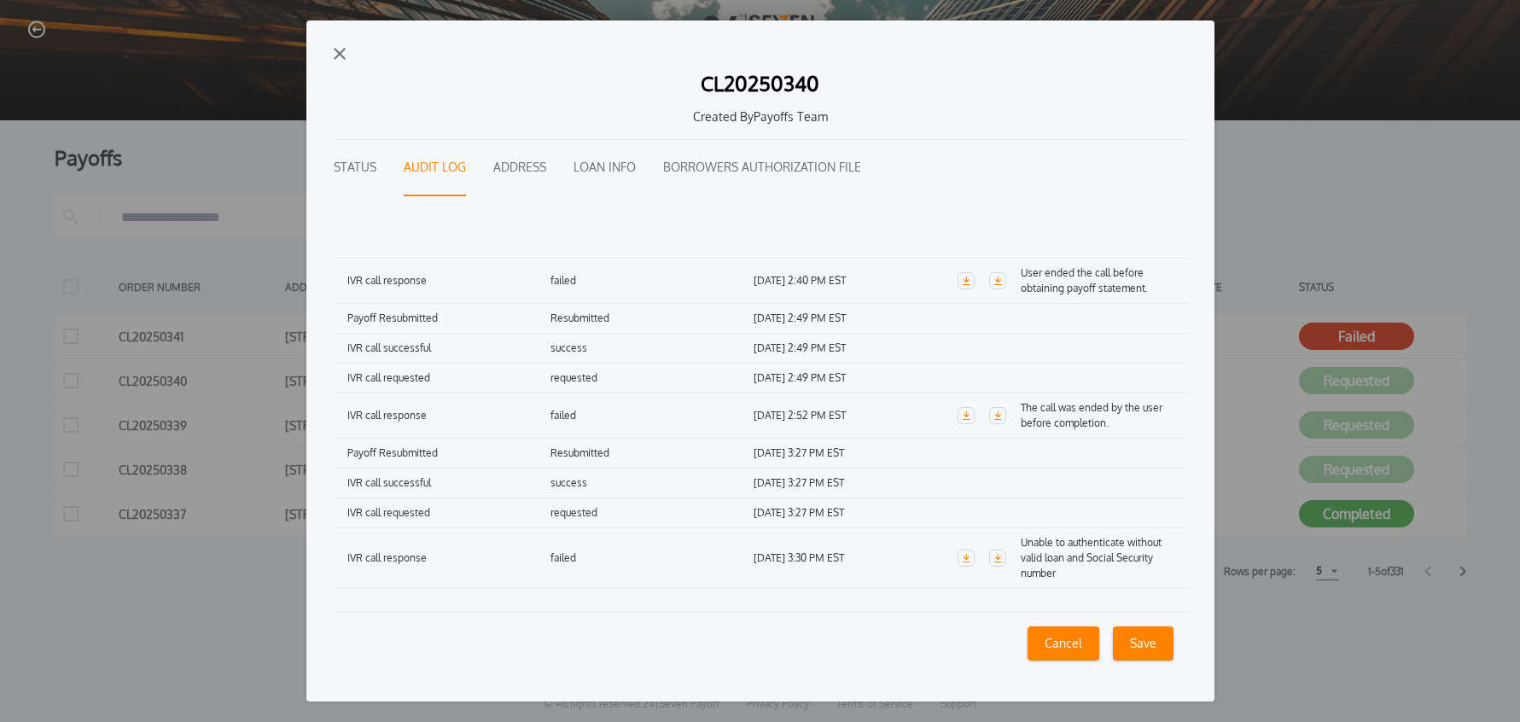
click at [142, 620] on div "CL20250340 Created By Payoffs Team Status Audit Log Address Loan Info Borrowers…" at bounding box center [760, 361] width 1520 height 722
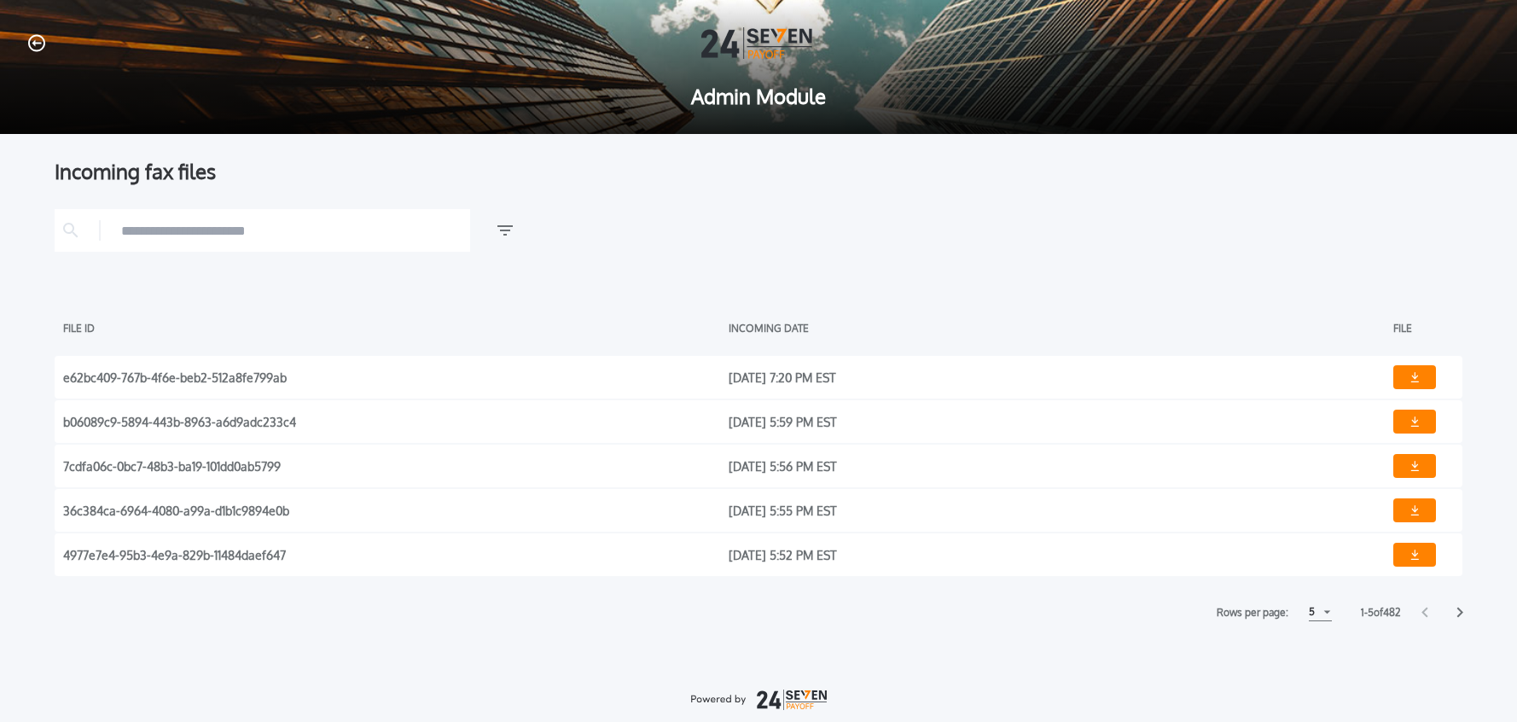
click at [43, 45] on icon "button" at bounding box center [36, 43] width 17 height 17
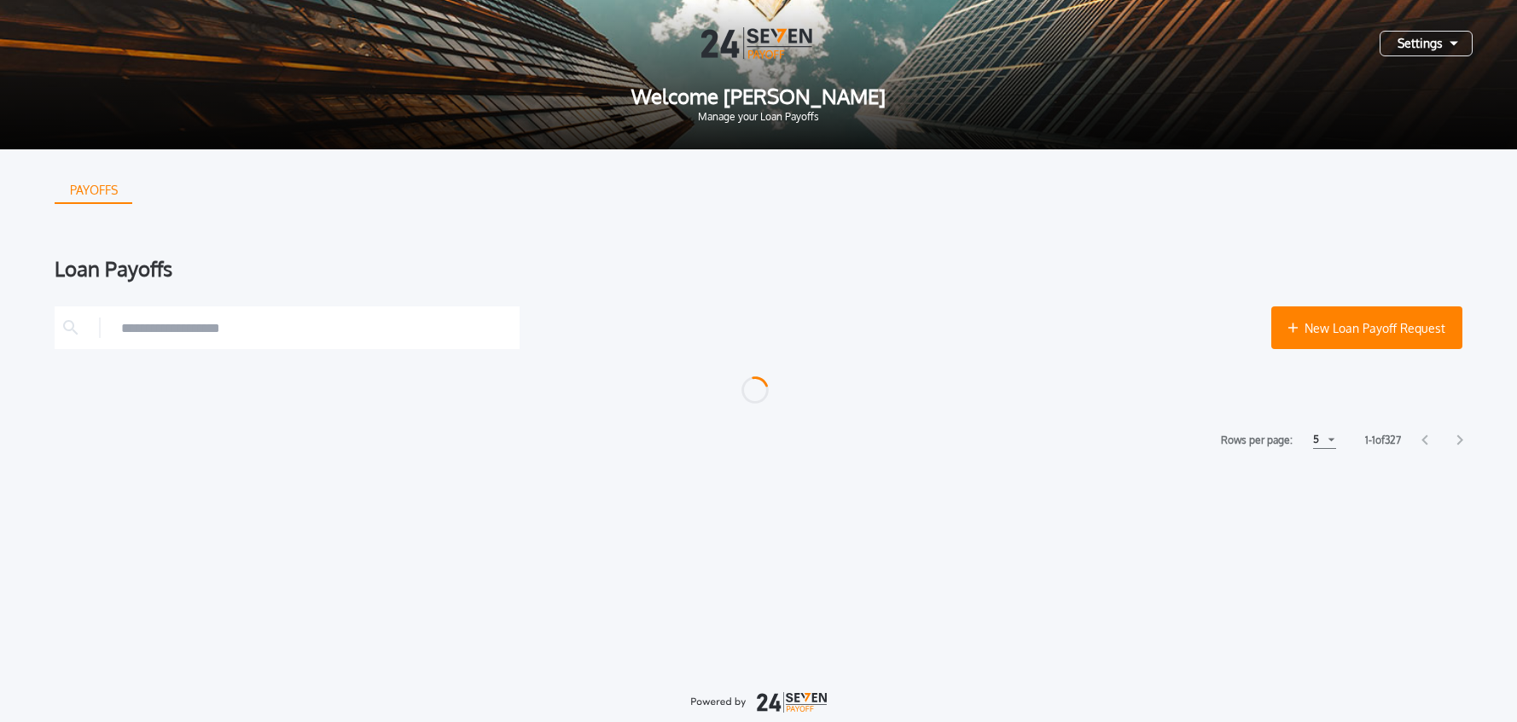
click at [1419, 47] on div "Settings" at bounding box center [1426, 44] width 93 height 26
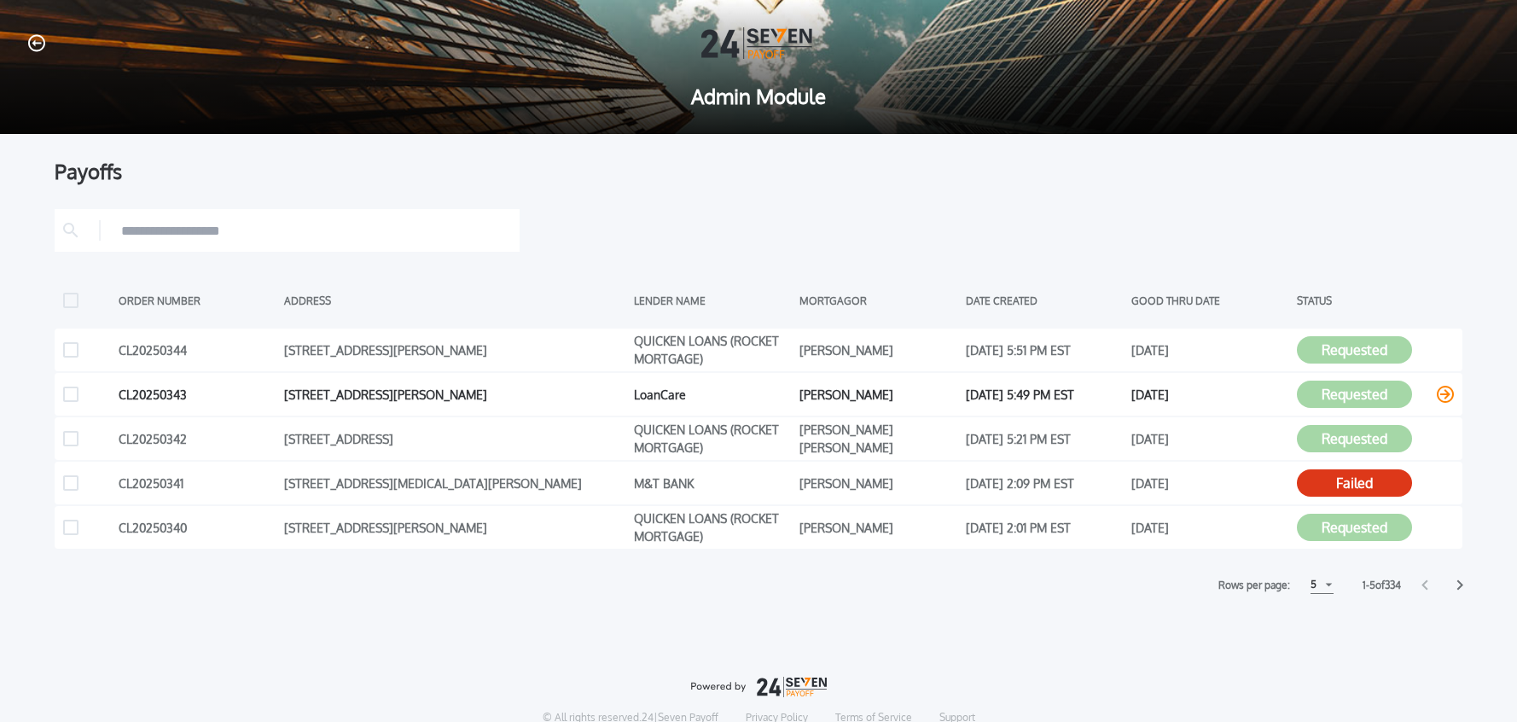
click at [1433, 398] on div "Requested" at bounding box center [1375, 394] width 157 height 26
click at [1442, 397] on icon at bounding box center [1445, 394] width 17 height 17
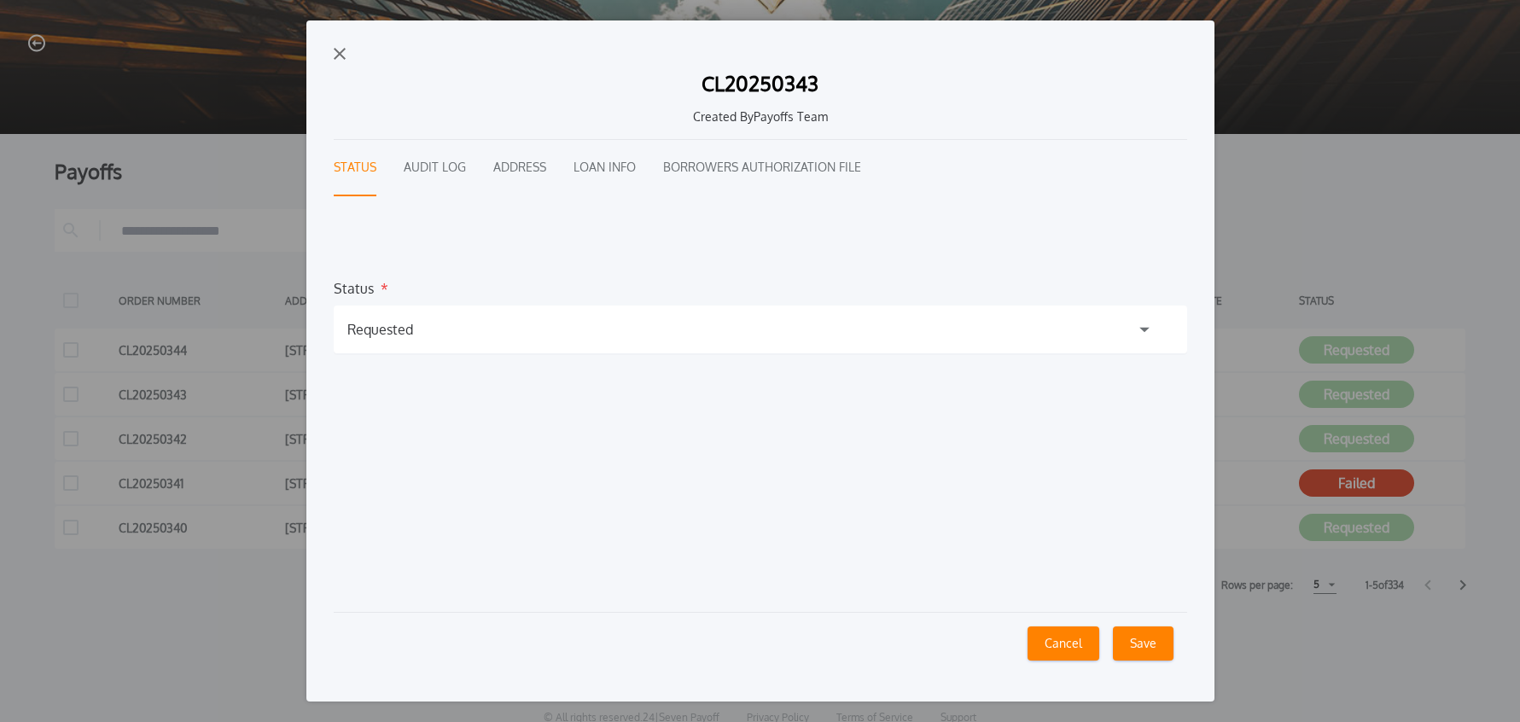
click at [427, 156] on button "Audit Log" at bounding box center [435, 168] width 62 height 56
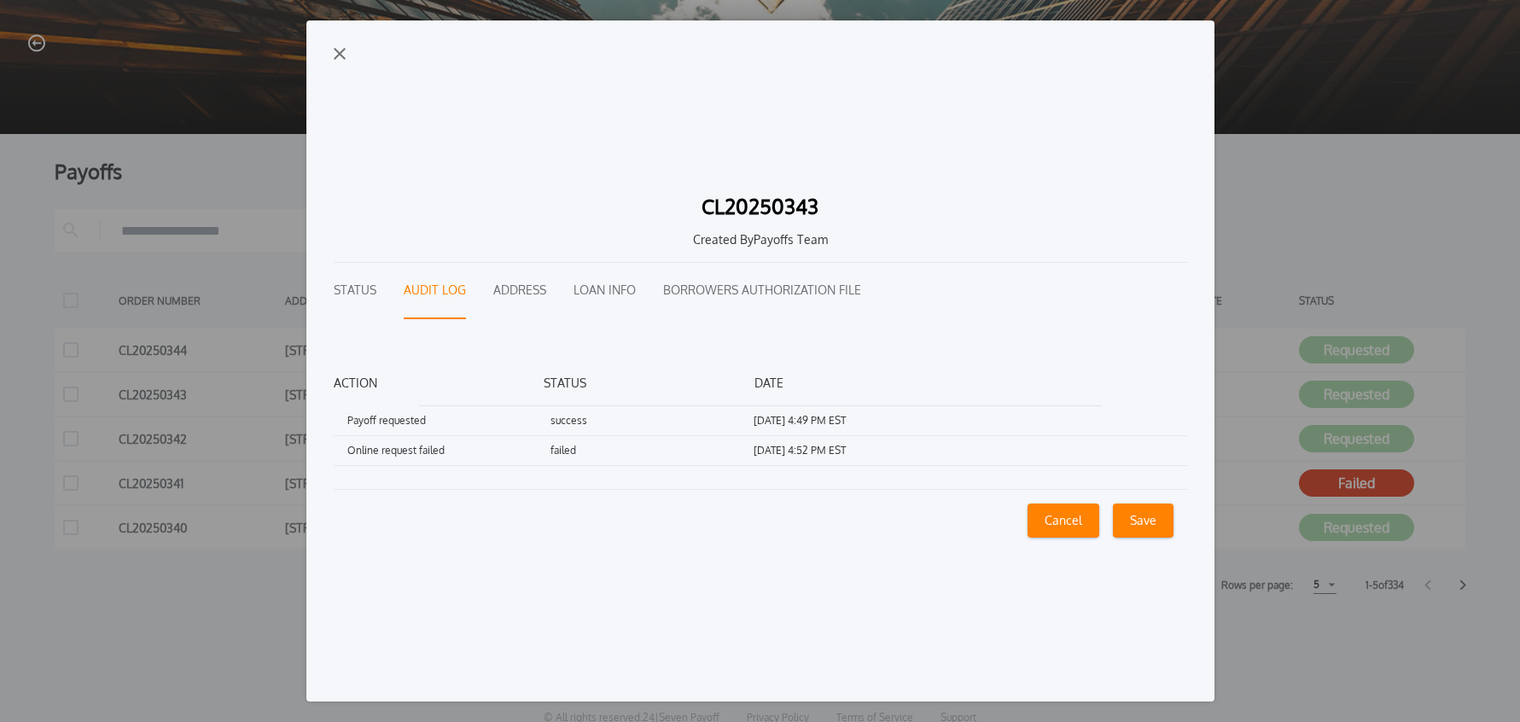
click at [335, 56] on img "button" at bounding box center [340, 54] width 12 height 12
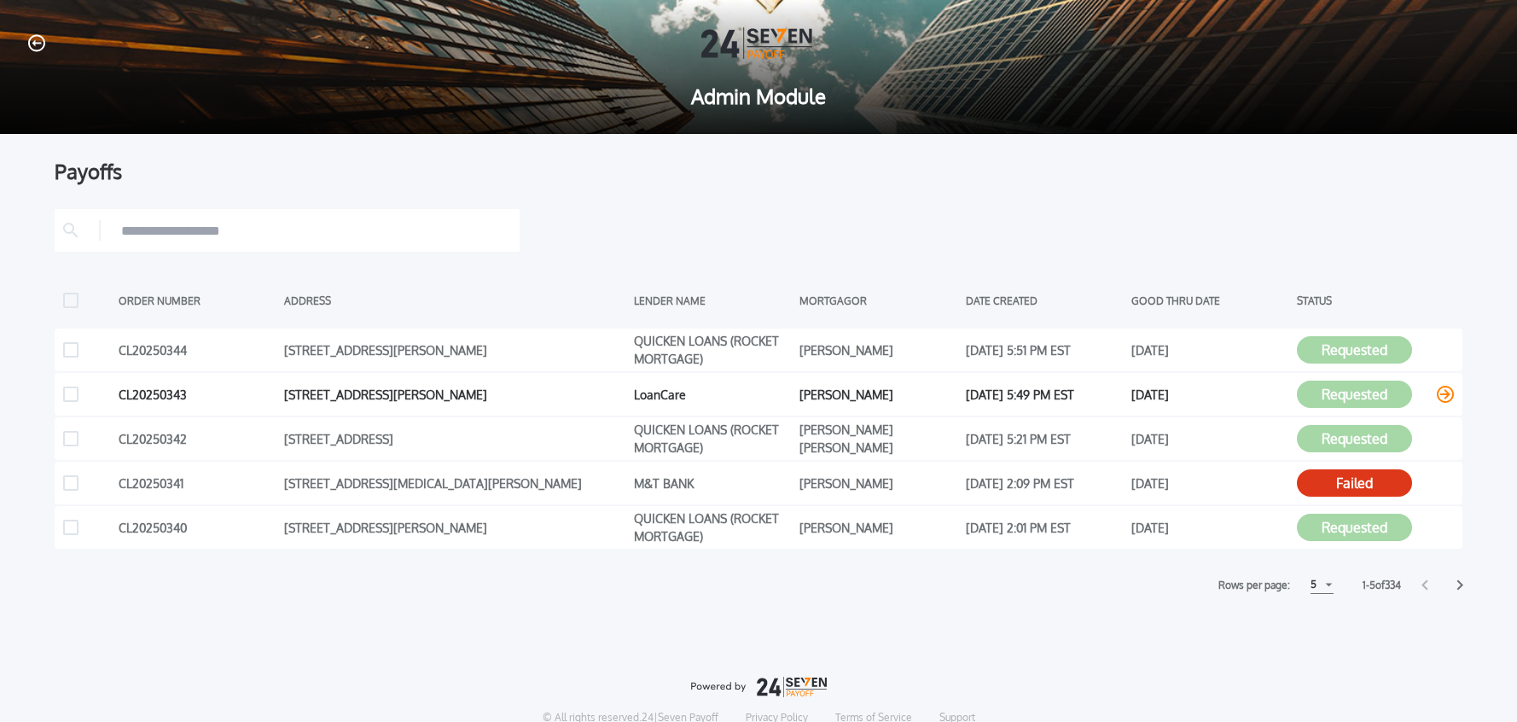
click at [1443, 393] on icon at bounding box center [1445, 394] width 17 height 17
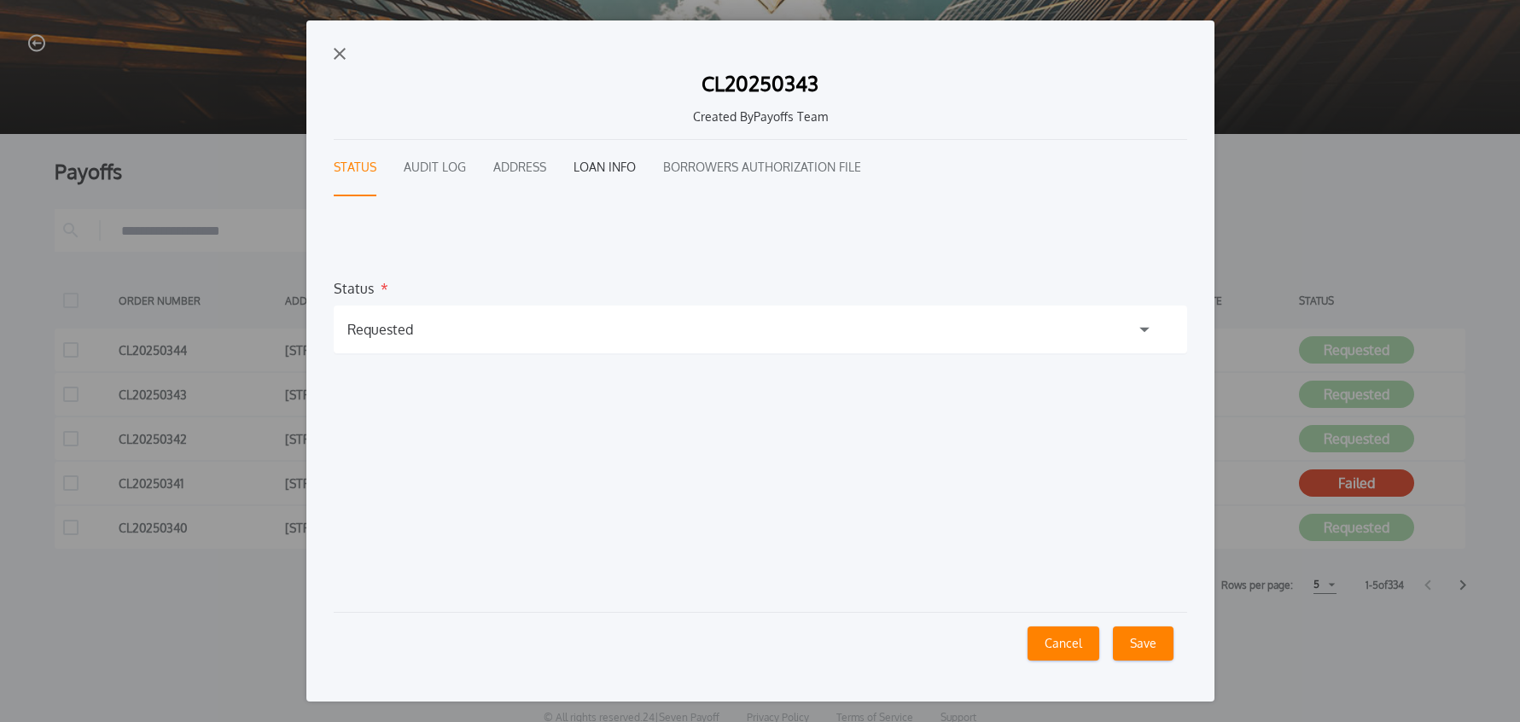
click at [617, 174] on button "Loan Info" at bounding box center [604, 168] width 62 height 56
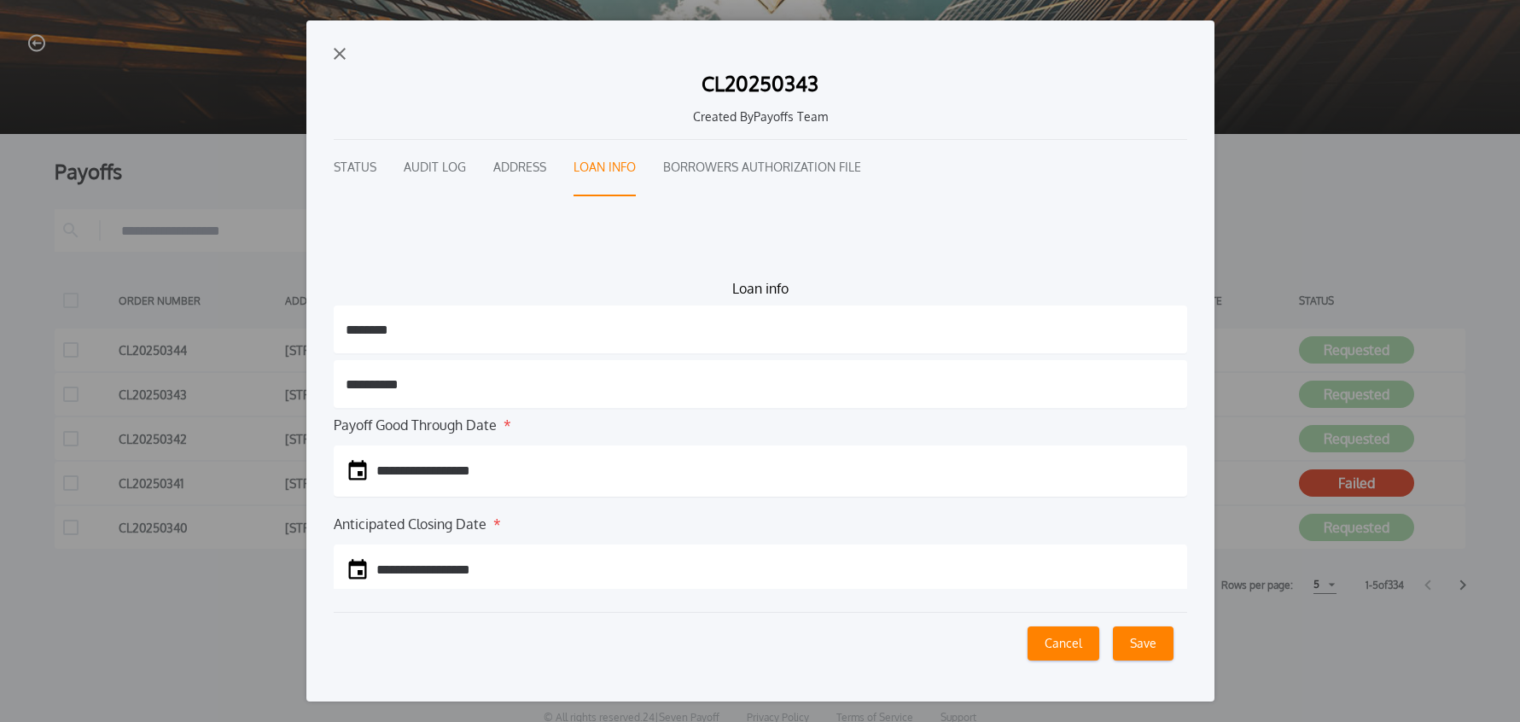
drag, startPoint x: 394, startPoint y: 391, endPoint x: 307, endPoint y: 392, distance: 87.0
click at [307, 392] on div "**********" at bounding box center [760, 360] width 908 height 680
click at [468, 379] on input "**********" at bounding box center [760, 384] width 853 height 48
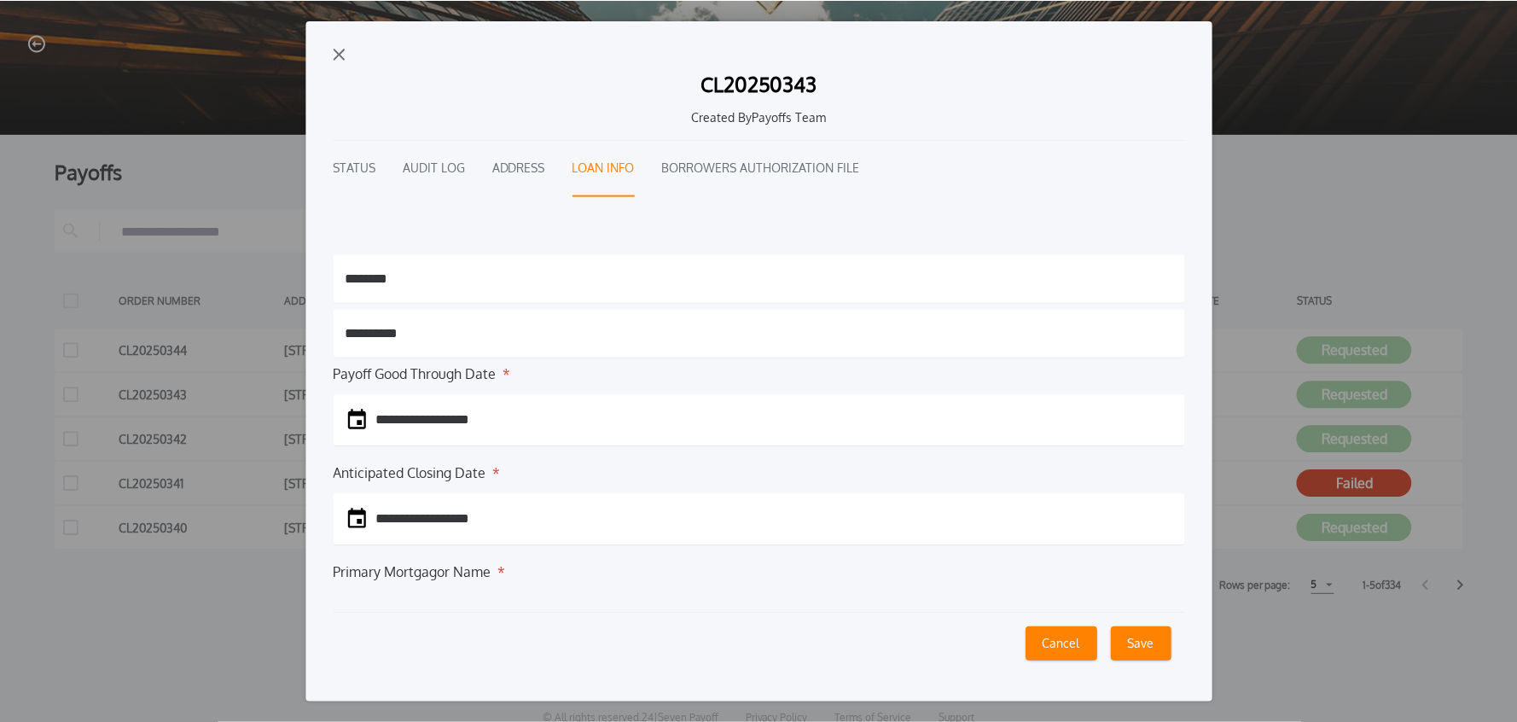
scroll to position [41, 0]
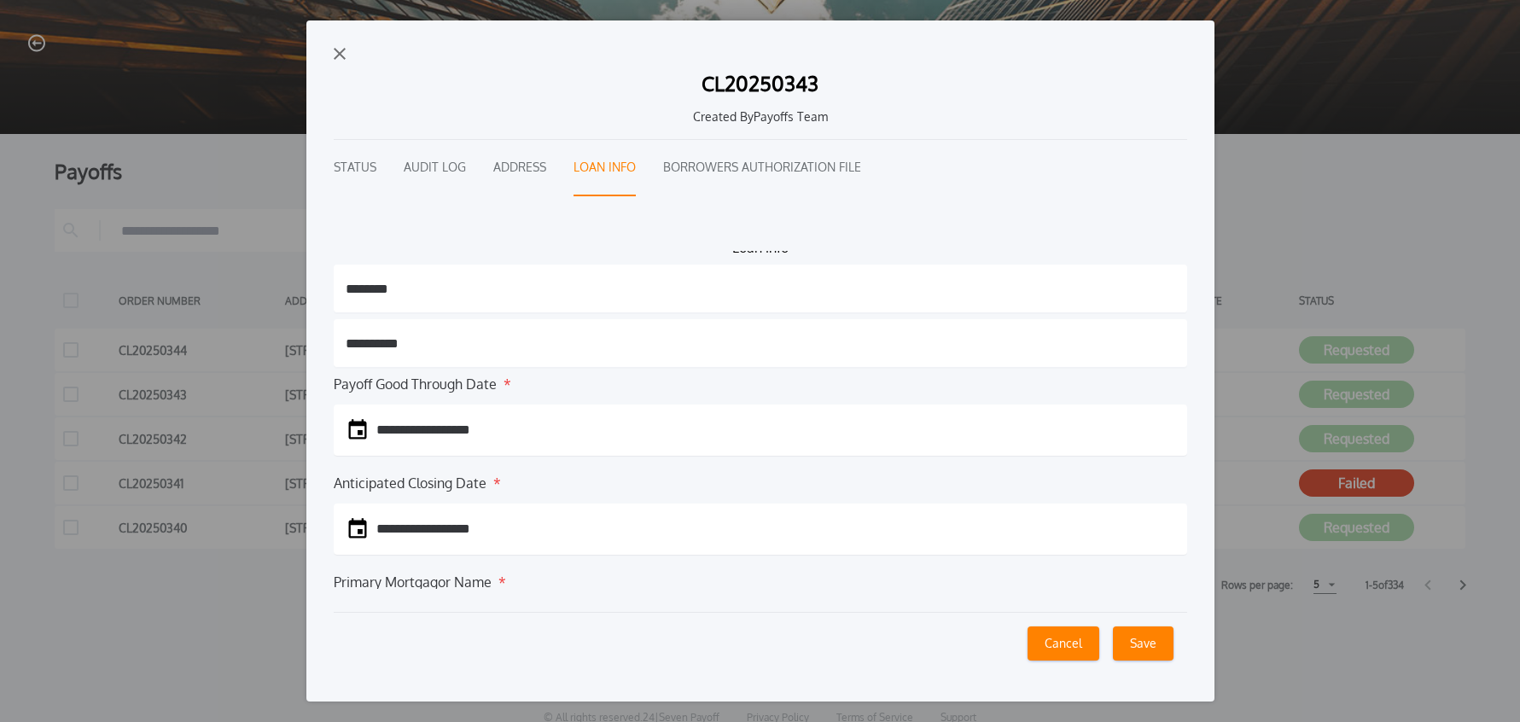
click at [336, 53] on img "button" at bounding box center [340, 54] width 12 height 12
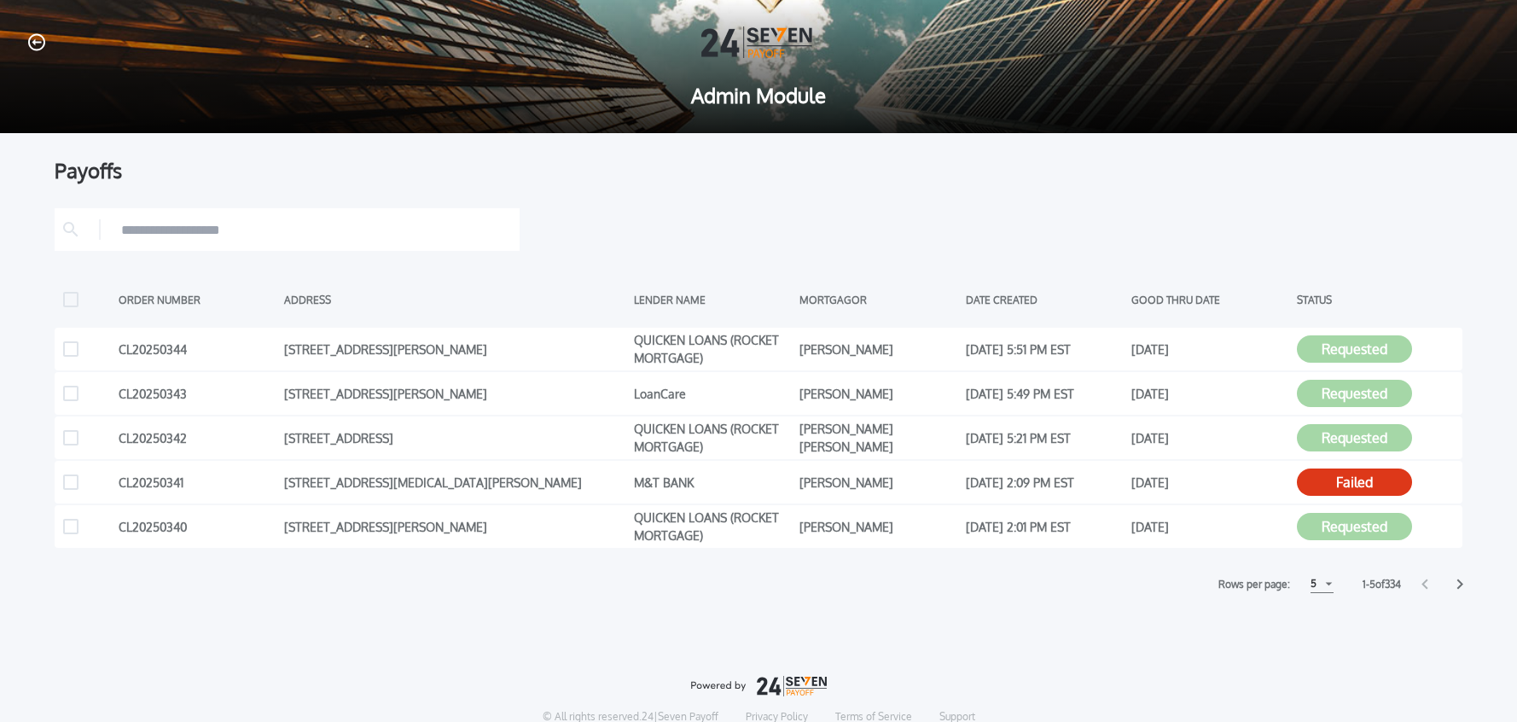
scroll to position [3, 0]
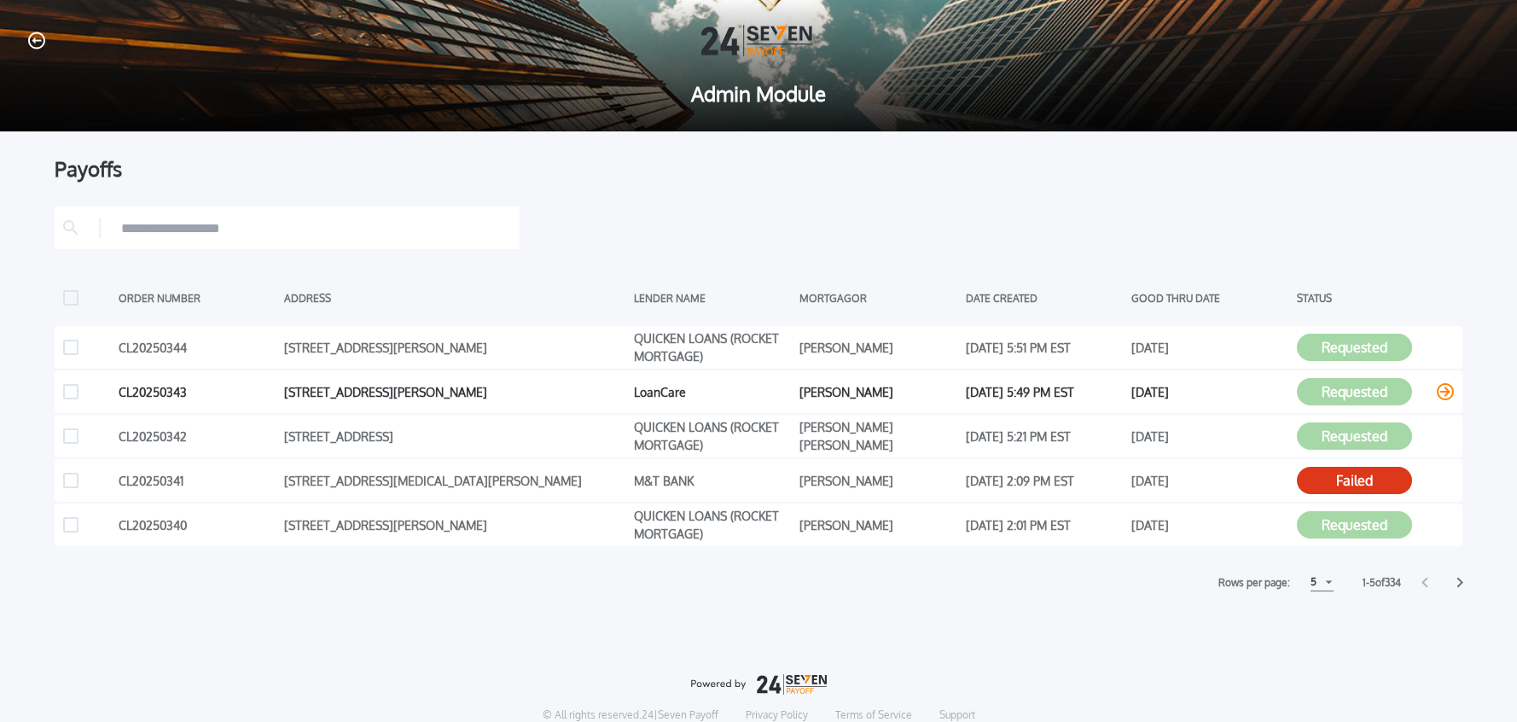
click at [1443, 392] on icon at bounding box center [1445, 391] width 17 height 17
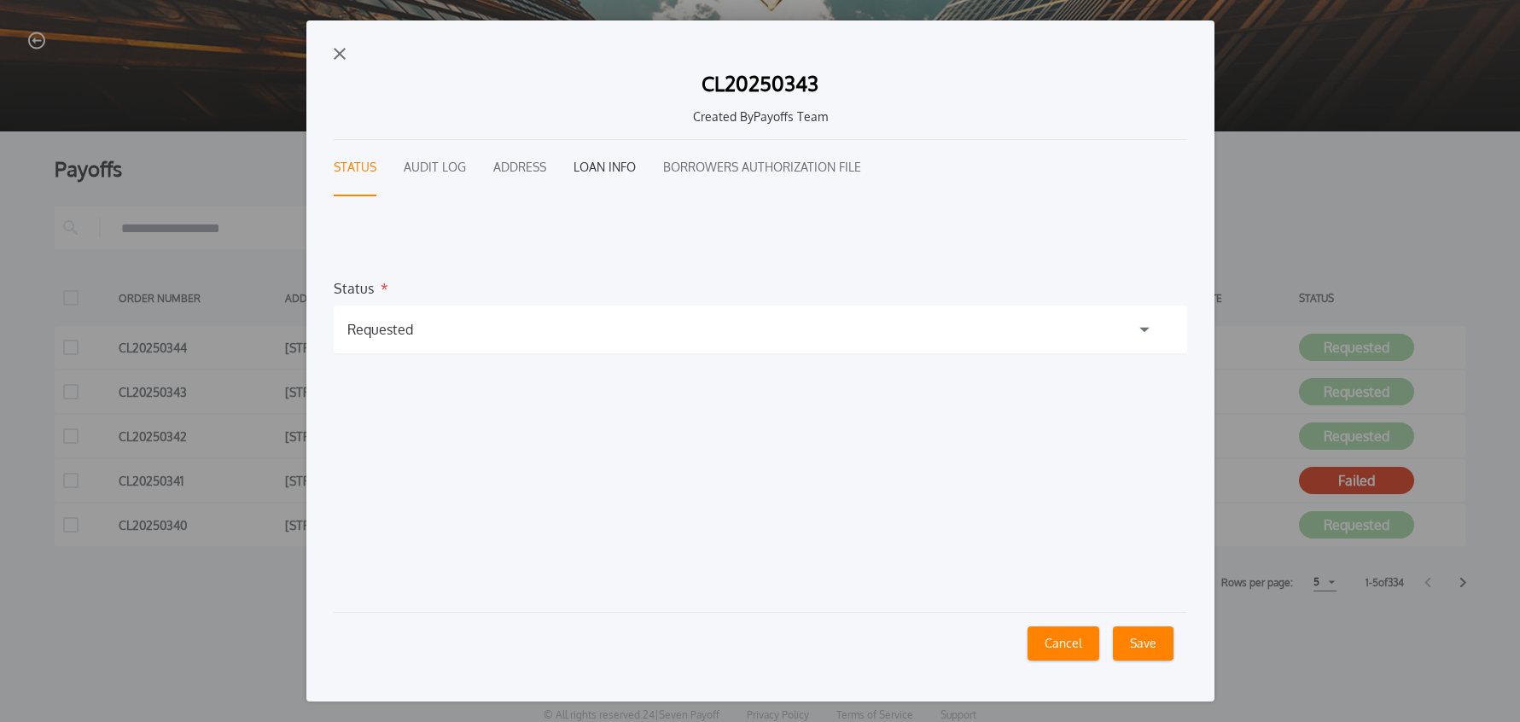
click at [594, 166] on button "Loan Info" at bounding box center [604, 168] width 62 height 56
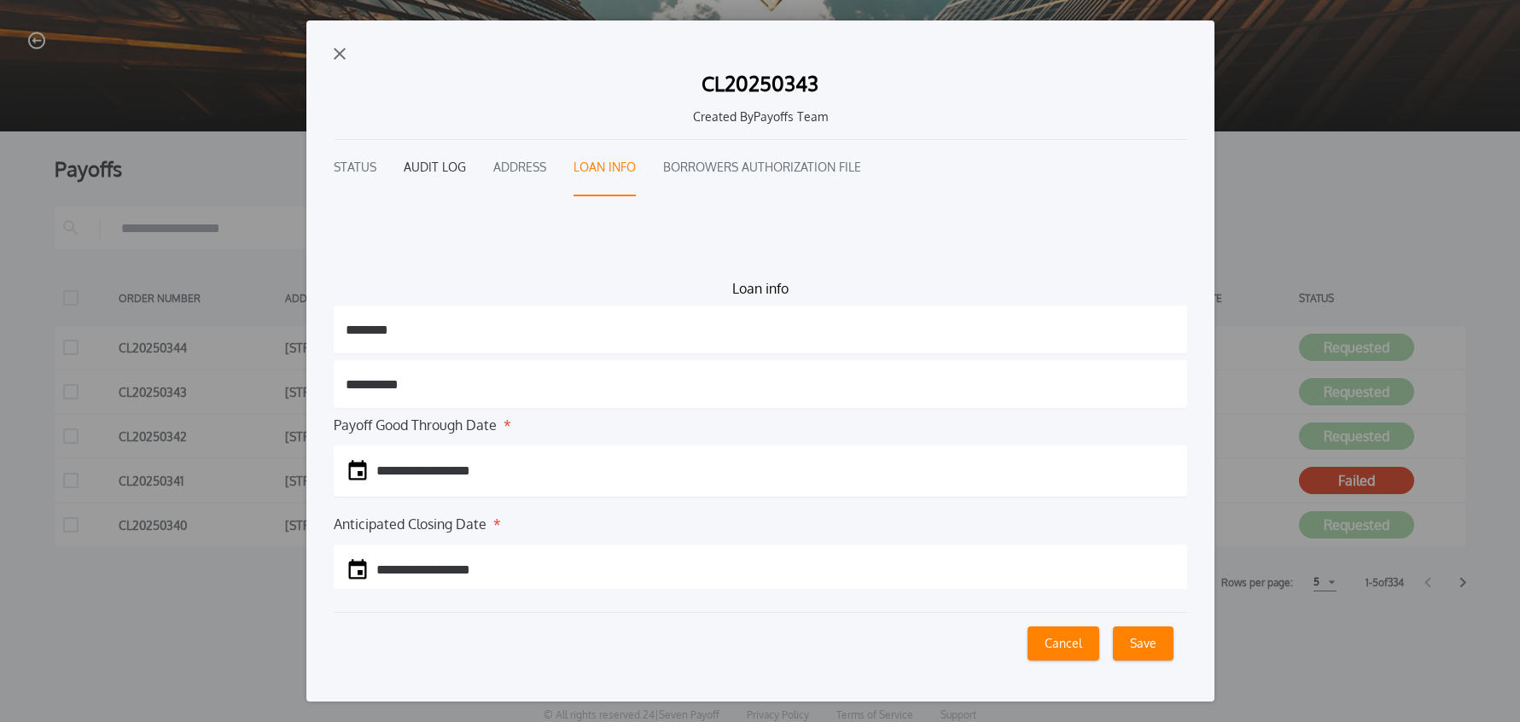
click at [433, 176] on button "Audit Log" at bounding box center [435, 168] width 62 height 56
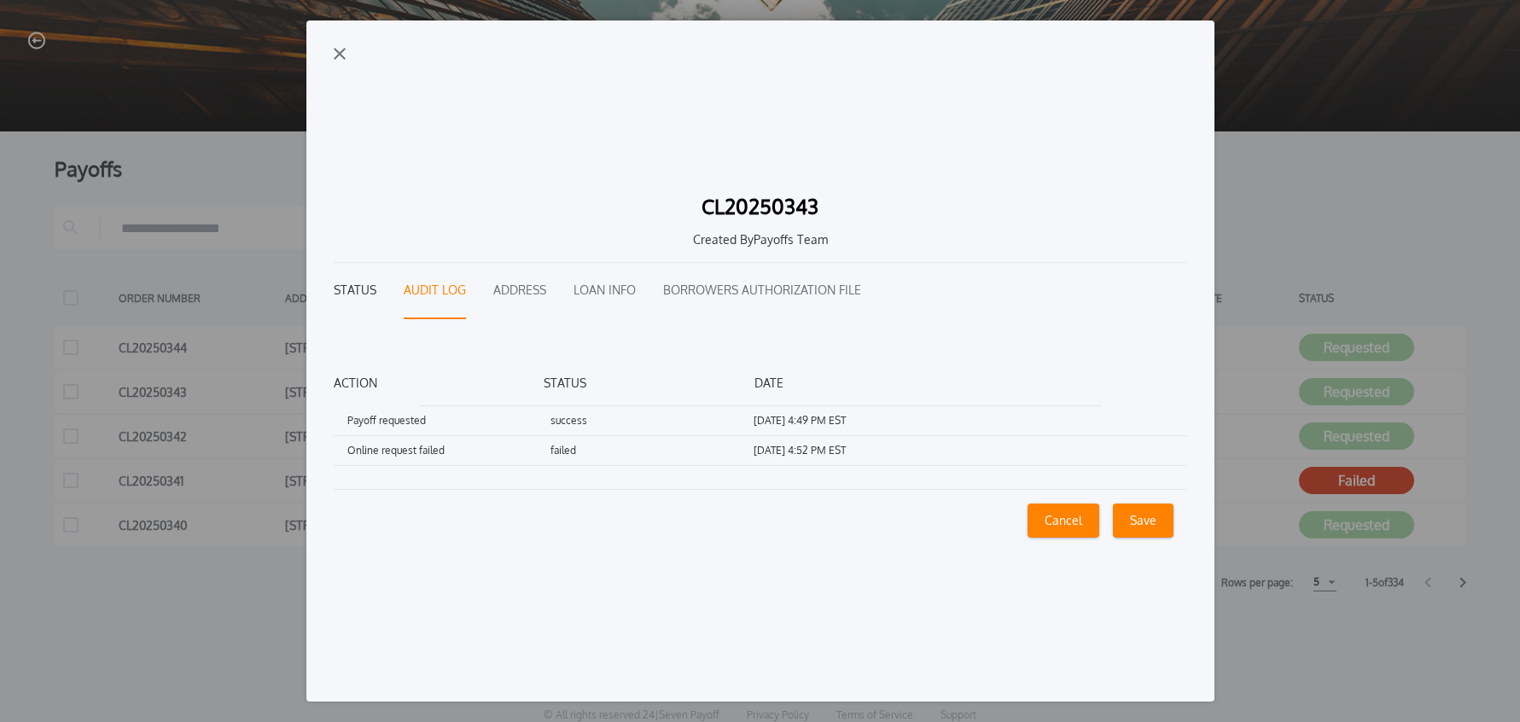
click at [348, 293] on button "Status" at bounding box center [355, 291] width 43 height 56
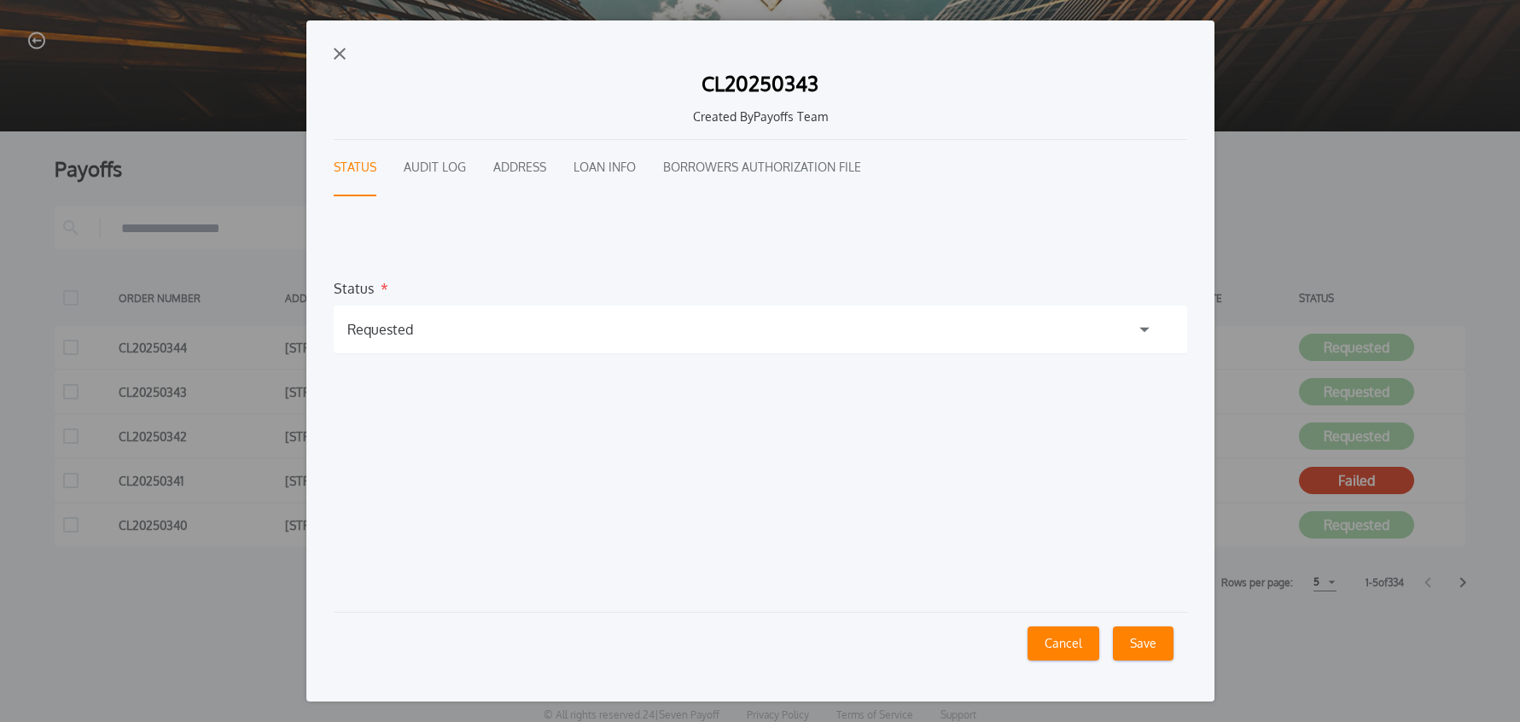
click at [357, 317] on div "Requested" at bounding box center [760, 329] width 853 height 48
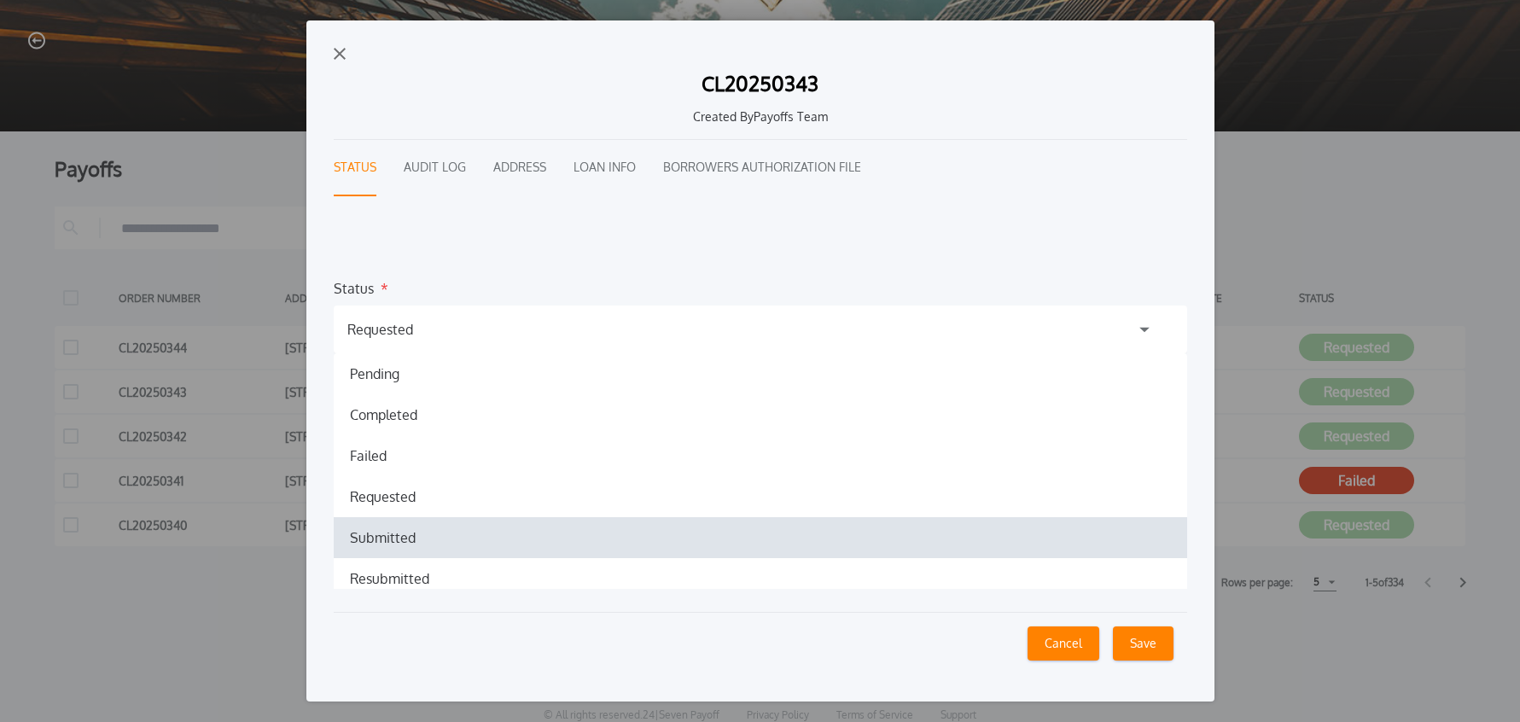
click at [370, 538] on h1 "Submitted" at bounding box center [382, 537] width 93 height 20
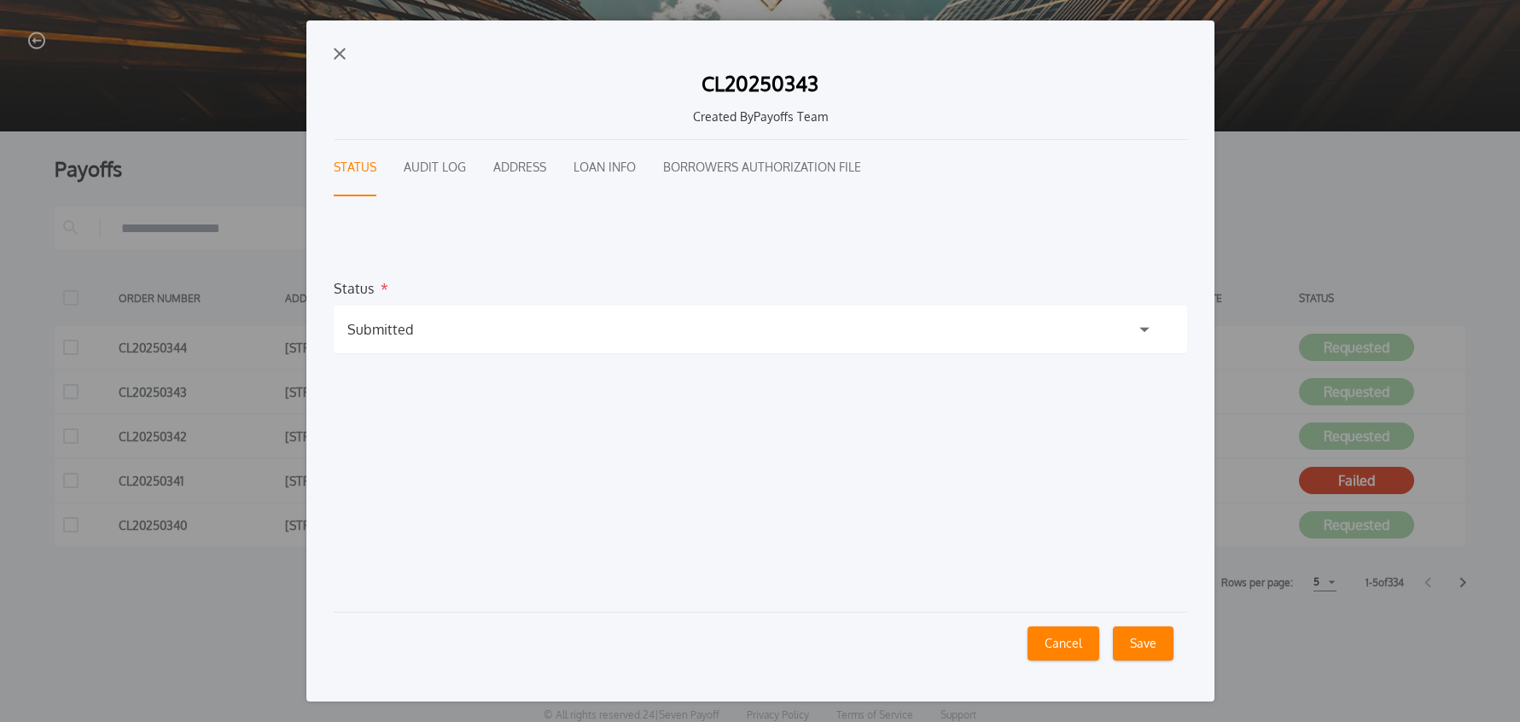
click at [1150, 651] on button "Save" at bounding box center [1143, 643] width 61 height 34
